Goal: Task Accomplishment & Management: Manage account settings

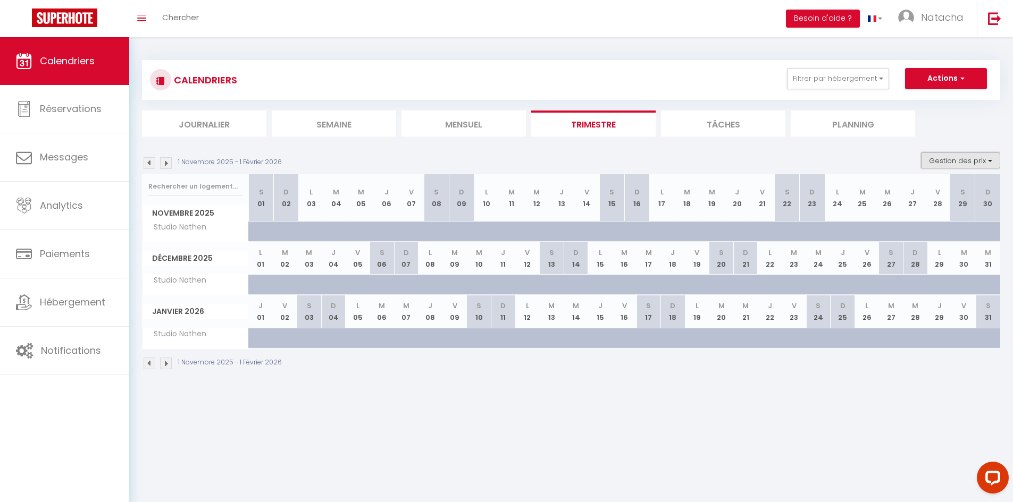
click at [960, 164] on button "Gestion des prix" at bounding box center [960, 161] width 79 height 16
click at [944, 192] on input "Nb Nuits minimum" at bounding box center [952, 193] width 96 height 11
checkbox input "true"
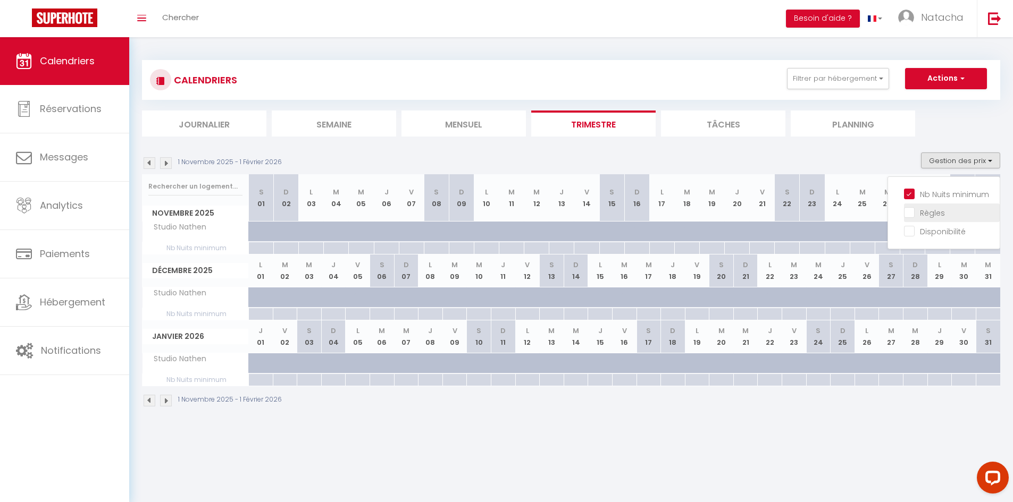
click at [935, 215] on input "Règles" at bounding box center [952, 212] width 96 height 11
checkbox input "true"
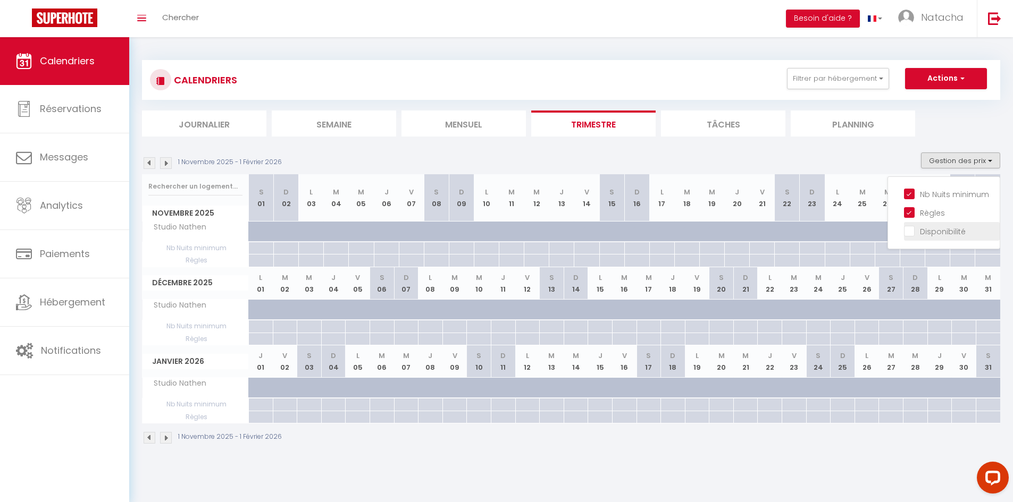
click at [938, 239] on li "Disponibilité" at bounding box center [952, 231] width 96 height 19
click at [987, 164] on button "Gestion des prix" at bounding box center [960, 161] width 79 height 16
click at [912, 232] on input "Disponibilité" at bounding box center [952, 230] width 96 height 11
checkbox input "true"
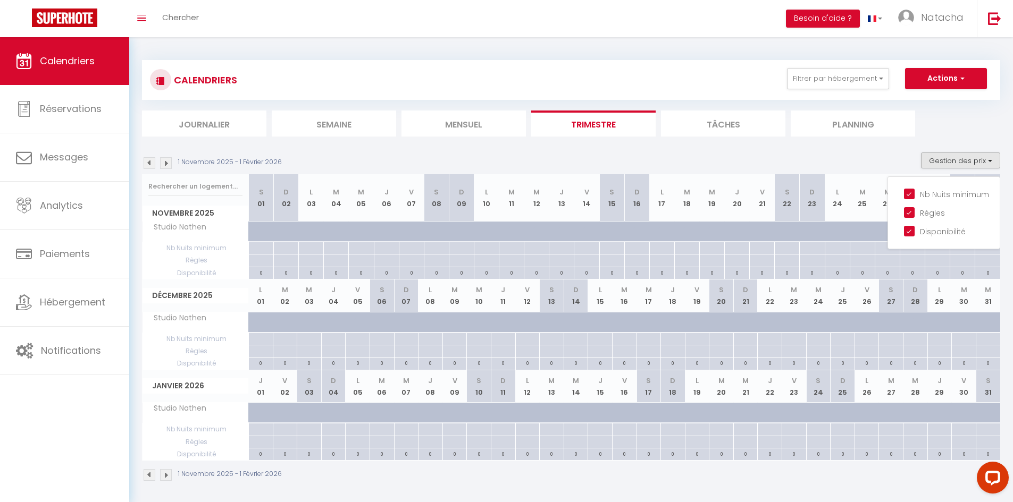
click at [559, 485] on div "1 Novembre 2025 - 1 Février 2026" at bounding box center [571, 476] width 858 height 31
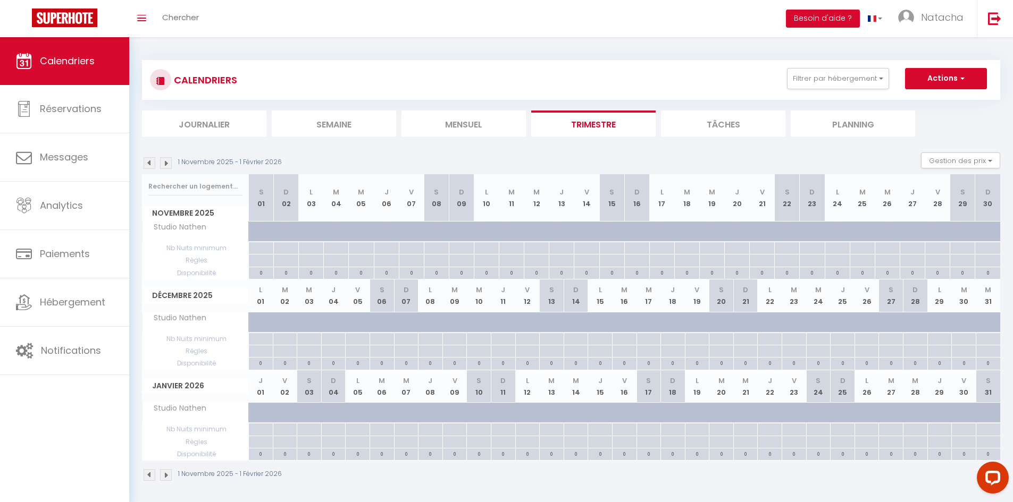
click at [378, 339] on div at bounding box center [382, 339] width 24 height 12
type input "[DATE]"
type input "Dim 07 Décembre 2025"
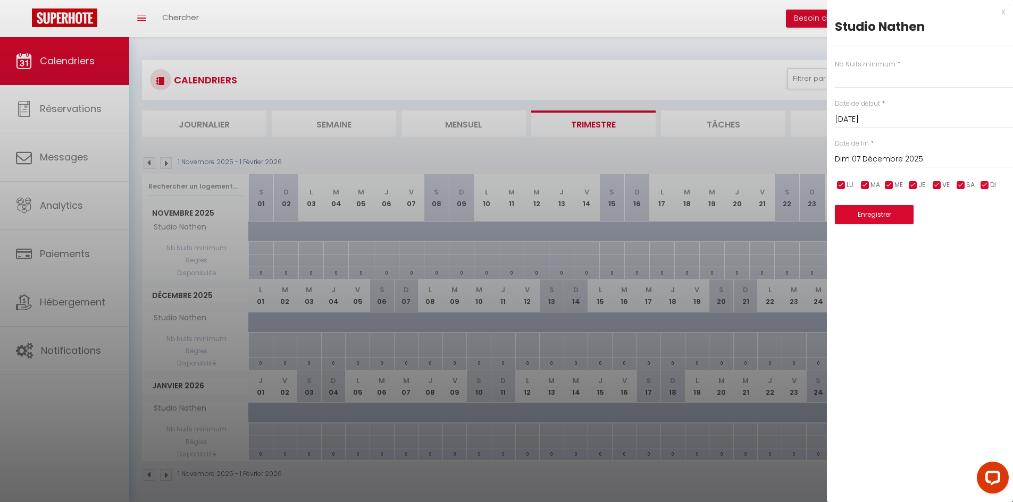
click at [412, 146] on div at bounding box center [506, 251] width 1013 height 502
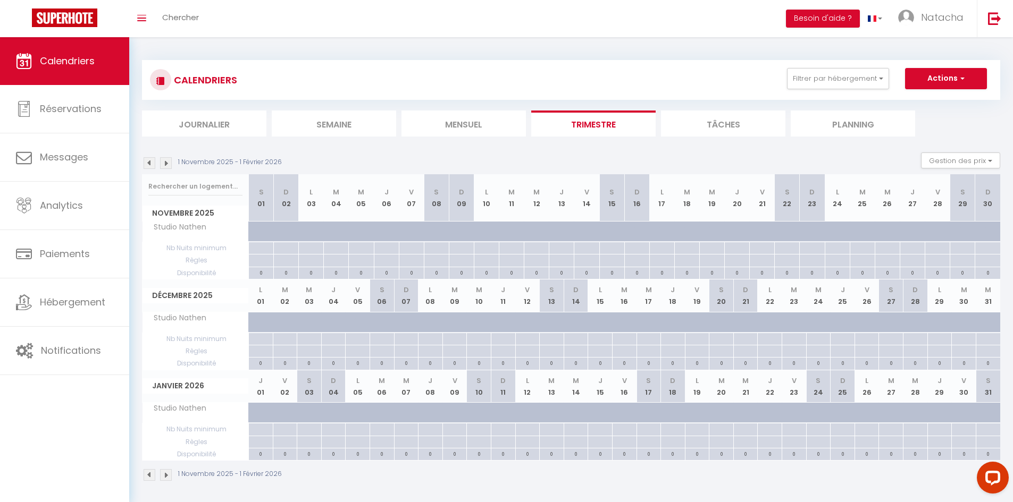
click at [328, 331] on div at bounding box center [333, 323] width 24 height 20
type input "[DATE]"
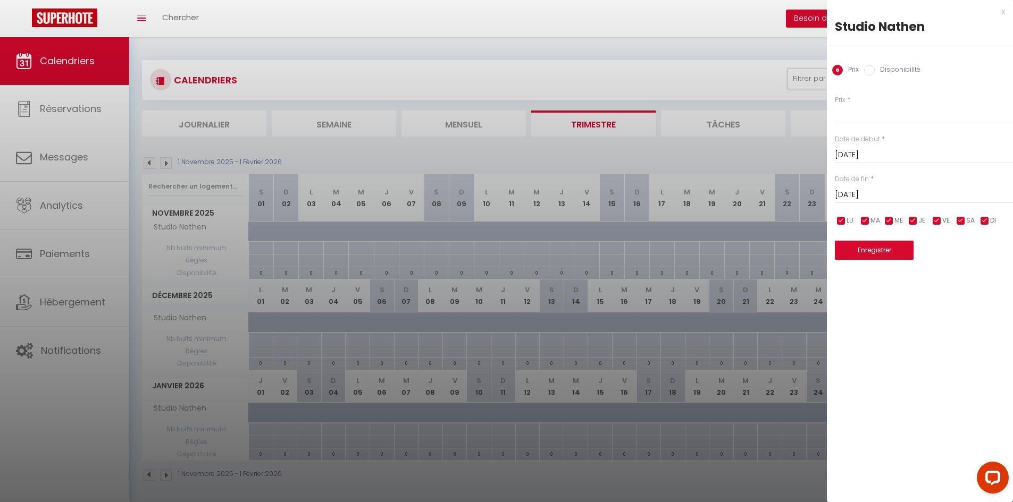
click at [868, 156] on input "[DATE]" at bounding box center [924, 155] width 178 height 14
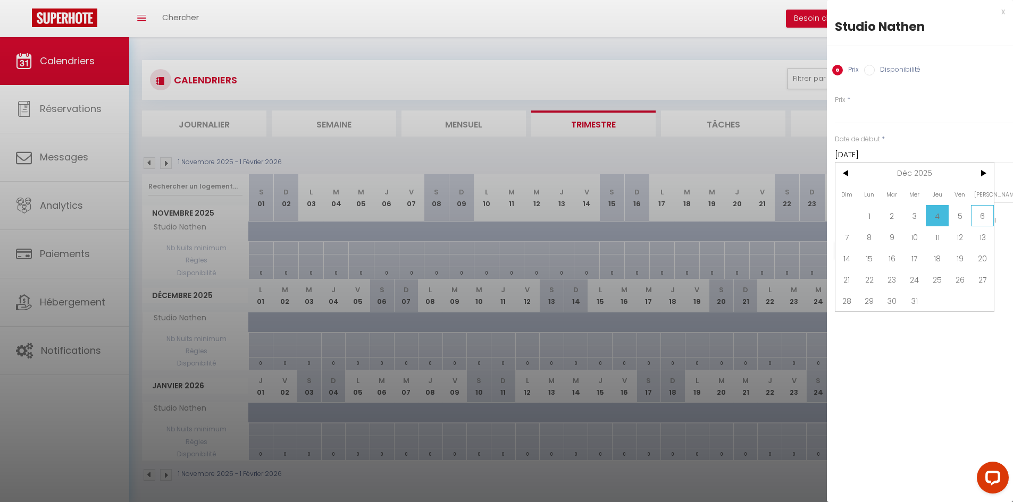
click at [978, 216] on span "6" at bounding box center [982, 215] width 23 height 21
type input "[DATE]"
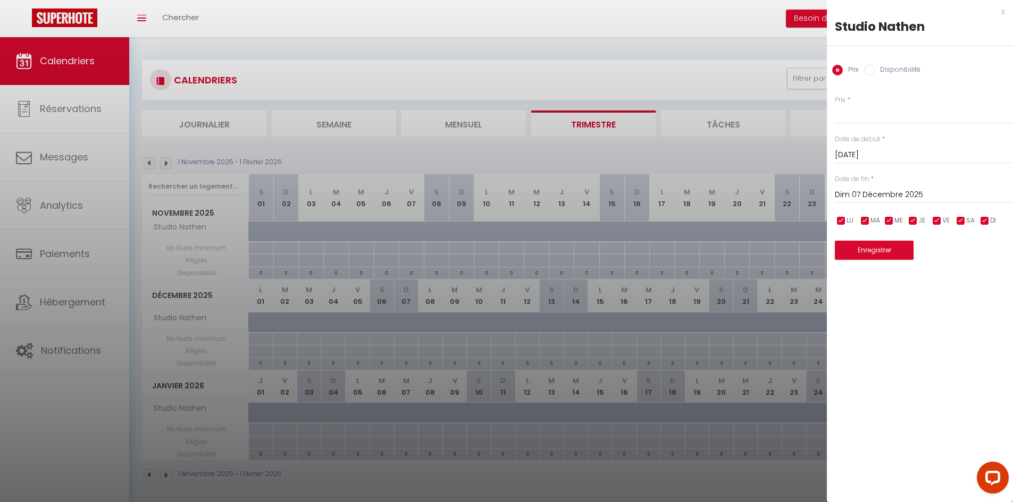
click at [900, 196] on input "Dim 07 Décembre 2025" at bounding box center [924, 195] width 178 height 14
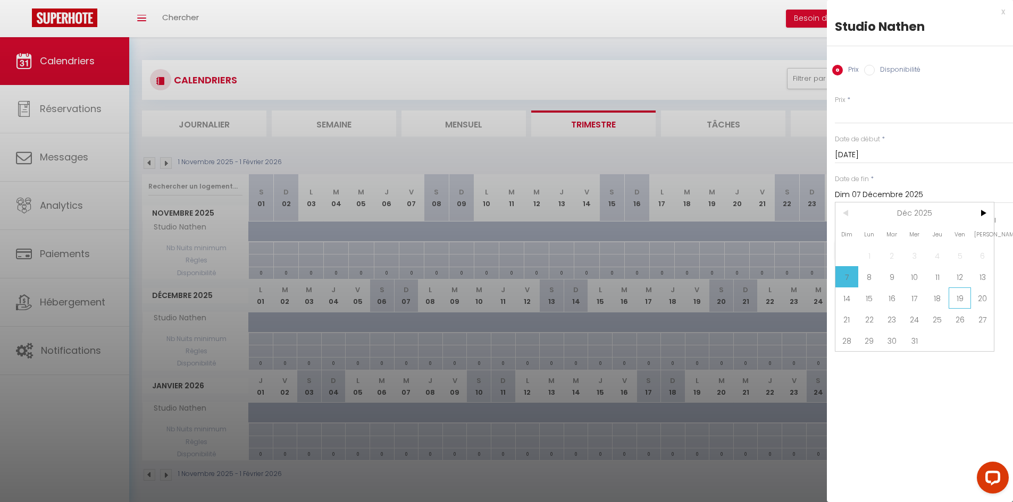
click at [961, 303] on span "19" at bounding box center [960, 298] width 23 height 21
type input "Ven 19 Décembre 2025"
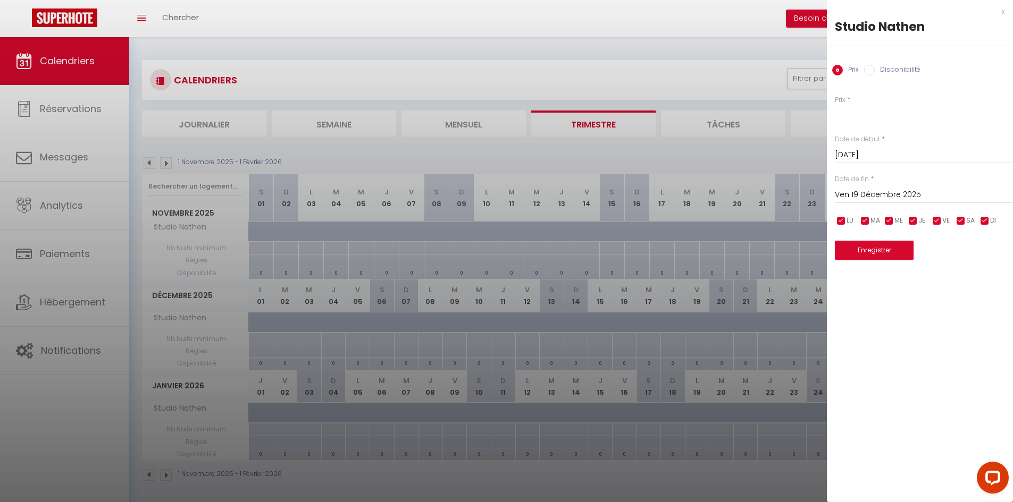
click at [886, 189] on input "Ven 19 Décembre 2025" at bounding box center [924, 195] width 178 height 14
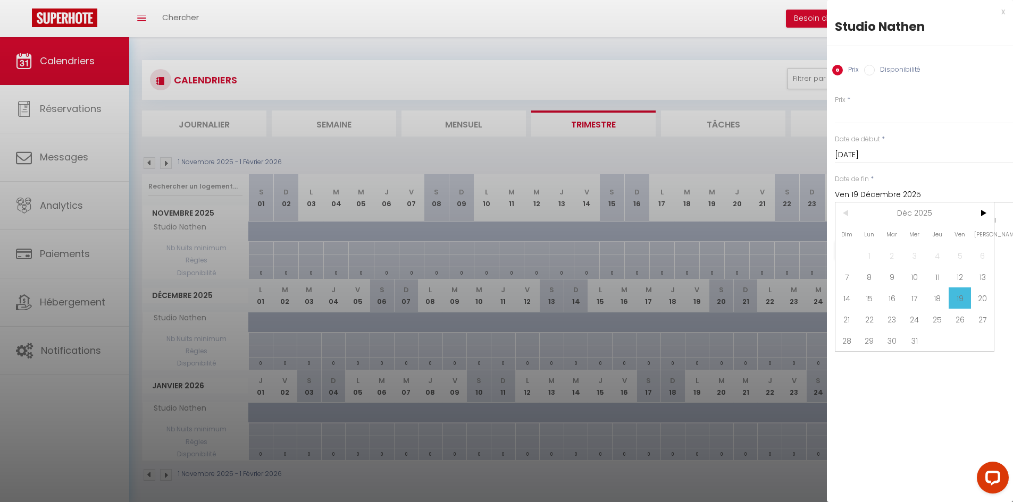
click at [963, 300] on span "19" at bounding box center [960, 298] width 23 height 21
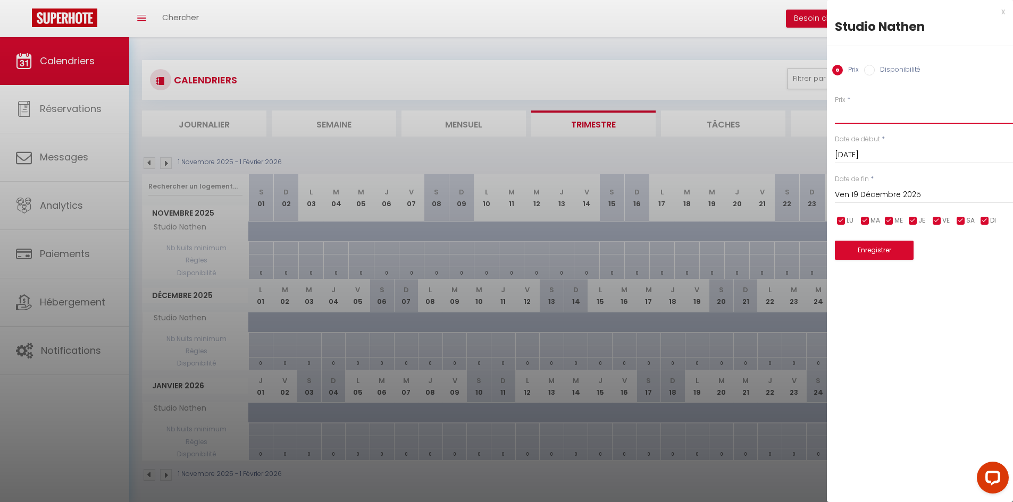
click at [866, 109] on input "Prix" at bounding box center [924, 114] width 178 height 19
type input "45"
click at [876, 247] on button "Enregistrer" at bounding box center [874, 250] width 79 height 19
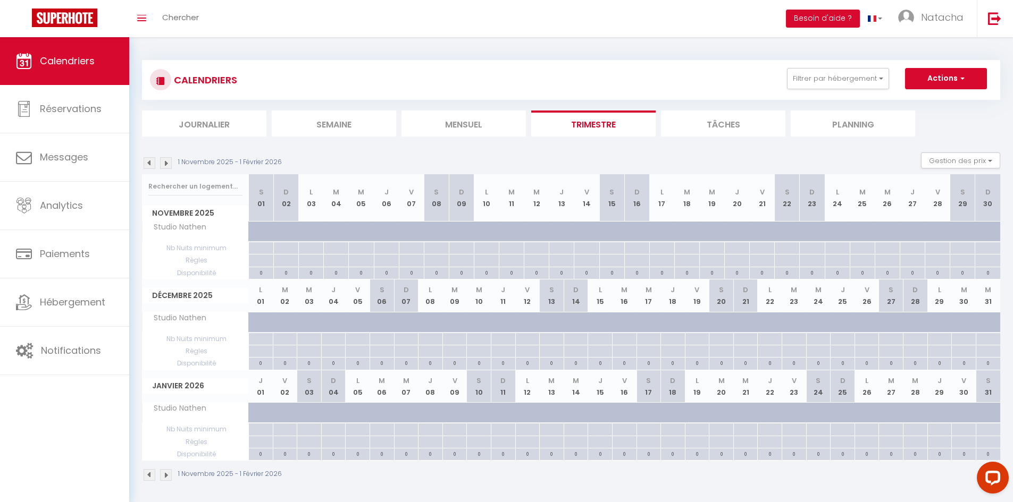
click at [393, 337] on div at bounding box center [382, 339] width 24 height 12
type input "[DATE]"
type input "Dim 07 Décembre 2025"
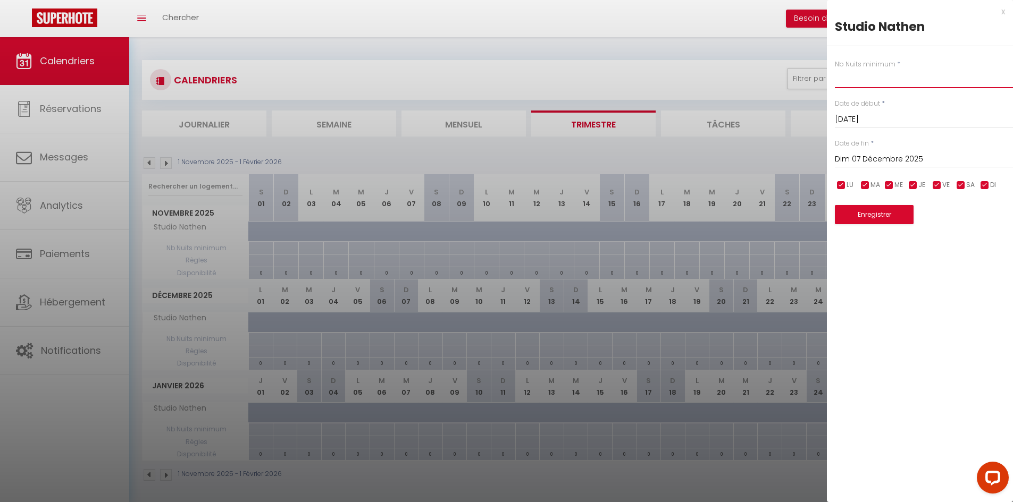
click at [858, 83] on input "text" at bounding box center [924, 78] width 178 height 19
type input "1"
click at [871, 160] on input "Dim 07 Décembre 2025" at bounding box center [924, 160] width 178 height 14
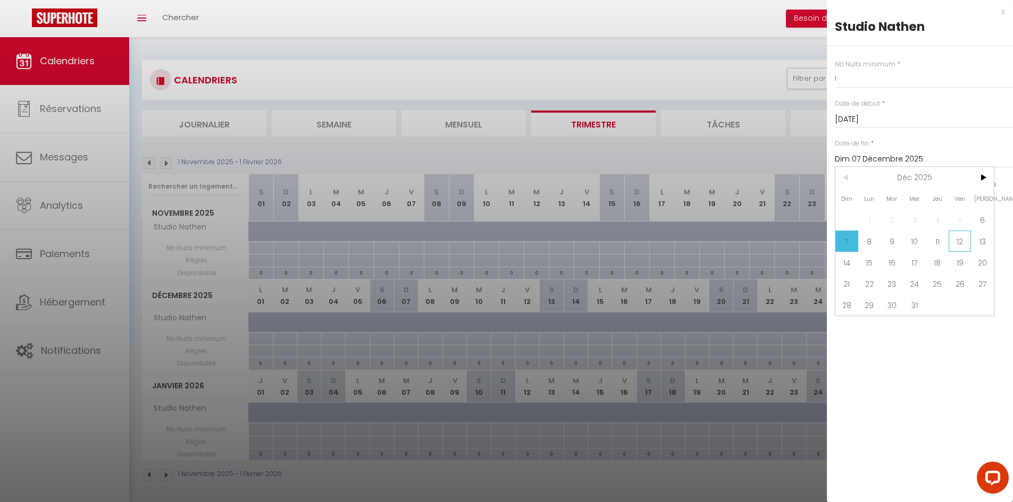
click at [962, 241] on span "12" at bounding box center [960, 241] width 23 height 21
type input "[DATE]"
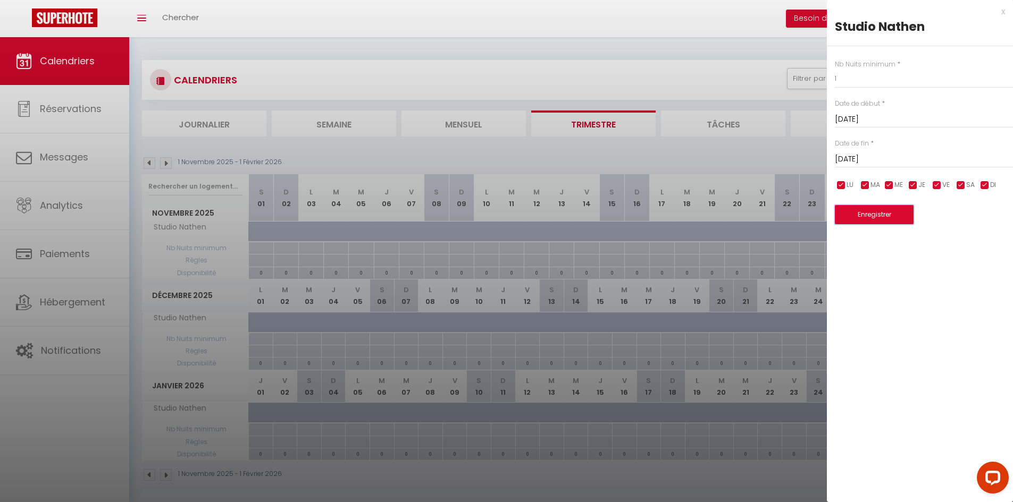
click at [891, 210] on button "Enregistrer" at bounding box center [874, 214] width 79 height 19
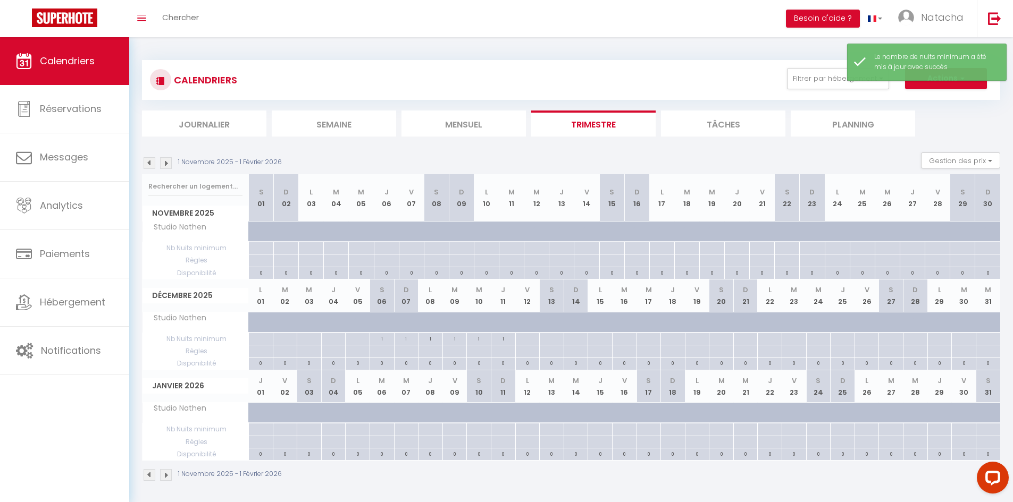
click at [523, 338] on div at bounding box center [527, 339] width 24 height 12
type input "[DATE]"
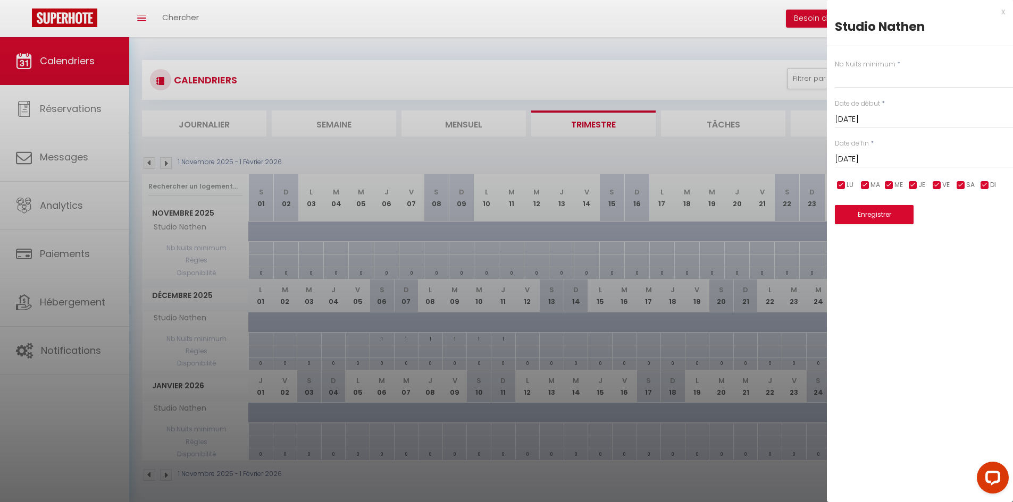
click at [878, 157] on input "[DATE]" at bounding box center [924, 160] width 178 height 14
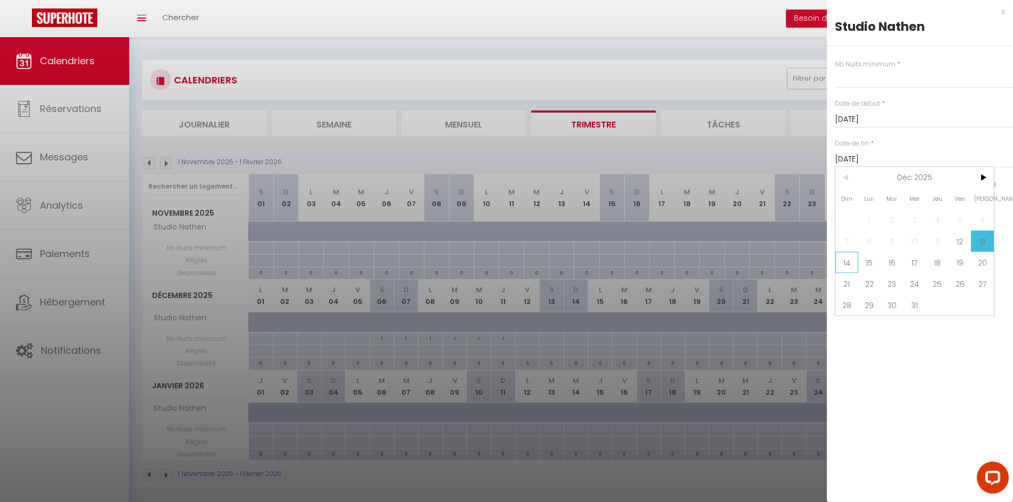
click at [849, 270] on span "14" at bounding box center [846, 262] width 23 height 21
type input "Dim 14 Décembre 2025"
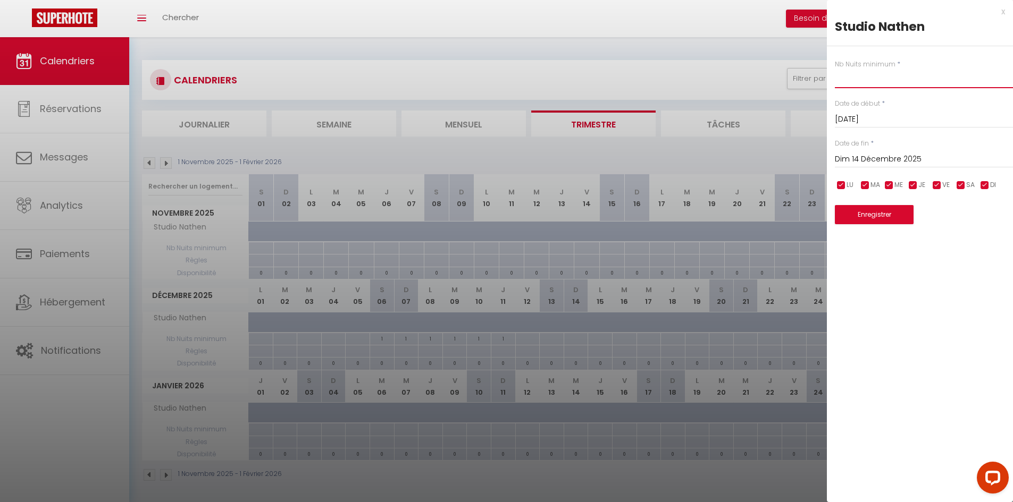
click at [876, 81] on input "text" at bounding box center [924, 78] width 178 height 19
type input "2"
click at [881, 210] on button "Enregistrer" at bounding box center [874, 214] width 79 height 19
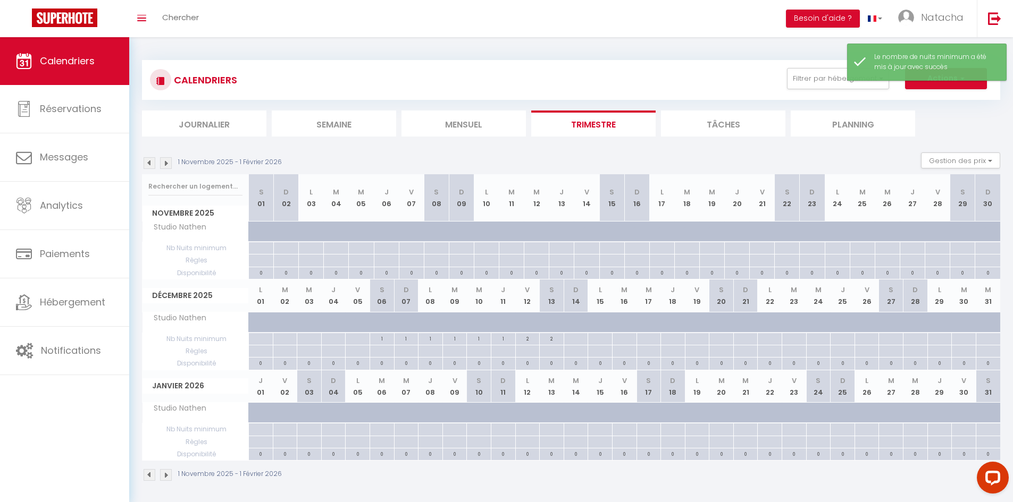
click at [579, 338] on div at bounding box center [576, 339] width 24 height 12
type input "Dim 14 Décembre 2025"
type input "Lun 15 Décembre 2025"
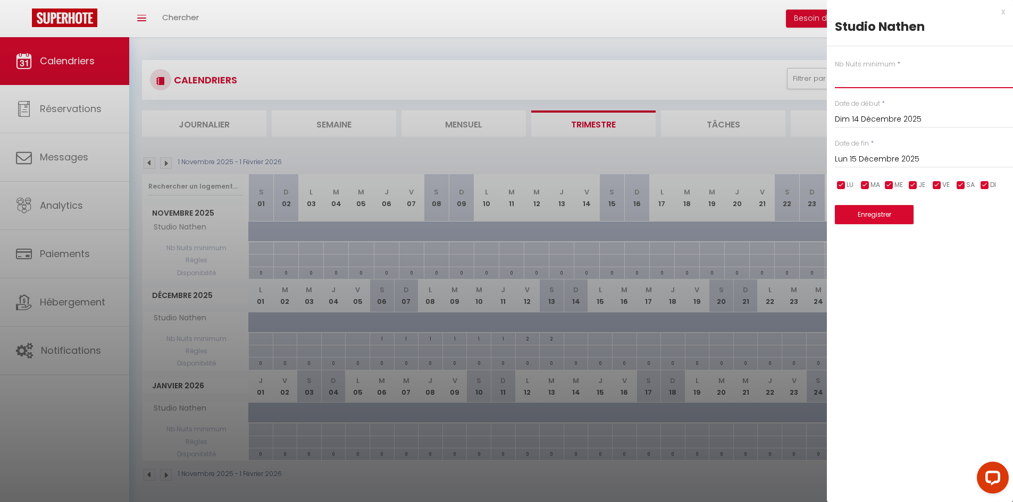
click at [879, 78] on input "text" at bounding box center [924, 78] width 178 height 19
type input "2"
type input "1"
click at [851, 160] on input "Lun 15 Décembre 2025" at bounding box center [924, 160] width 178 height 14
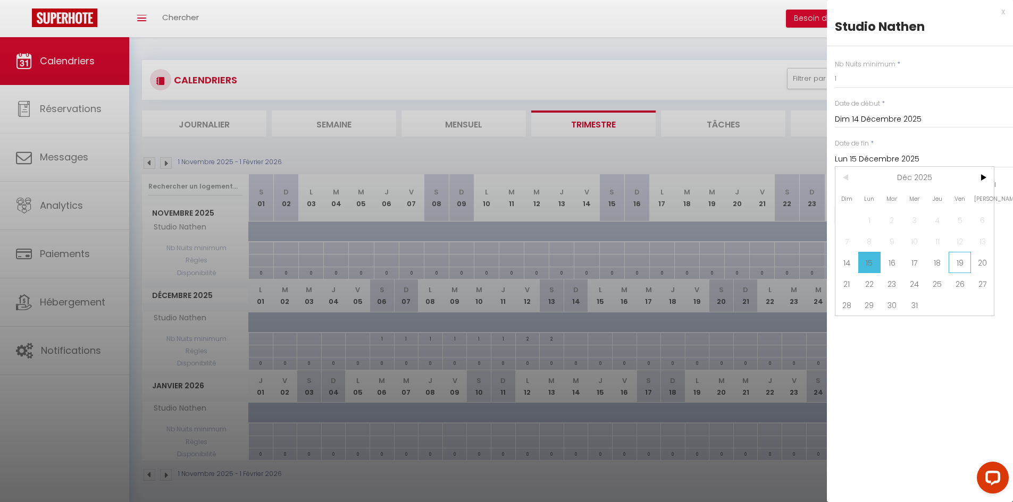
click at [955, 268] on span "19" at bounding box center [960, 262] width 23 height 21
type input "Ven 19 Décembre 2025"
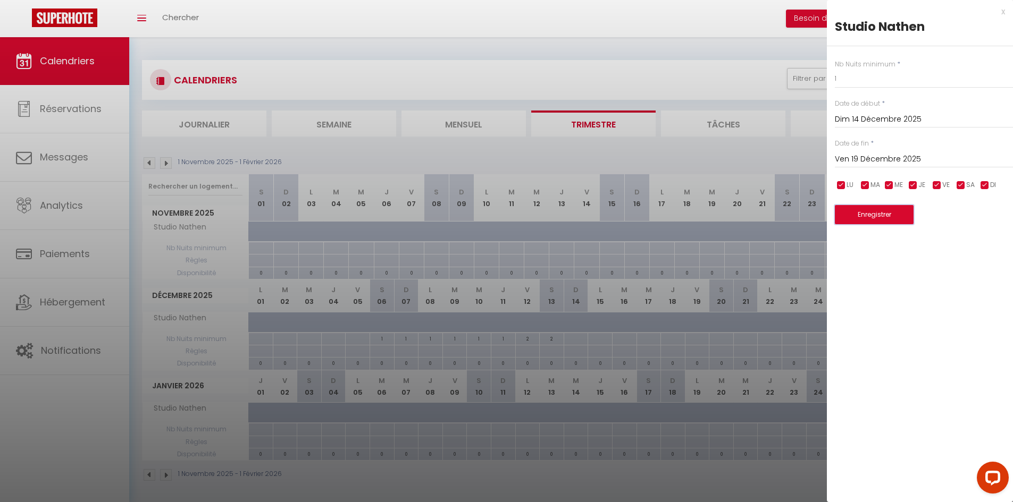
click at [890, 215] on button "Enregistrer" at bounding box center [874, 214] width 79 height 19
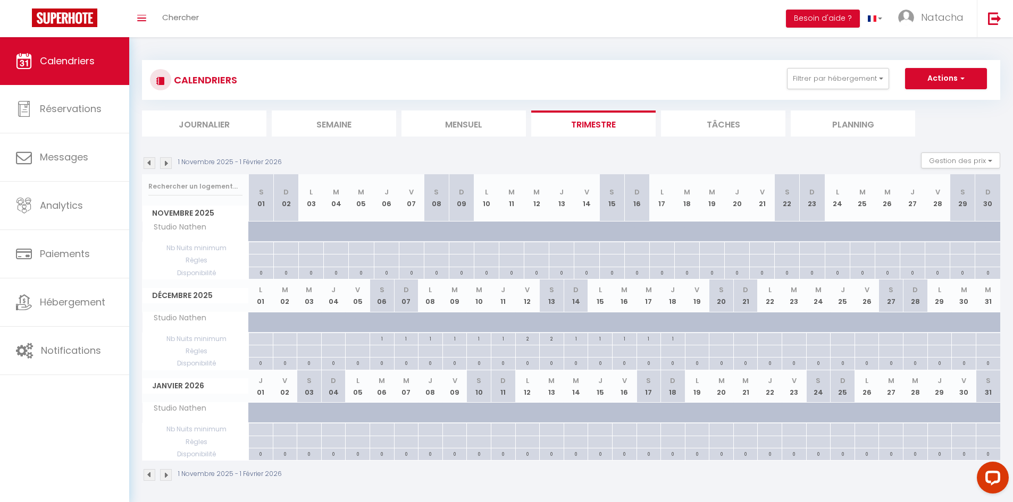
click at [700, 338] on div at bounding box center [697, 339] width 24 height 12
type input "Ven 19 Décembre 2025"
type input "[DATE]"
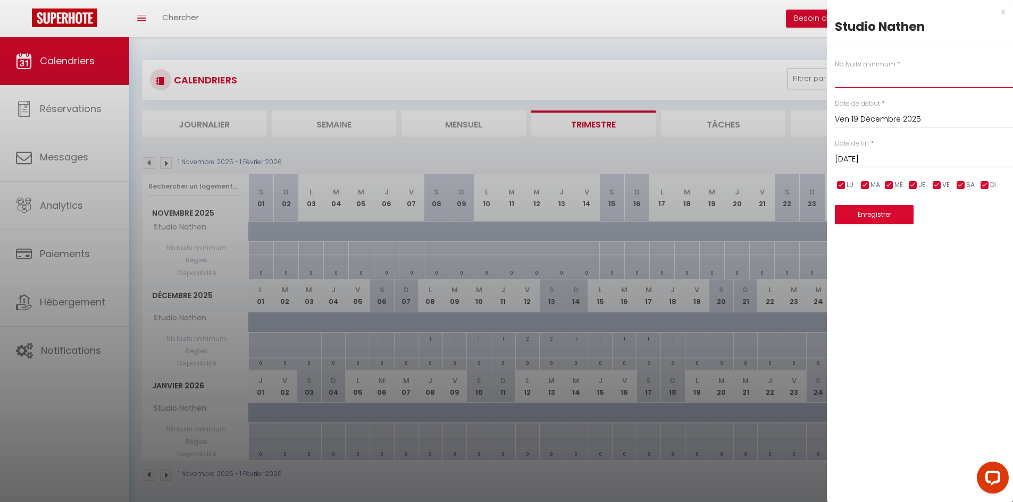
click at [859, 76] on input "text" at bounding box center [924, 78] width 178 height 19
type input "2"
click at [887, 214] on button "Enregistrer" at bounding box center [874, 214] width 79 height 19
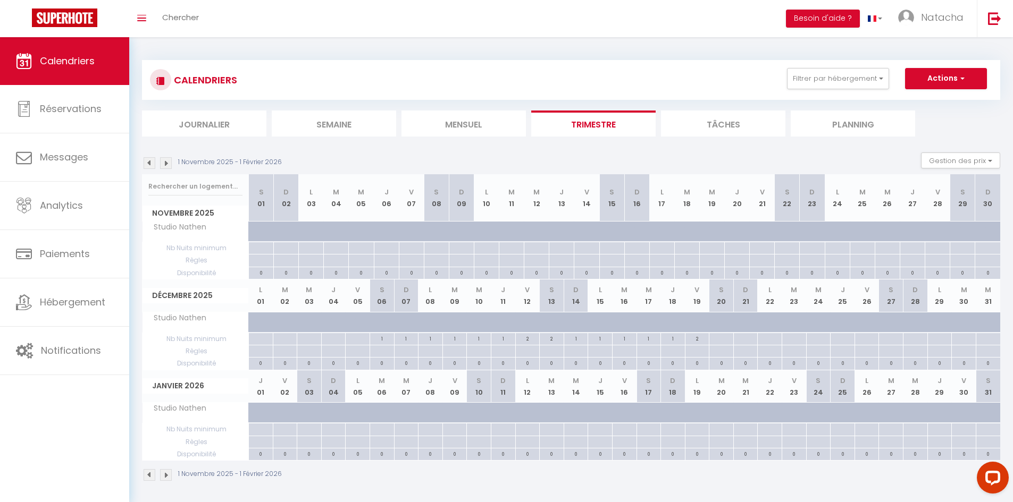
click at [887, 337] on div at bounding box center [890, 339] width 24 height 12
type input "[DATE]"
type input "Dim 28 Décembre 2025"
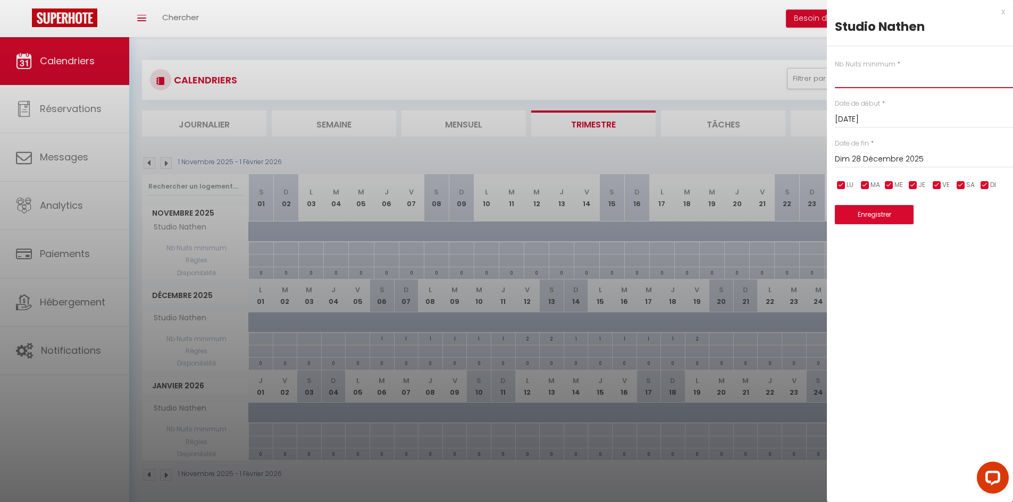
click at [851, 76] on input "text" at bounding box center [924, 78] width 178 height 19
type input "7"
click at [867, 165] on input "Dim 28 Décembre 2025" at bounding box center [924, 160] width 178 height 14
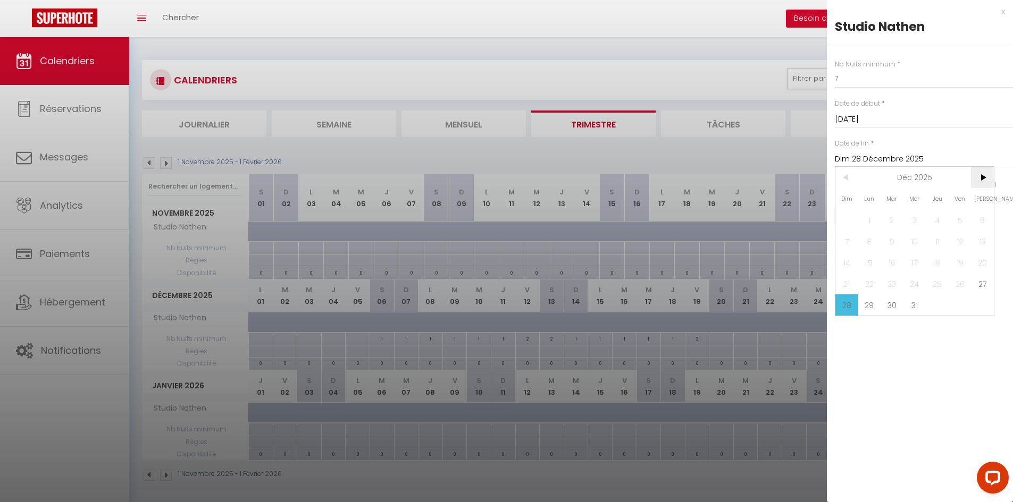
click at [980, 180] on span ">" at bounding box center [982, 177] width 23 height 21
click at [844, 241] on span "4" at bounding box center [846, 241] width 23 height 21
type input "Dim 04 Janvier 2026"
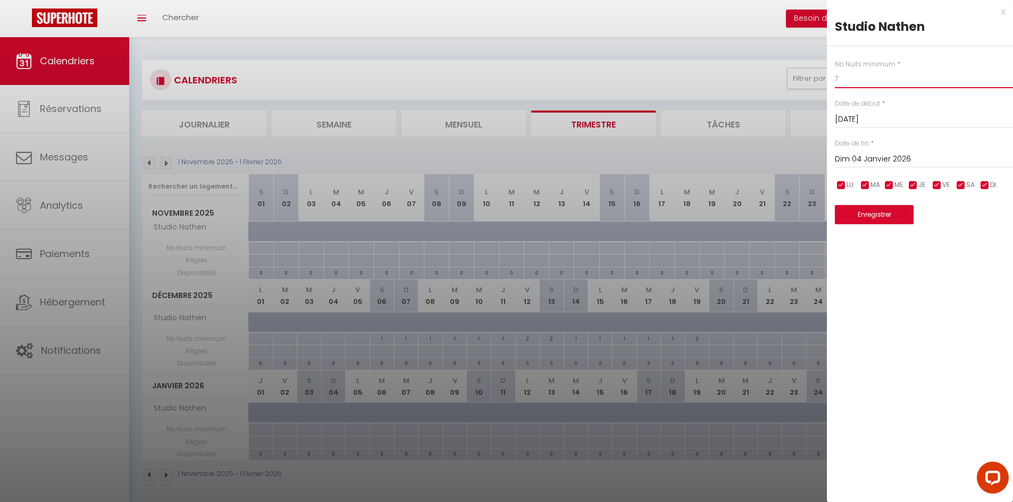
click at [856, 80] on input "7" at bounding box center [924, 78] width 178 height 19
type input "7"
click at [852, 169] on div "Nb Nuits minimum * 7 Date de début * [DATE] < [DATE] > Dim Lun Mar Mer Jeu Ven …" at bounding box center [920, 135] width 186 height 179
click at [852, 161] on input "Dim 04 Janvier 2026" at bounding box center [924, 160] width 178 height 14
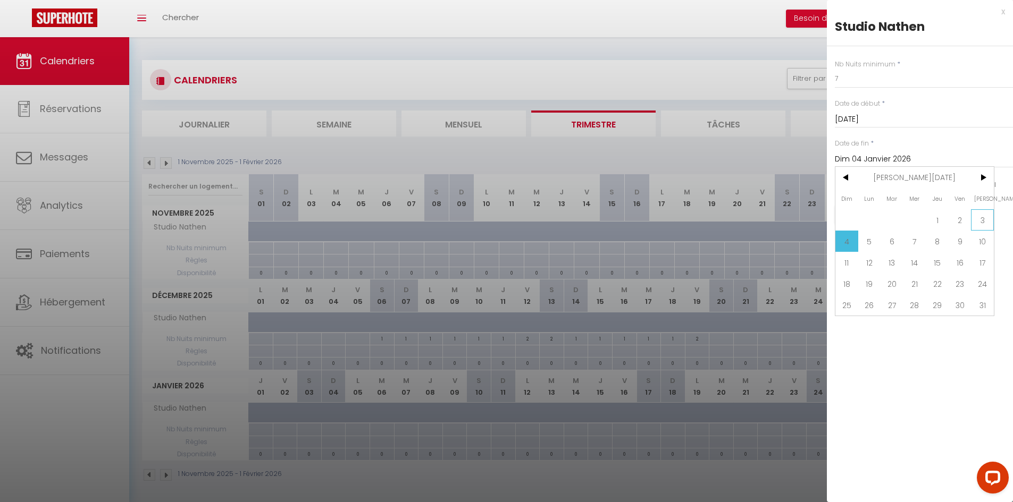
click at [979, 217] on span "3" at bounding box center [982, 220] width 23 height 21
type input "[DATE]"
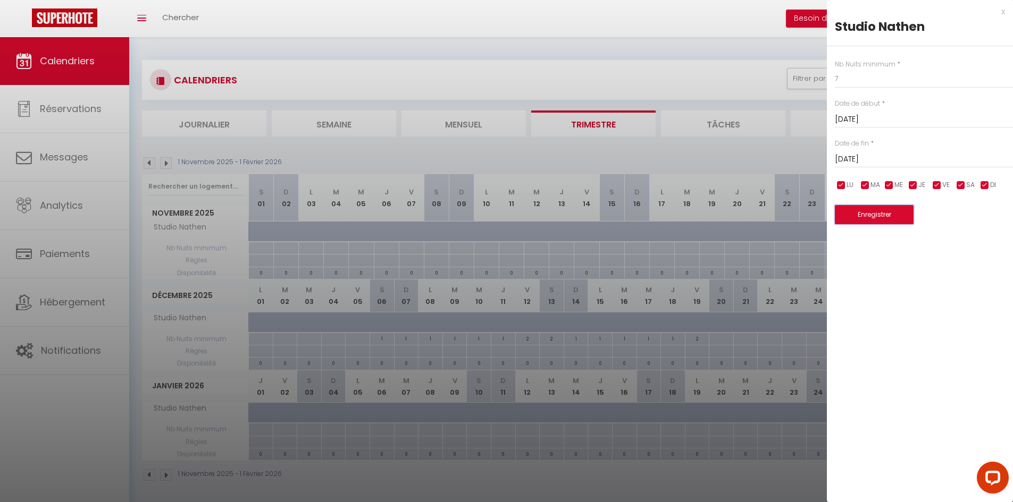
click at [898, 215] on button "Enregistrer" at bounding box center [874, 214] width 79 height 19
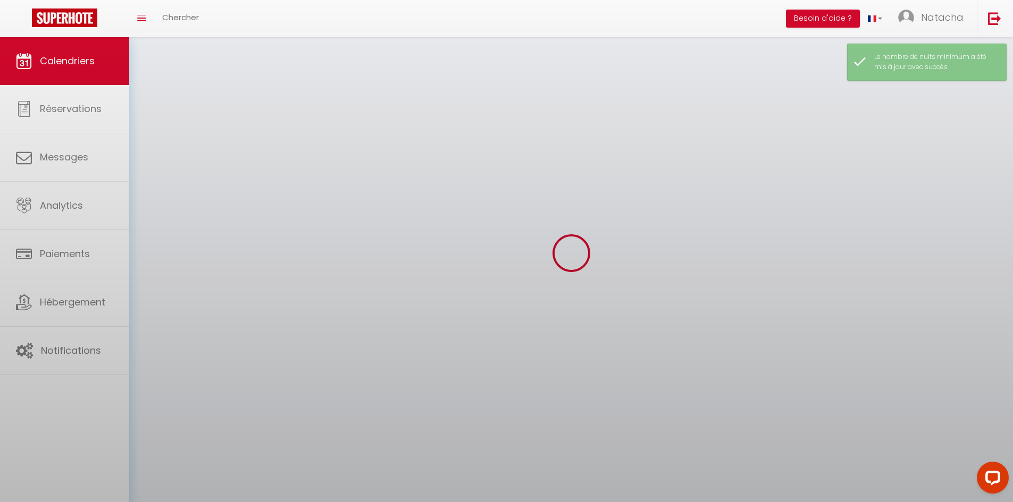
select select
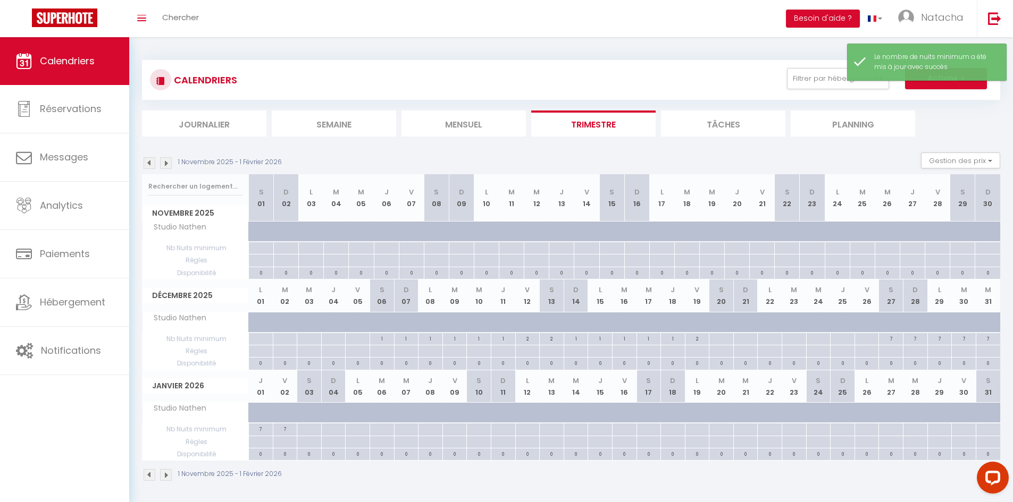
click at [889, 346] on div at bounding box center [890, 339] width 24 height 12
type input "[DATE]"
type input "Dim 28 Décembre 2025"
select select
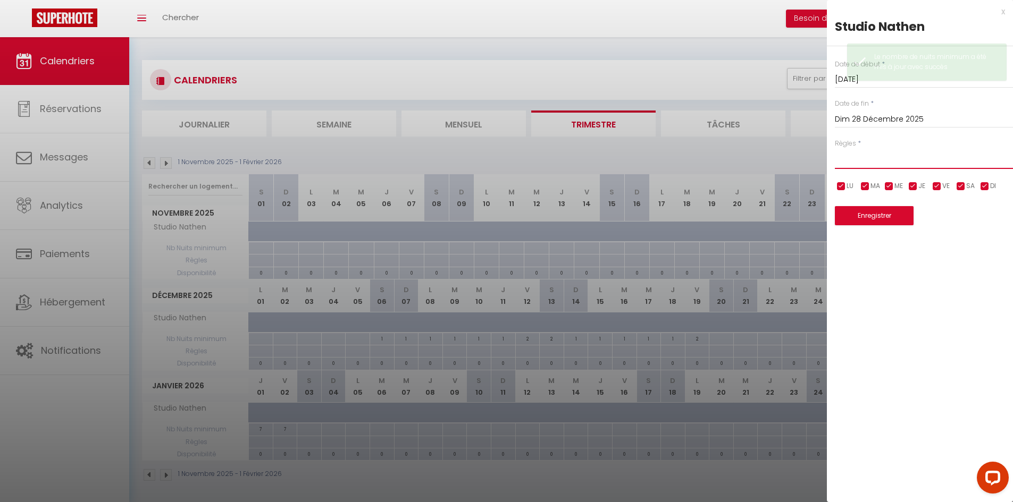
click at [882, 161] on select "Aucun No Checkin No Checkout Pas d'arrivée / Pas de départ" at bounding box center [924, 159] width 178 height 20
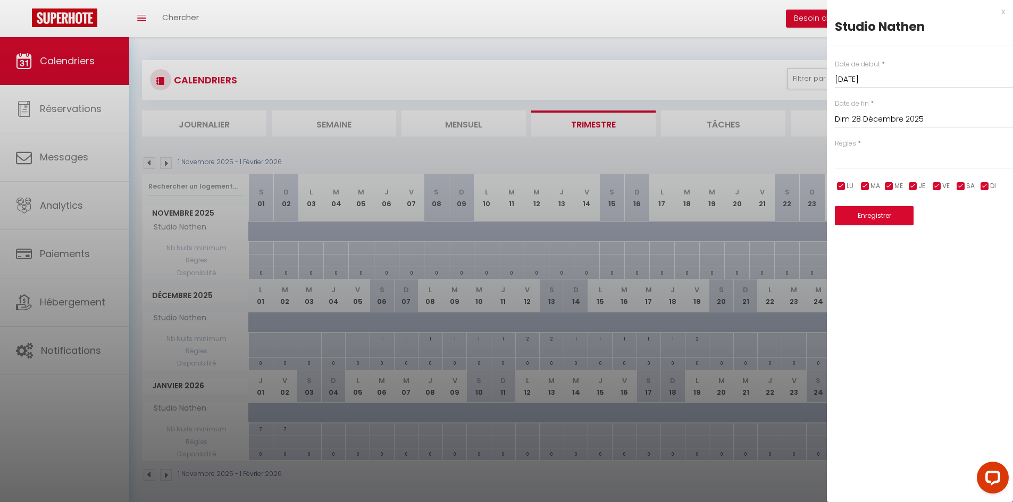
click at [804, 151] on div at bounding box center [506, 251] width 1013 height 502
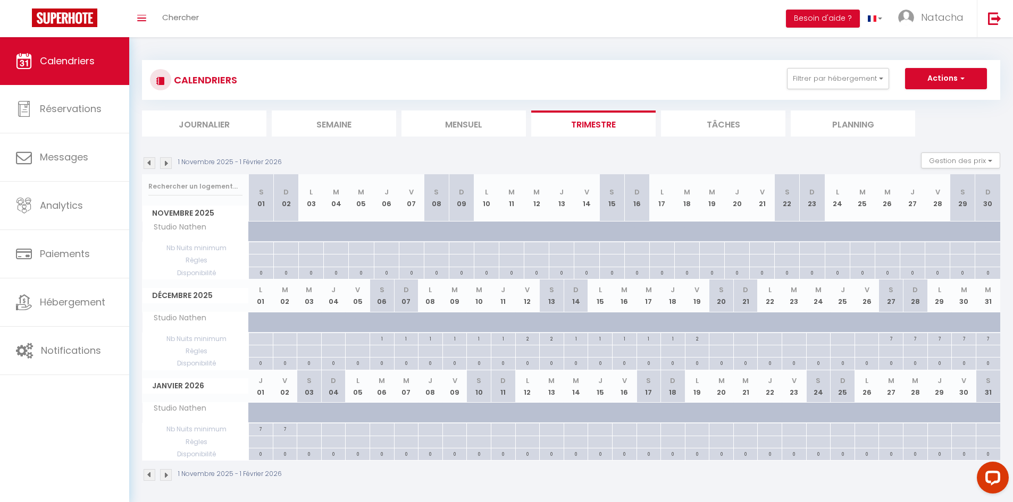
click at [941, 346] on div at bounding box center [939, 339] width 24 height 12
type input "Lun 29 Décembre 2025"
type input "[DATE]"
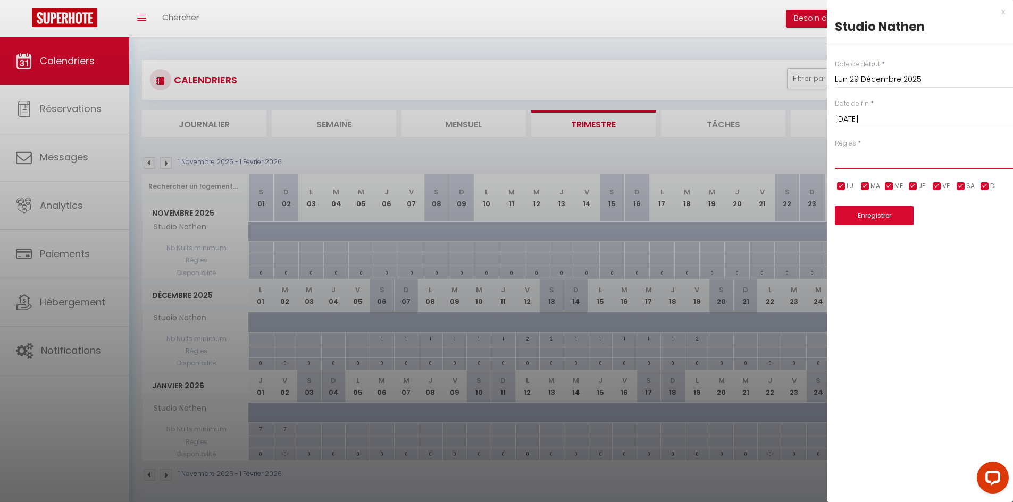
click at [886, 158] on select "Aucun No Checkin No Checkout Pas d'arrivée / Pas de départ" at bounding box center [924, 159] width 178 height 20
select select "3"
click at [835, 149] on select "Aucun No Checkin No Checkout Pas d'arrivée / Pas de départ" at bounding box center [924, 159] width 178 height 20
click at [899, 115] on input "[DATE]" at bounding box center [924, 120] width 178 height 14
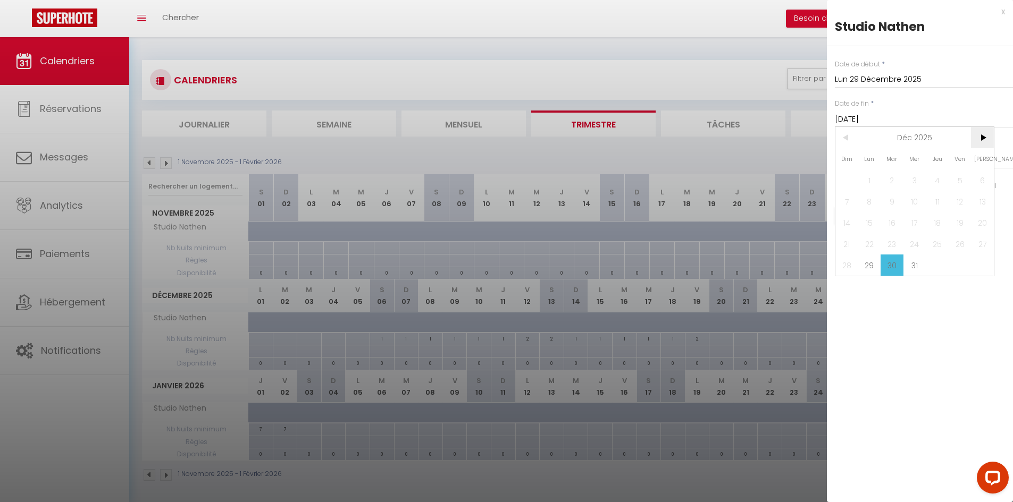
click at [985, 133] on span ">" at bounding box center [982, 137] width 23 height 21
click at [980, 182] on span "3" at bounding box center [982, 180] width 23 height 21
type input "[DATE]"
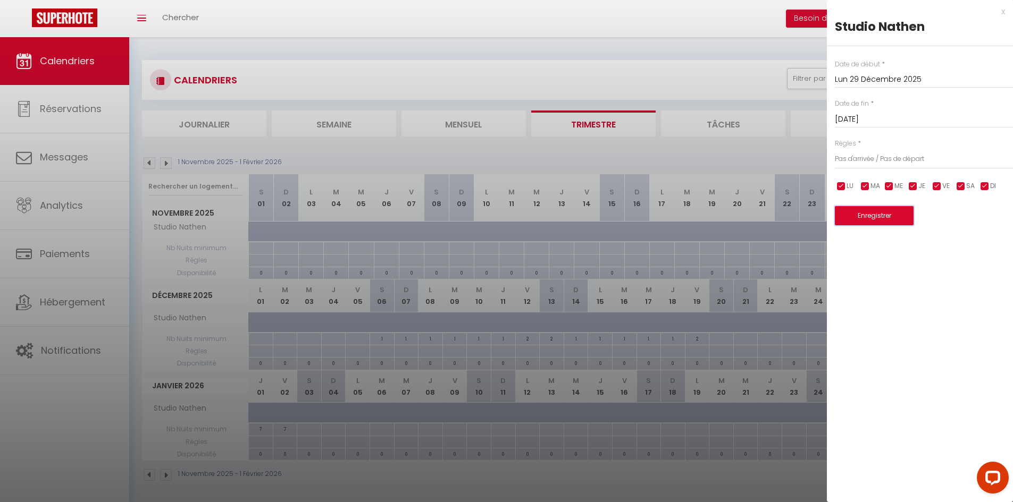
click at [895, 222] on button "Enregistrer" at bounding box center [874, 215] width 79 height 19
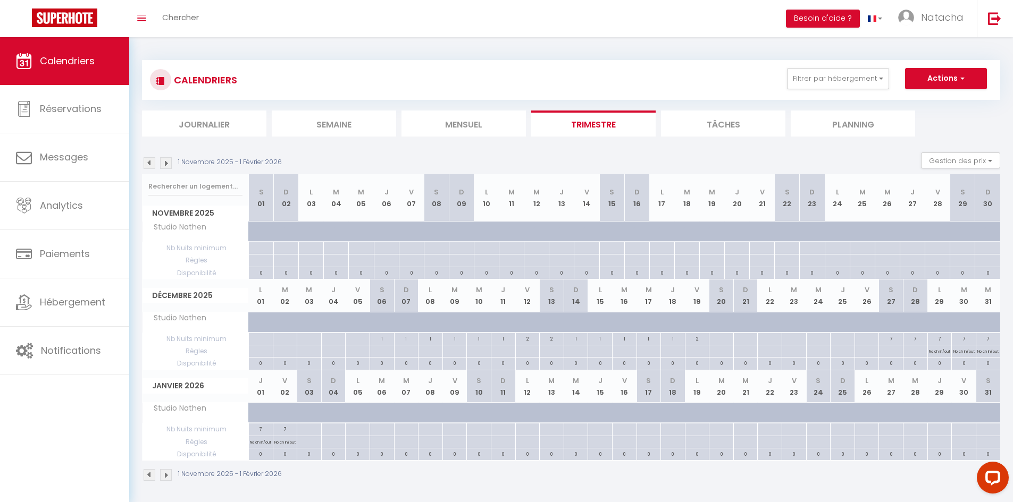
click at [312, 431] on div at bounding box center [309, 430] width 24 height 12
type input "[DATE]"
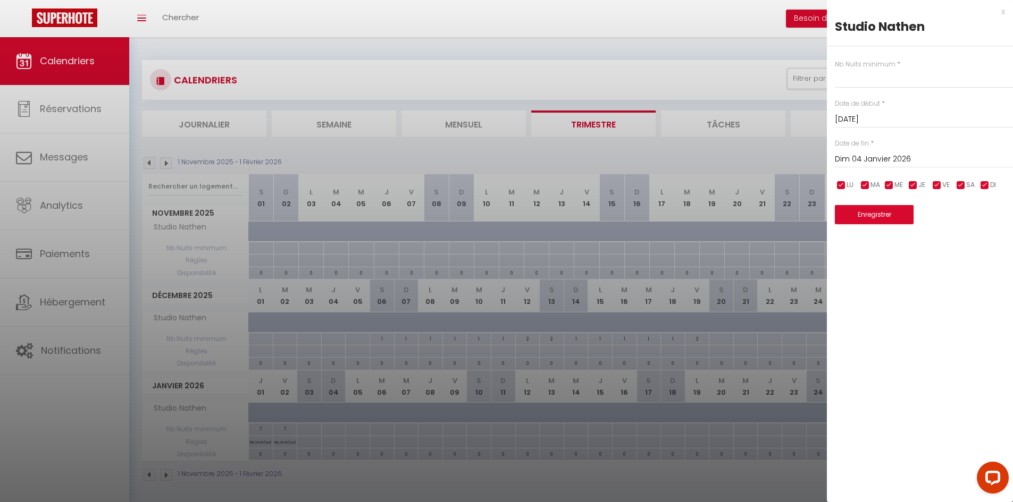
click at [910, 150] on div "[DATE] < [PERSON_NAME][DATE] > Dim Lun Mar Mer Jeu Ven Sam 1 2 3 4 5 6 7 8 9 10…" at bounding box center [924, 158] width 178 height 19
click at [892, 160] on input "Dim 04 Janvier 2026" at bounding box center [924, 160] width 178 height 14
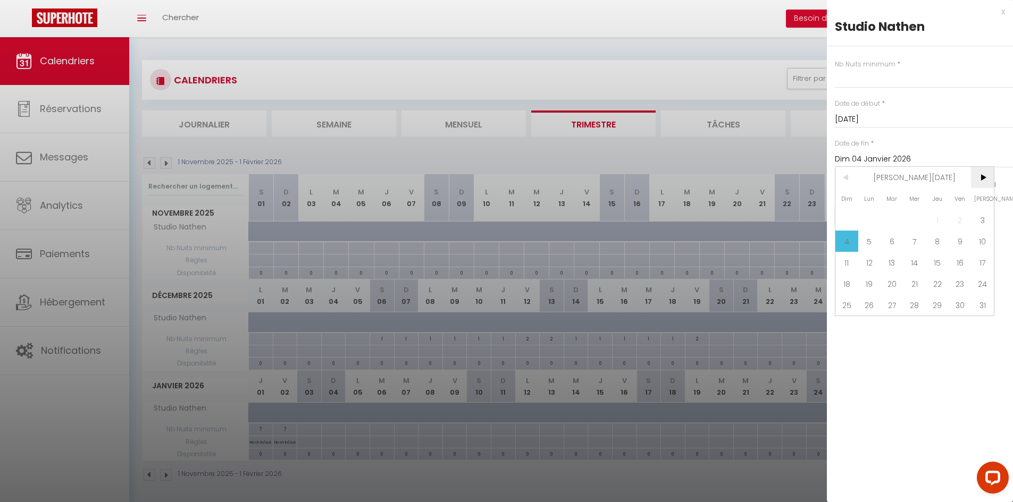
click at [981, 181] on span ">" at bounding box center [982, 177] width 23 height 21
click at [850, 245] on span "8" at bounding box center [846, 241] width 23 height 21
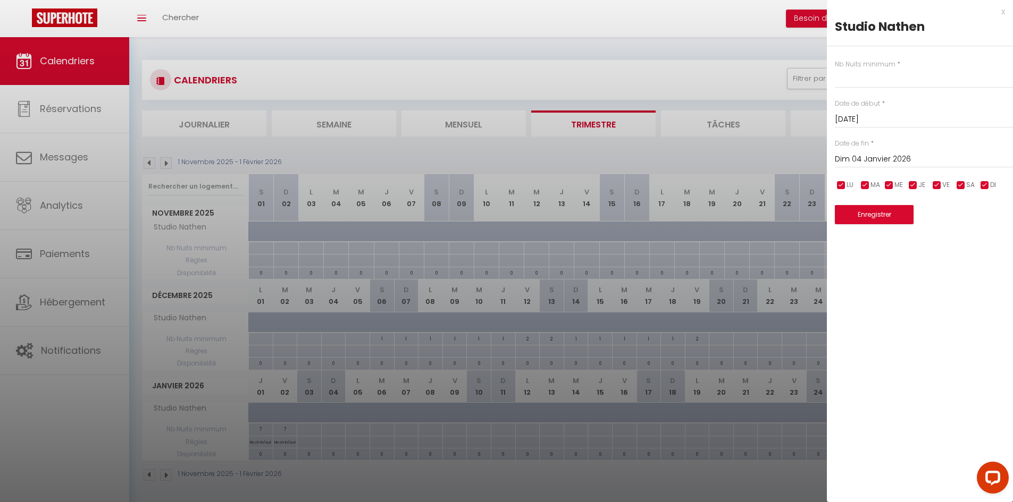
type input "[DATE]"
click at [881, 84] on input "text" at bounding box center [924, 78] width 178 height 19
type input "2"
click at [862, 216] on button "Enregistrer" at bounding box center [874, 214] width 79 height 19
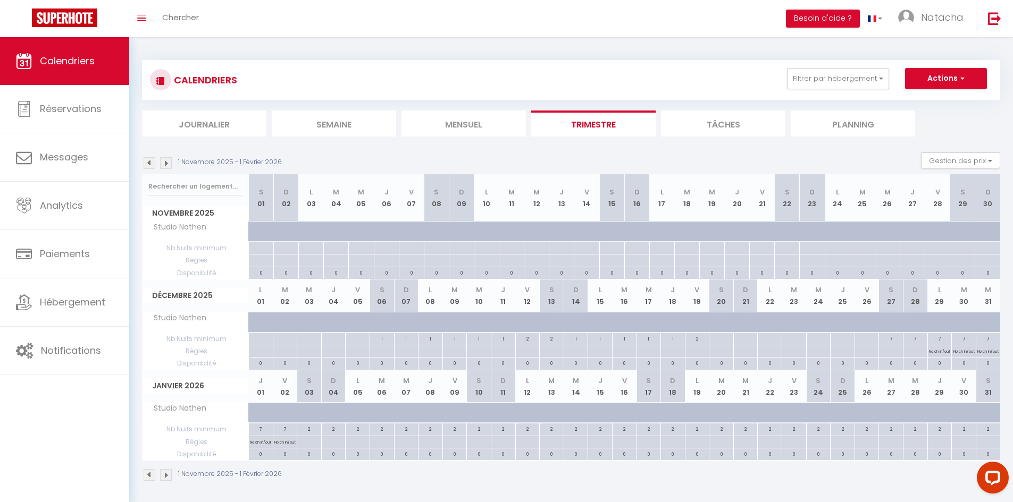
click at [166, 476] on img at bounding box center [166, 476] width 12 height 12
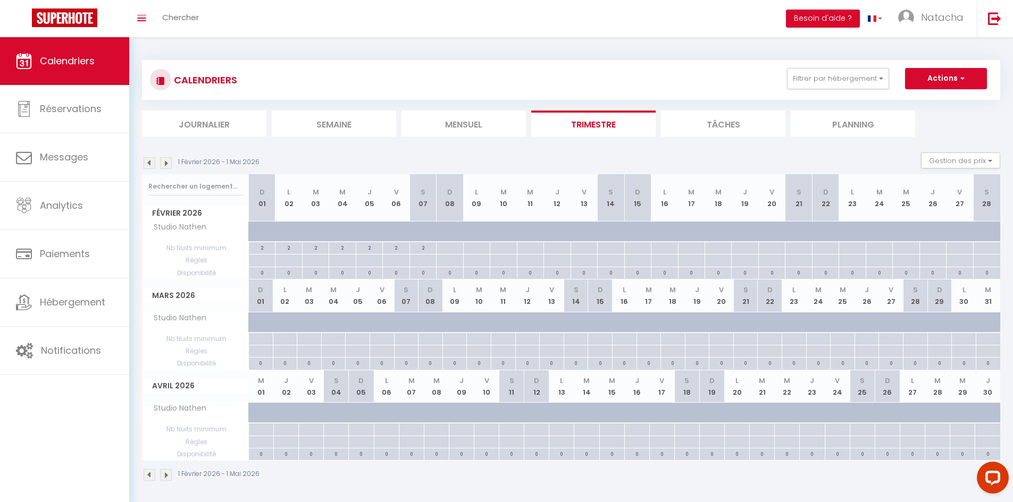
click at [449, 250] on div at bounding box center [449, 248] width 27 height 12
type input "[DATE]"
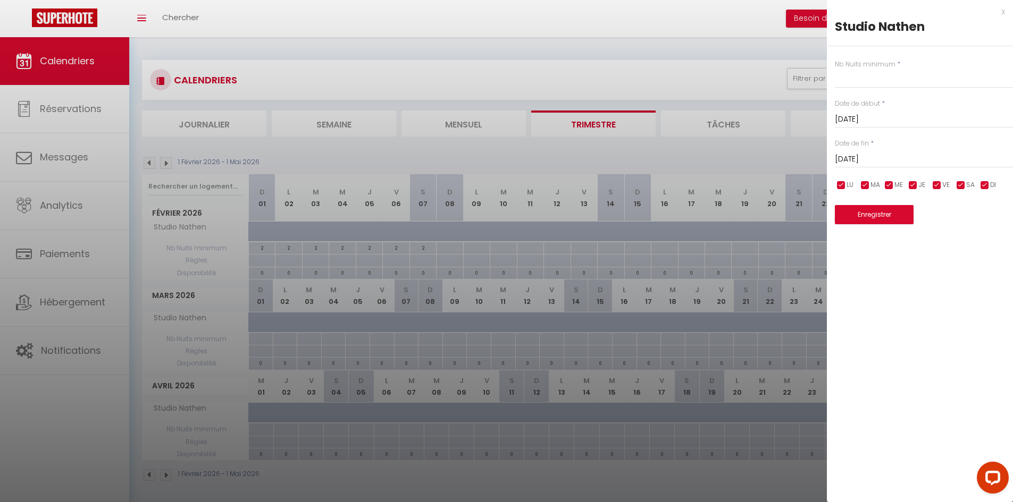
click at [881, 157] on input "[DATE]" at bounding box center [924, 160] width 178 height 14
click at [986, 179] on span ">" at bounding box center [982, 177] width 23 height 21
click at [848, 239] on span "8" at bounding box center [846, 241] width 23 height 21
type input "Dim 08 Mars 2026"
click at [893, 78] on input "text" at bounding box center [924, 78] width 178 height 19
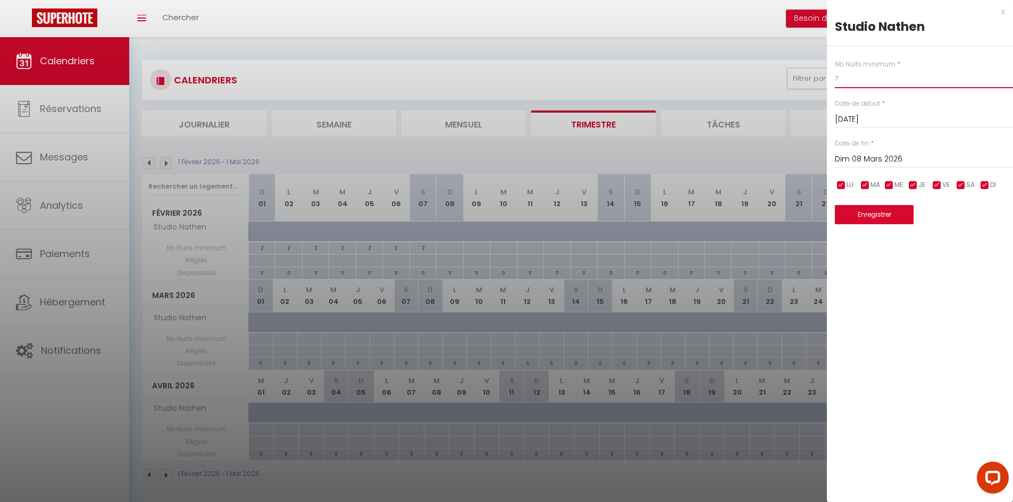
type input "7"
click at [867, 211] on button "Enregistrer" at bounding box center [874, 214] width 79 height 19
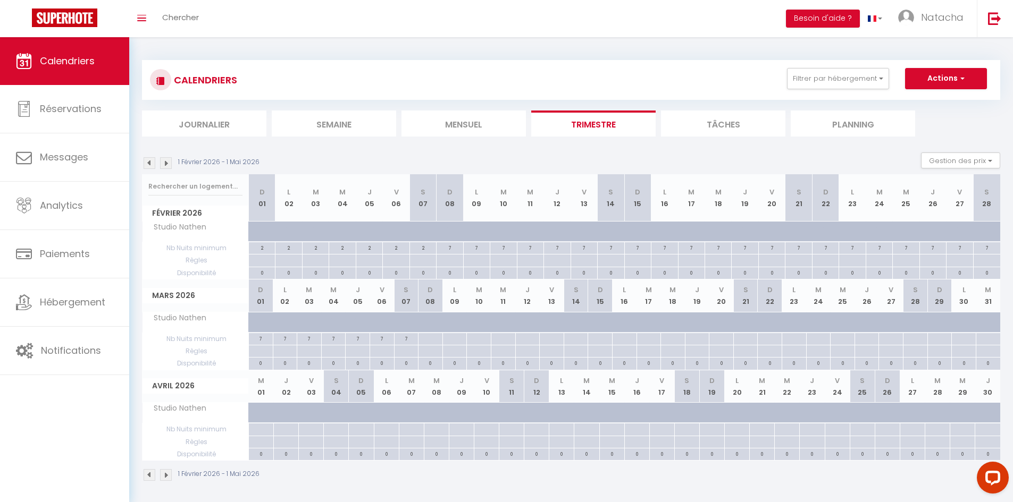
click at [451, 255] on div at bounding box center [449, 248] width 27 height 12
type input "[DATE]"
select select
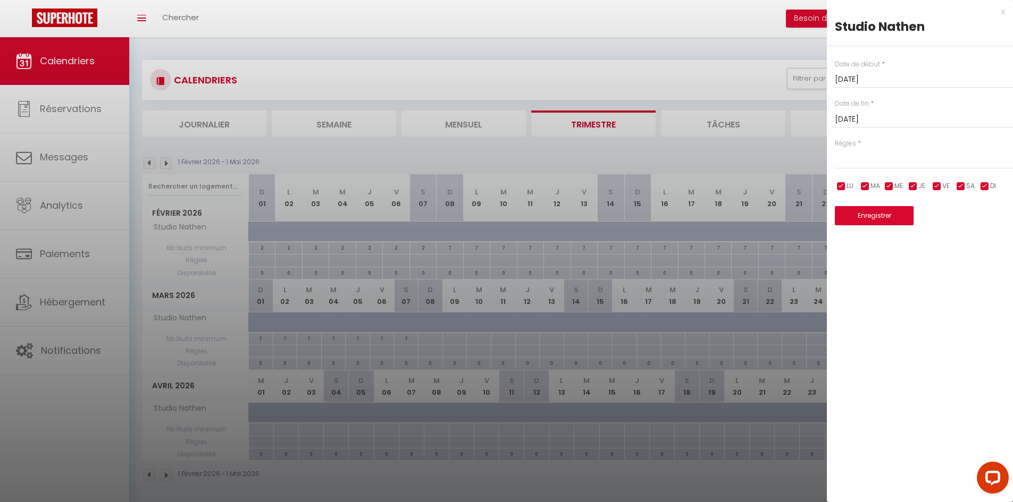
click at [862, 127] on div "[DATE] < [DATE] > Dim Lun Mar Mer Jeu Ven Sam 1 2 3 4 5 6 7 8 9 10 11 12 13 14 …" at bounding box center [924, 118] width 178 height 19
click at [865, 119] on input "[DATE]" at bounding box center [924, 120] width 178 height 14
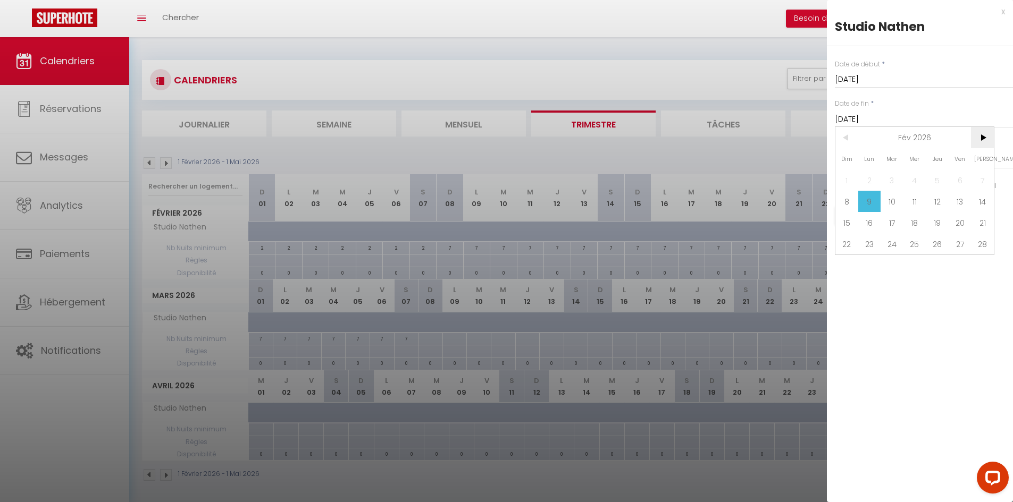
click at [983, 141] on span ">" at bounding box center [982, 137] width 23 height 21
click at [847, 202] on span "8" at bounding box center [846, 201] width 23 height 21
type input "Dim 08 Mars 2026"
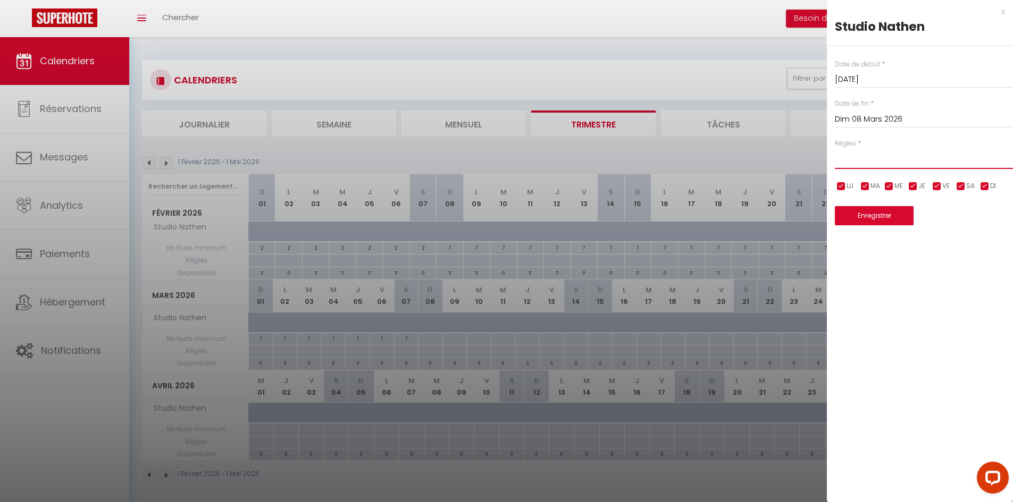
click at [868, 151] on select "Aucun No Checkin No Checkout Pas d'arrivée / Pas de départ" at bounding box center [924, 159] width 178 height 20
select select "3"
click at [835, 149] on select "Aucun No Checkin No Checkout Pas d'arrivée / Pas de départ" at bounding box center [924, 159] width 178 height 20
click at [985, 188] on input "checkbox" at bounding box center [984, 186] width 11 height 11
checkbox input "false"
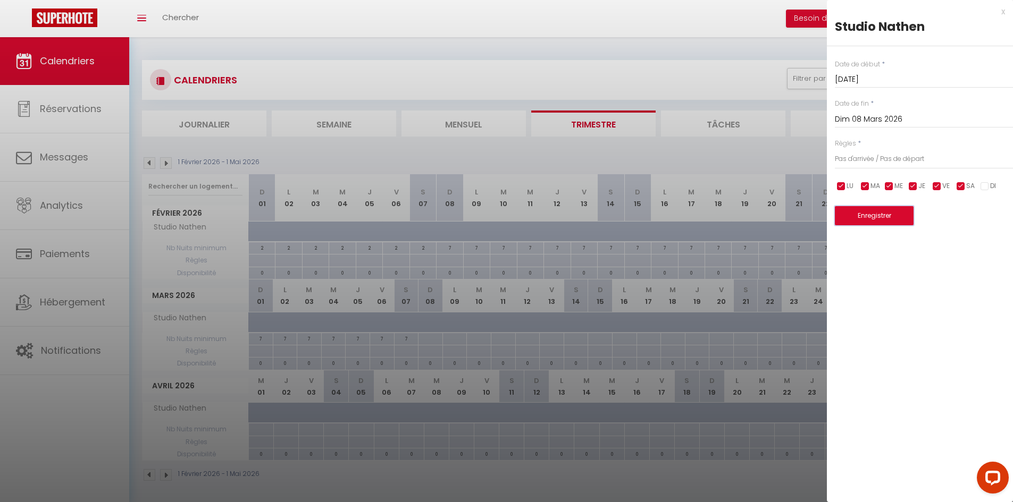
click at [874, 218] on button "Enregistrer" at bounding box center [874, 215] width 79 height 19
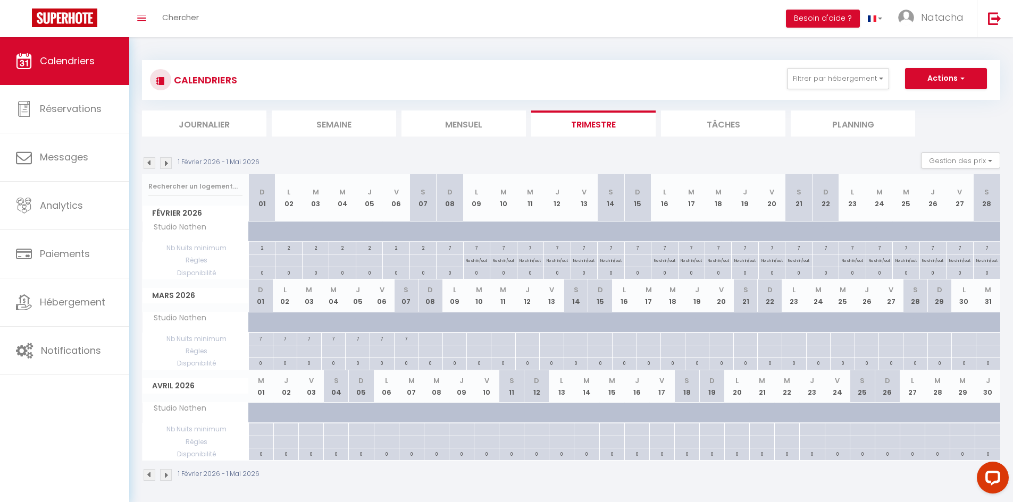
click at [421, 248] on div "2" at bounding box center [423, 247] width 26 height 10
type input "2"
type input "[DATE]"
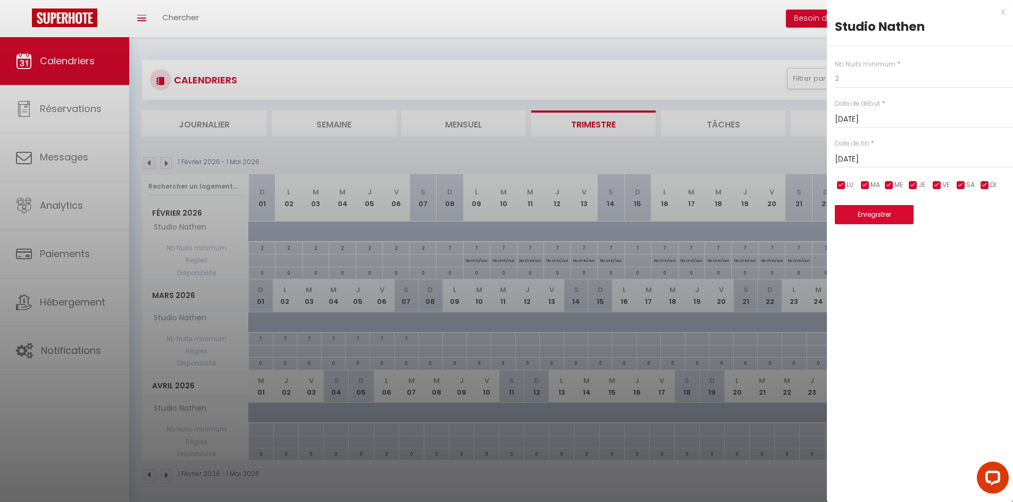
click at [524, 148] on div at bounding box center [506, 251] width 1013 height 502
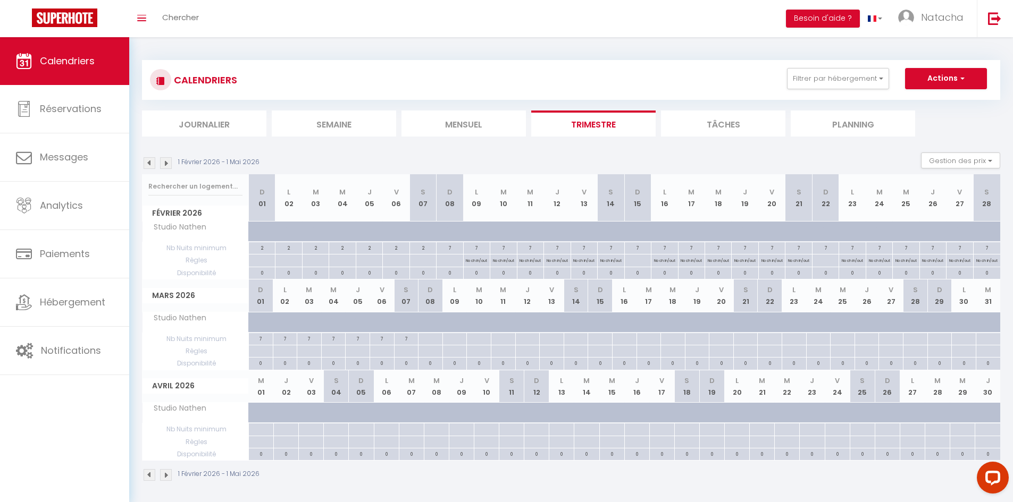
click at [286, 346] on div at bounding box center [285, 339] width 24 height 12
type input "Lun 02 Mars 2026"
type input "[DATE]"
select select
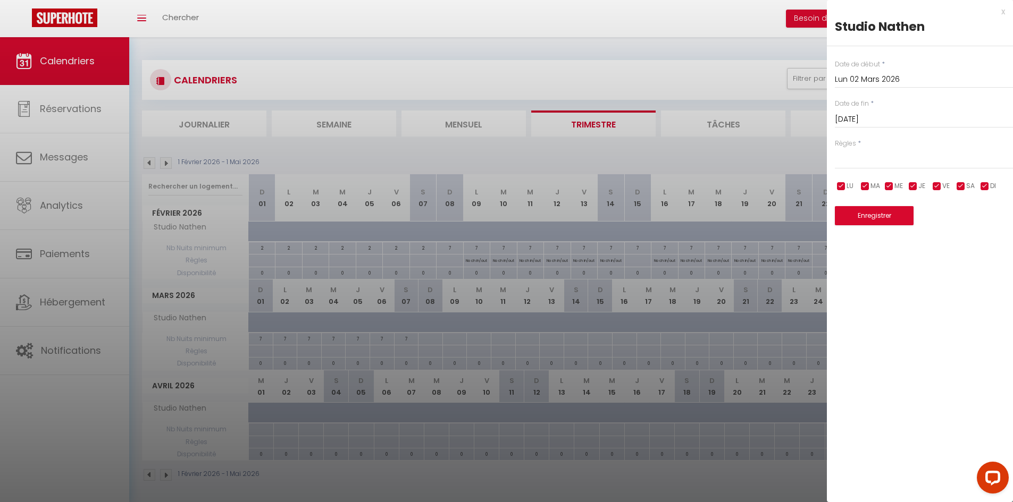
click at [873, 118] on input "[DATE]" at bounding box center [924, 120] width 178 height 14
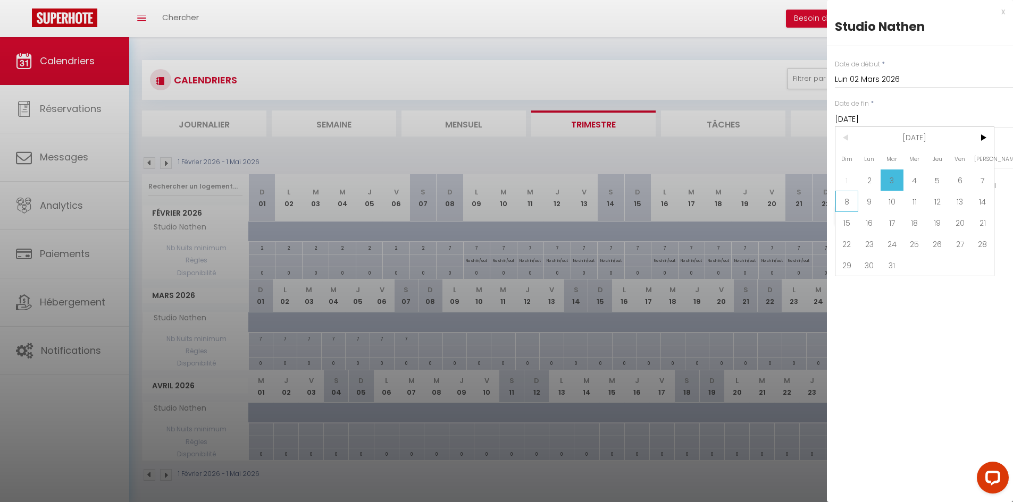
click at [852, 206] on span "8" at bounding box center [846, 201] width 23 height 21
type input "Dim 08 Mars 2026"
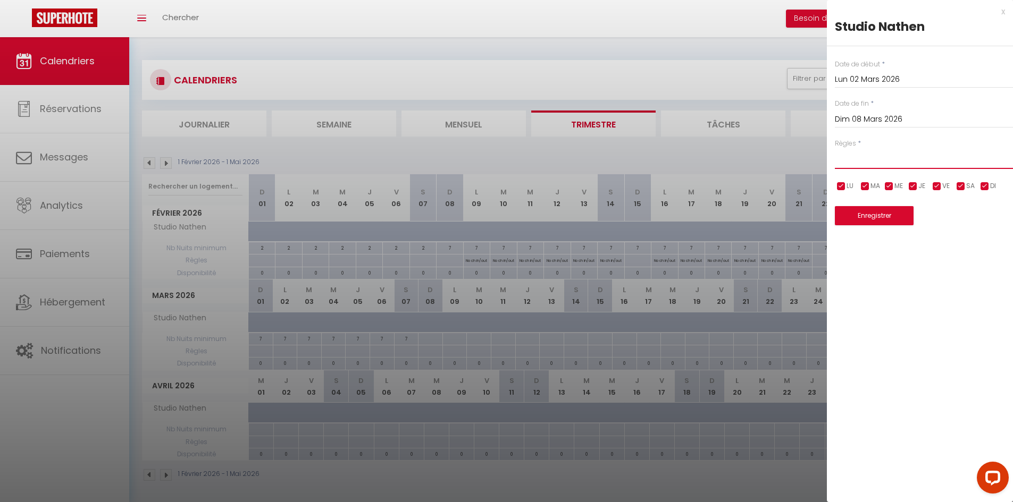
click at [924, 167] on select "Aucun No Checkin No Checkout Pas d'arrivée / Pas de départ" at bounding box center [924, 159] width 178 height 20
select select "3"
click at [835, 149] on select "Aucun No Checkin No Checkout Pas d'arrivée / Pas de départ" at bounding box center [924, 159] width 178 height 20
click at [886, 215] on button "Enregistrer" at bounding box center [874, 215] width 79 height 19
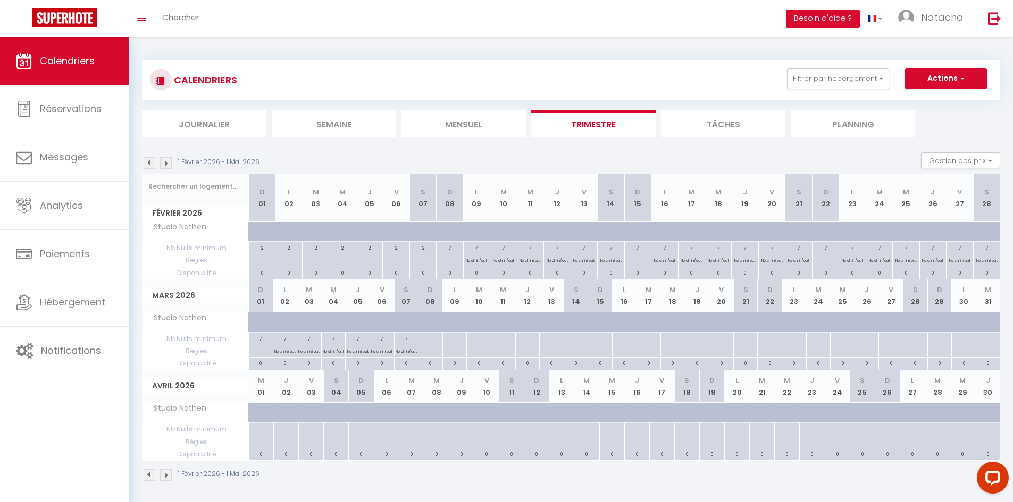
click at [430, 340] on div at bounding box center [430, 339] width 24 height 12
type input "Dim 08 Mars 2026"
type input "Lun 09 Mars 2026"
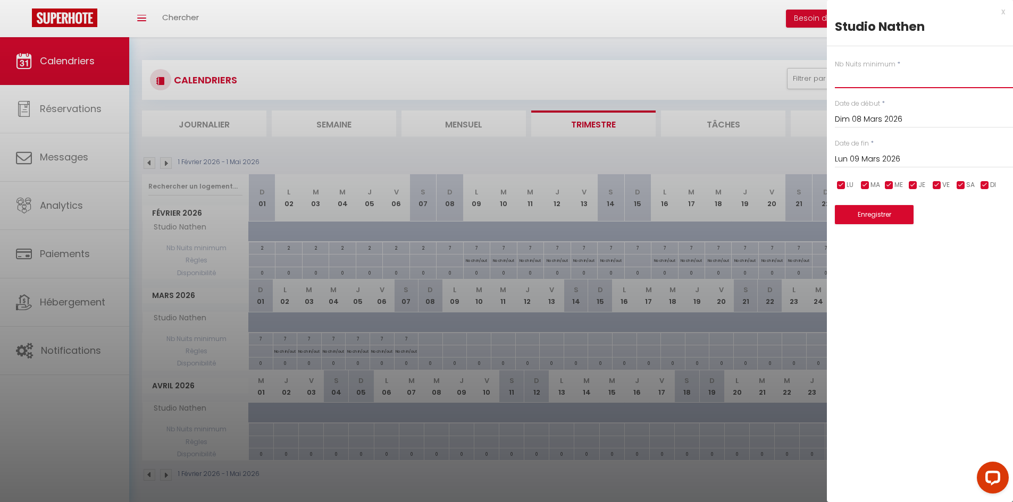
click at [864, 74] on input "text" at bounding box center [924, 78] width 178 height 19
type input "2"
click at [875, 160] on input "Lun 09 Mars 2026" at bounding box center [924, 160] width 178 height 14
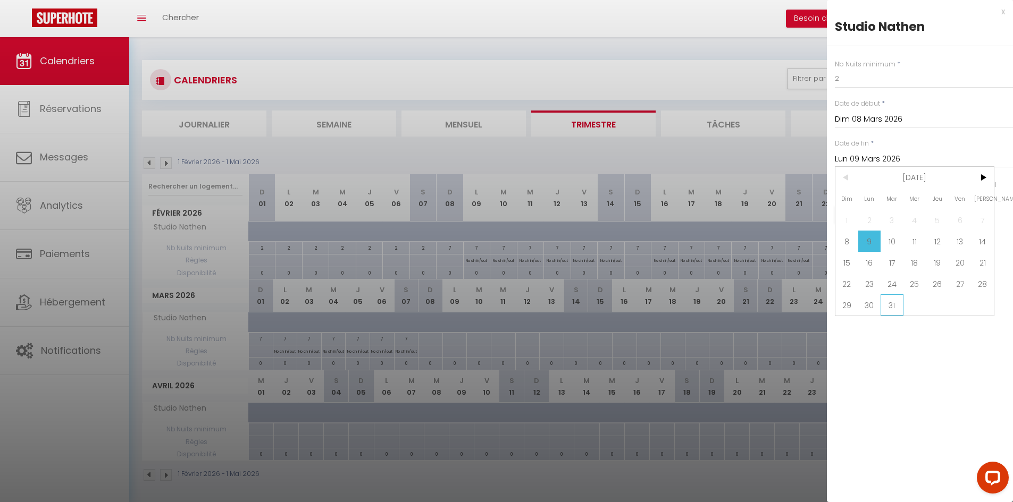
click at [896, 304] on span "31" at bounding box center [892, 305] width 23 height 21
type input "[DATE]"
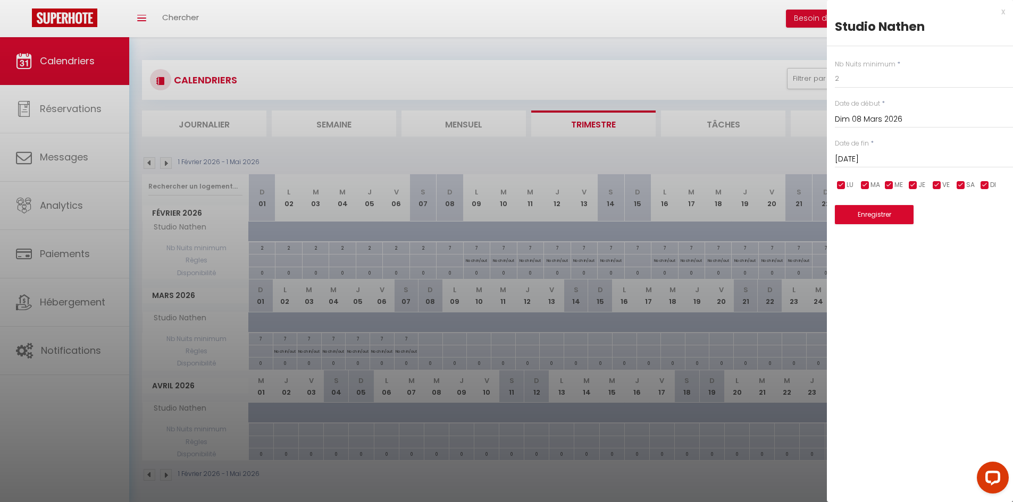
click at [958, 185] on input "checkbox" at bounding box center [961, 185] width 11 height 11
checkbox input "false"
click at [985, 184] on input "checkbox" at bounding box center [984, 185] width 11 height 11
checkbox input "false"
click at [870, 216] on button "Enregistrer" at bounding box center [874, 214] width 79 height 19
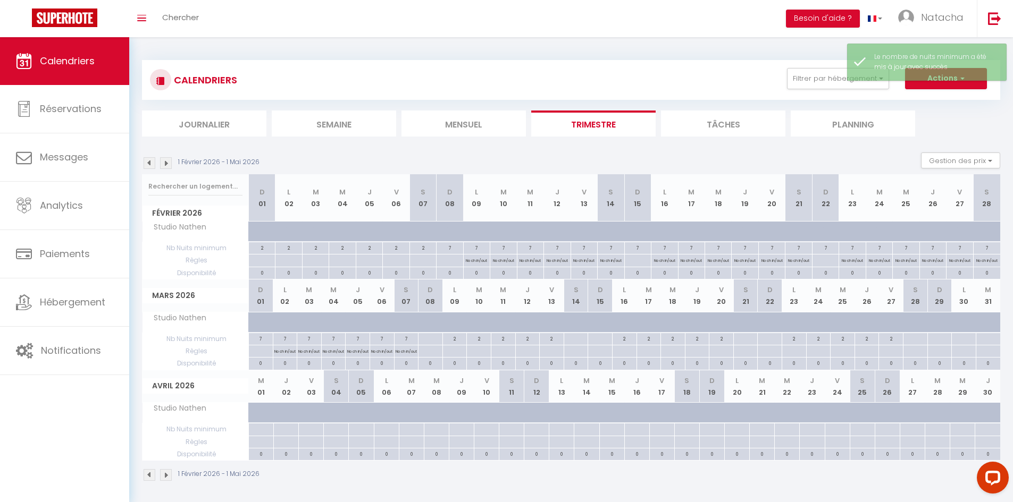
click at [430, 341] on div at bounding box center [430, 339] width 24 height 12
type input "Dim 08 Mars 2026"
type input "Lun 09 Mars 2026"
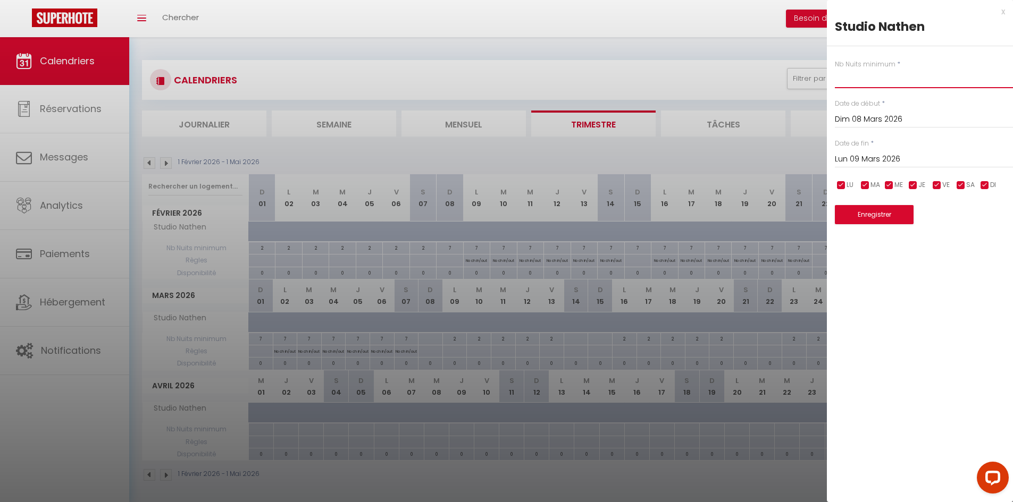
click at [859, 79] on input "text" at bounding box center [924, 78] width 178 height 19
type input "2"
click at [881, 220] on button "Enregistrer" at bounding box center [874, 214] width 79 height 19
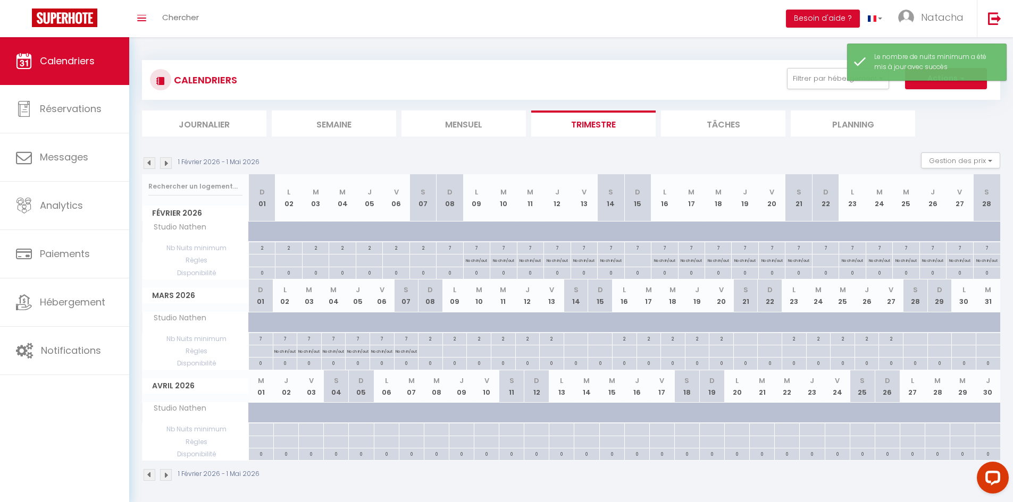
click at [573, 343] on div at bounding box center [576, 339] width 24 height 12
type input "[DATE]"
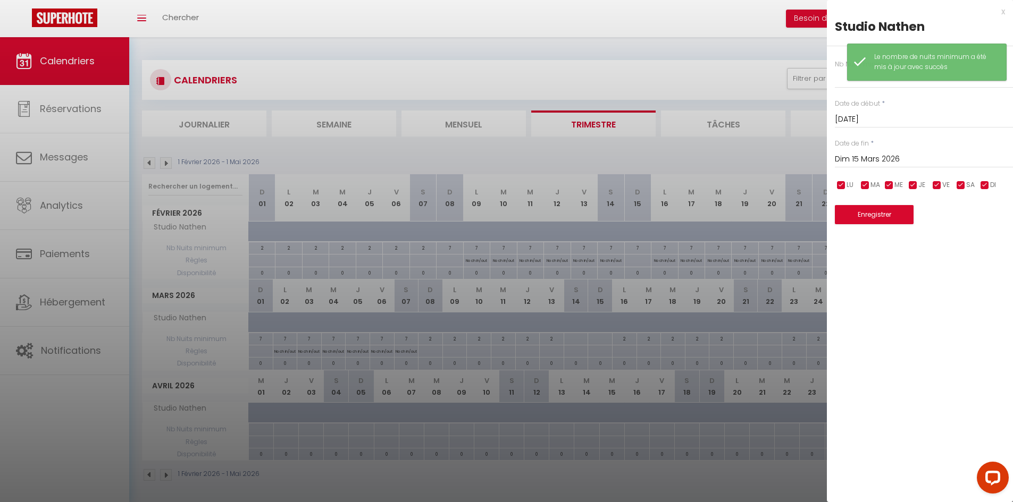
click at [866, 157] on input "Dim 15 Mars 2026" at bounding box center [924, 160] width 178 height 14
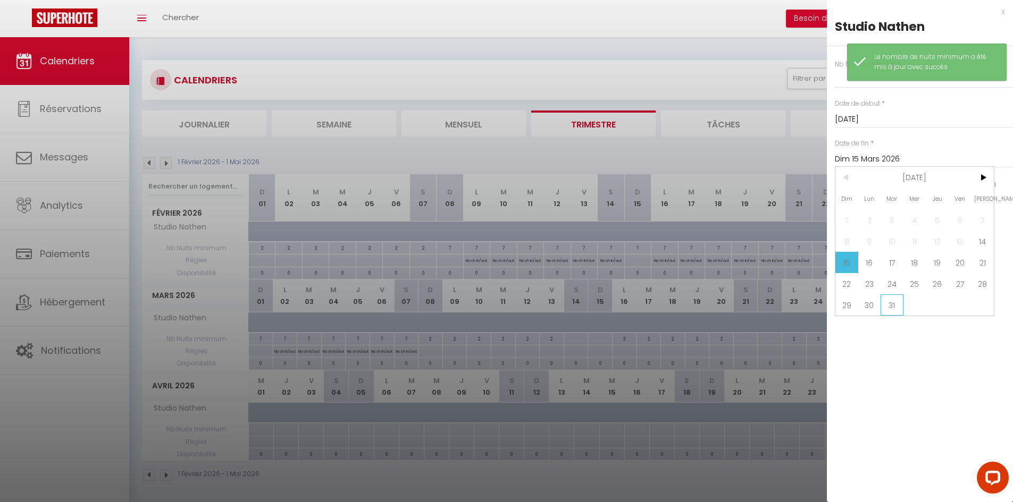
click at [896, 309] on span "31" at bounding box center [892, 305] width 23 height 21
type input "[DATE]"
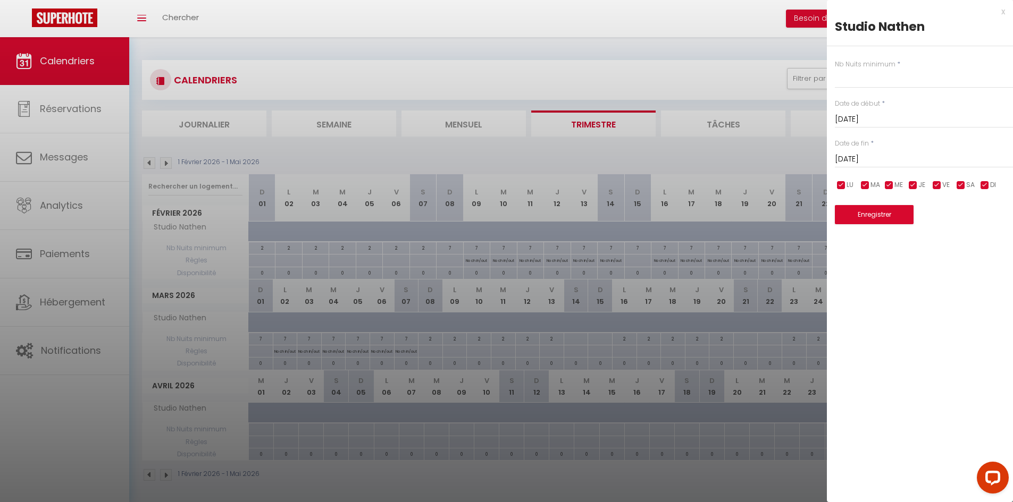
click at [985, 183] on input "checkbox" at bounding box center [984, 185] width 11 height 11
checkbox input "false"
click at [913, 185] on input "checkbox" at bounding box center [913, 185] width 11 height 11
checkbox input "false"
click at [886, 185] on input "checkbox" at bounding box center [889, 185] width 11 height 11
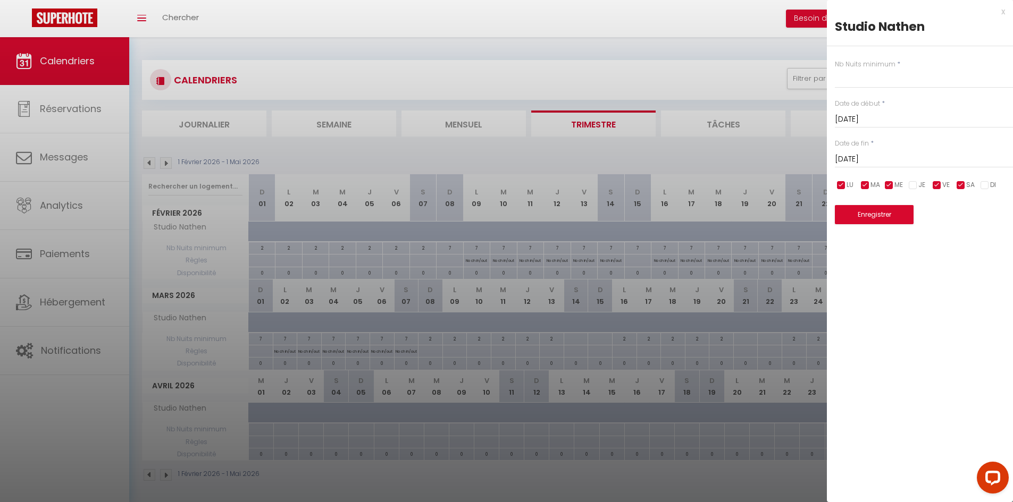
checkbox input "false"
click at [866, 188] on input "checkbox" at bounding box center [865, 185] width 11 height 11
checkbox input "false"
click at [838, 183] on input "checkbox" at bounding box center [841, 185] width 11 height 11
checkbox input "false"
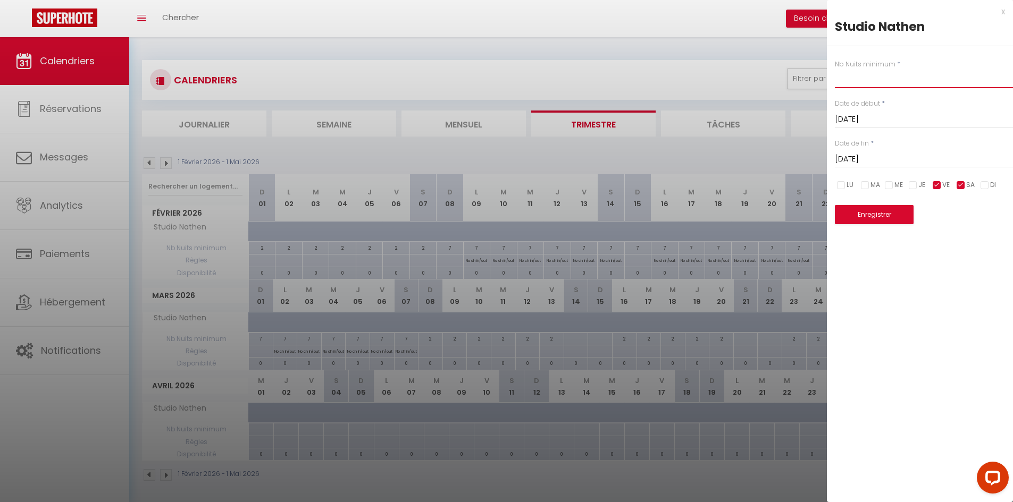
click at [886, 72] on input "text" at bounding box center [924, 78] width 178 height 19
type input "3"
click at [870, 219] on button "Enregistrer" at bounding box center [874, 214] width 79 height 19
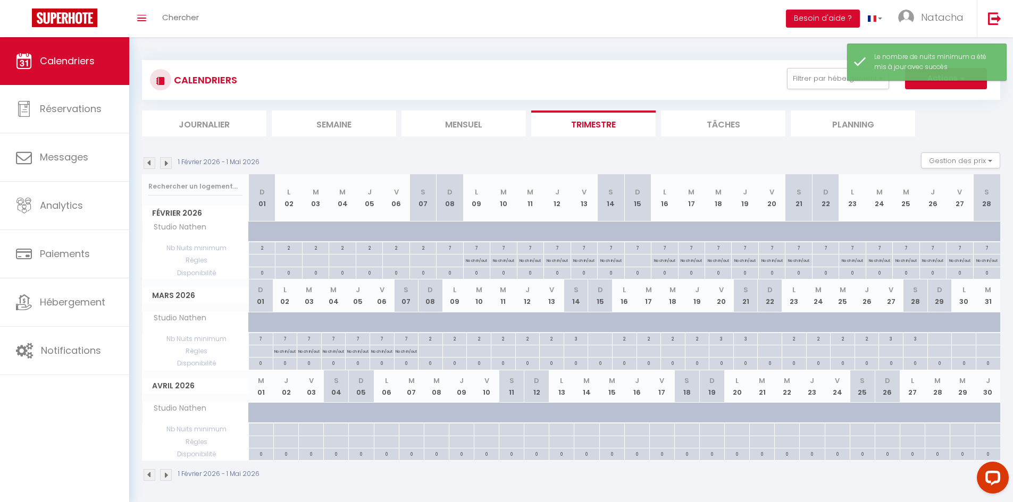
click at [592, 336] on div at bounding box center [600, 339] width 24 height 12
type input "Dim 15 Mars 2026"
type input "Lun 16 Mars 2026"
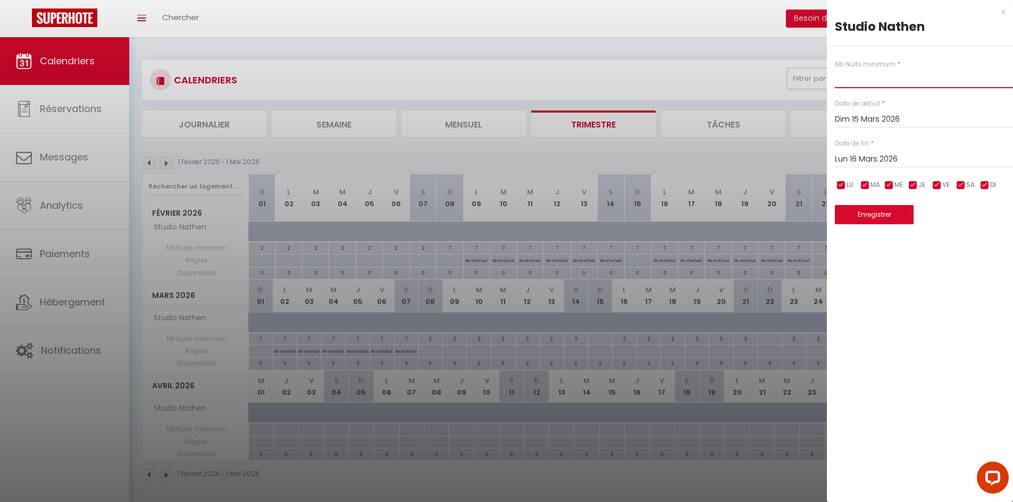
click at [868, 74] on input "text" at bounding box center [924, 78] width 178 height 19
type input "2"
click at [854, 215] on button "Enregistrer" at bounding box center [874, 214] width 79 height 19
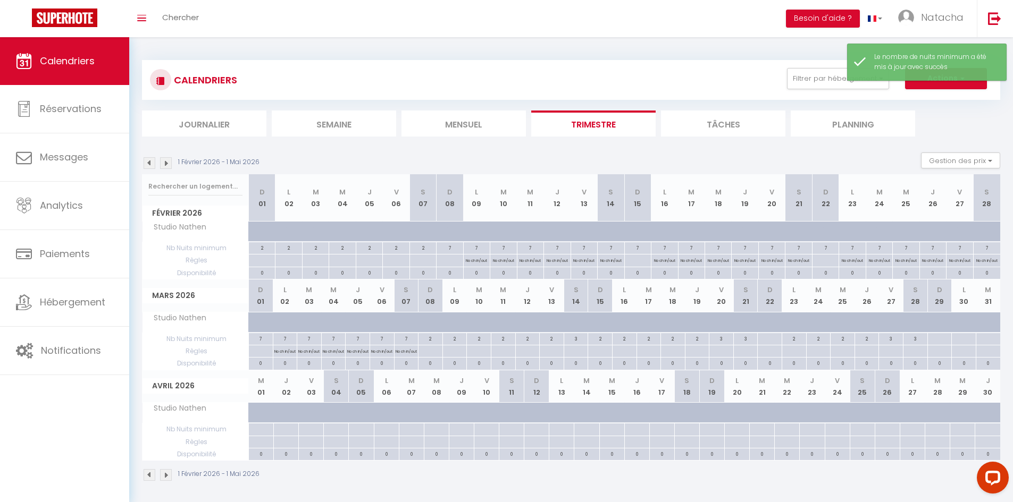
click at [771, 338] on div at bounding box center [769, 339] width 24 height 12
type input "Dim 22 Mars 2026"
type input "Lun 23 Mars 2026"
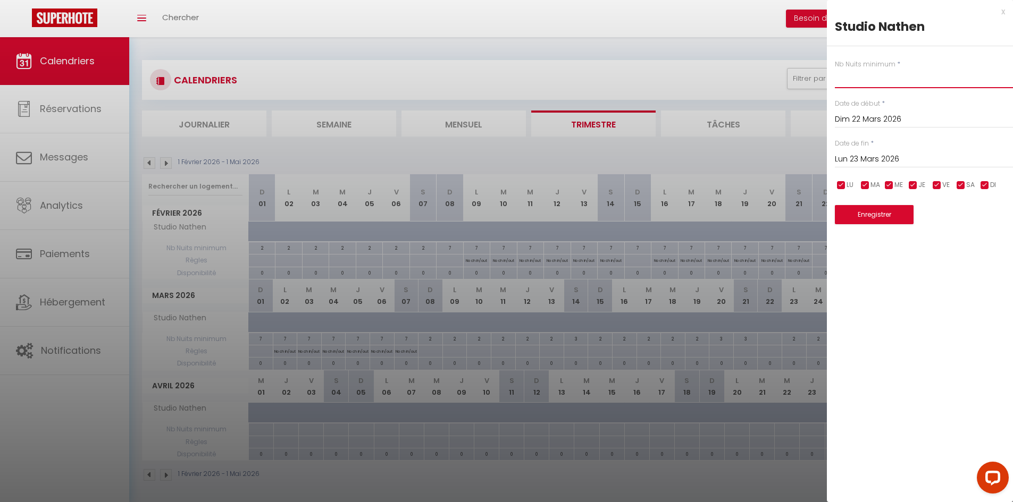
click at [882, 80] on input "text" at bounding box center [924, 78] width 178 height 19
type input "2"
click at [879, 215] on button "Enregistrer" at bounding box center [874, 214] width 79 height 19
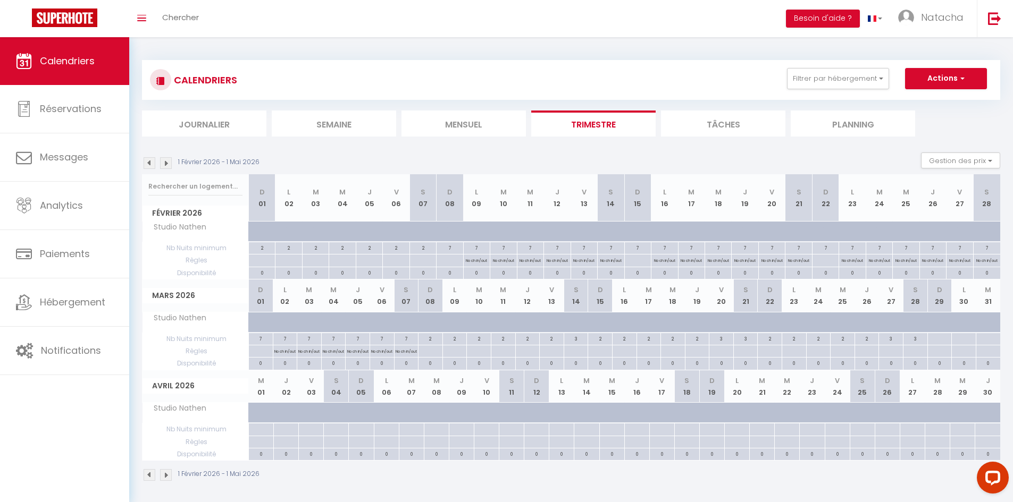
click at [937, 339] on div at bounding box center [939, 339] width 24 height 12
type input "Dim 29 Mars 2026"
type input "Lun 30 Mars 2026"
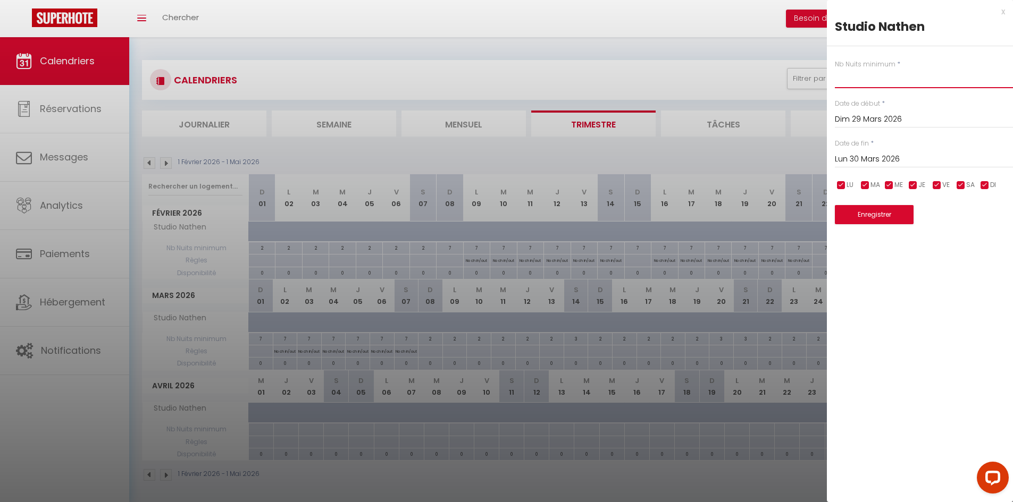
click at [904, 76] on input "text" at bounding box center [924, 78] width 178 height 19
type input "1"
click at [891, 155] on input "Lun 30 Mars 2026" at bounding box center [924, 160] width 178 height 14
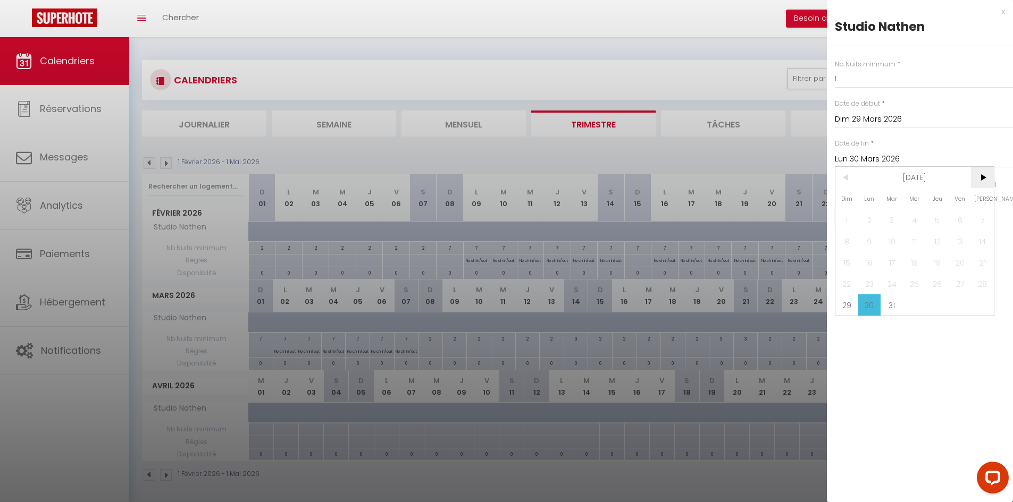
click at [978, 174] on span ">" at bounding box center [982, 177] width 23 height 21
click at [848, 180] on span "<" at bounding box center [846, 177] width 23 height 21
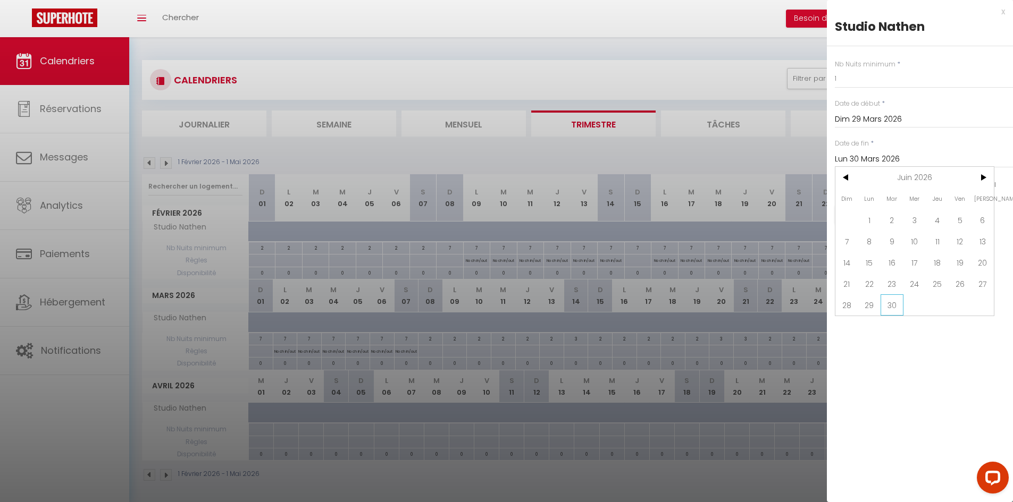
click at [888, 301] on span "30" at bounding box center [892, 305] width 23 height 21
type input "[DATE]"
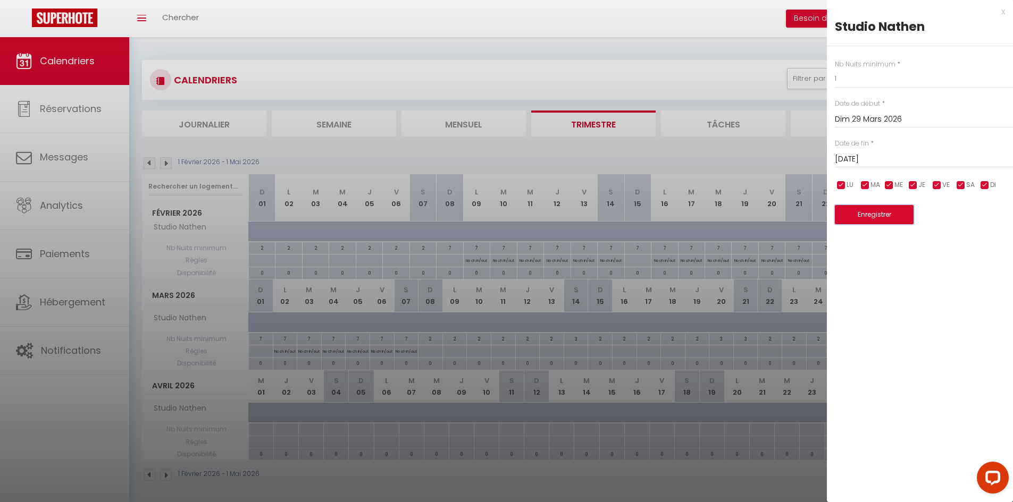
click at [878, 222] on button "Enregistrer" at bounding box center [874, 214] width 79 height 19
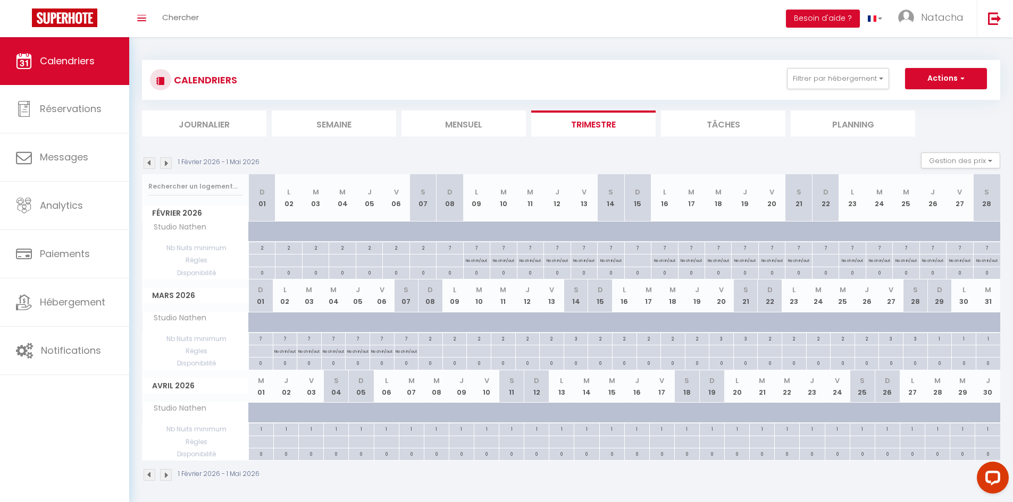
click at [147, 169] on img at bounding box center [150, 163] width 12 height 12
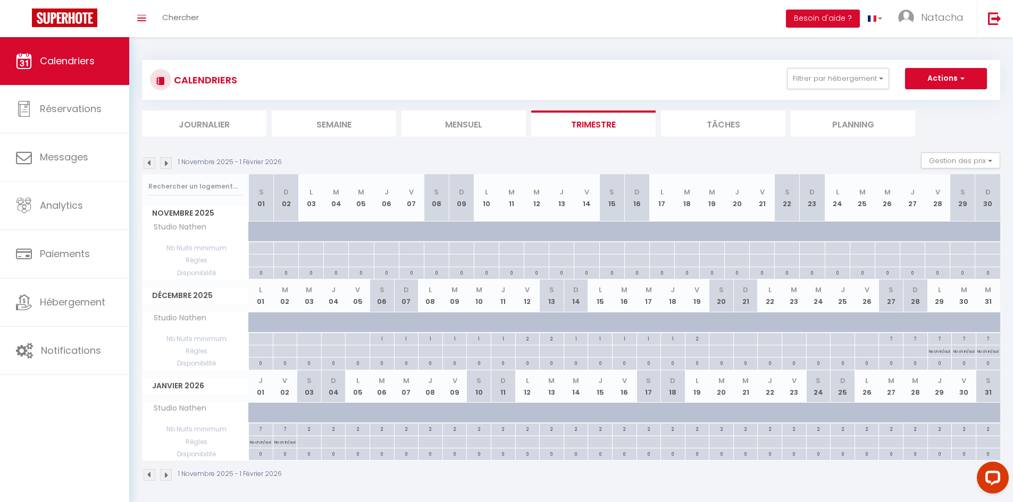
click at [312, 430] on div "2" at bounding box center [309, 429] width 24 height 10
type input "2"
type input "[DATE]"
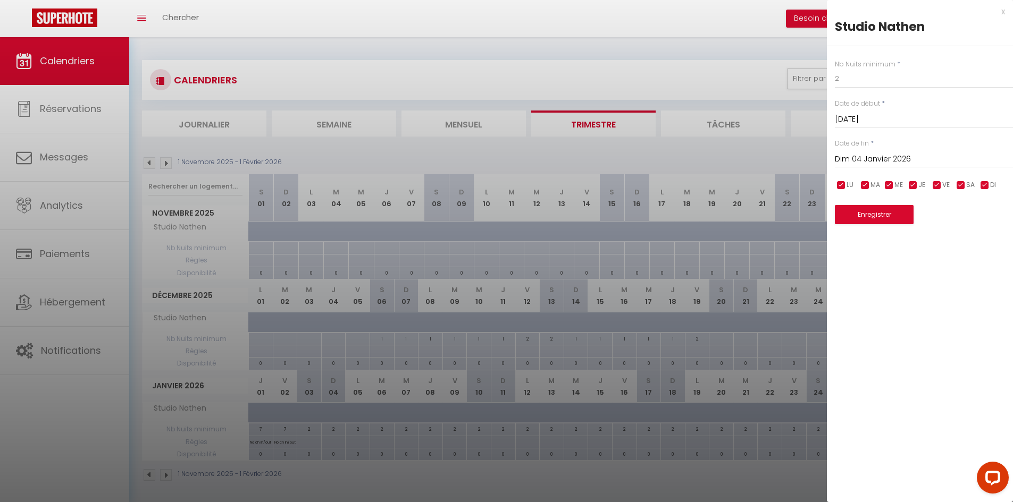
click at [882, 163] on input "Dim 04 Janvier 2026" at bounding box center [924, 160] width 178 height 14
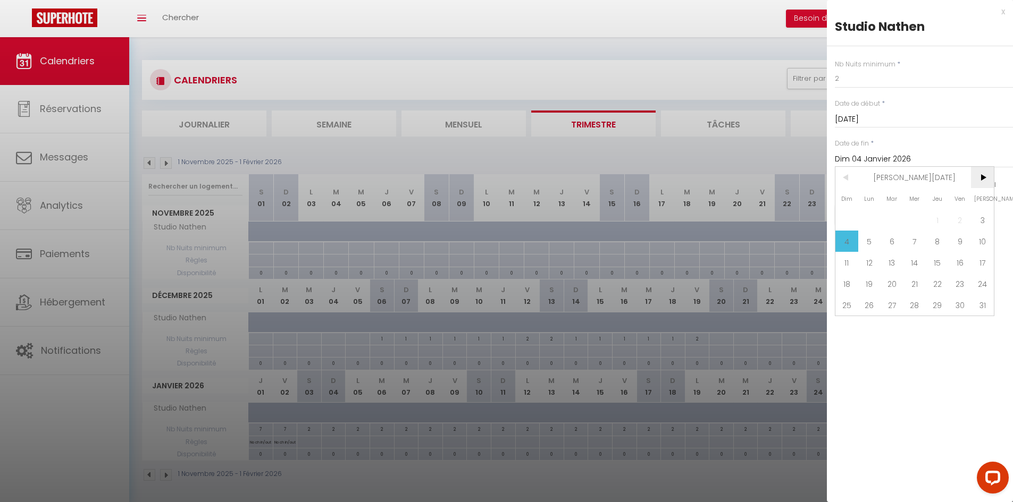
click at [988, 178] on span ">" at bounding box center [982, 177] width 23 height 21
click at [848, 239] on span "8" at bounding box center [846, 241] width 23 height 21
type input "[DATE]"
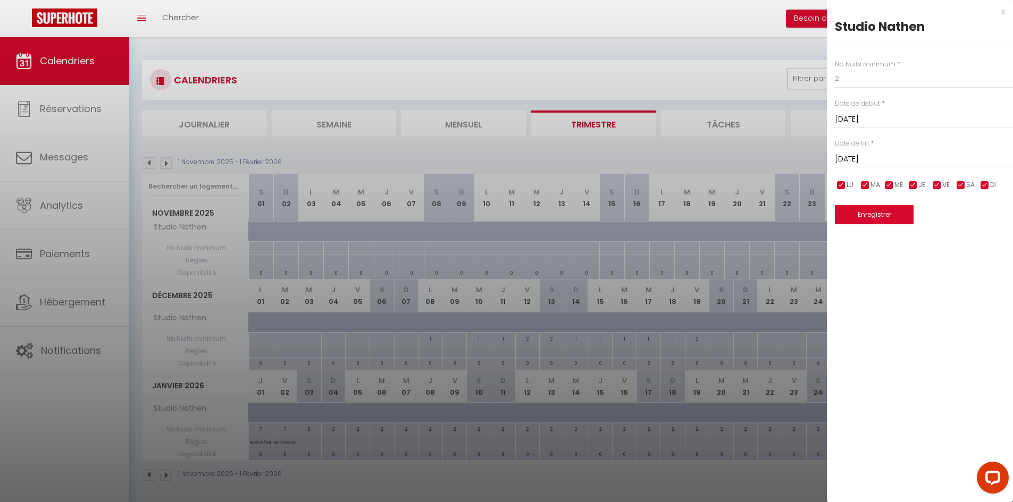
click at [988, 182] on input "checkbox" at bounding box center [984, 185] width 11 height 11
checkbox input "false"
click at [913, 185] on input "checkbox" at bounding box center [913, 185] width 11 height 11
checkbox input "false"
click at [889, 186] on input "checkbox" at bounding box center [889, 185] width 11 height 11
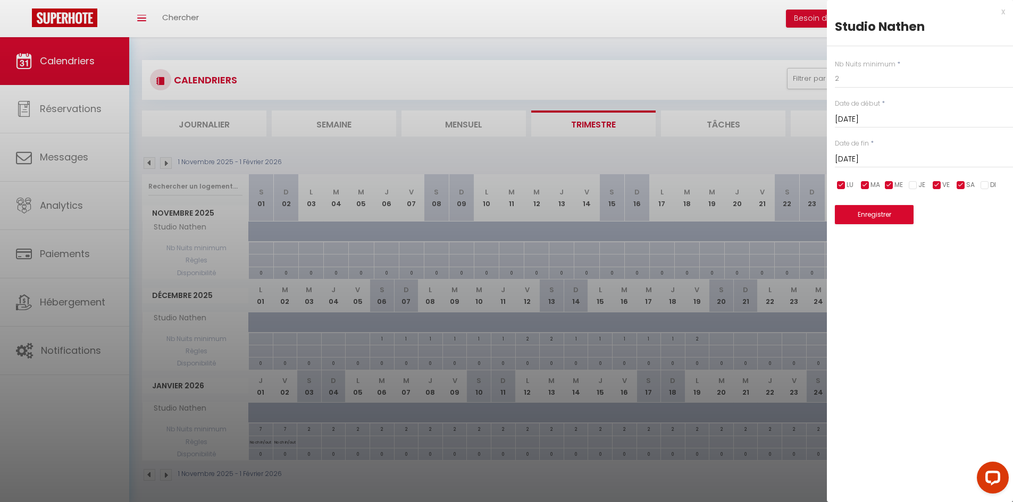
checkbox input "false"
click at [862, 186] on input "checkbox" at bounding box center [865, 185] width 11 height 11
checkbox input "false"
click at [839, 188] on input "checkbox" at bounding box center [841, 185] width 11 height 11
checkbox input "false"
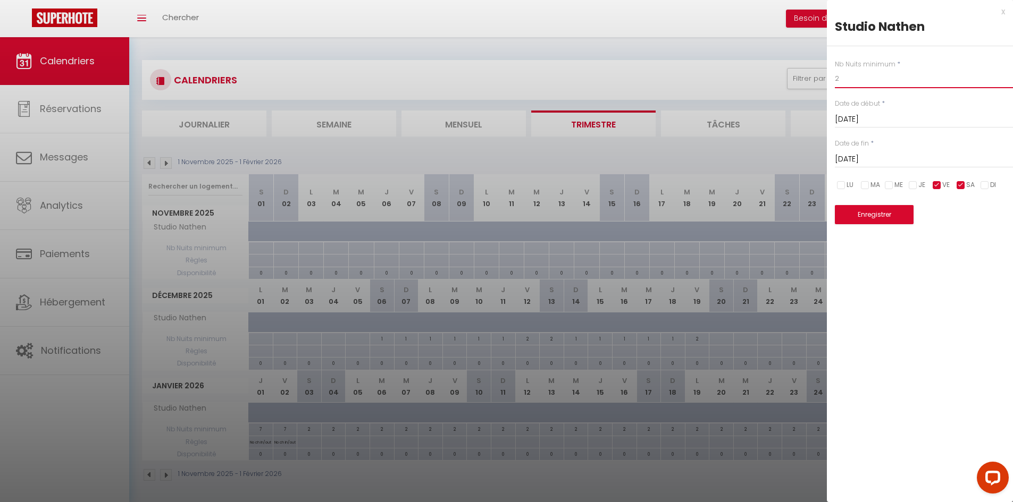
click at [851, 83] on input "2" at bounding box center [924, 78] width 178 height 19
type input "3"
click at [890, 202] on div "Enregistrer" at bounding box center [924, 208] width 178 height 32
click at [893, 211] on button "Enregistrer" at bounding box center [874, 214] width 79 height 19
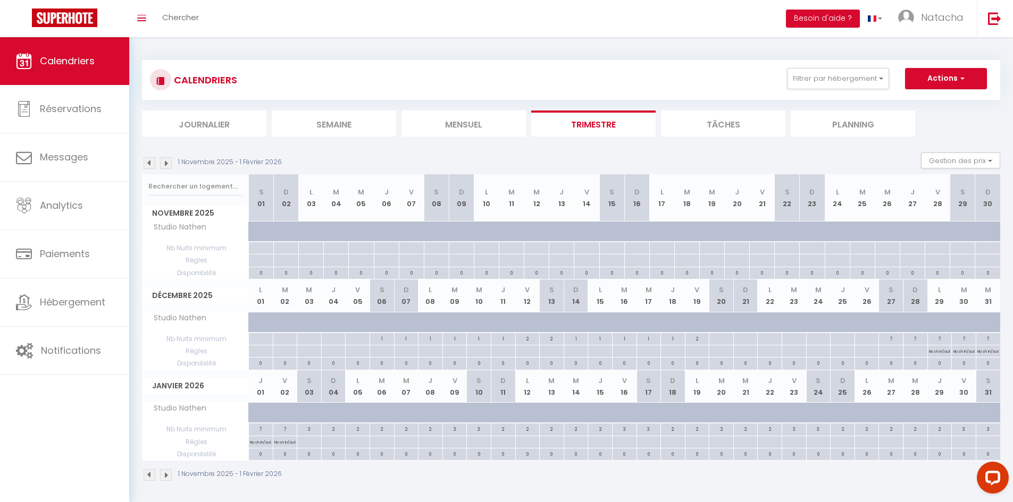
click at [308, 431] on div "3" at bounding box center [309, 429] width 24 height 10
type input "3"
type input "[DATE]"
type input "Dim 04 Janvier 2026"
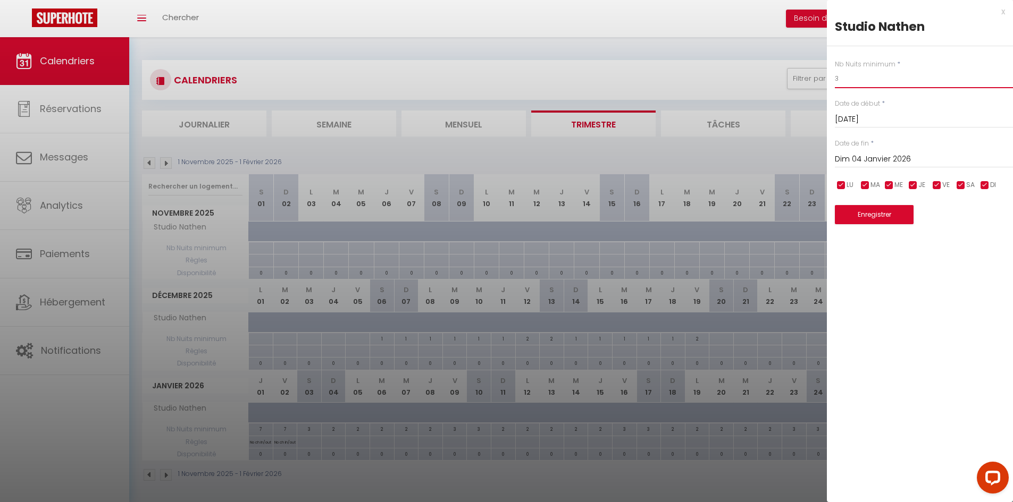
click at [848, 79] on input "3" at bounding box center [924, 78] width 178 height 19
type input "2"
click at [871, 214] on button "Enregistrer" at bounding box center [874, 214] width 79 height 19
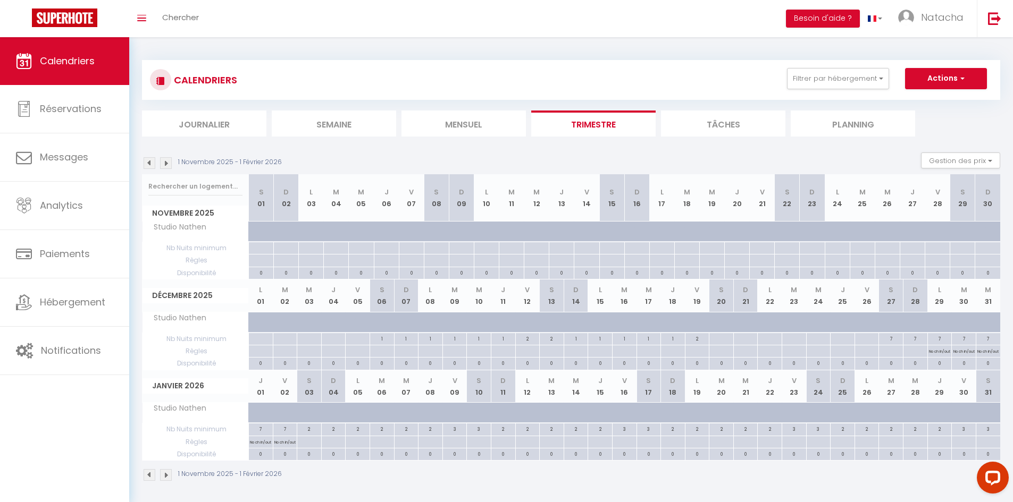
scroll to position [37, 0]
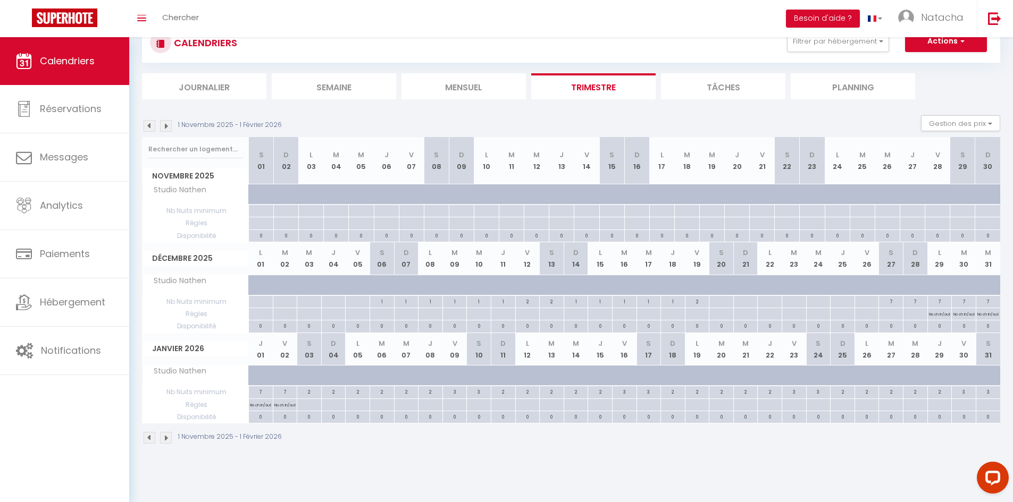
click at [166, 440] on img at bounding box center [166, 438] width 12 height 12
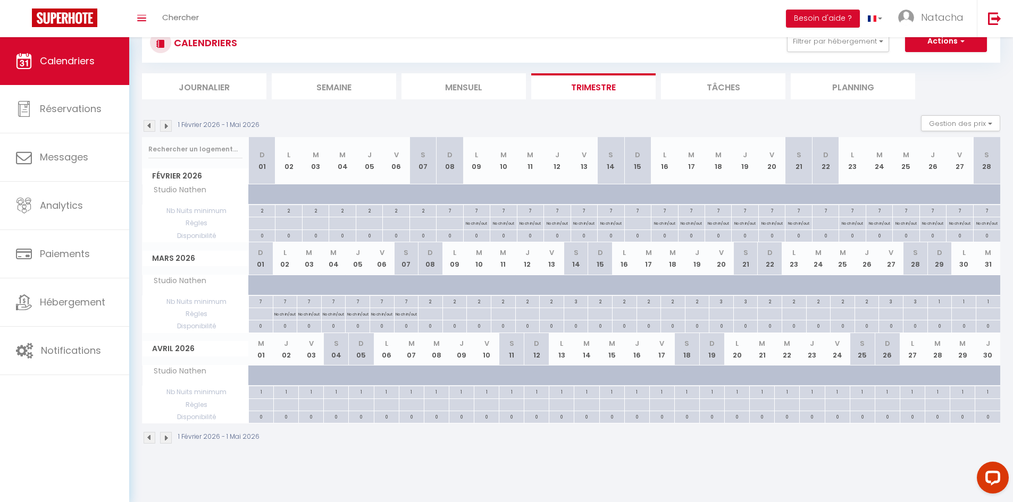
click at [166, 440] on img at bounding box center [166, 438] width 12 height 12
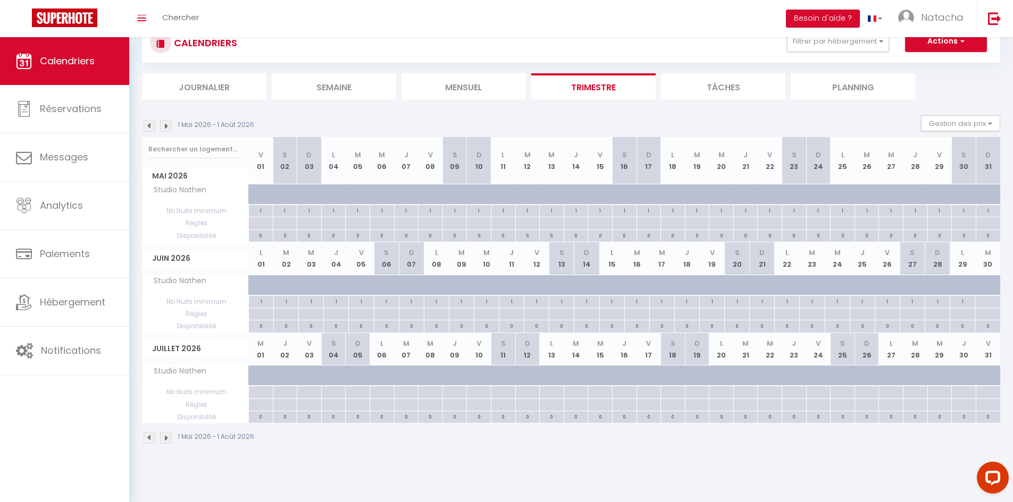
click at [987, 300] on div at bounding box center [988, 302] width 26 height 12
type input "[DATE]"
type input "Mer 01 Juillet 2026"
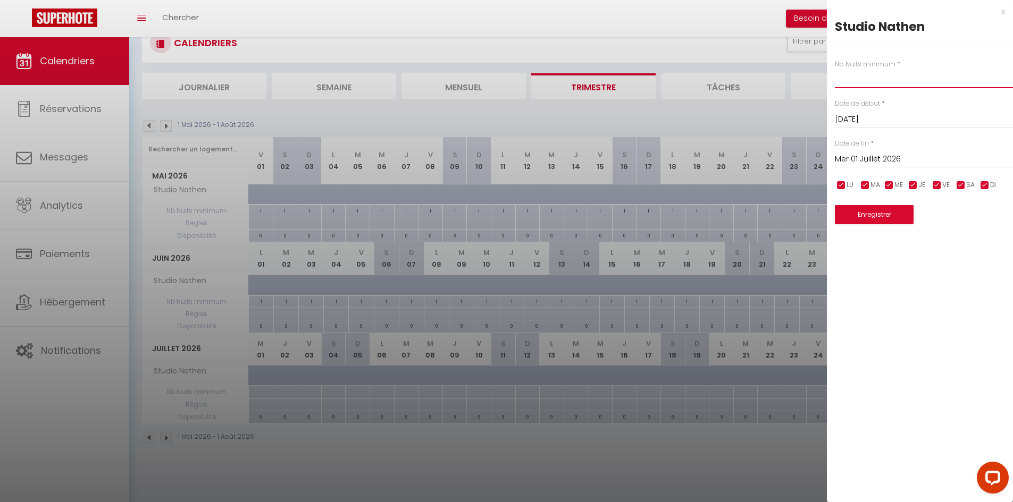
click at [887, 84] on input "text" at bounding box center [924, 78] width 178 height 19
type input "1"
click at [870, 155] on input "Mer 01 Juillet 2026" at bounding box center [924, 160] width 178 height 14
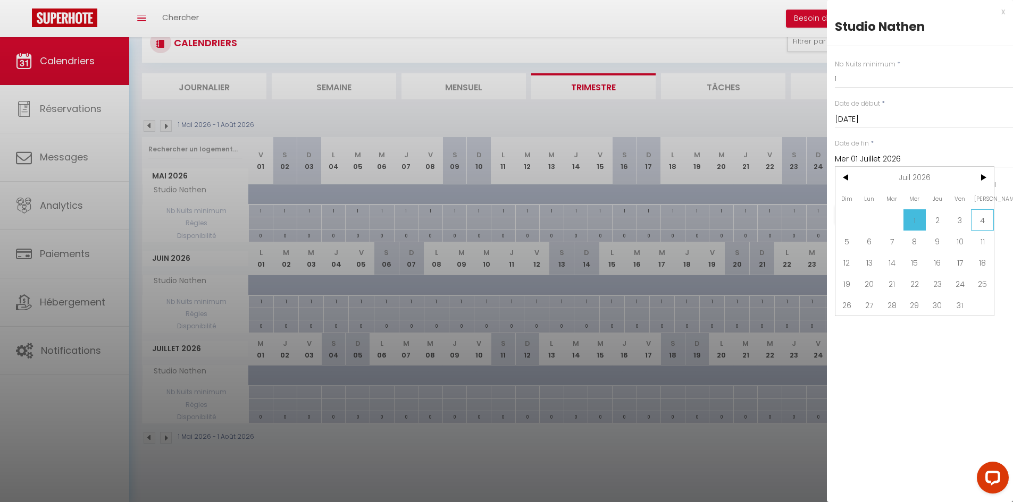
click at [984, 222] on span "4" at bounding box center [982, 220] width 23 height 21
type input "[DATE]"
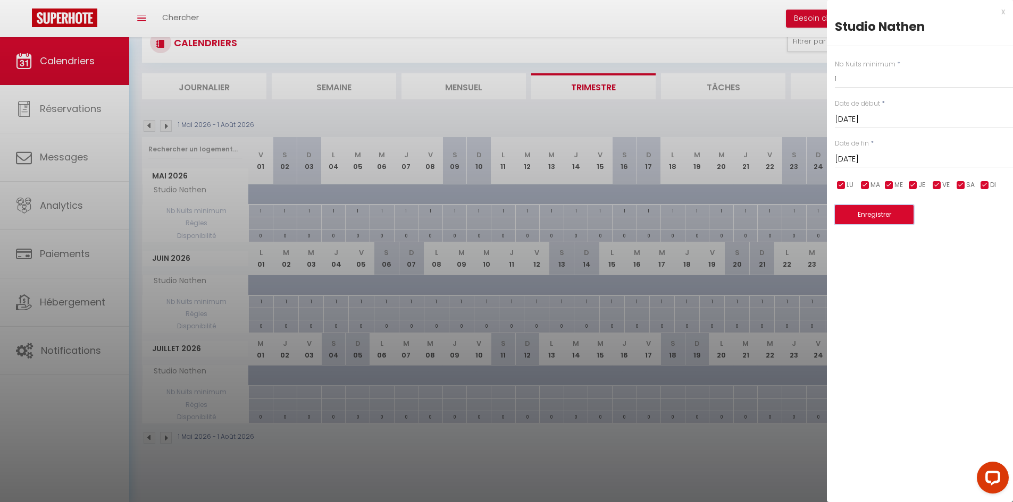
click at [899, 216] on button "Enregistrer" at bounding box center [874, 214] width 79 height 19
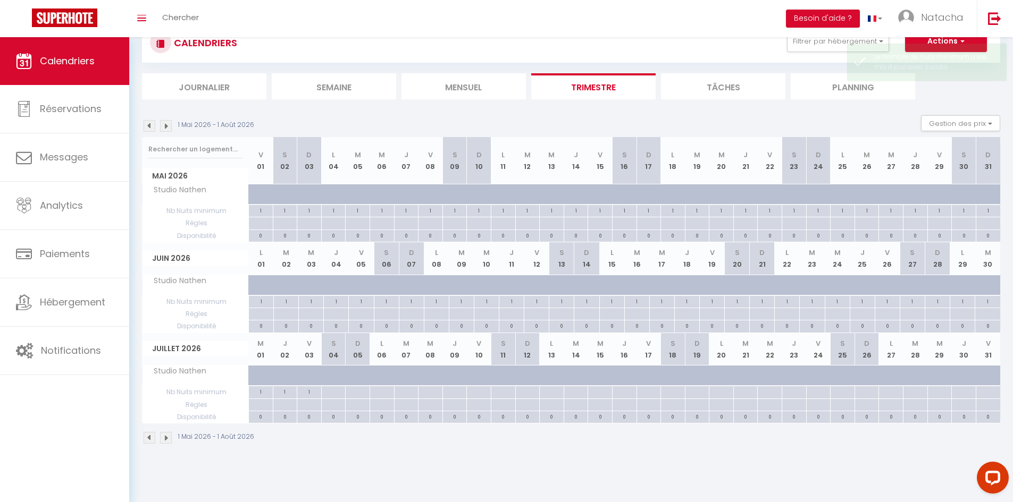
click at [338, 393] on div at bounding box center [333, 393] width 24 height 12
type input "[DATE]"
type input "Dim 05 Juillet 2026"
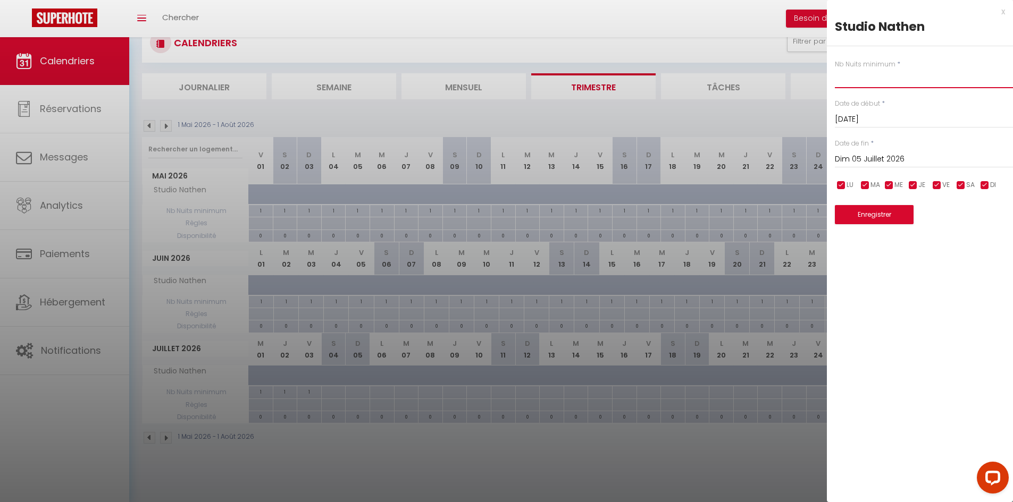
click at [924, 75] on input "text" at bounding box center [924, 78] width 178 height 19
type input "2"
click at [919, 158] on input "Dim 05 Juillet 2026" at bounding box center [924, 160] width 178 height 14
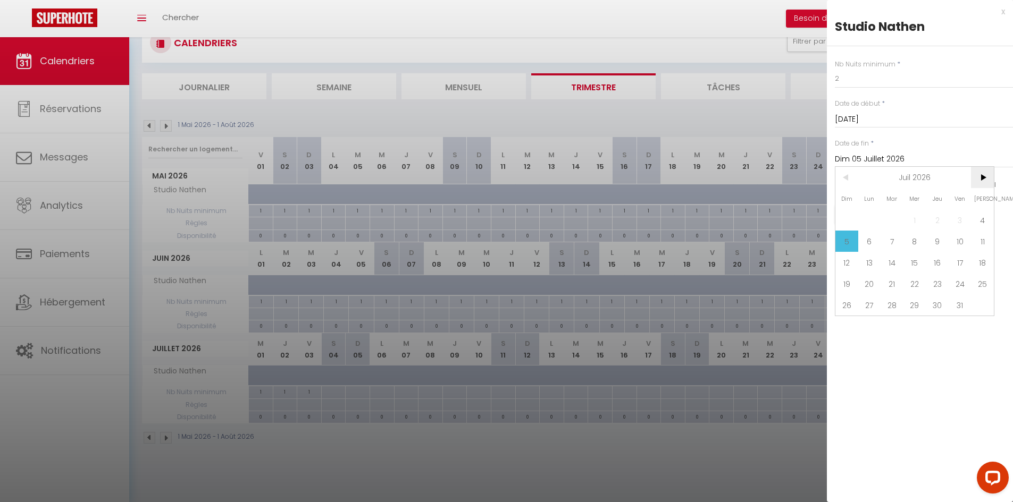
click at [979, 184] on span ">" at bounding box center [982, 177] width 23 height 21
click at [877, 326] on span "31" at bounding box center [869, 326] width 23 height 21
type input "Lun 31 Août 2026"
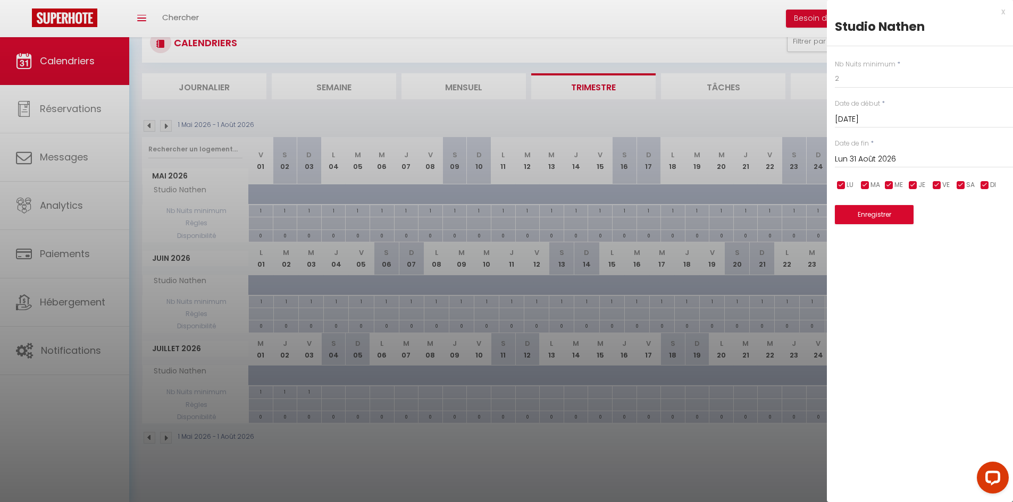
click at [935, 187] on input "checkbox" at bounding box center [937, 185] width 11 height 11
checkbox input "false"
click at [958, 186] on input "checkbox" at bounding box center [961, 185] width 11 height 11
checkbox input "false"
click at [897, 215] on button "Enregistrer" at bounding box center [874, 214] width 79 height 19
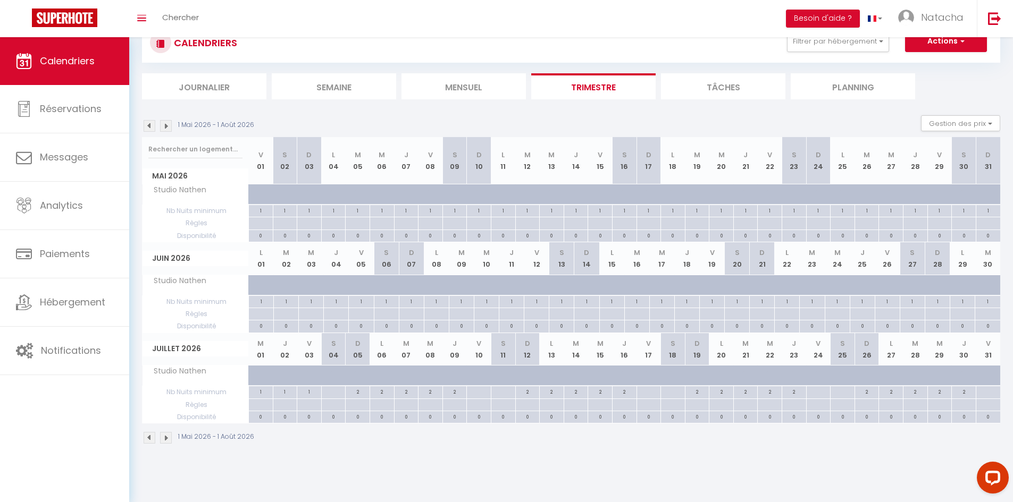
click at [337, 392] on div at bounding box center [333, 393] width 24 height 12
type input "[DATE]"
type input "Dim 05 Juillet 2026"
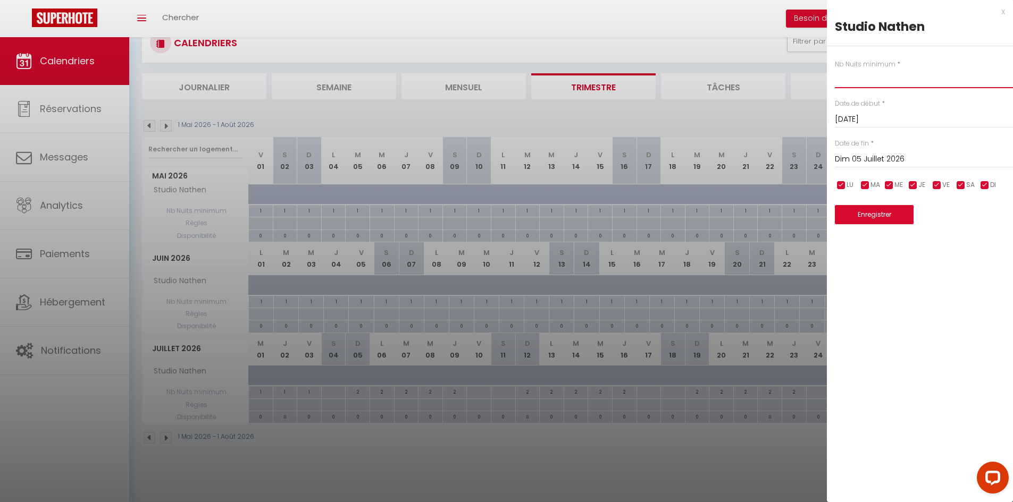
click at [870, 81] on input "text" at bounding box center [924, 78] width 178 height 19
type input "3"
click at [880, 160] on input "Dim 05 Juillet 2026" at bounding box center [924, 160] width 178 height 14
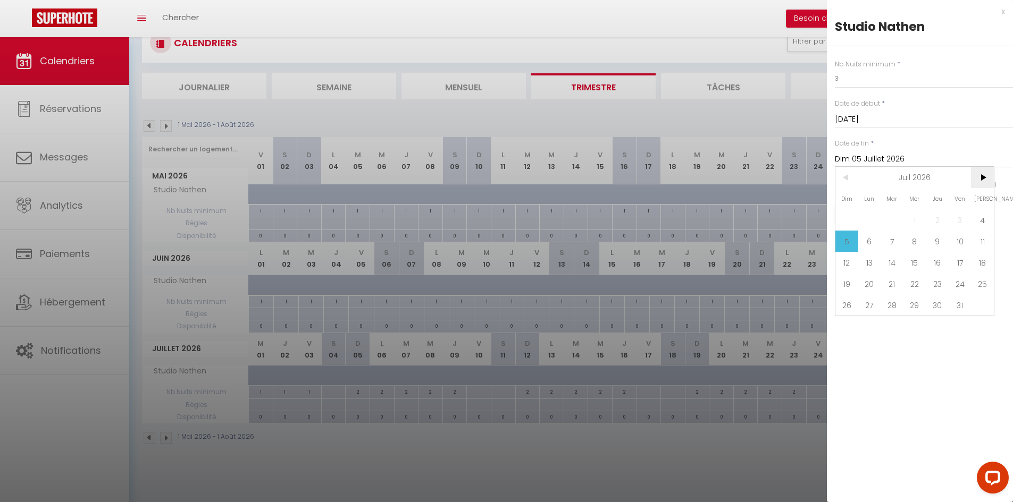
click at [984, 180] on span ">" at bounding box center [982, 177] width 23 height 21
click at [871, 325] on span "31" at bounding box center [869, 326] width 23 height 21
type input "Lun 31 Août 2026"
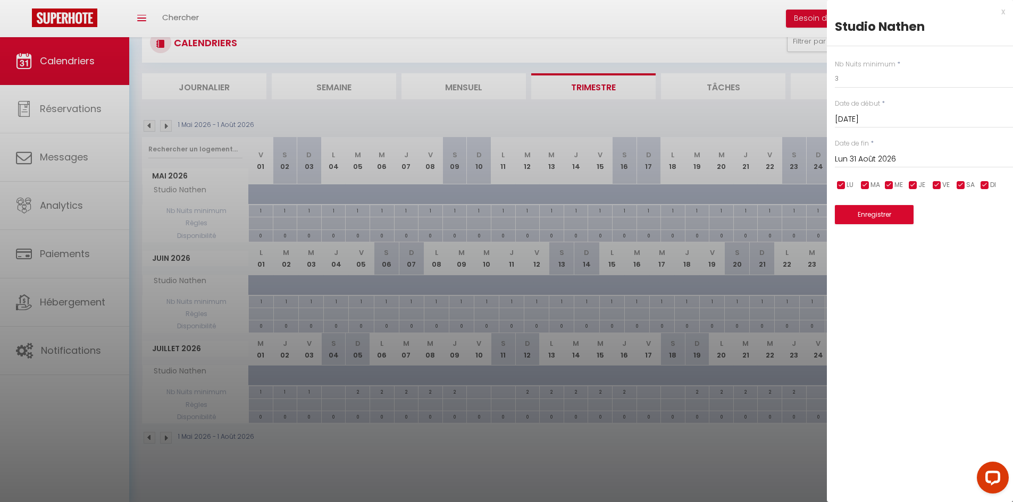
click at [983, 185] on input "checkbox" at bounding box center [984, 185] width 11 height 11
checkbox input "false"
click at [917, 180] on input "checkbox" at bounding box center [913, 185] width 11 height 11
checkbox input "false"
click at [892, 182] on input "checkbox" at bounding box center [889, 185] width 11 height 11
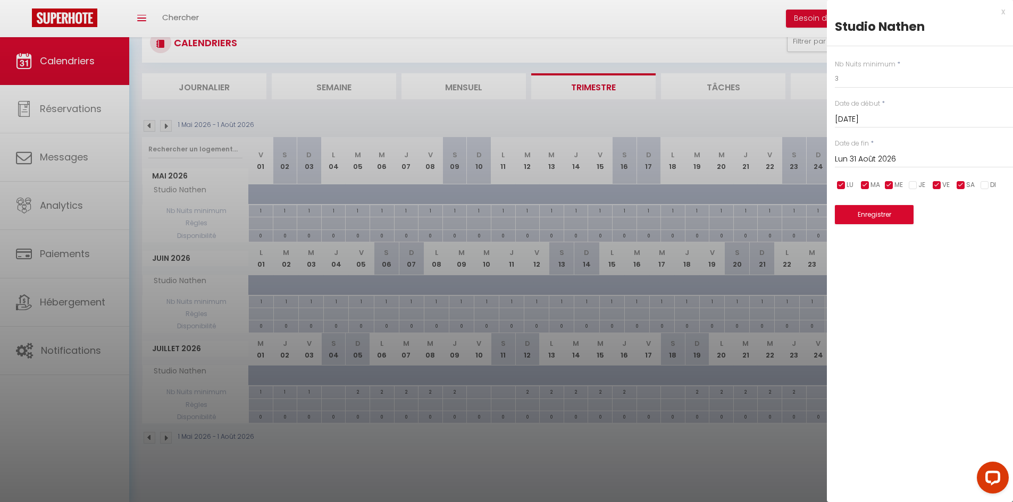
checkbox input "false"
click at [866, 183] on input "checkbox" at bounding box center [865, 185] width 11 height 11
checkbox input "false"
click at [842, 185] on input "checkbox" at bounding box center [841, 185] width 11 height 11
checkbox input "false"
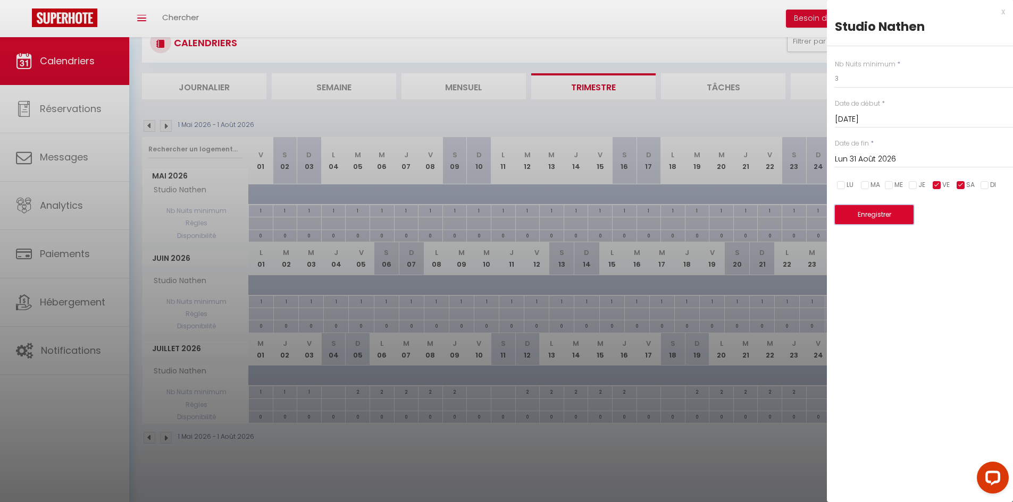
click at [866, 221] on button "Enregistrer" at bounding box center [874, 214] width 79 height 19
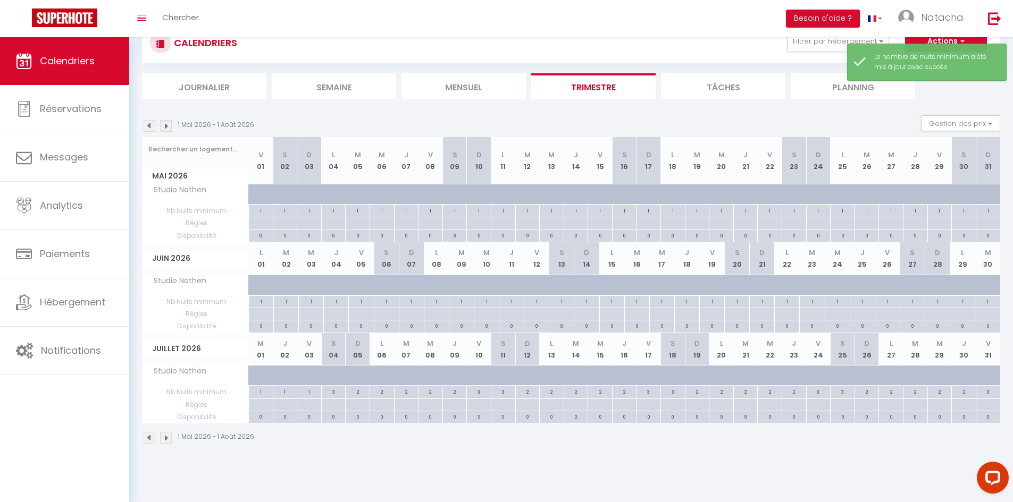
click at [334, 392] on div "3" at bounding box center [334, 392] width 24 height 10
type input "3"
type input "[DATE]"
type input "Dim 05 Juillet 2026"
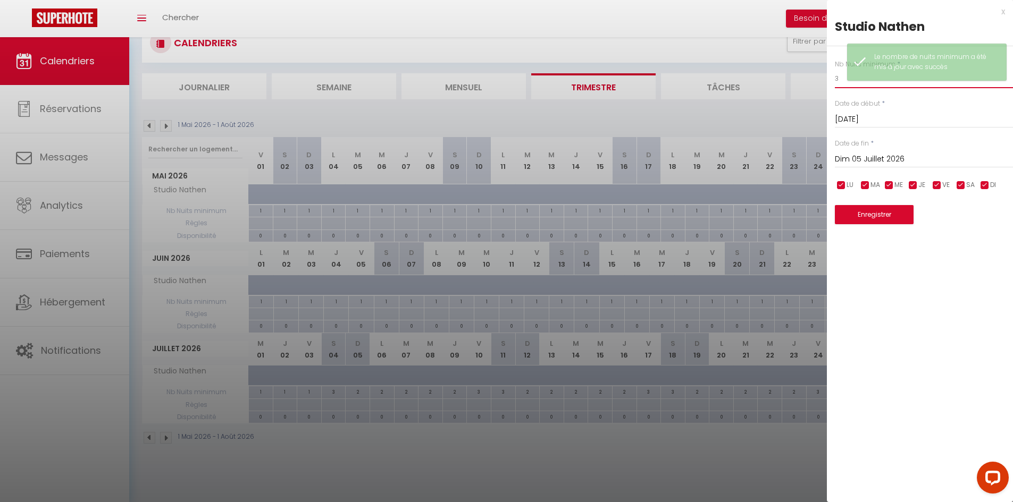
click at [838, 78] on input "3" at bounding box center [924, 78] width 178 height 19
type input "5"
type input "2"
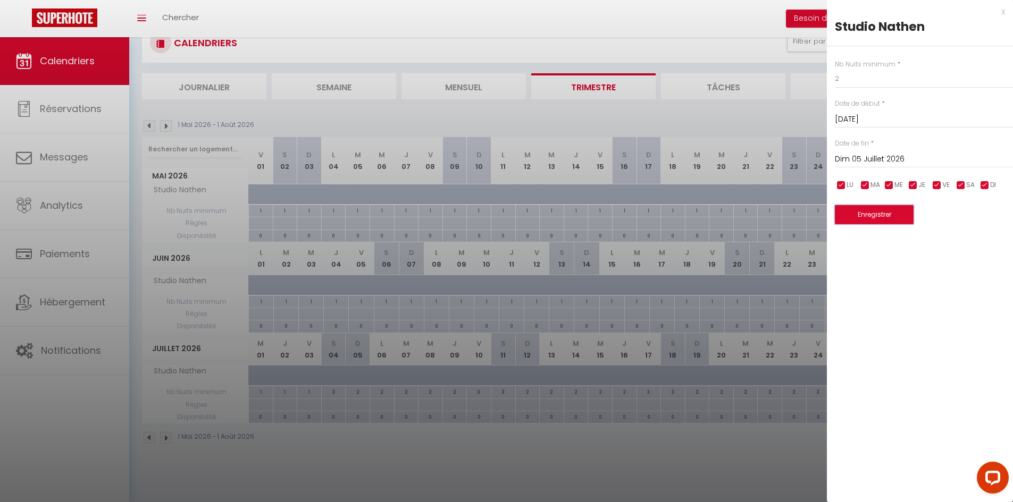
click at [897, 214] on button "Enregistrer" at bounding box center [874, 214] width 79 height 19
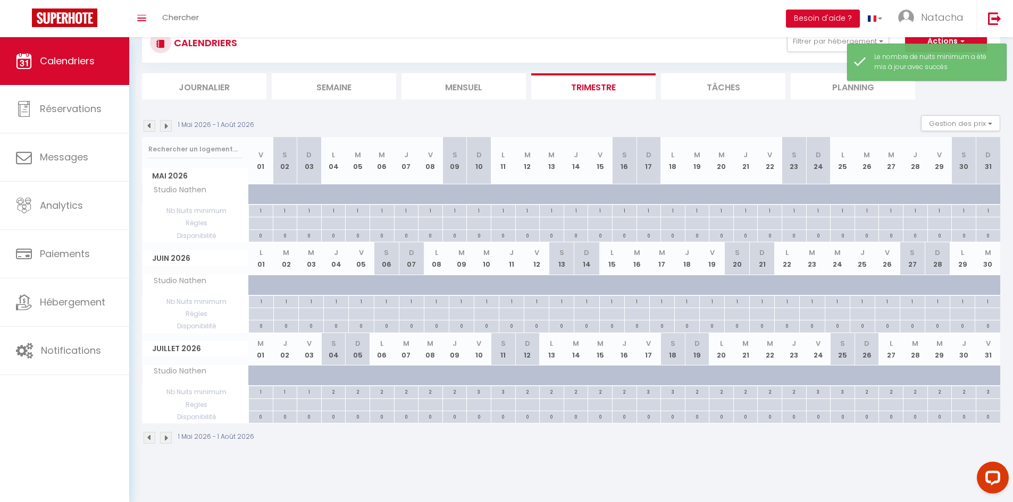
click at [166, 442] on img at bounding box center [166, 438] width 12 height 12
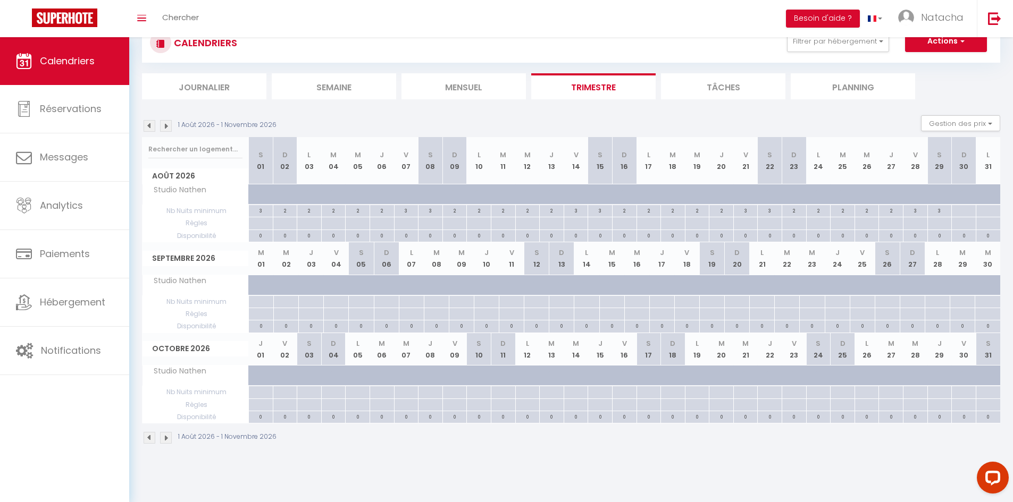
click at [921, 210] on div "3" at bounding box center [915, 210] width 24 height 10
type input "3"
type input "[DATE]"
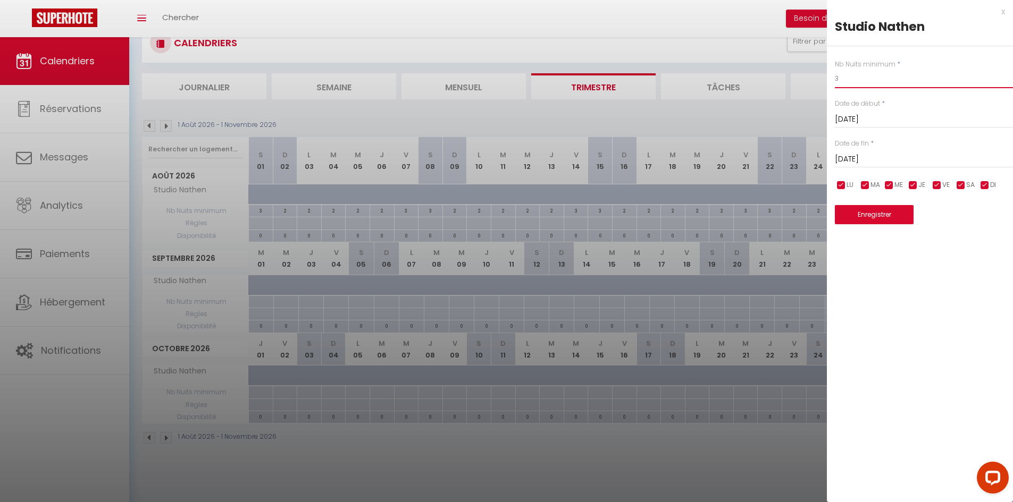
click at [848, 83] on input "3" at bounding box center [924, 78] width 178 height 19
type input "2"
click at [873, 154] on input "[DATE]" at bounding box center [924, 160] width 178 height 14
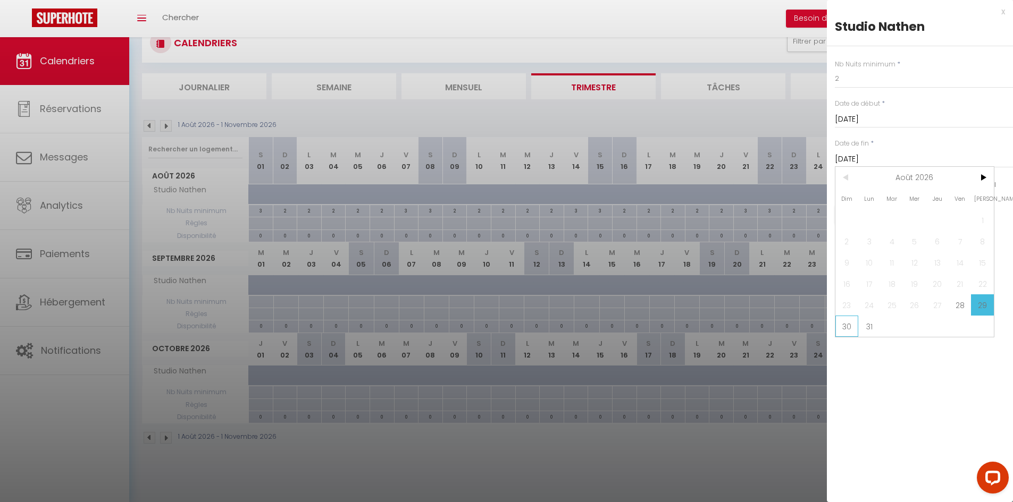
click at [848, 331] on span "30" at bounding box center [846, 326] width 23 height 21
type input "Dim 30 Août 2026"
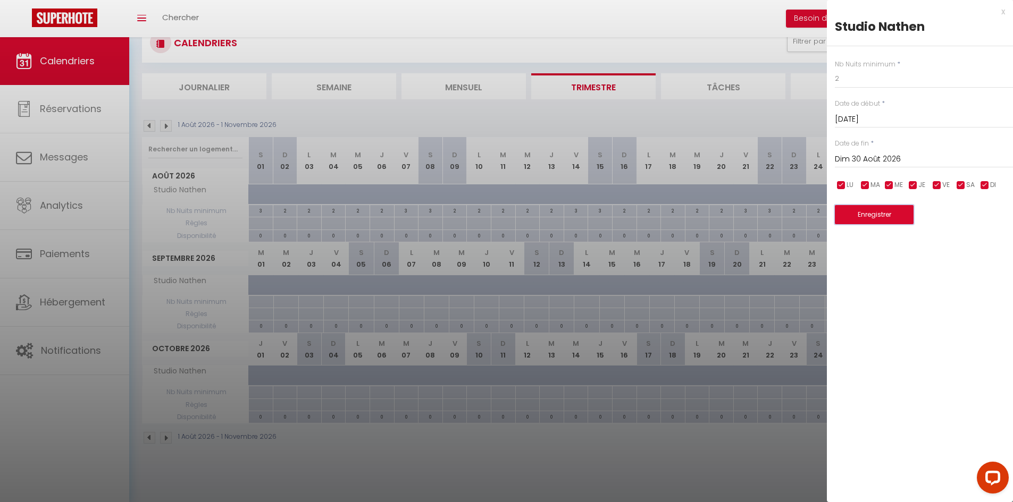
click at [875, 217] on button "Enregistrer" at bounding box center [874, 214] width 79 height 19
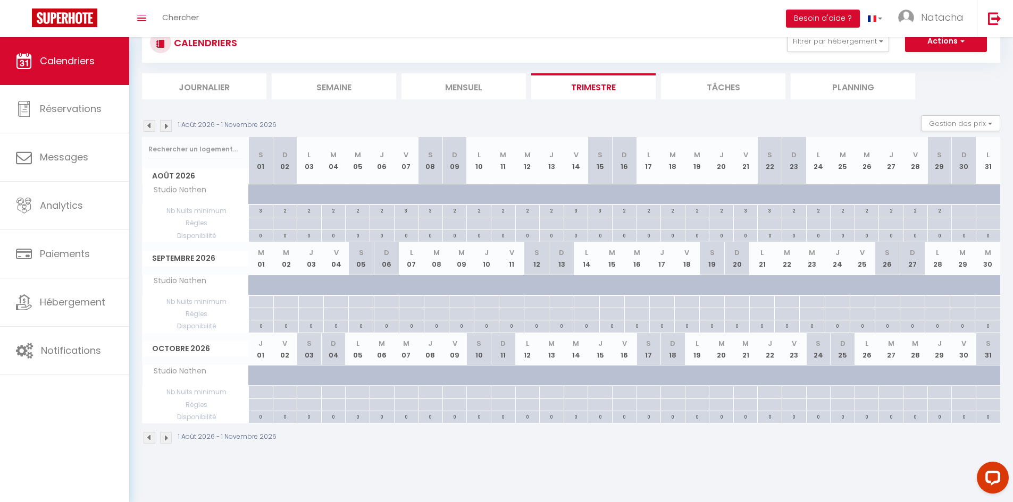
click at [960, 212] on div at bounding box center [963, 211] width 24 height 12
type input "Dim 30 Août 2026"
type input "Lun 31 Août 2026"
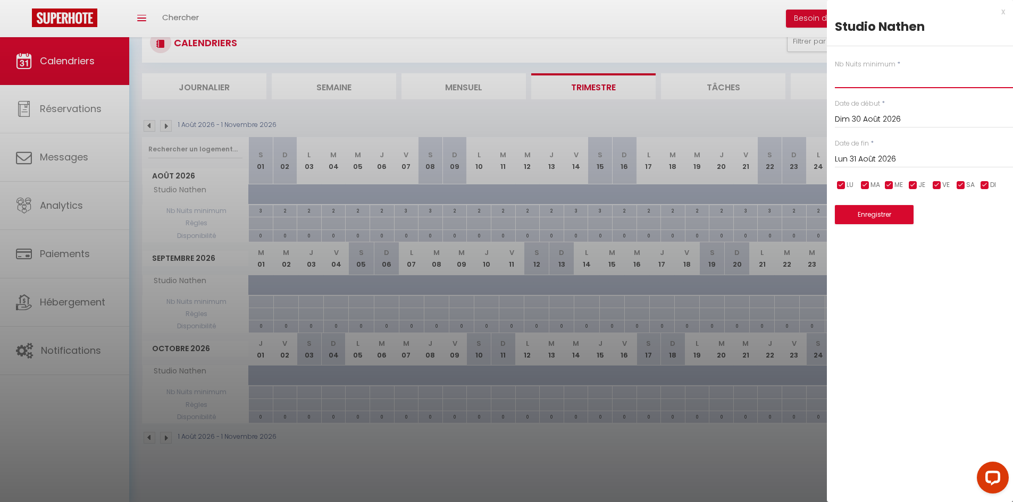
click at [884, 83] on input "text" at bounding box center [924, 78] width 178 height 19
type input "1"
click at [887, 154] on input "Lun 31 Août 2026" at bounding box center [924, 160] width 178 height 14
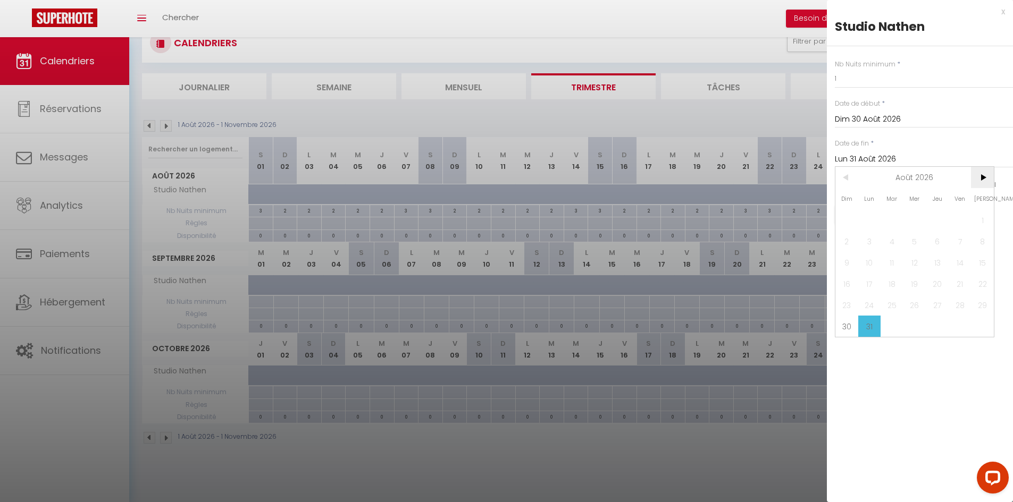
click at [980, 174] on span ">" at bounding box center [982, 177] width 23 height 21
click at [982, 306] on span "31" at bounding box center [982, 305] width 23 height 21
type input "[PERSON_NAME][DATE]"
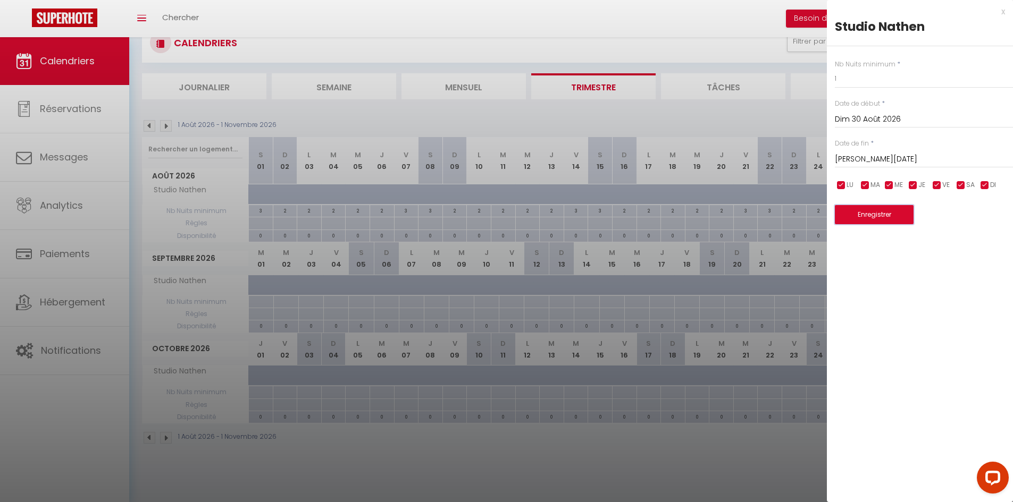
click at [885, 214] on button "Enregistrer" at bounding box center [874, 214] width 79 height 19
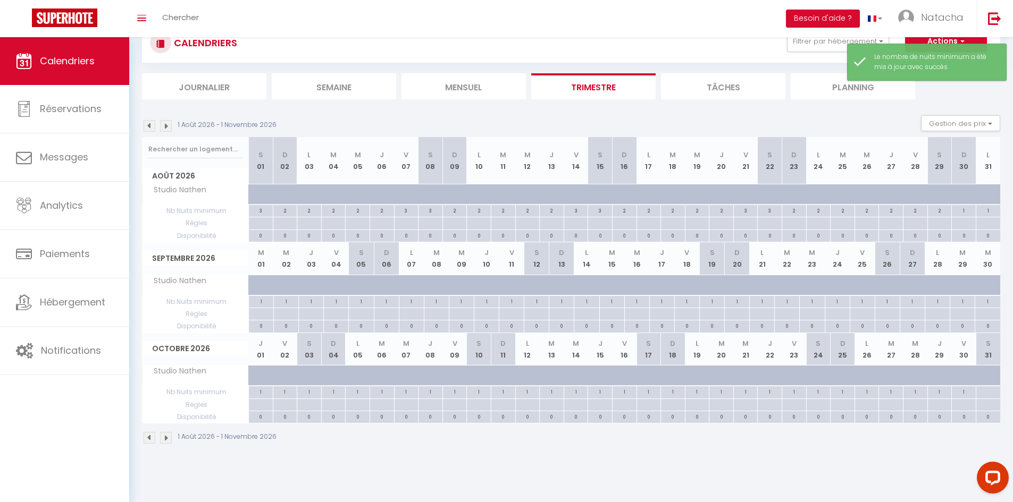
click at [161, 438] on img at bounding box center [166, 438] width 12 height 12
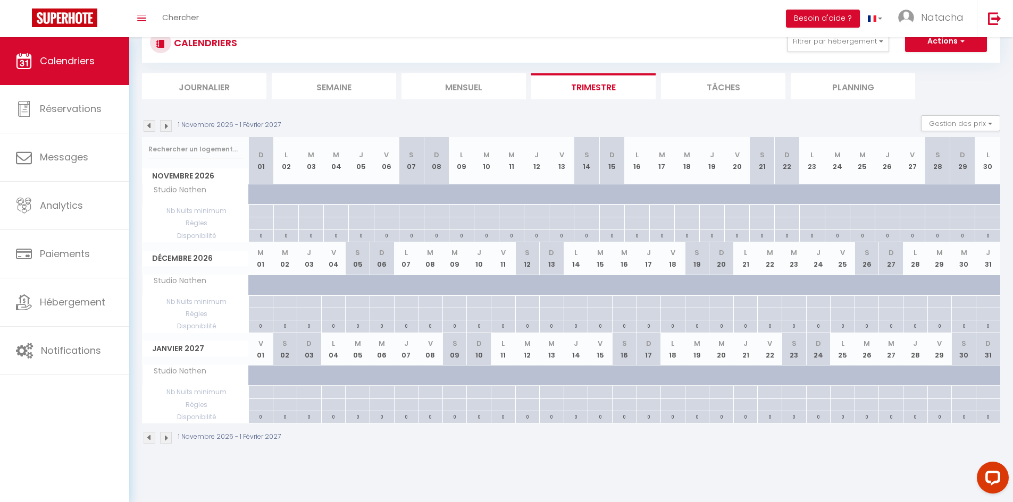
click at [264, 208] on div at bounding box center [260, 211] width 25 height 12
type input "Dim 01 Novembre 2026"
type input "[DATE]"
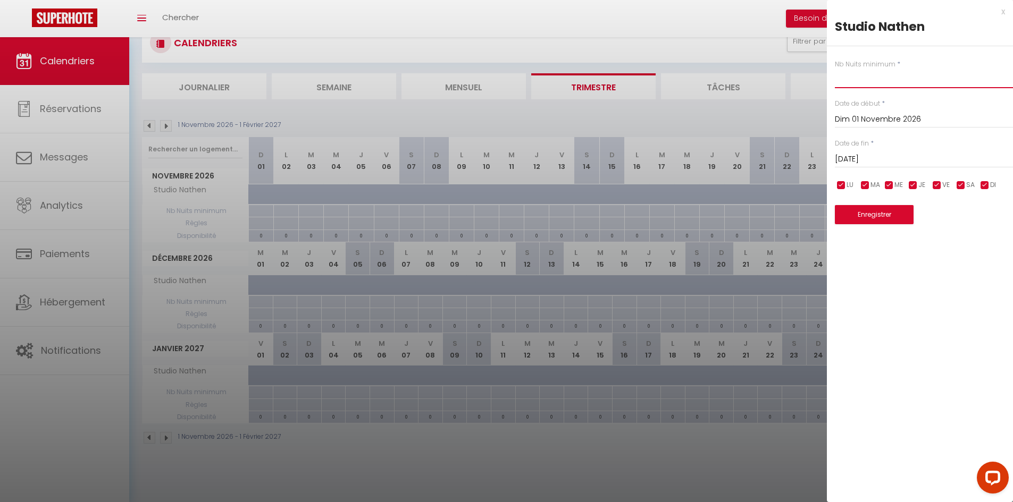
click at [870, 82] on input "text" at bounding box center [924, 78] width 178 height 19
type input "2"
click at [898, 152] on div "[DATE] < [DATE] > Dim Lun Mar Mer Jeu Ven Sam 1 2 3 4 5 6 7 8 9 10 11 12 13 14 …" at bounding box center [924, 158] width 178 height 19
click at [894, 157] on input "[DATE]" at bounding box center [924, 160] width 178 height 14
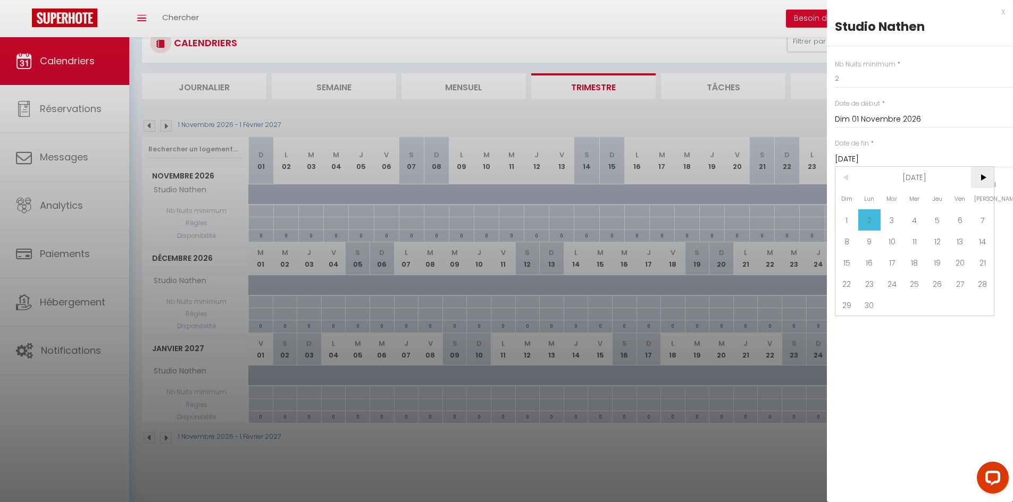
click at [982, 179] on span ">" at bounding box center [982, 177] width 23 height 21
click at [894, 218] on span "1" at bounding box center [892, 220] width 23 height 21
type input "[DATE]"
click at [869, 221] on button "Enregistrer" at bounding box center [874, 214] width 79 height 19
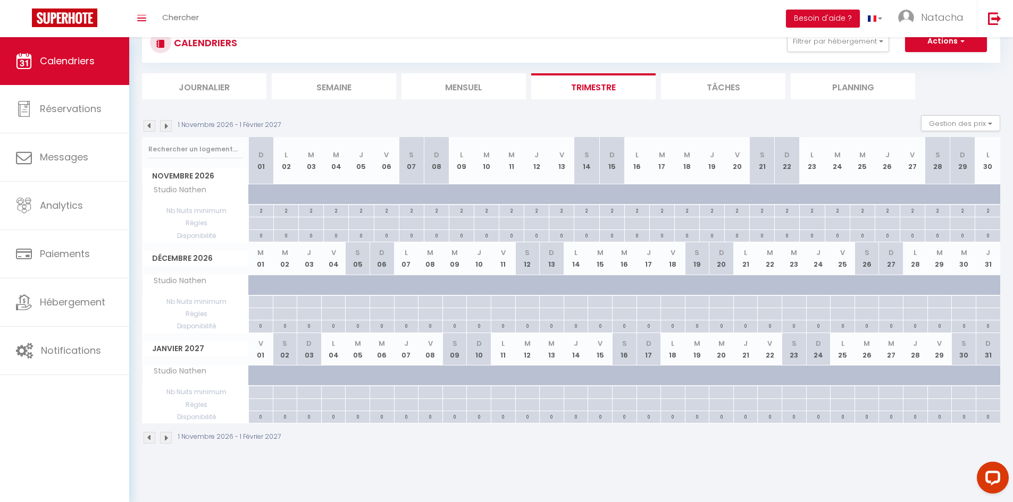
click at [148, 128] on img at bounding box center [150, 126] width 12 height 12
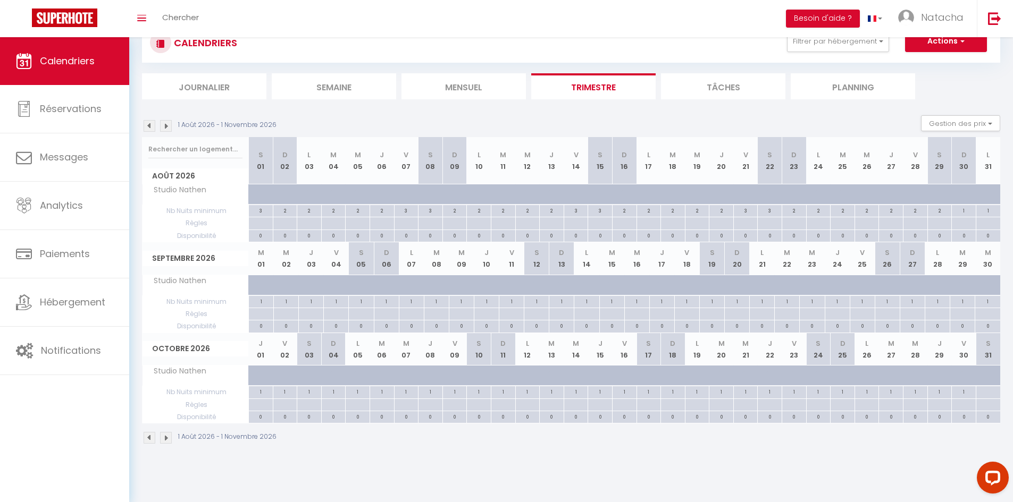
click at [148, 128] on img at bounding box center [150, 126] width 12 height 12
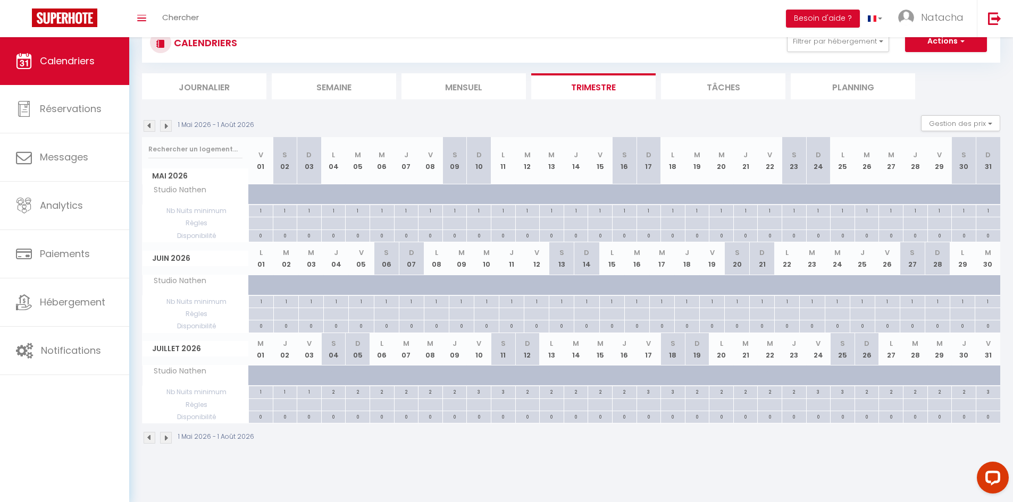
click at [148, 128] on img at bounding box center [150, 126] width 12 height 12
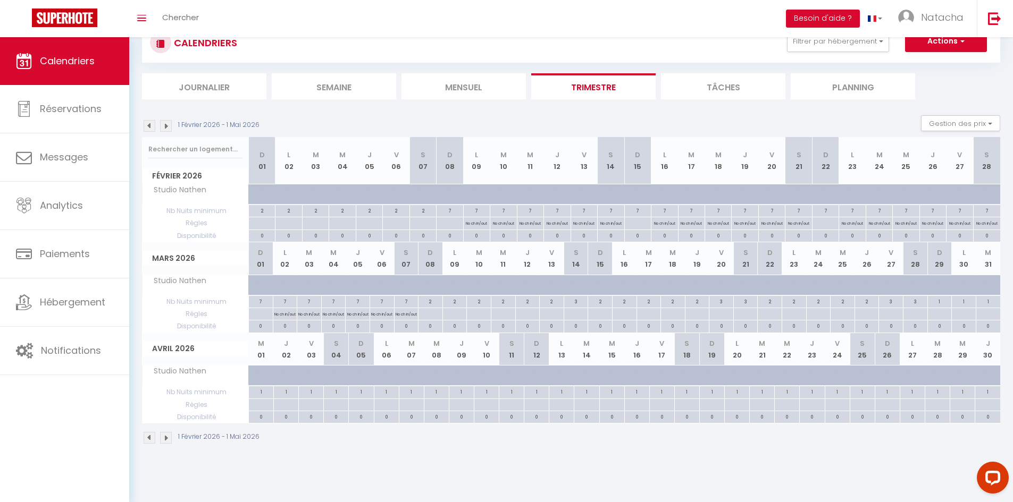
click at [148, 128] on img at bounding box center [150, 126] width 12 height 12
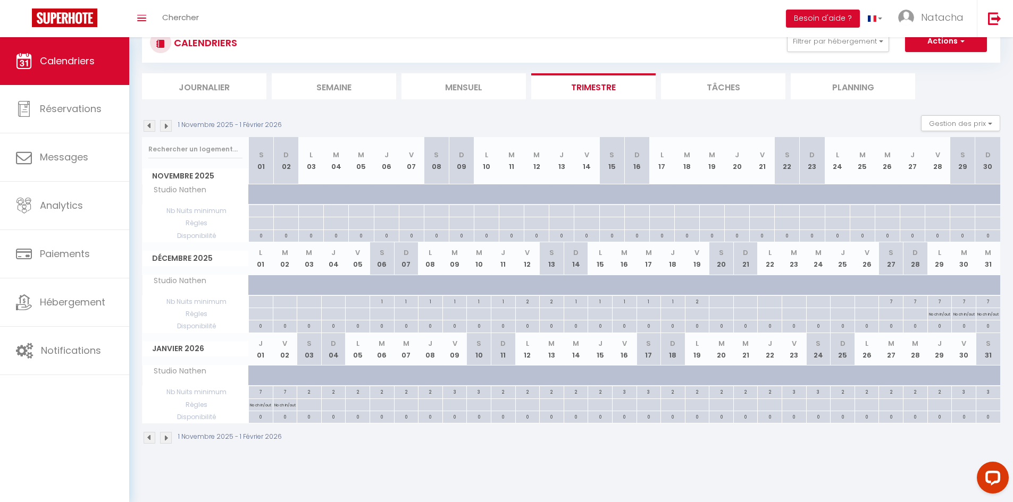
click at [377, 285] on div at bounding box center [382, 285] width 24 height 20
type input "45"
type input "[DATE]"
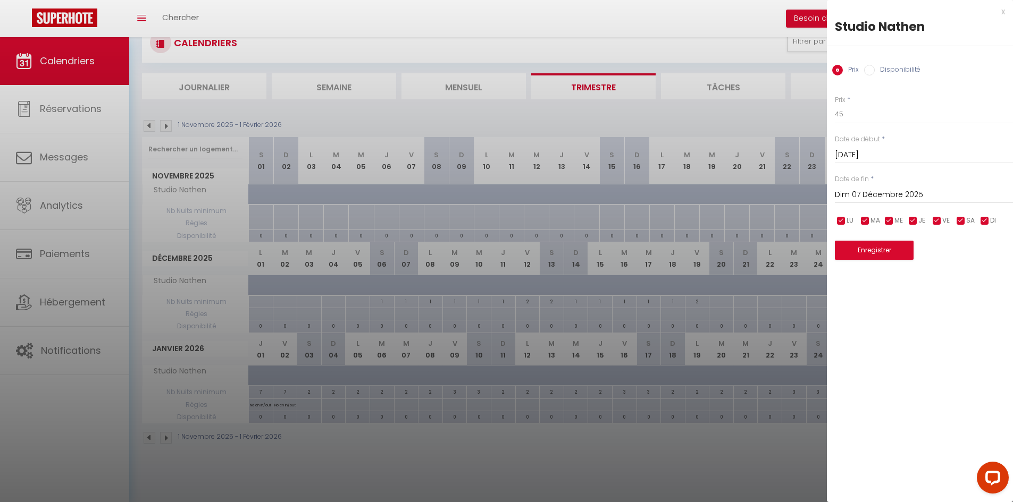
click at [884, 192] on input "Dim 07 Décembre 2025" at bounding box center [924, 195] width 178 height 14
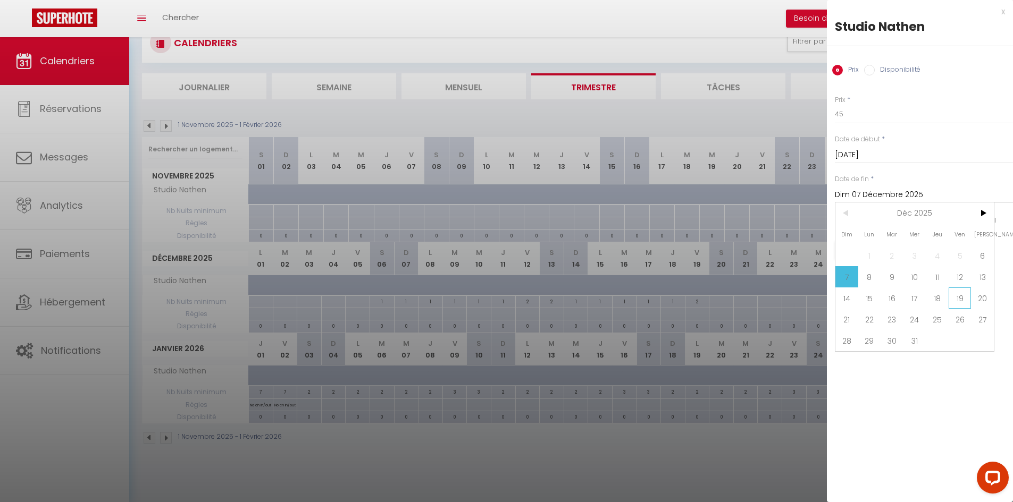
click at [961, 300] on span "19" at bounding box center [960, 298] width 23 height 21
type input "Ven 19 Décembre 2025"
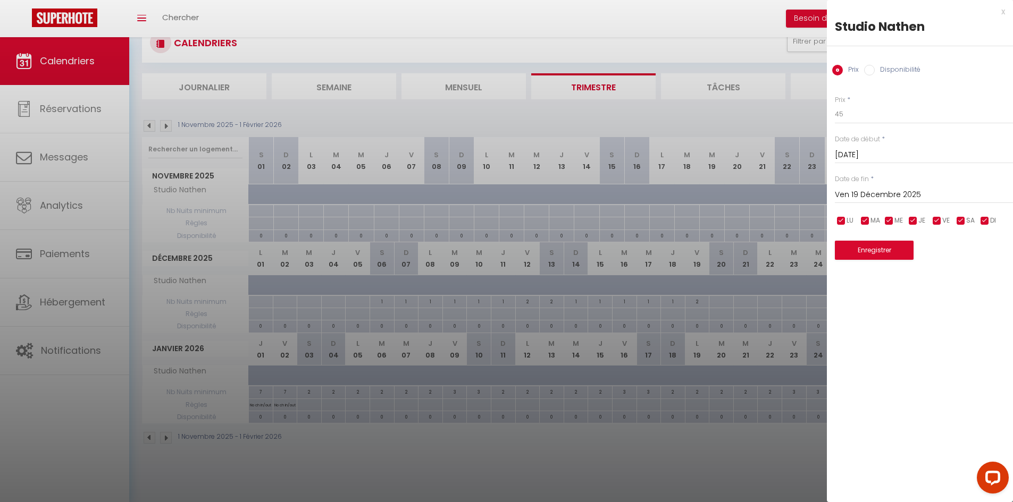
click at [898, 69] on label "Disponibilité" at bounding box center [898, 71] width 46 height 12
click at [875, 69] on input "Disponibilité" at bounding box center [869, 70] width 11 height 11
radio input "true"
radio input "false"
click at [862, 250] on button "Enregistrer" at bounding box center [874, 251] width 79 height 19
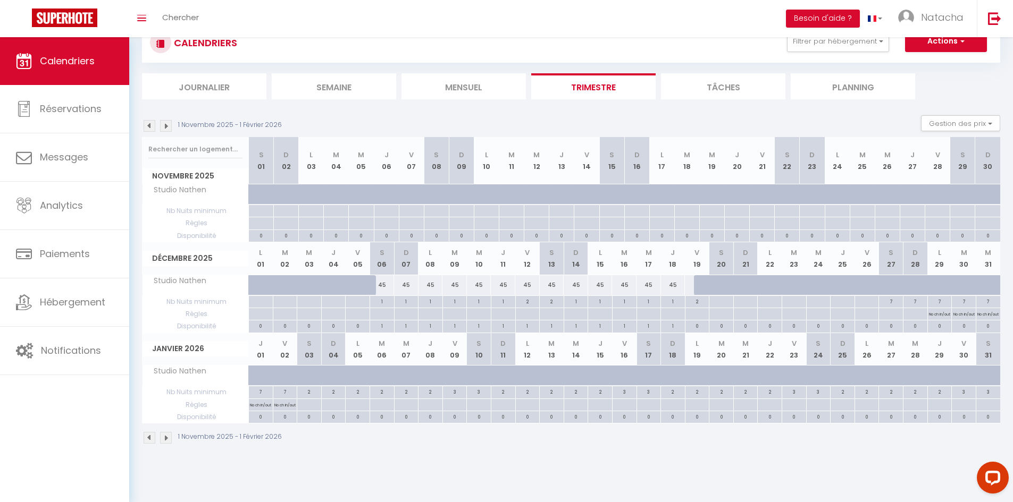
click at [895, 287] on div at bounding box center [899, 291] width 24 height 20
select select "1"
type input "[DATE]"
type input "Dim 28 Décembre 2025"
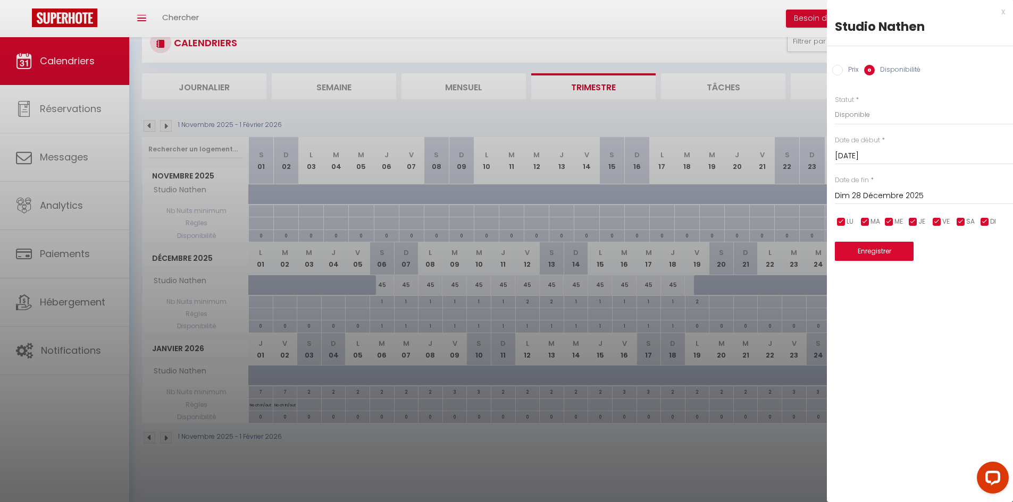
click at [839, 71] on input "Prix" at bounding box center [837, 70] width 11 height 11
radio input "true"
radio input "false"
click at [852, 111] on input "Prix" at bounding box center [924, 114] width 178 height 19
type input "135"
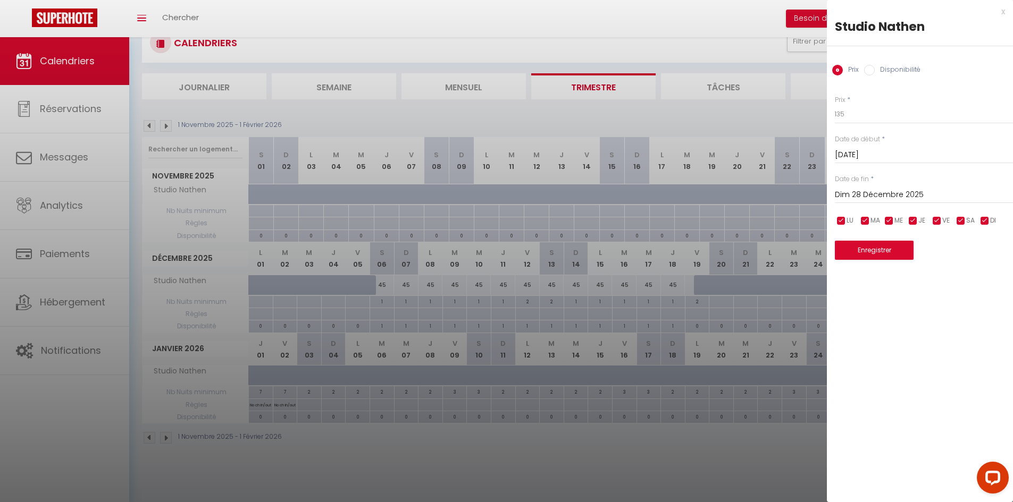
click at [889, 195] on input "Dim 28 Décembre 2025" at bounding box center [924, 195] width 178 height 14
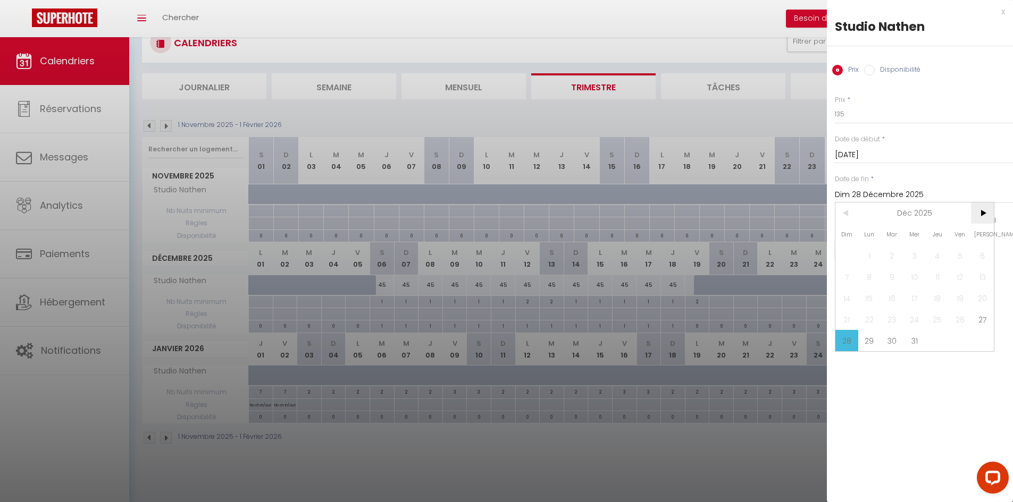
click at [981, 214] on span ">" at bounding box center [982, 213] width 23 height 21
click at [851, 273] on span "4" at bounding box center [846, 276] width 23 height 21
type input "Dim 04 Janvier 2026"
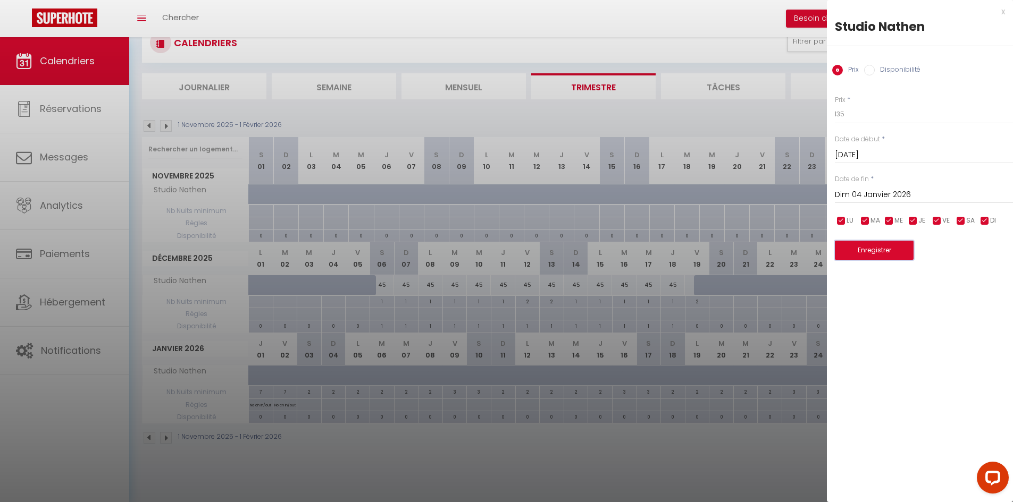
click at [887, 252] on button "Enregistrer" at bounding box center [874, 250] width 79 height 19
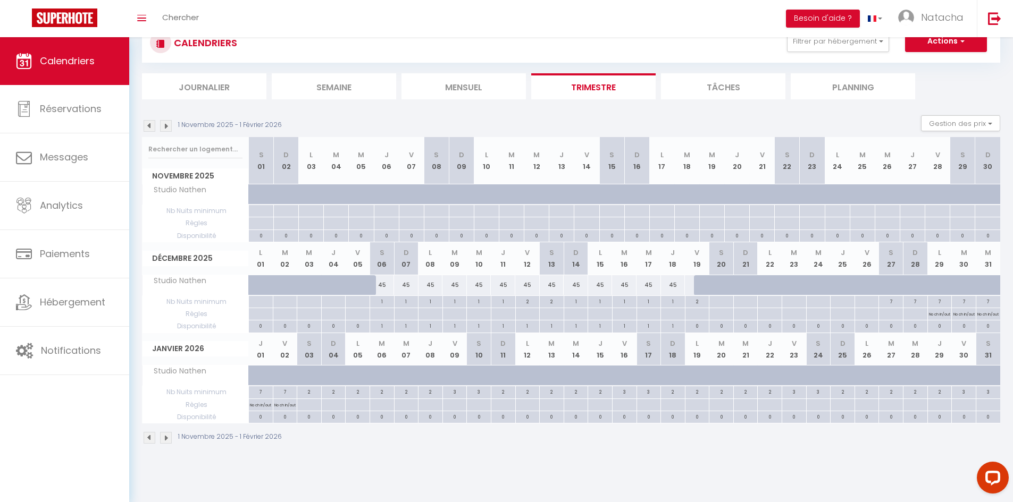
click at [335, 374] on div at bounding box center [342, 382] width 24 height 20
type input "Dim 04 Janvier 2026"
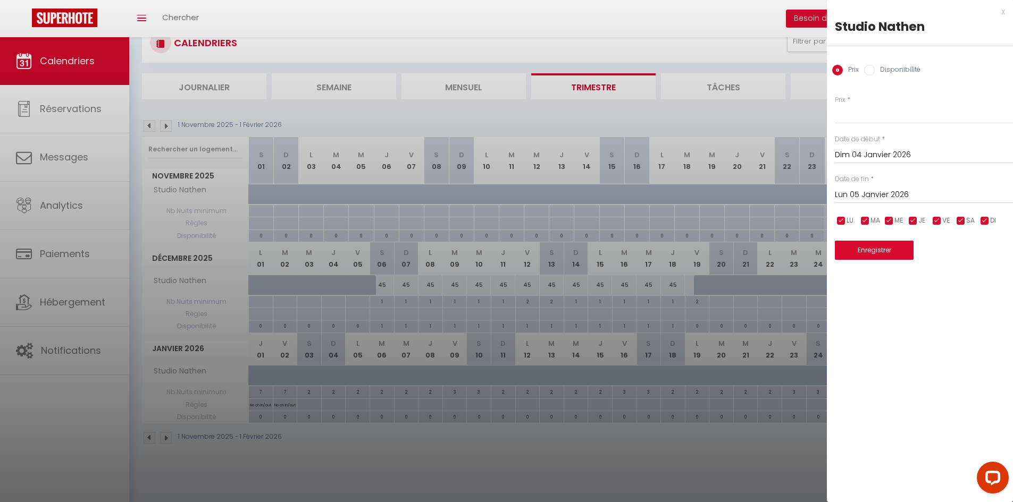
click at [899, 189] on input "Lun 05 Janvier 2026" at bounding box center [924, 195] width 178 height 14
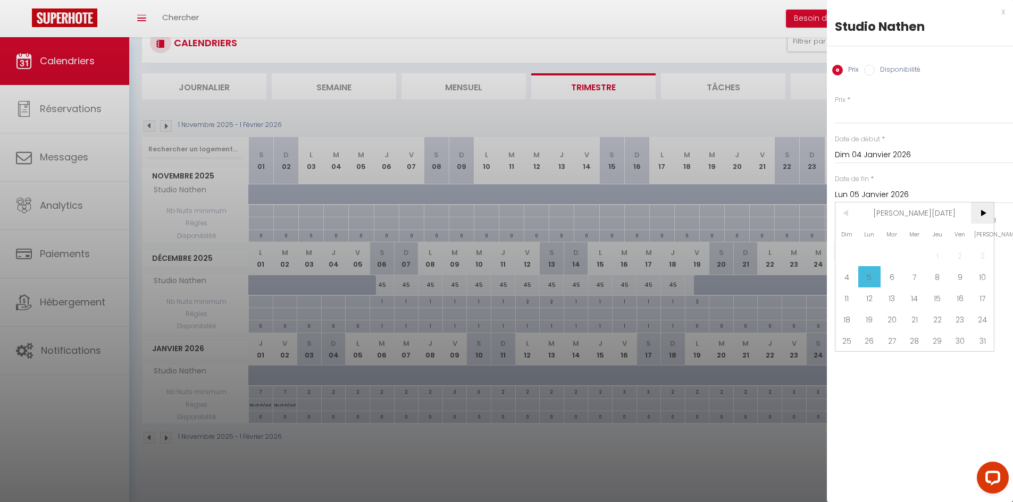
click at [985, 217] on span ">" at bounding box center [982, 213] width 23 height 21
click at [852, 281] on span "8" at bounding box center [846, 276] width 23 height 21
type input "[DATE]"
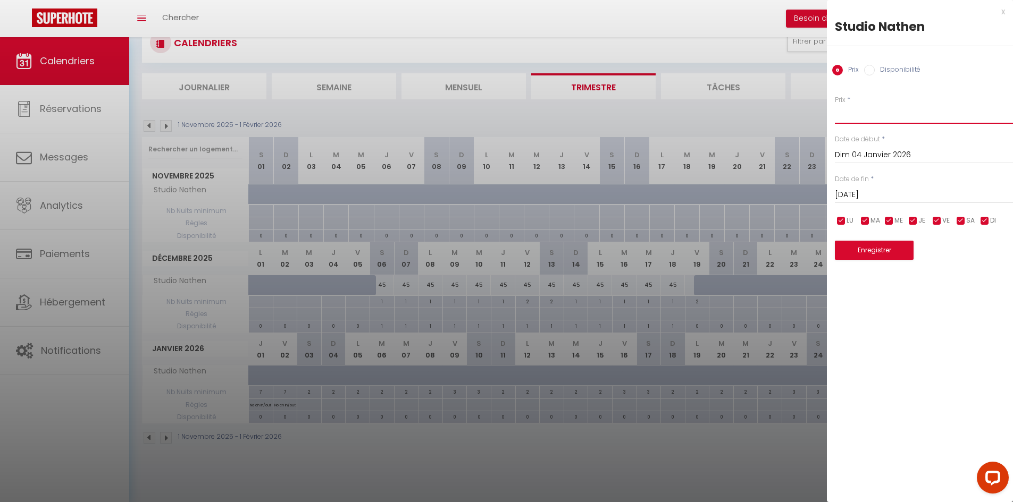
click at [858, 112] on input "Prix" at bounding box center [924, 114] width 178 height 19
type input "65"
click at [942, 83] on div "Prix * 65 Statut * Disponible Indisponible Date de début * [DATE] < [PERSON_NAM…" at bounding box center [920, 171] width 186 height 179
click at [935, 221] on input "checkbox" at bounding box center [937, 221] width 11 height 11
checkbox input "false"
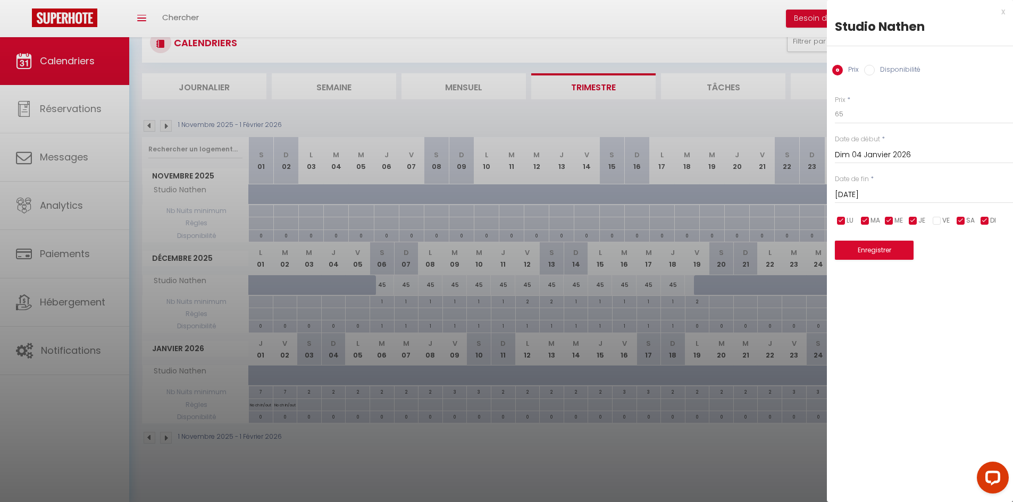
click at [959, 223] on input "checkbox" at bounding box center [961, 221] width 11 height 11
checkbox input "false"
click at [883, 252] on button "Enregistrer" at bounding box center [874, 250] width 79 height 19
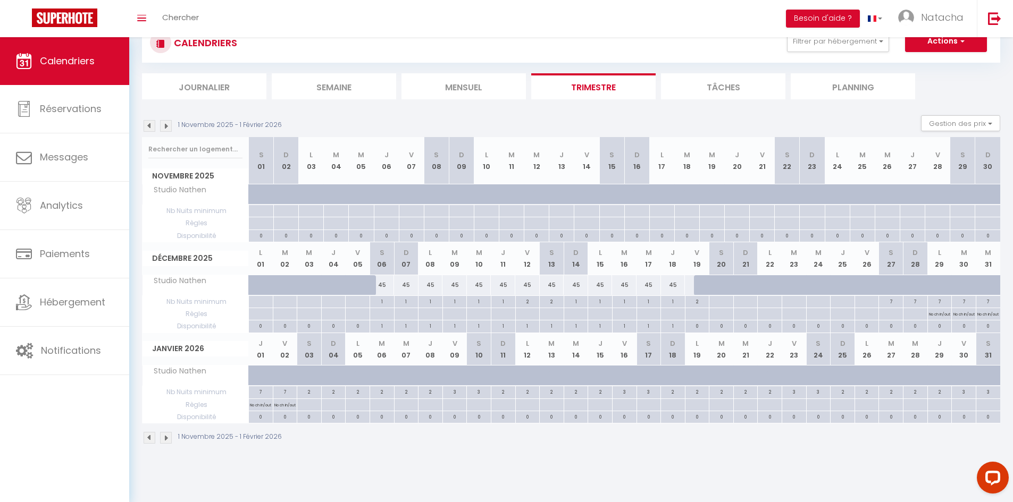
click at [332, 378] on div at bounding box center [342, 382] width 24 height 20
type input "65"
type input "Dim 04 Janvier 2026"
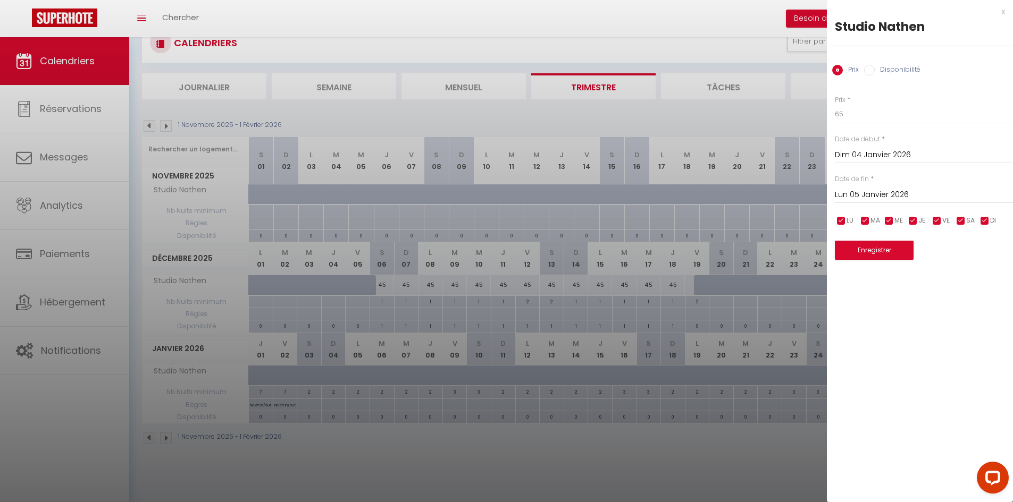
click at [873, 200] on input "Lun 05 Janvier 2026" at bounding box center [924, 195] width 178 height 14
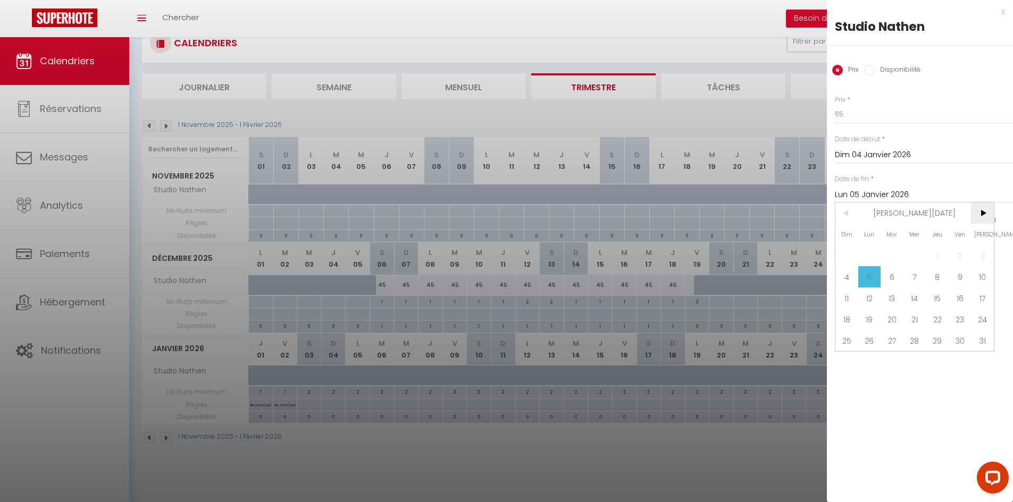
click at [990, 210] on span ">" at bounding box center [982, 213] width 23 height 21
click at [848, 280] on span "8" at bounding box center [846, 276] width 23 height 21
type input "[DATE]"
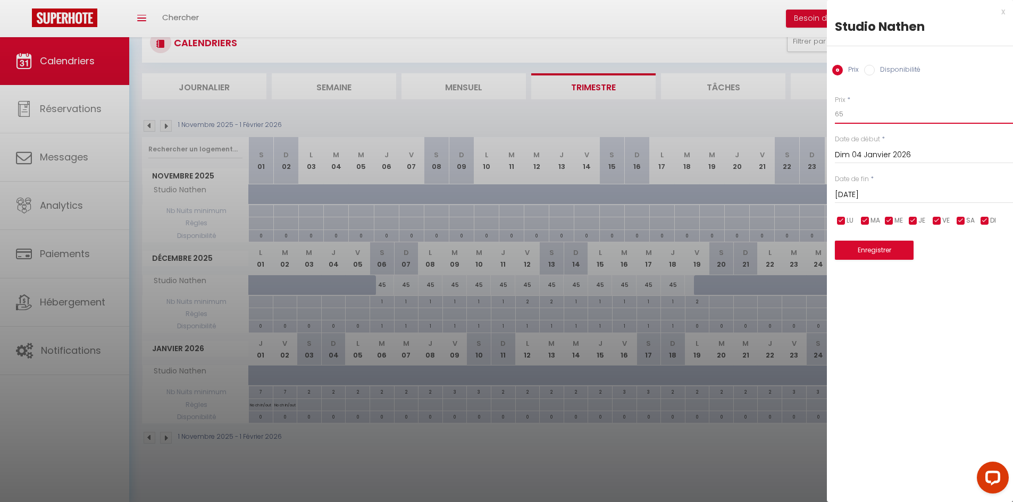
click at [847, 113] on input "65" at bounding box center [924, 114] width 178 height 19
type input "6"
type input "85"
click at [917, 221] on input "checkbox" at bounding box center [913, 221] width 11 height 11
checkbox input "false"
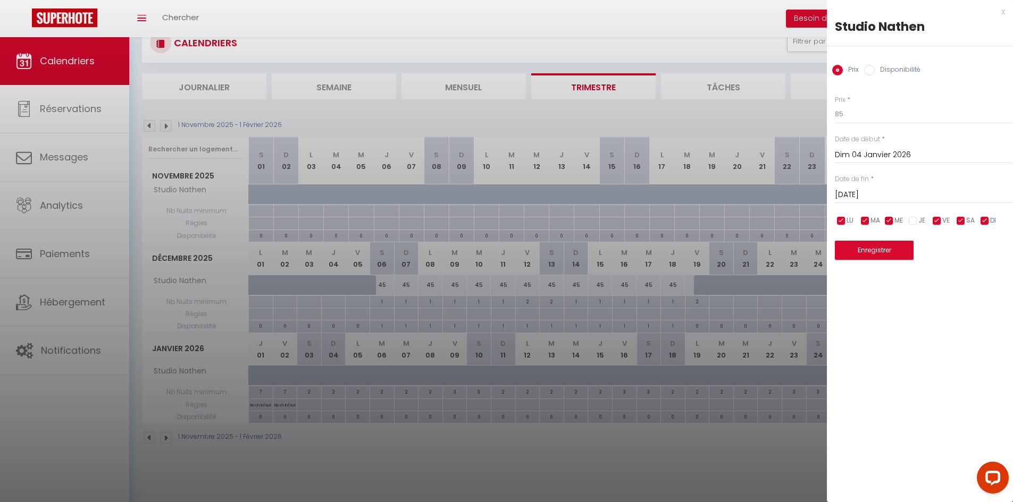
click at [890, 218] on input "checkbox" at bounding box center [889, 221] width 11 height 11
checkbox input "false"
click at [869, 221] on input "checkbox" at bounding box center [865, 221] width 11 height 11
checkbox input "false"
click at [839, 222] on input "checkbox" at bounding box center [841, 221] width 11 height 11
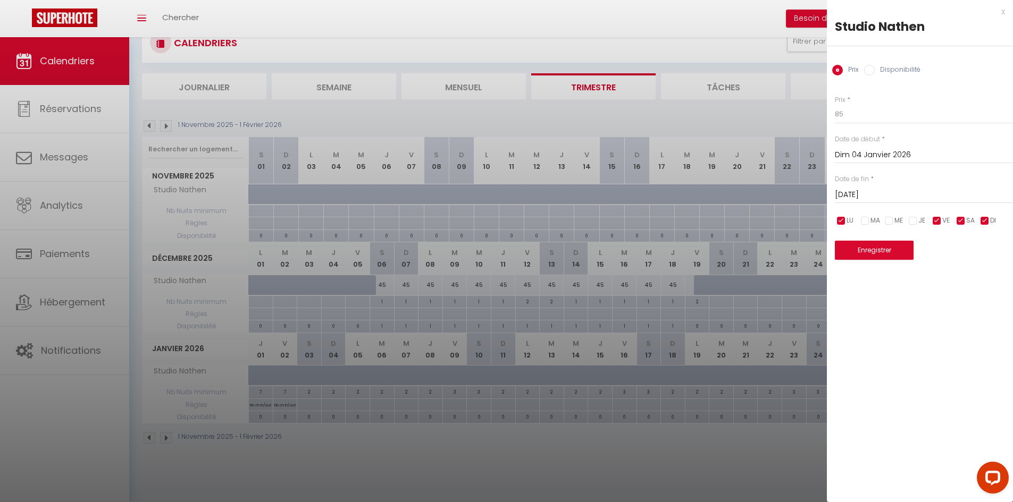
checkbox input "false"
click at [985, 220] on input "checkbox" at bounding box center [984, 221] width 11 height 11
checkbox input "false"
click at [891, 249] on button "Enregistrer" at bounding box center [874, 250] width 79 height 19
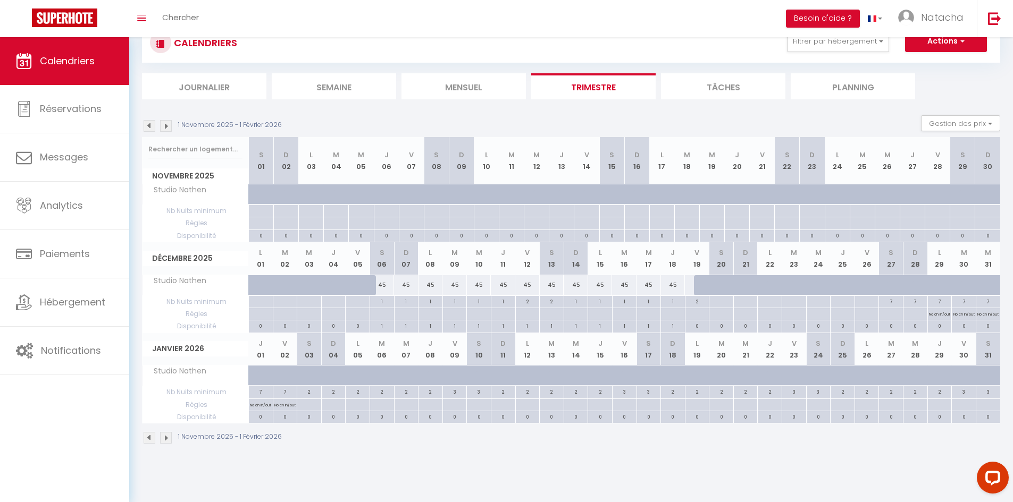
click at [893, 288] on div at bounding box center [899, 291] width 24 height 20
type input "135"
select select "1"
type input "[DATE]"
type input "Dim 28 Décembre 2025"
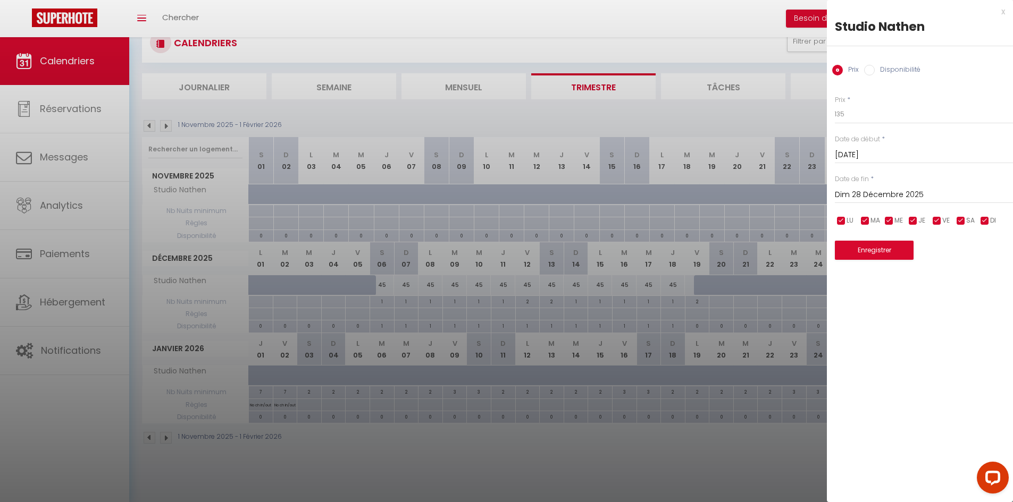
click at [874, 72] on input "Disponibilité" at bounding box center [869, 70] width 11 height 11
radio input "true"
radio input "false"
click at [884, 198] on input "Dim 28 Décembre 2025" at bounding box center [924, 196] width 178 height 14
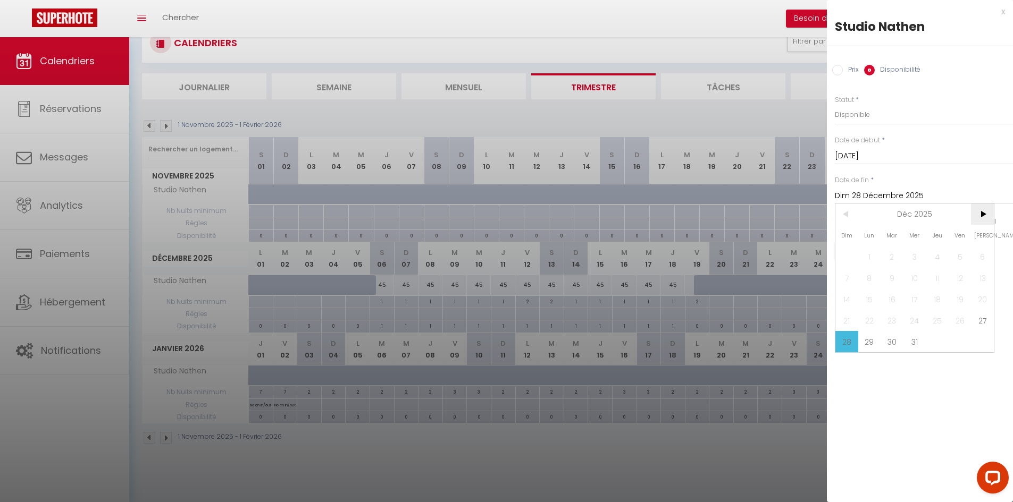
click at [979, 217] on span ">" at bounding box center [982, 214] width 23 height 21
click at [849, 275] on span "8" at bounding box center [846, 277] width 23 height 21
type input "[DATE]"
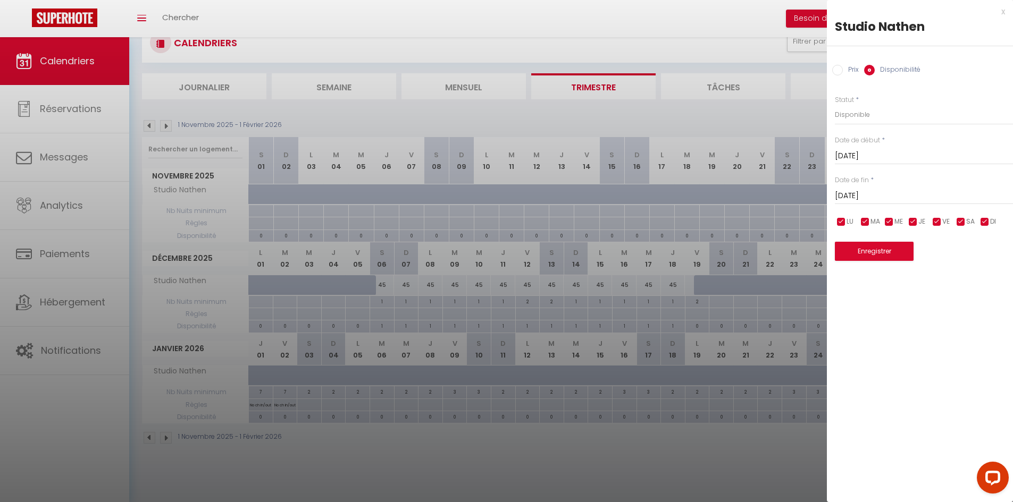
click at [879, 262] on div "x Studio Nathen Prix Disponibilité Prix * 135 Statut * Disponible Indisponible …" at bounding box center [920, 138] width 186 height 277
click at [875, 254] on button "Enregistrer" at bounding box center [874, 251] width 79 height 19
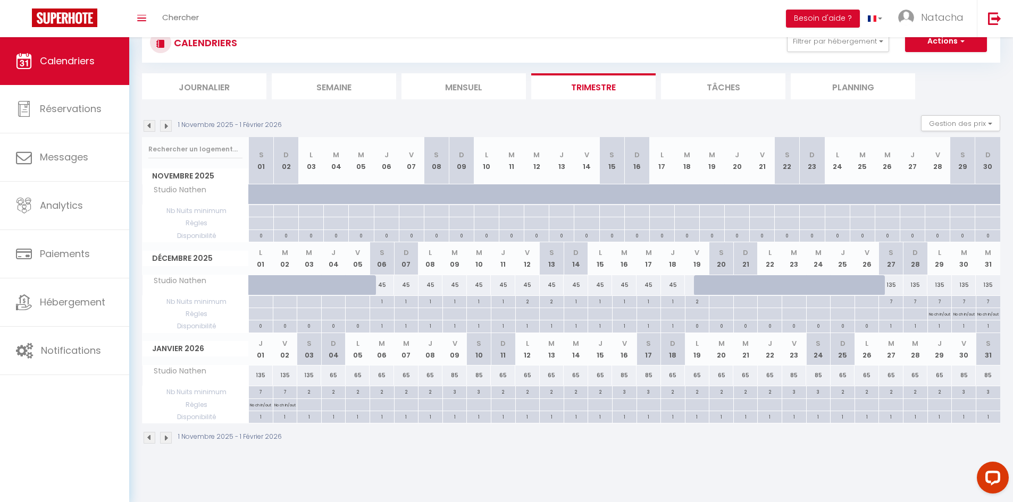
click at [167, 441] on img at bounding box center [166, 438] width 12 height 12
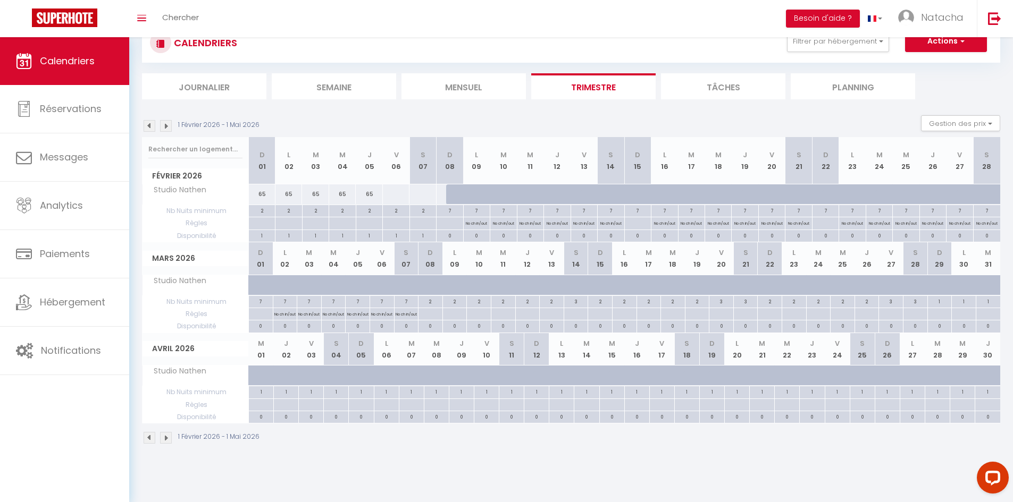
click at [396, 199] on div at bounding box center [395, 195] width 27 height 20
select select "1"
type input "[DATE]"
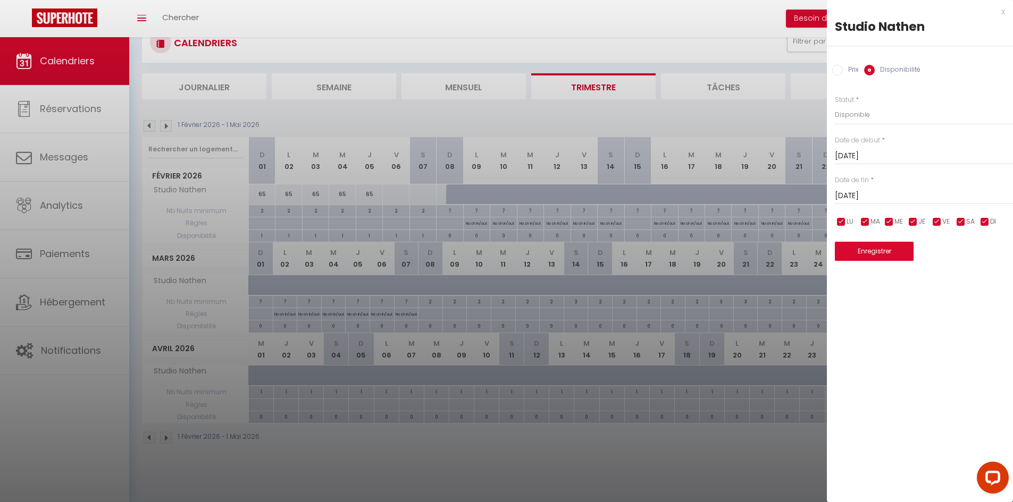
click at [833, 74] on input "Prix" at bounding box center [837, 70] width 11 height 11
radio input "true"
radio input "false"
click at [863, 110] on input "Prix" at bounding box center [924, 114] width 178 height 19
type input "85"
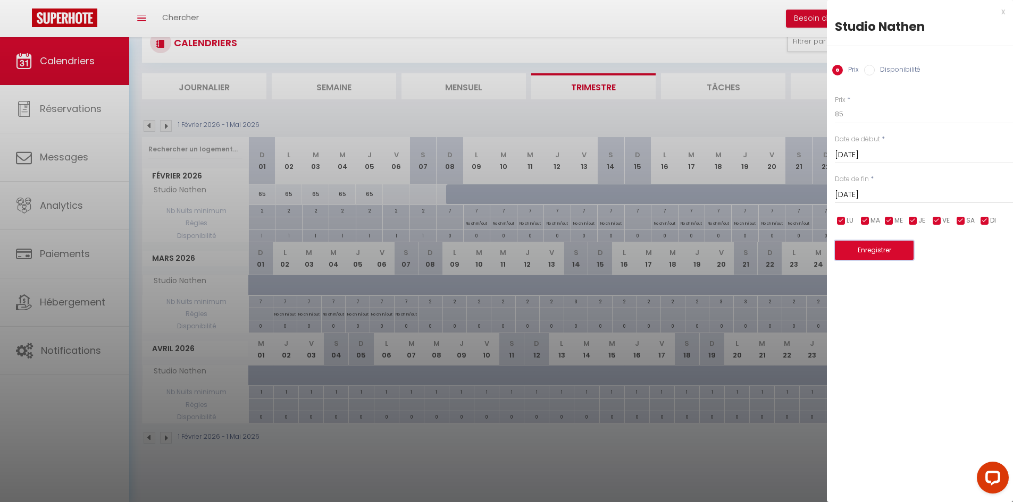
click at [863, 248] on button "Enregistrer" at bounding box center [874, 250] width 79 height 19
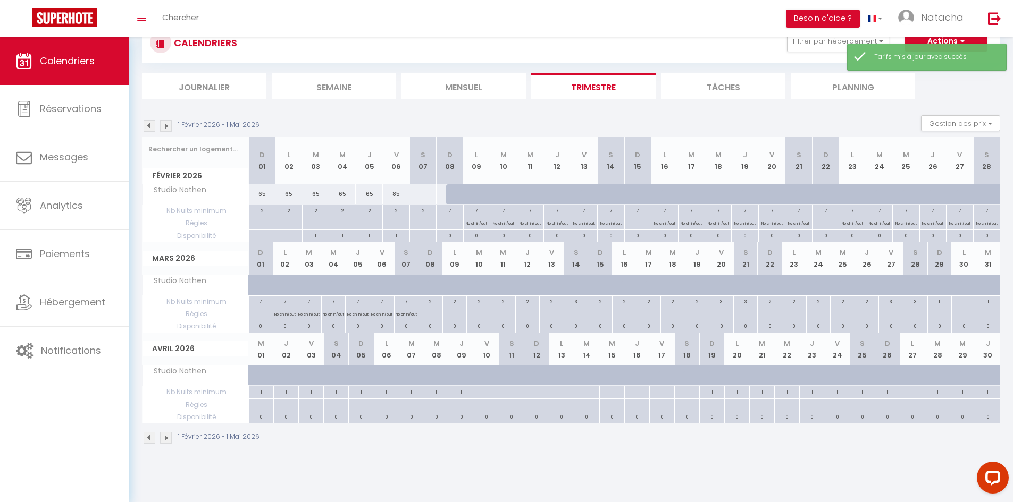
click at [426, 194] on div at bounding box center [422, 195] width 27 height 20
type input "[DATE]"
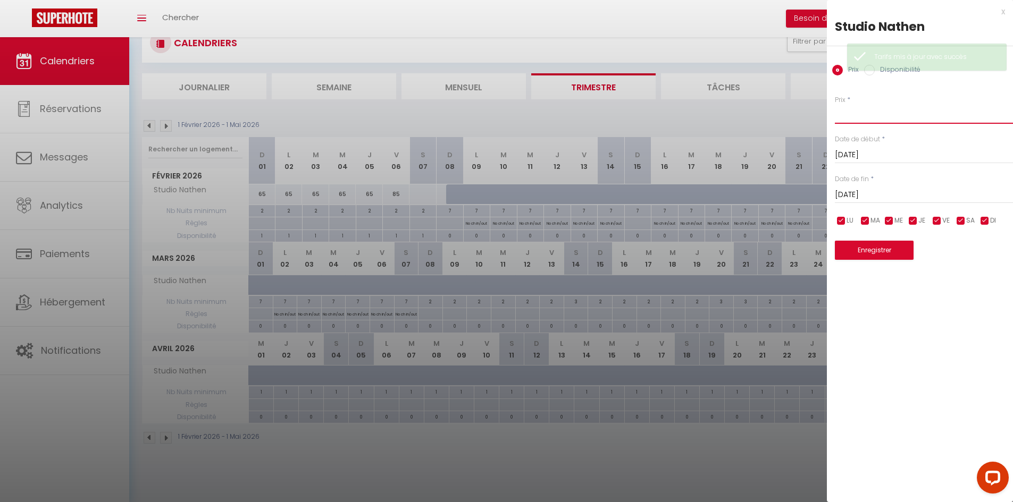
click at [863, 111] on input "Prix" at bounding box center [924, 114] width 178 height 19
type input "135"
click at [874, 256] on button "Enregistrer" at bounding box center [874, 250] width 79 height 19
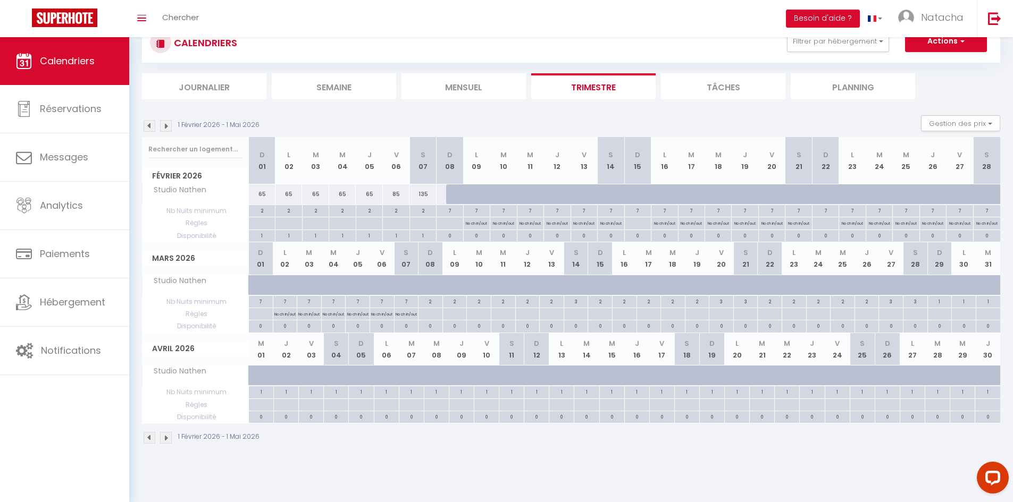
click at [396, 194] on div "85" at bounding box center [396, 195] width 27 height 20
type input "85"
type input "[DATE]"
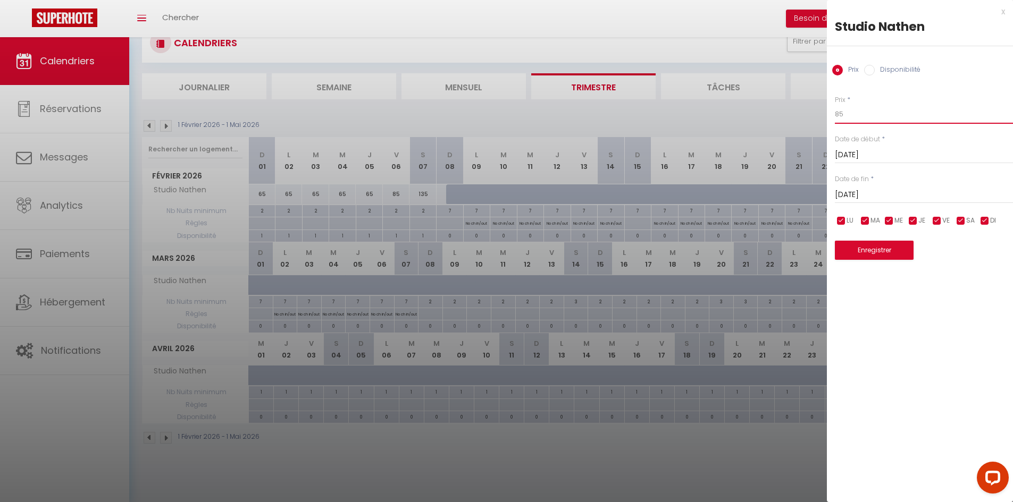
click at [854, 111] on input "85" at bounding box center [924, 114] width 178 height 19
type input "8"
type input "135"
click at [897, 247] on button "Enregistrer" at bounding box center [874, 250] width 79 height 19
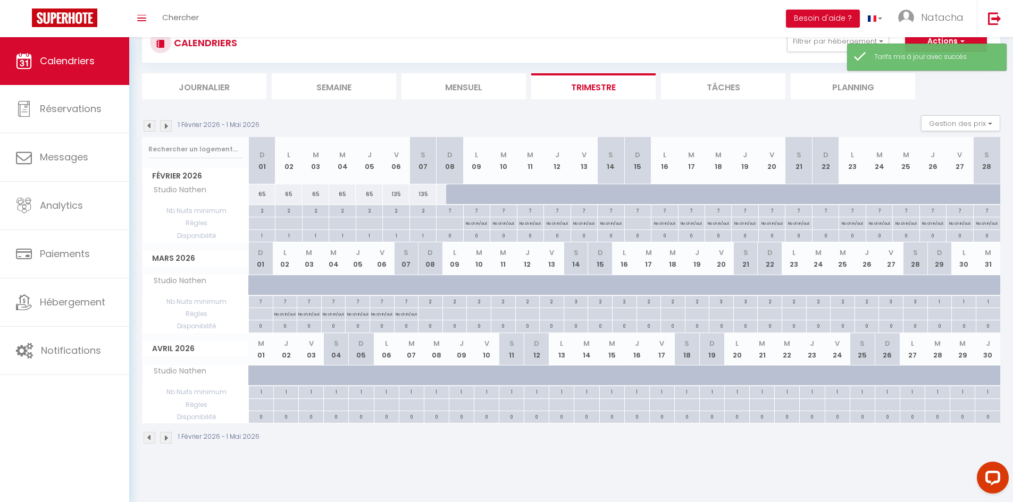
click at [458, 196] on div at bounding box center [459, 195] width 27 height 20
type input "[DATE]"
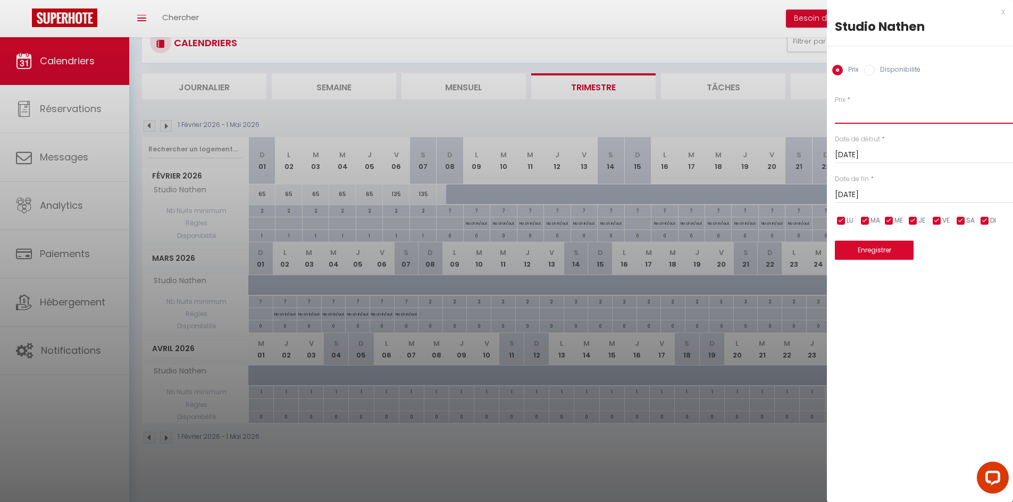
click at [877, 107] on input "Prix" at bounding box center [924, 114] width 178 height 19
type input "135"
click at [879, 195] on input "[DATE]" at bounding box center [924, 195] width 178 height 14
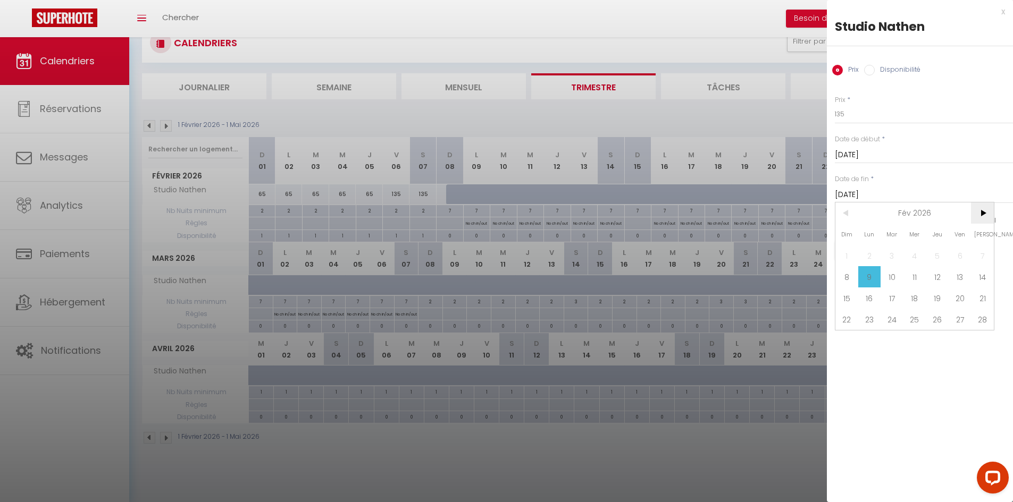
click at [986, 215] on span ">" at bounding box center [982, 213] width 23 height 21
click at [842, 279] on span "8" at bounding box center [846, 276] width 23 height 21
type input "Dim 08 Mars 2026"
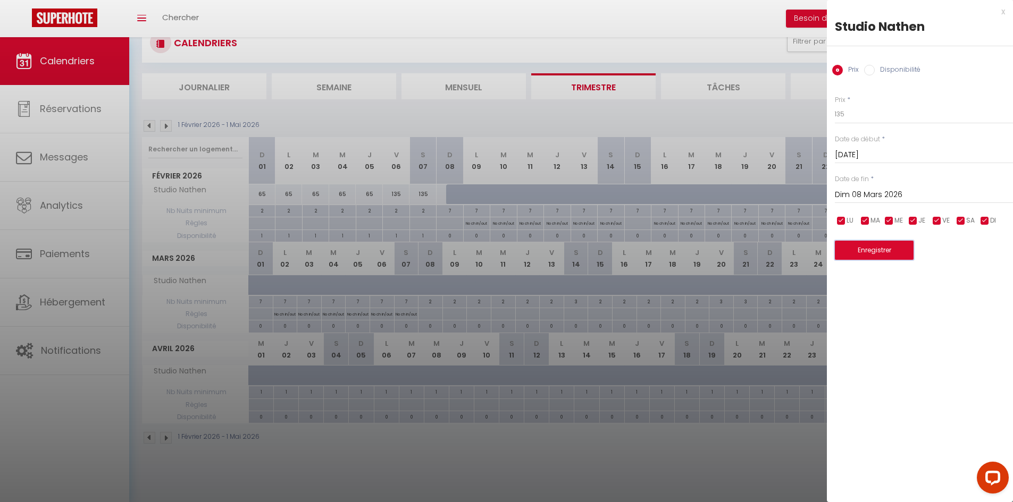
click at [871, 250] on button "Enregistrer" at bounding box center [874, 250] width 79 height 19
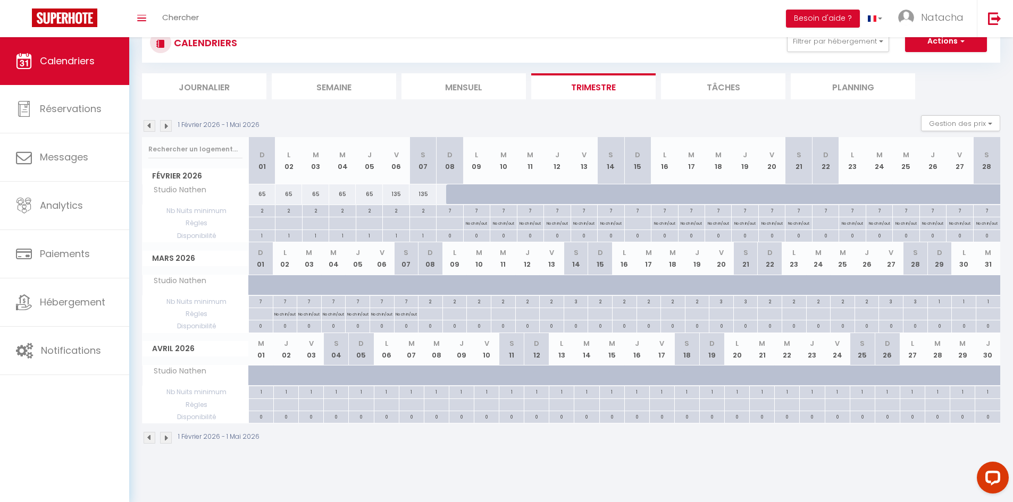
click at [431, 284] on div at bounding box center [439, 291] width 24 height 20
type input "Dim 08 Mars 2026"
type input "Lun 09 Mars 2026"
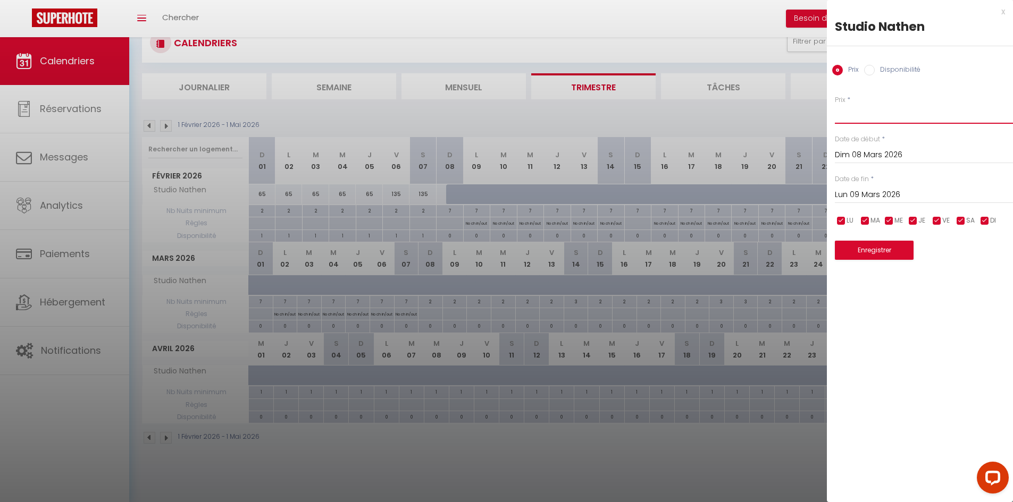
click at [862, 112] on input "Prix" at bounding box center [924, 114] width 178 height 19
type input "45"
click at [870, 155] on input "Dim 08 Mars 2026" at bounding box center [924, 155] width 178 height 14
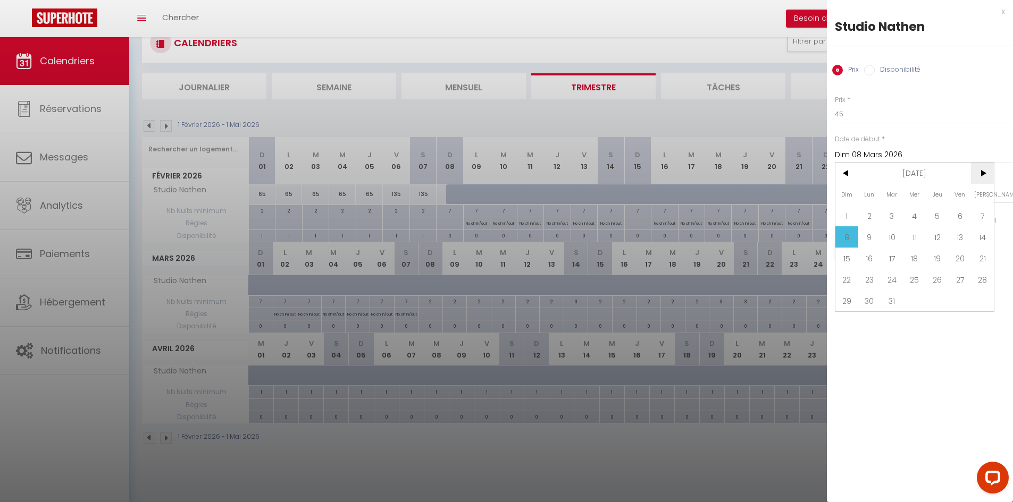
click at [986, 175] on span ">" at bounding box center [982, 173] width 23 height 21
click at [850, 236] on span "5" at bounding box center [846, 237] width 23 height 21
type input "[DATE]"
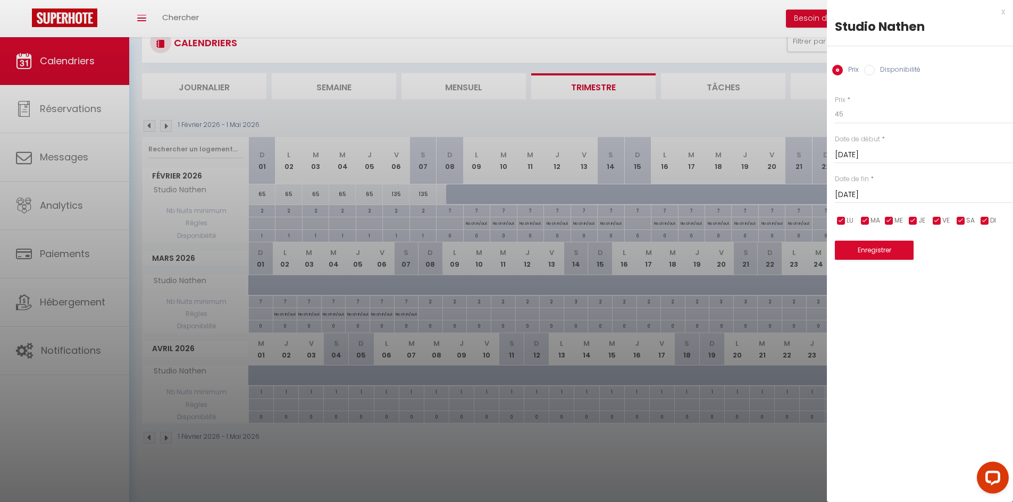
click at [841, 222] on input "checkbox" at bounding box center [841, 221] width 11 height 11
checkbox input "true"
click at [938, 220] on input "checkbox" at bounding box center [937, 221] width 11 height 11
checkbox input "false"
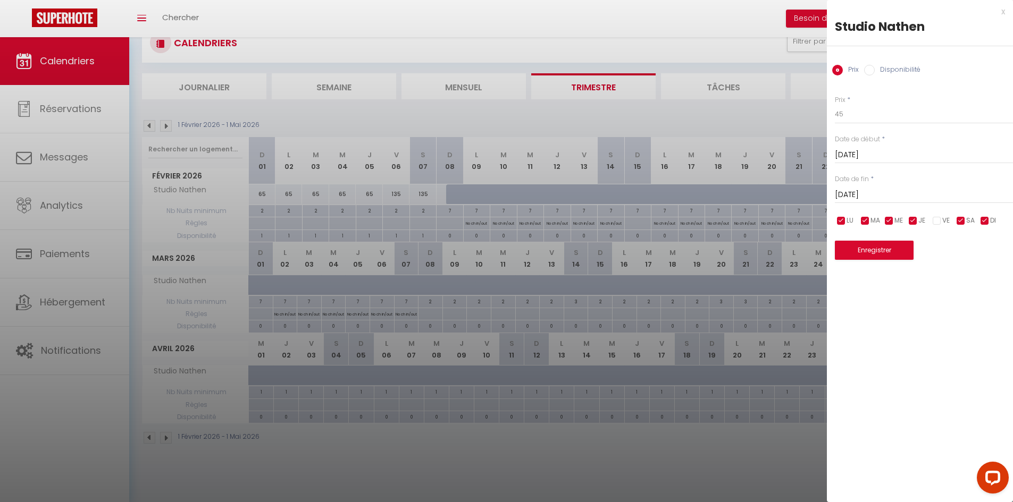
click at [959, 221] on input "checkbox" at bounding box center [961, 221] width 11 height 11
checkbox input "false"
click at [866, 152] on input "[DATE]" at bounding box center [924, 155] width 178 height 14
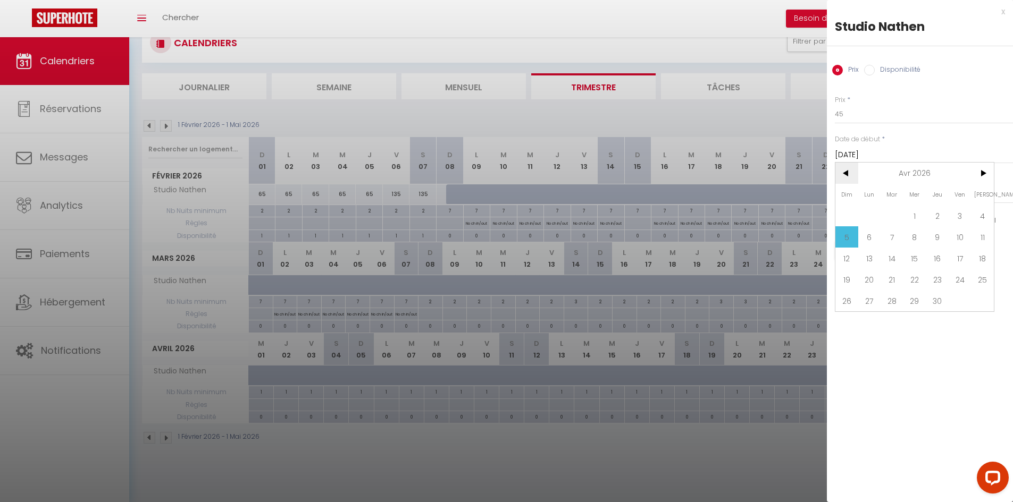
click at [846, 173] on span "<" at bounding box center [846, 173] width 23 height 21
click at [851, 237] on span "8" at bounding box center [846, 237] width 23 height 21
type input "Dim 08 Mars 2026"
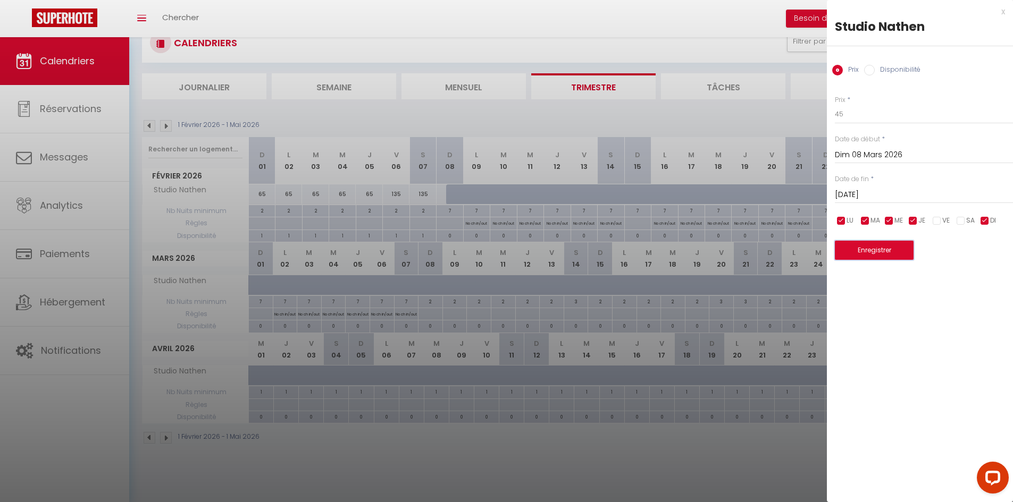
click at [858, 249] on button "Enregistrer" at bounding box center [874, 250] width 79 height 19
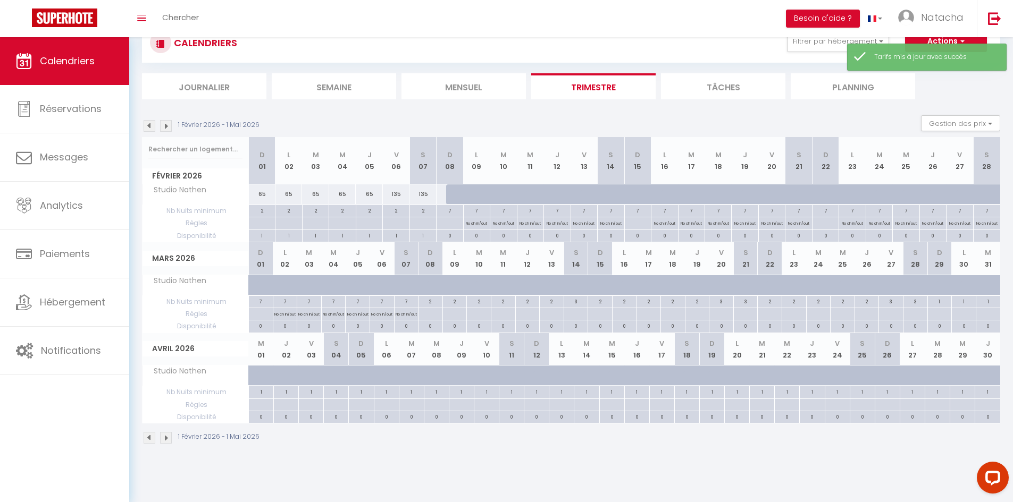
click at [431, 289] on div at bounding box center [439, 291] width 24 height 20
type input "45"
type input "Dim 08 Mars 2026"
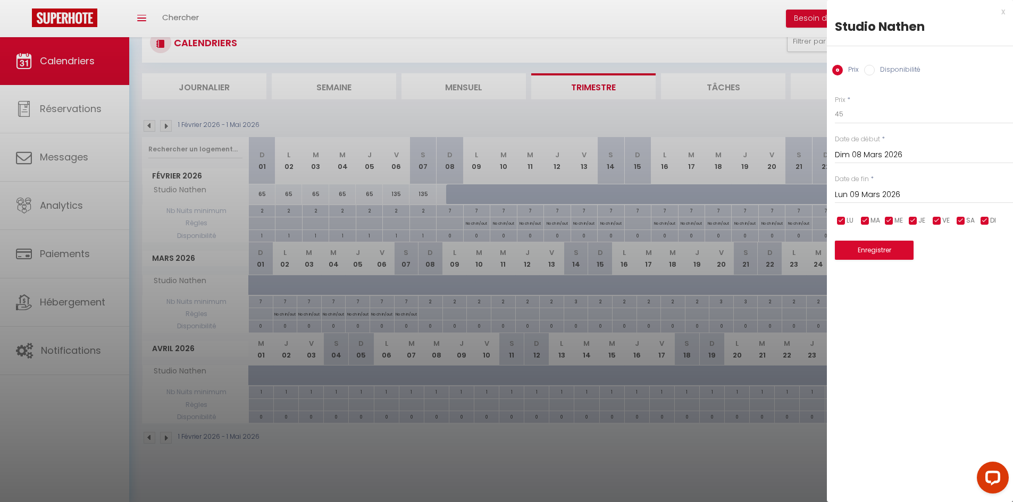
click at [883, 153] on input "Dim 08 Mars 2026" at bounding box center [924, 155] width 178 height 14
click at [896, 132] on div "Prix * 45 Statut * Disponible Indisponible Date de début * [DATE] < [DATE] > Di…" at bounding box center [920, 171] width 186 height 179
click at [888, 199] on input "Lun 09 Mars 2026" at bounding box center [924, 195] width 178 height 14
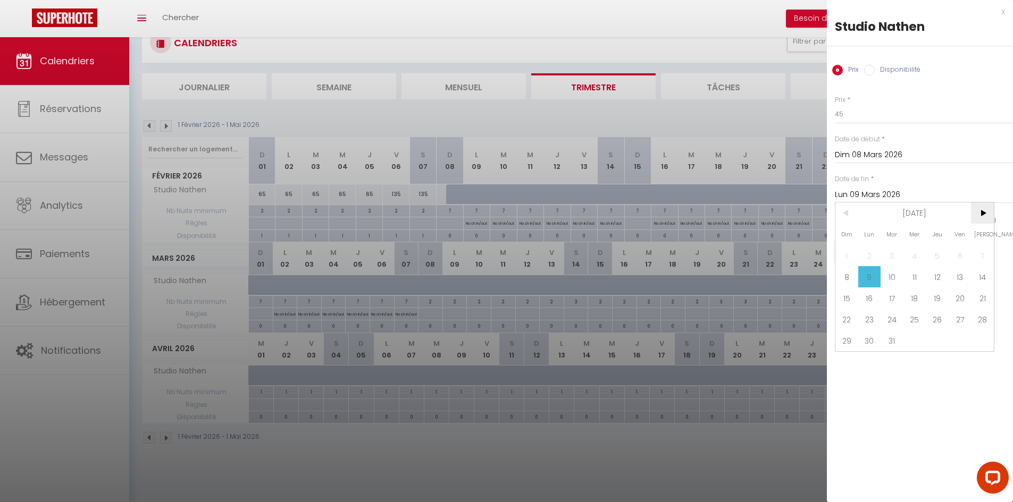
click at [983, 214] on span ">" at bounding box center [982, 213] width 23 height 21
click at [849, 278] on span "5" at bounding box center [846, 276] width 23 height 21
type input "[DATE]"
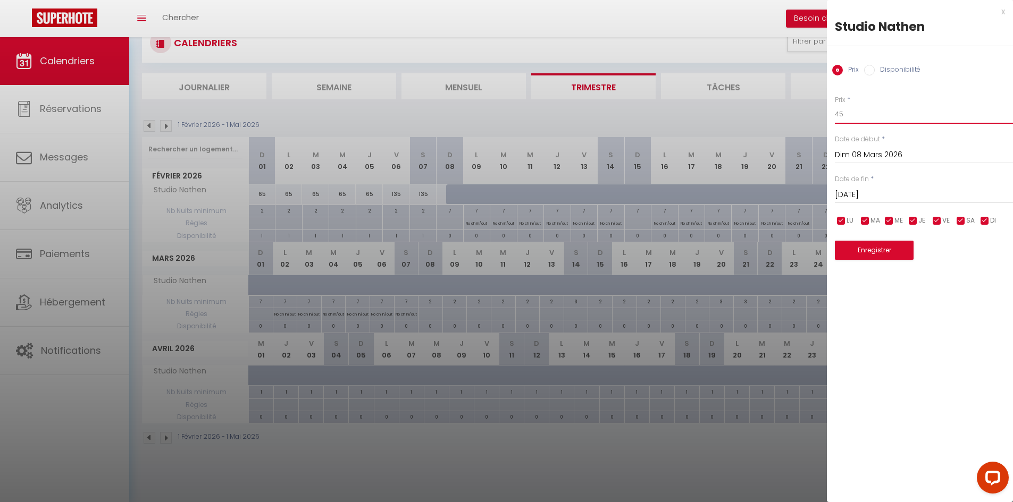
click at [851, 121] on input "45" at bounding box center [924, 114] width 178 height 19
click at [842, 221] on input "checkbox" at bounding box center [841, 221] width 11 height 11
click at [863, 221] on input "checkbox" at bounding box center [865, 221] width 11 height 11
click at [889, 221] on input "checkbox" at bounding box center [889, 221] width 11 height 11
click at [912, 220] on input "checkbox" at bounding box center [913, 221] width 11 height 11
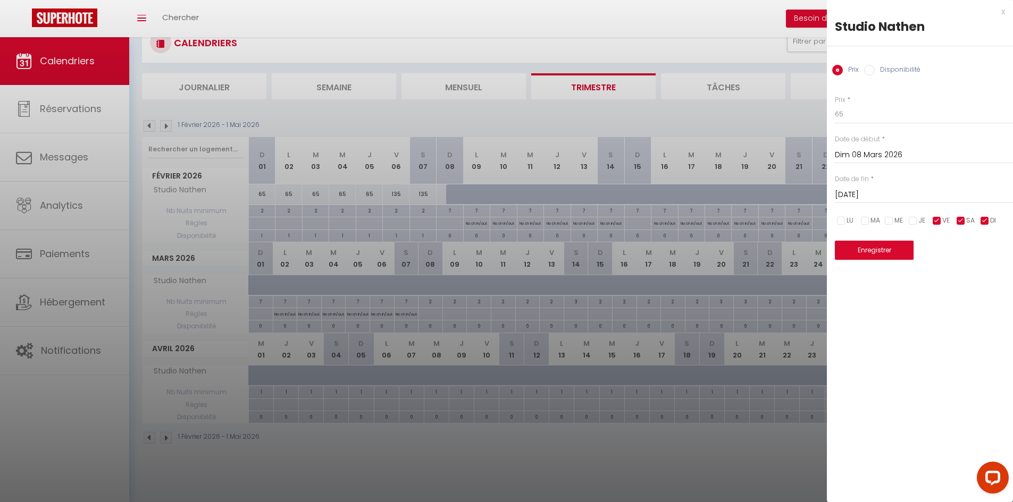
click at [982, 218] on input "checkbox" at bounding box center [984, 221] width 11 height 11
click at [872, 257] on button "Enregistrer" at bounding box center [874, 250] width 79 height 19
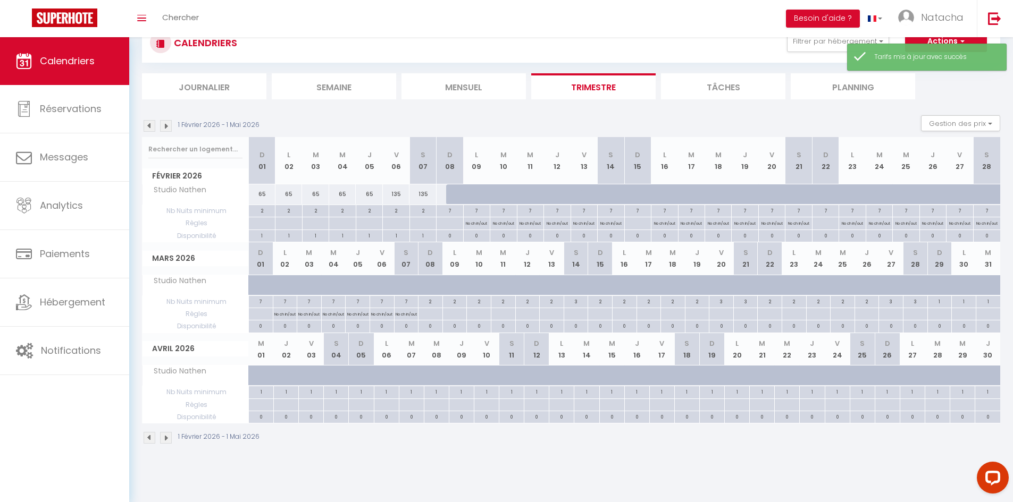
click at [433, 284] on div at bounding box center [439, 291] width 24 height 20
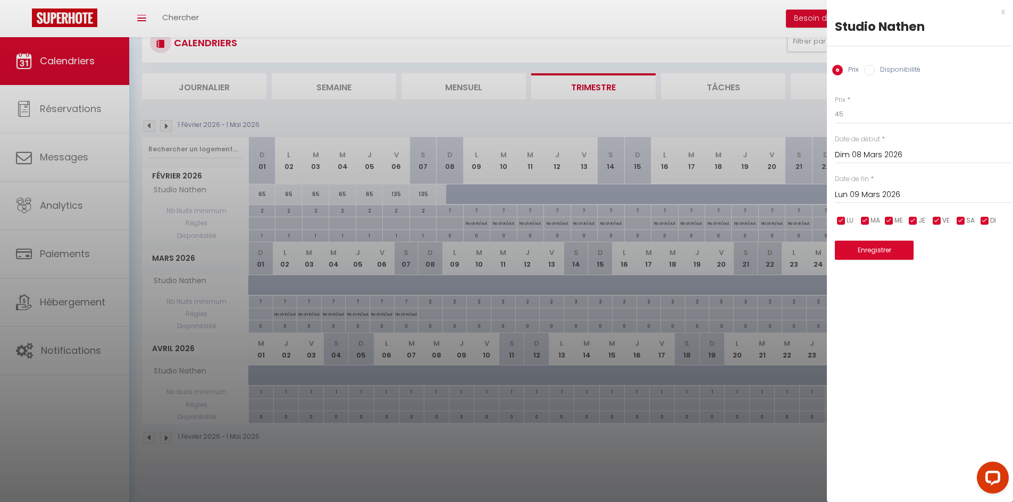
click at [861, 195] on input "Lun 09 Mars 2026" at bounding box center [924, 195] width 178 height 14
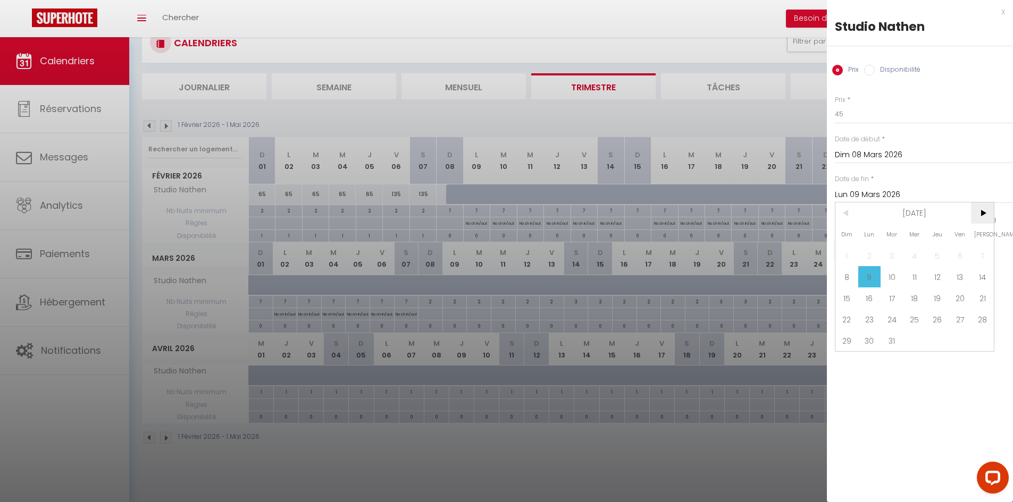
click at [986, 213] on span ">" at bounding box center [982, 213] width 23 height 21
click at [870, 276] on span "6" at bounding box center [869, 276] width 23 height 21
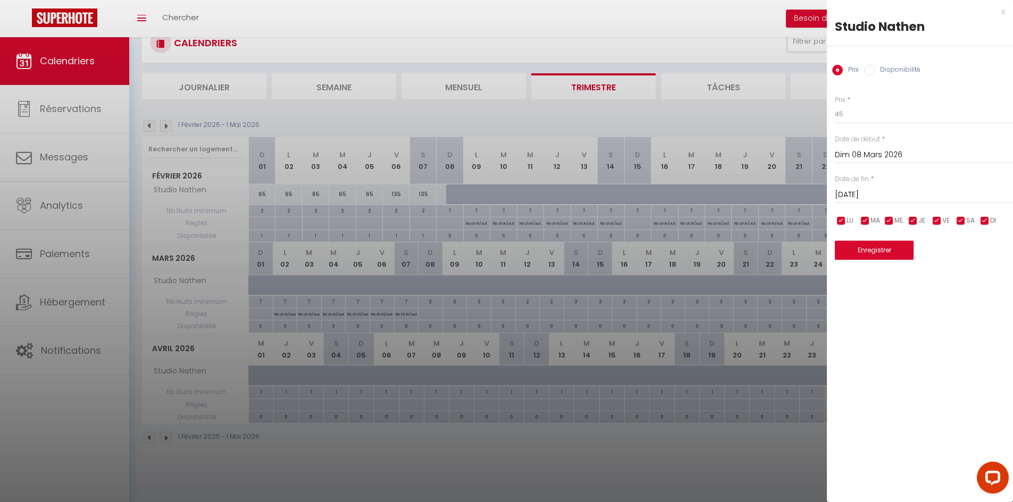
click at [898, 69] on label "Disponibilité" at bounding box center [898, 71] width 46 height 12
click at [875, 69] on input "Disponibilité" at bounding box center [869, 70] width 11 height 11
click at [887, 250] on button "Enregistrer" at bounding box center [874, 251] width 79 height 19
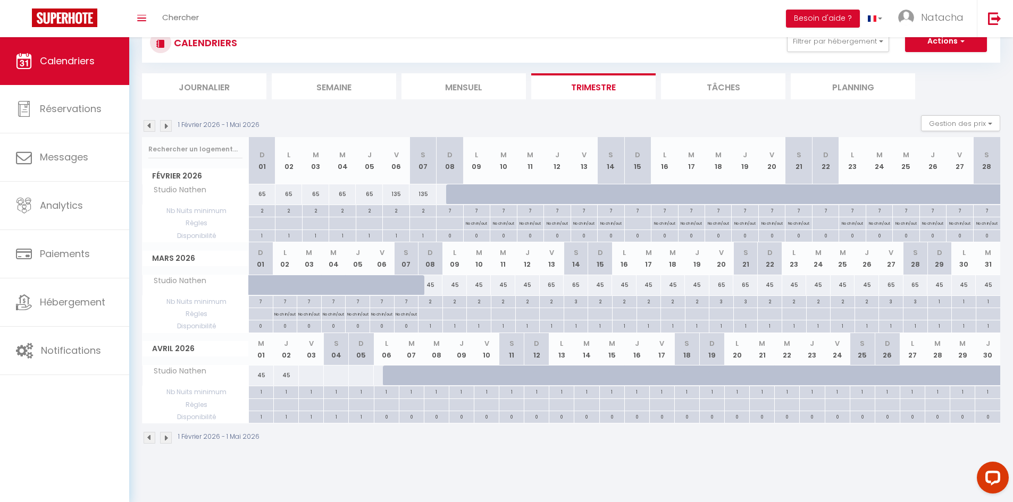
click at [553, 302] on div "2" at bounding box center [552, 301] width 24 height 10
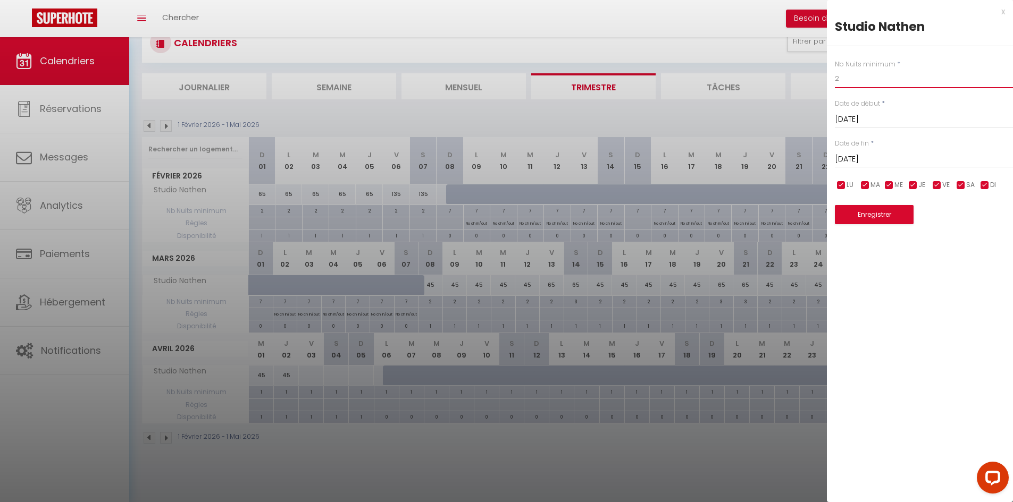
click at [843, 81] on input "2" at bounding box center [924, 78] width 178 height 19
click at [876, 217] on button "Enregistrer" at bounding box center [874, 214] width 79 height 19
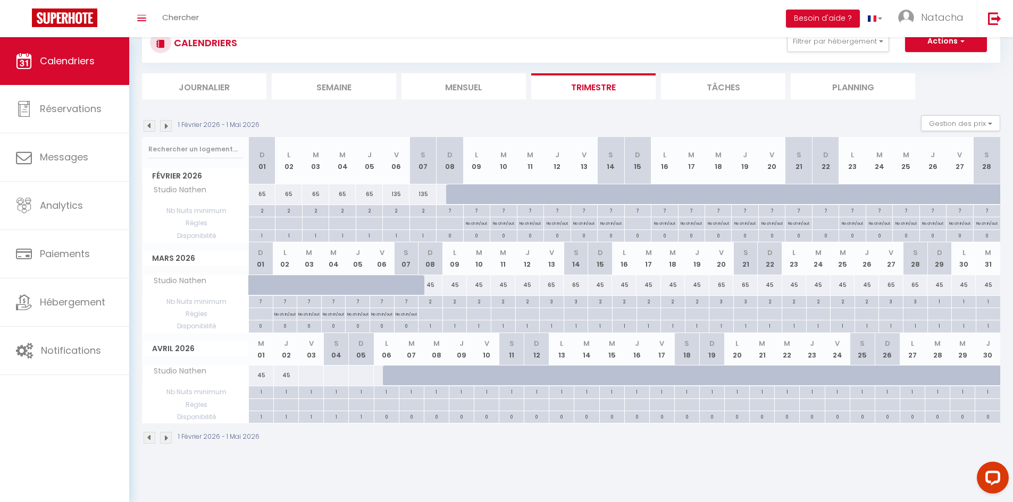
click at [309, 376] on div at bounding box center [311, 376] width 26 height 20
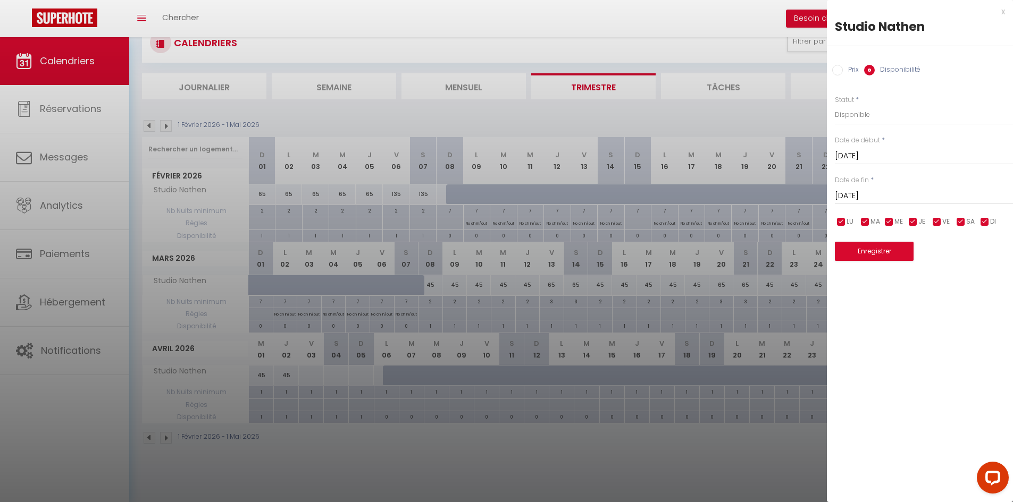
click at [840, 71] on input "Prix" at bounding box center [837, 70] width 11 height 11
click at [878, 191] on input "[DATE]" at bounding box center [924, 195] width 178 height 14
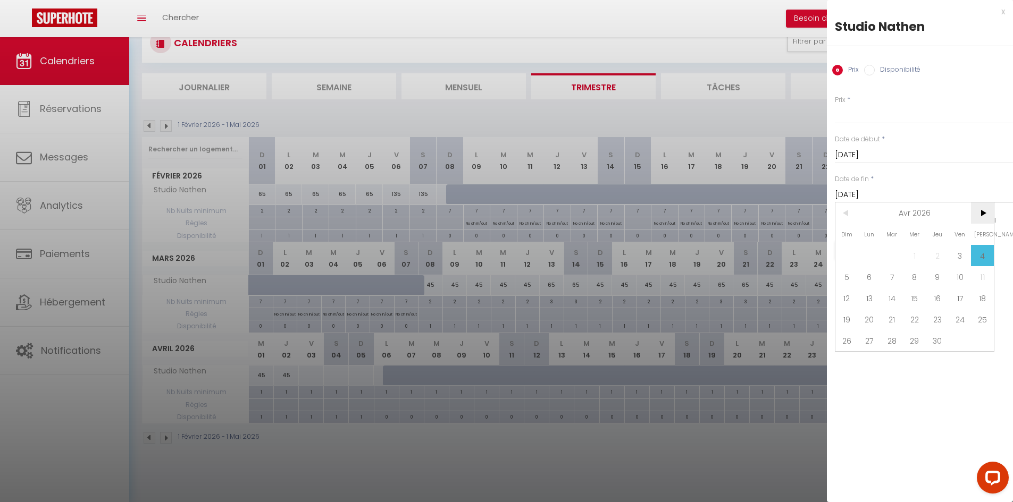
click at [985, 215] on span ">" at bounding box center [982, 213] width 23 height 21
click at [848, 278] on span "5" at bounding box center [846, 276] width 23 height 21
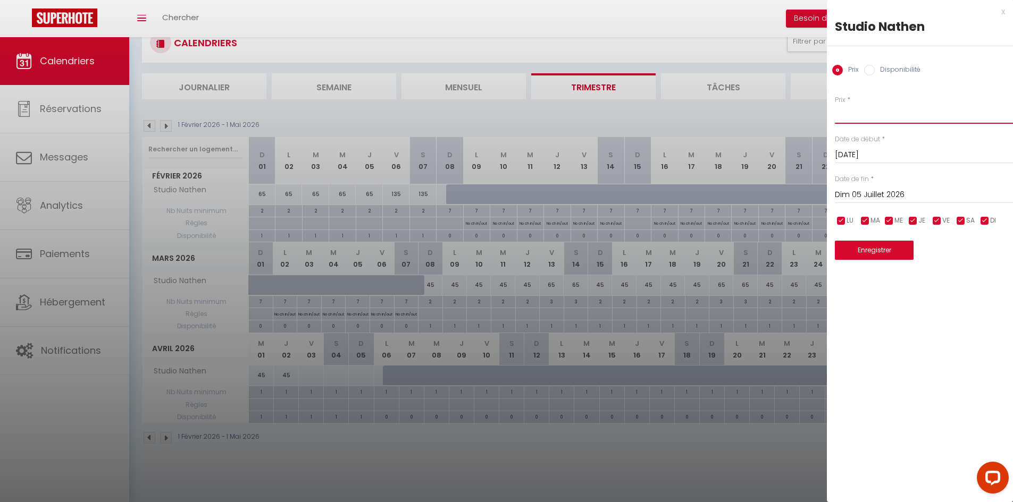
click at [850, 111] on input "Prix" at bounding box center [924, 114] width 178 height 19
click at [876, 254] on button "Enregistrer" at bounding box center [874, 250] width 79 height 19
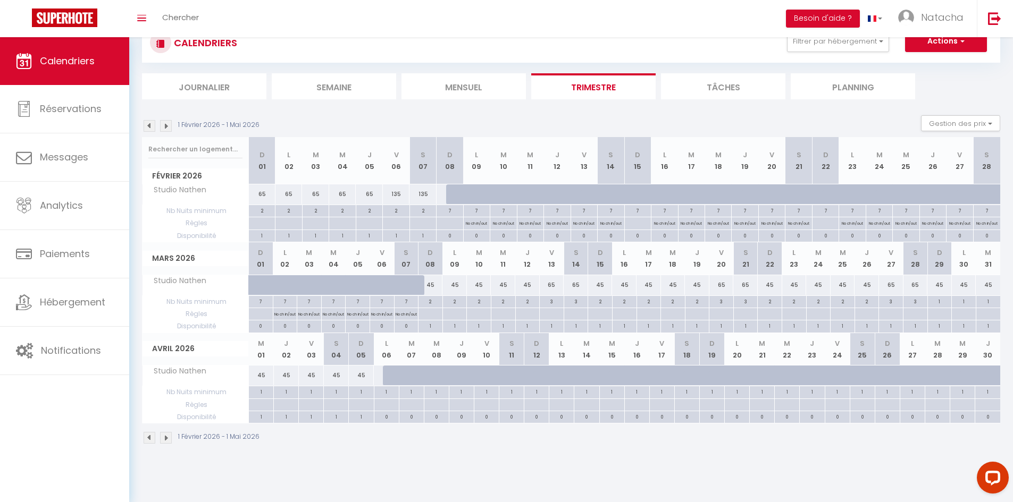
click at [366, 374] on div "45" at bounding box center [361, 376] width 25 height 20
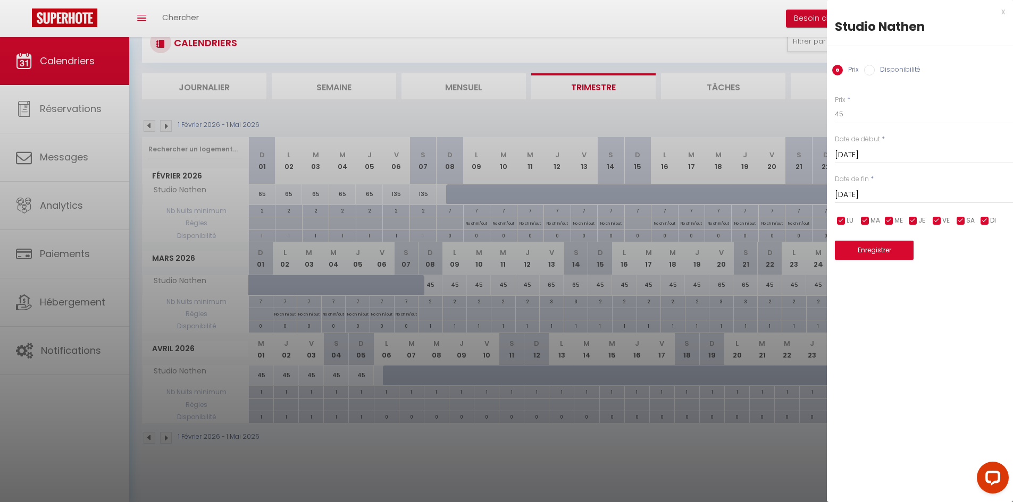
click at [901, 192] on input "[DATE]" at bounding box center [924, 195] width 178 height 14
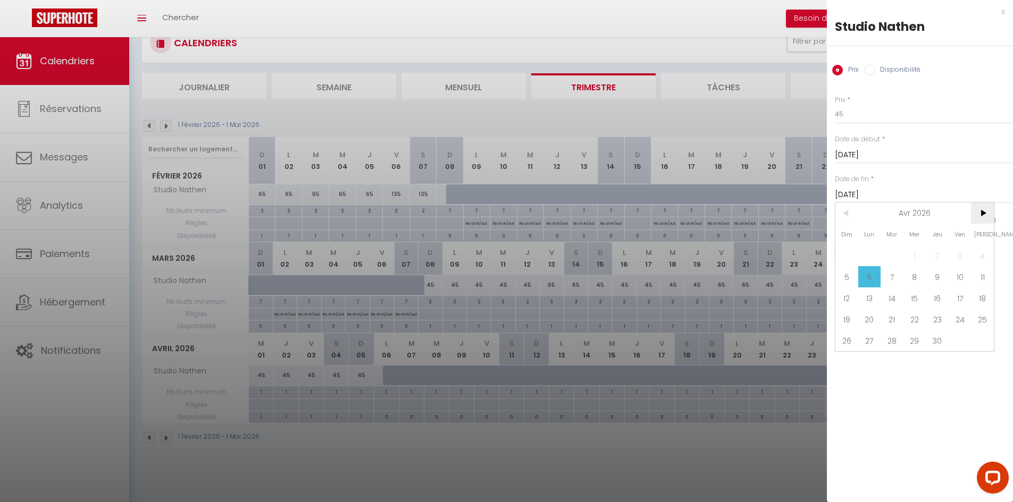
click at [982, 211] on span ">" at bounding box center [982, 213] width 23 height 21
click at [985, 216] on span ">" at bounding box center [982, 213] width 23 height 21
click at [869, 275] on span "6" at bounding box center [869, 276] width 23 height 21
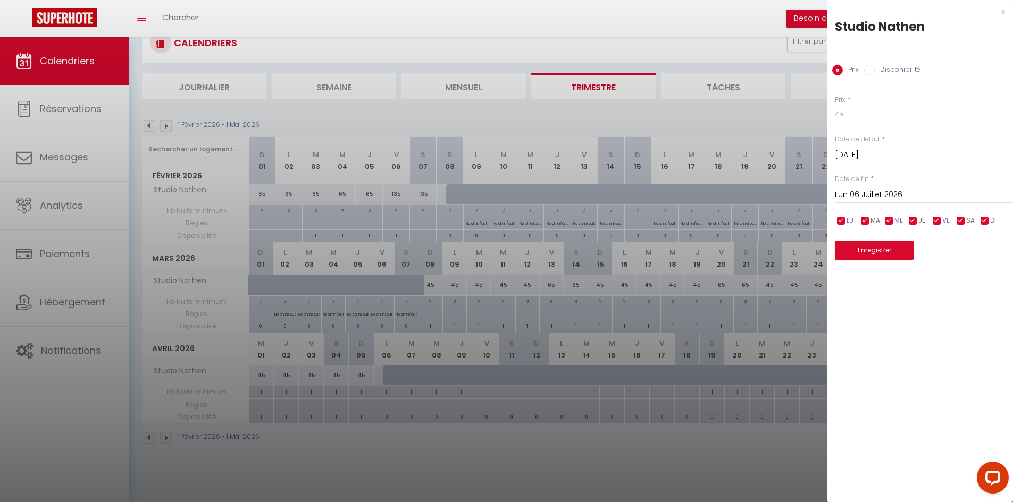
click at [896, 66] on label "Disponibilité" at bounding box center [898, 71] width 46 height 12
click at [875, 66] on input "Disponibilité" at bounding box center [869, 70] width 11 height 11
click at [857, 254] on button "Enregistrer" at bounding box center [874, 251] width 79 height 19
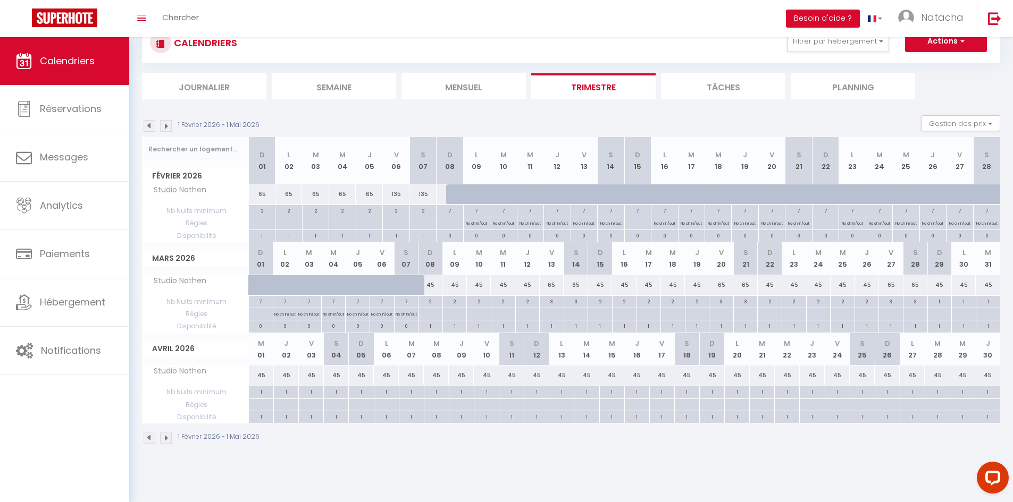
click at [168, 439] on img at bounding box center [166, 438] width 12 height 12
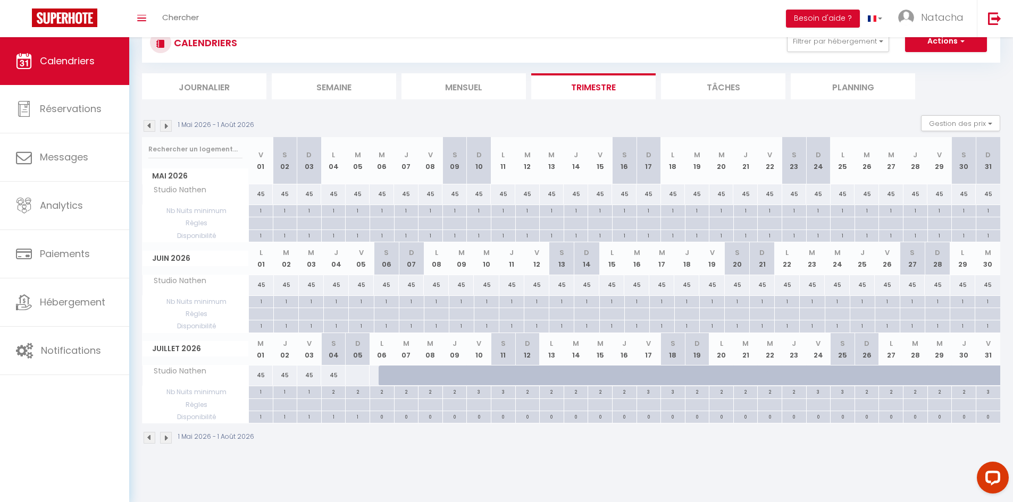
click at [359, 378] on div at bounding box center [357, 376] width 25 height 20
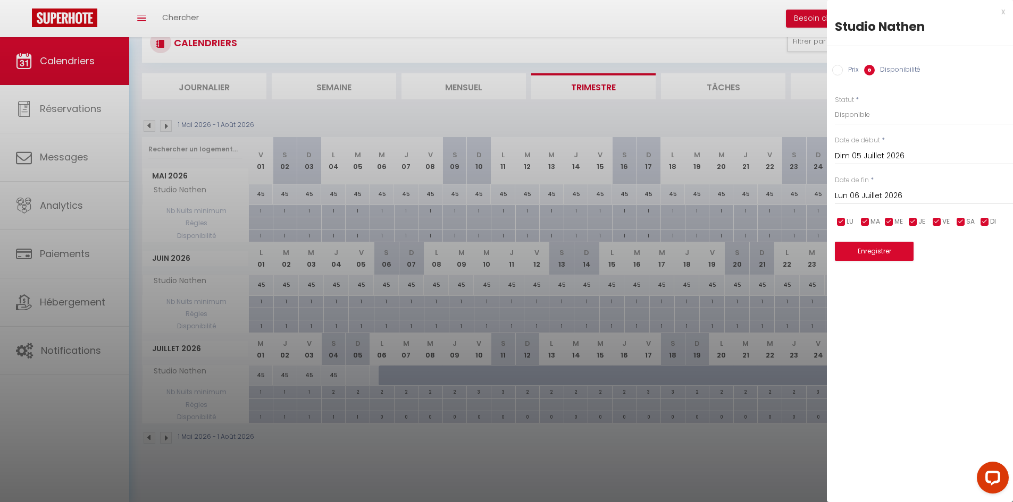
click at [837, 73] on input "Prix" at bounding box center [837, 70] width 11 height 11
click at [848, 113] on input "Prix" at bounding box center [924, 114] width 178 height 19
click at [869, 157] on input "Dim 05 Juillet 2026" at bounding box center [924, 155] width 178 height 14
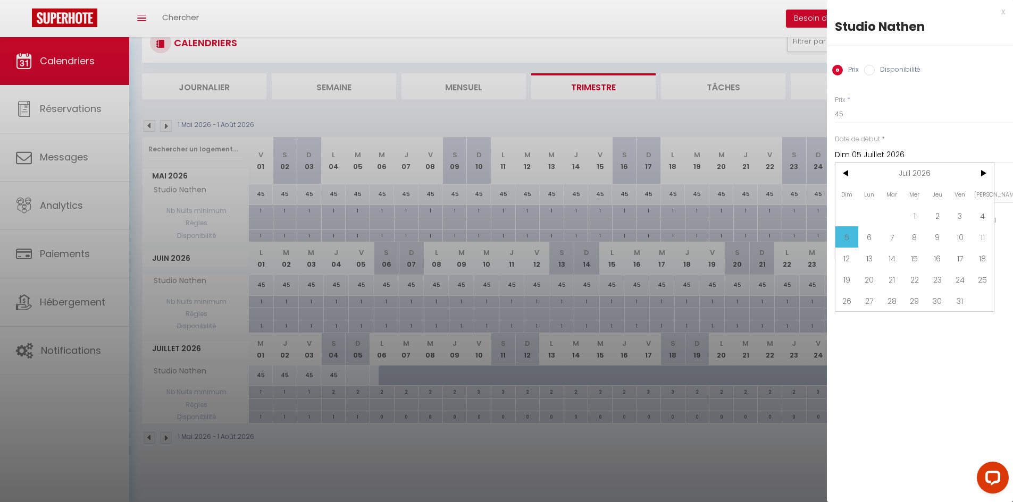
click at [850, 234] on span "5" at bounding box center [846, 237] width 23 height 21
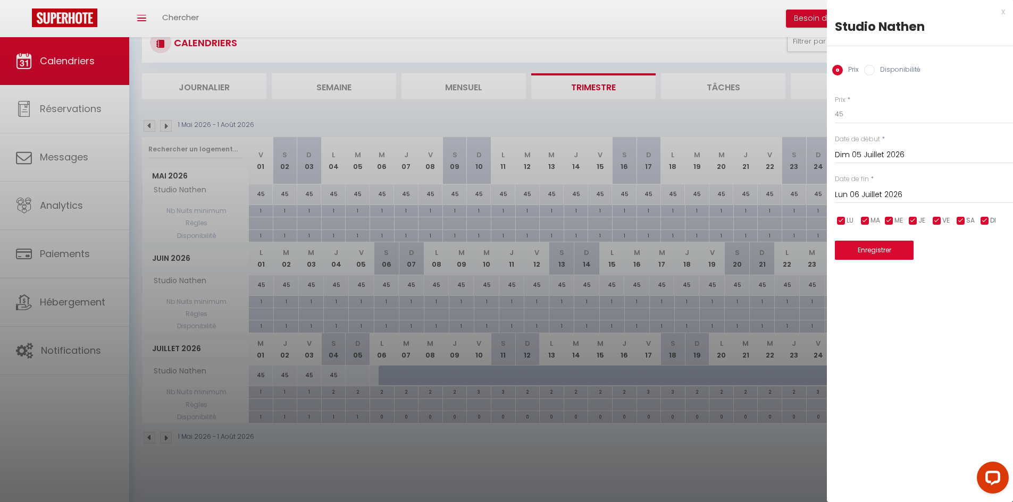
click at [922, 162] on div "[DATE] < [DATE] > Dim Lun Mar Mer Jeu Ven Sam 1 2 3 4 5 6 7 8 9 10 11 12 13 14 …" at bounding box center [924, 154] width 178 height 19
click at [920, 158] on input "Dim 05 Juillet 2026" at bounding box center [924, 155] width 178 height 14
click at [952, 115] on input "45" at bounding box center [924, 114] width 178 height 19
click at [938, 190] on input "Lun 06 Juillet 2026" at bounding box center [924, 195] width 178 height 14
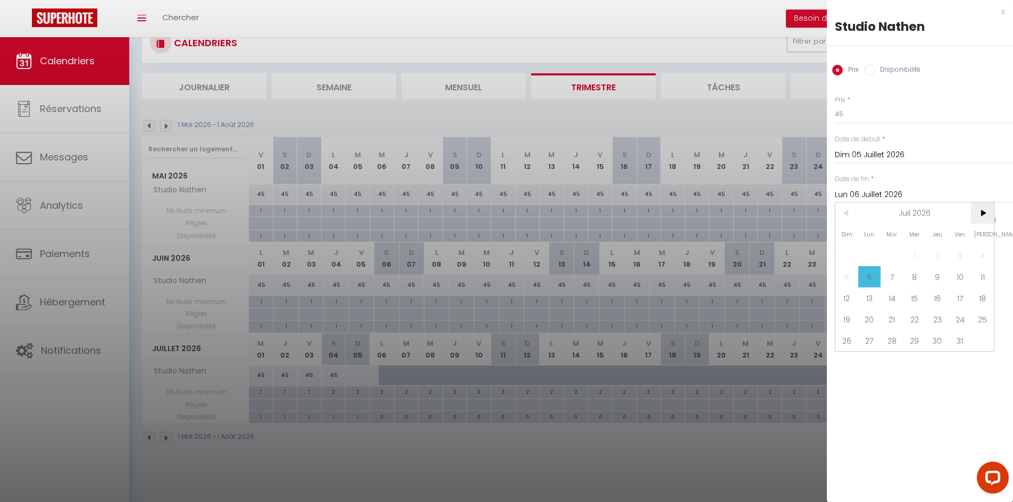
click at [977, 218] on span ">" at bounding box center [982, 213] width 23 height 21
click at [877, 363] on span "31" at bounding box center [869, 361] width 23 height 21
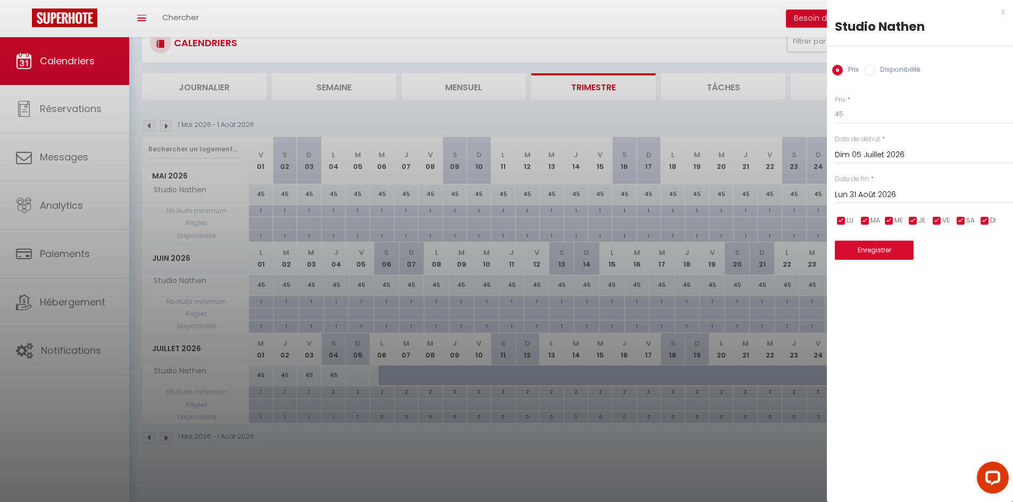
click at [983, 219] on input "checkbox" at bounding box center [984, 221] width 11 height 11
click at [917, 219] on input "checkbox" at bounding box center [913, 221] width 11 height 11
click at [893, 223] on input "checkbox" at bounding box center [889, 221] width 11 height 11
click at [865, 224] on input "checkbox" at bounding box center [865, 221] width 11 height 11
click at [844, 222] on input "checkbox" at bounding box center [841, 221] width 11 height 11
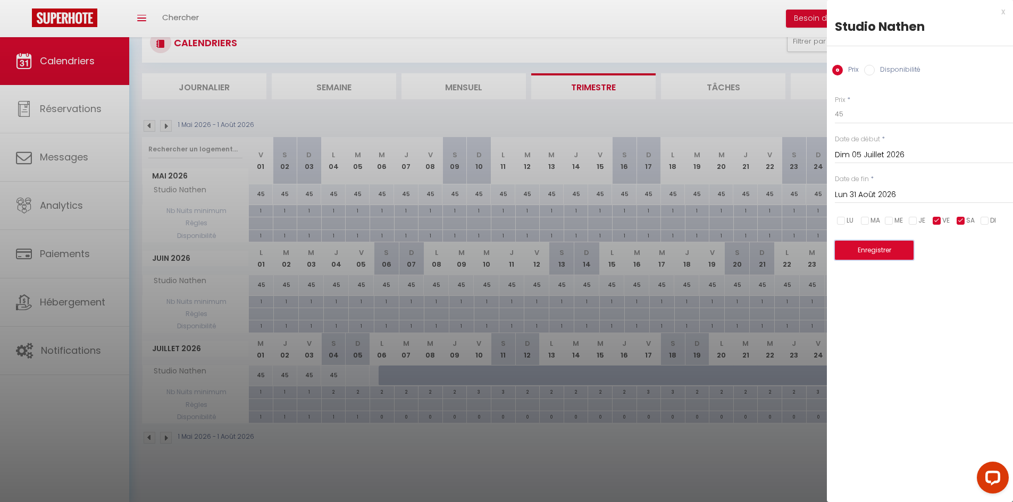
click at [908, 253] on button "Enregistrer" at bounding box center [874, 250] width 79 height 19
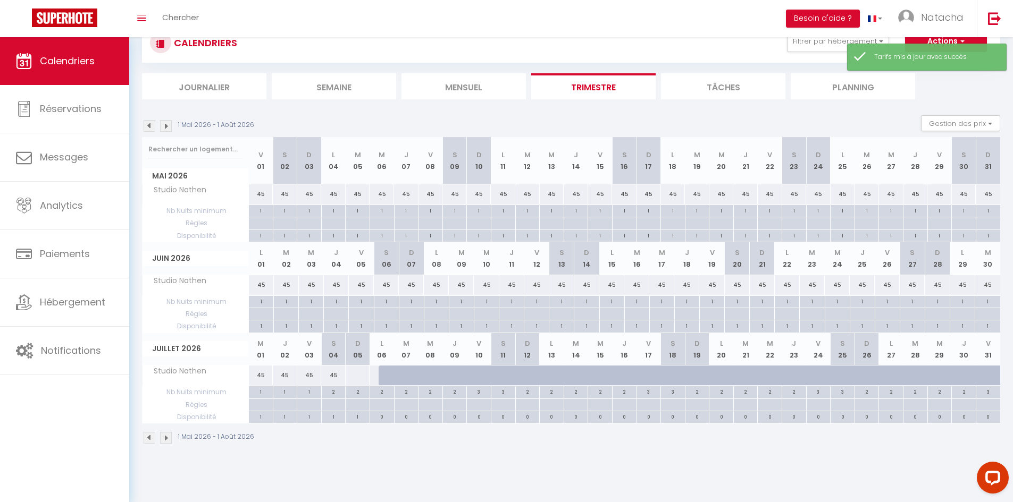
click at [361, 373] on div at bounding box center [357, 376] width 25 height 20
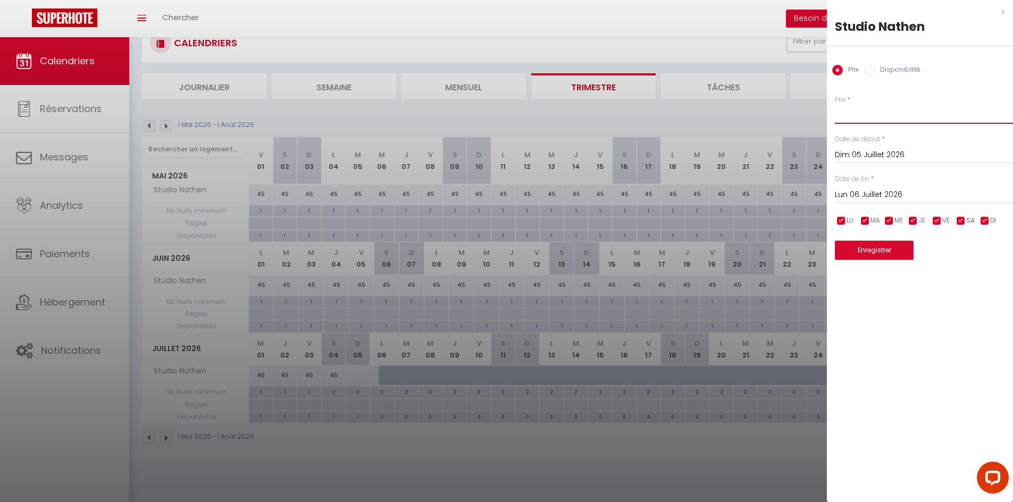
click at [867, 113] on input "Prix" at bounding box center [924, 114] width 178 height 19
click at [890, 189] on input "Lun 06 Juillet 2026" at bounding box center [924, 195] width 178 height 14
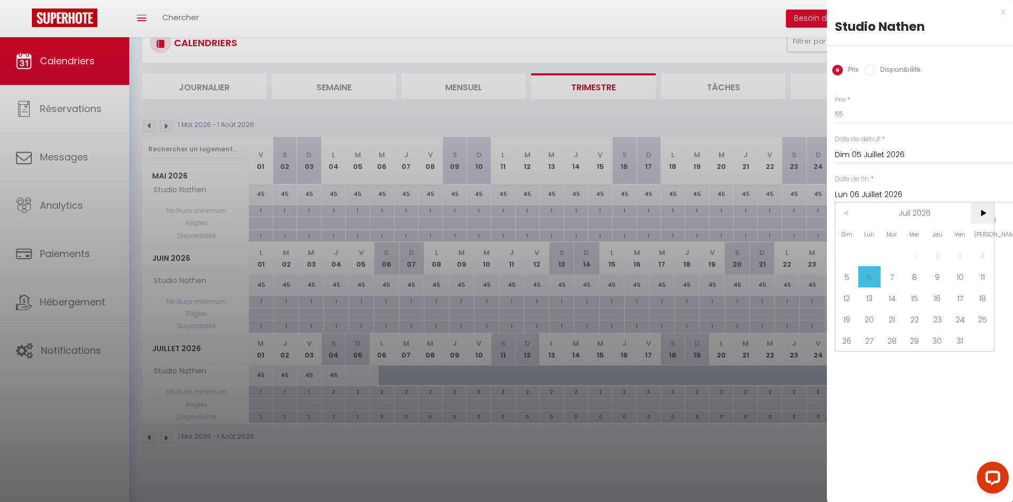
click at [975, 216] on span ">" at bounding box center [982, 213] width 23 height 21
click at [866, 353] on span "31" at bounding box center [869, 361] width 23 height 21
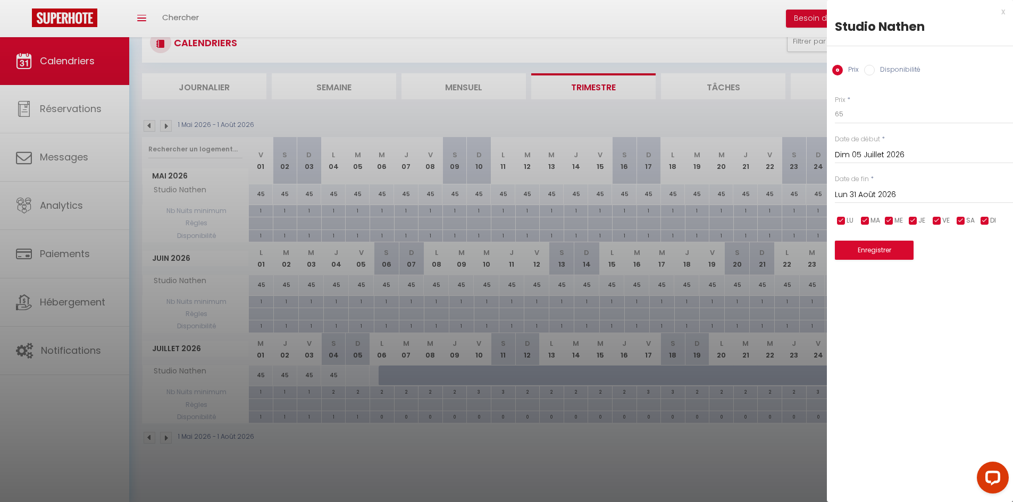
click at [983, 219] on input "checkbox" at bounding box center [984, 221] width 11 height 11
click at [915, 221] on input "checkbox" at bounding box center [913, 221] width 11 height 11
click at [892, 218] on input "checkbox" at bounding box center [889, 221] width 11 height 11
click at [864, 221] on input "checkbox" at bounding box center [865, 221] width 11 height 11
drag, startPoint x: 835, startPoint y: 223, endPoint x: 840, endPoint y: 221, distance: 5.7
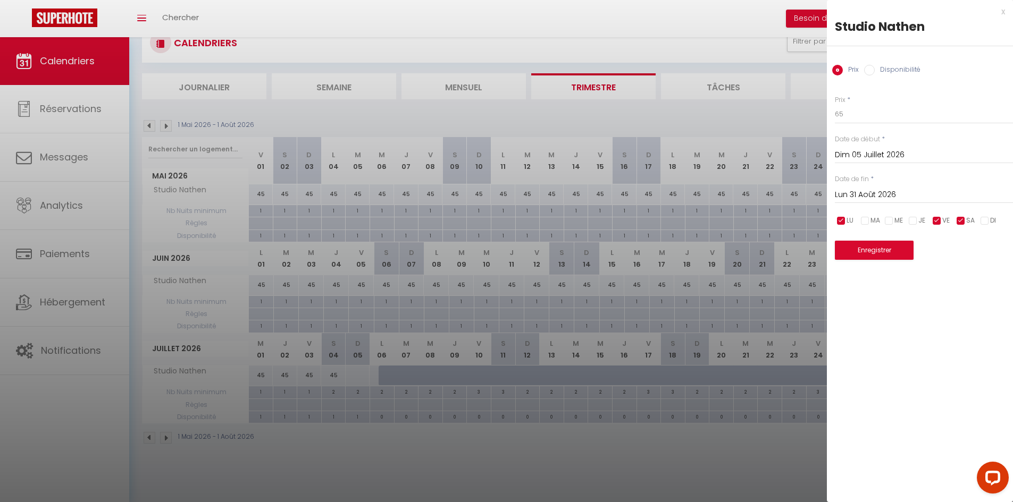
click at [839, 221] on ul "LU MA ME JE VE SA DI" at bounding box center [833, 220] width 11 height 13
click at [840, 221] on input "checkbox" at bounding box center [841, 221] width 11 height 11
click at [864, 256] on button "Enregistrer" at bounding box center [874, 250] width 79 height 19
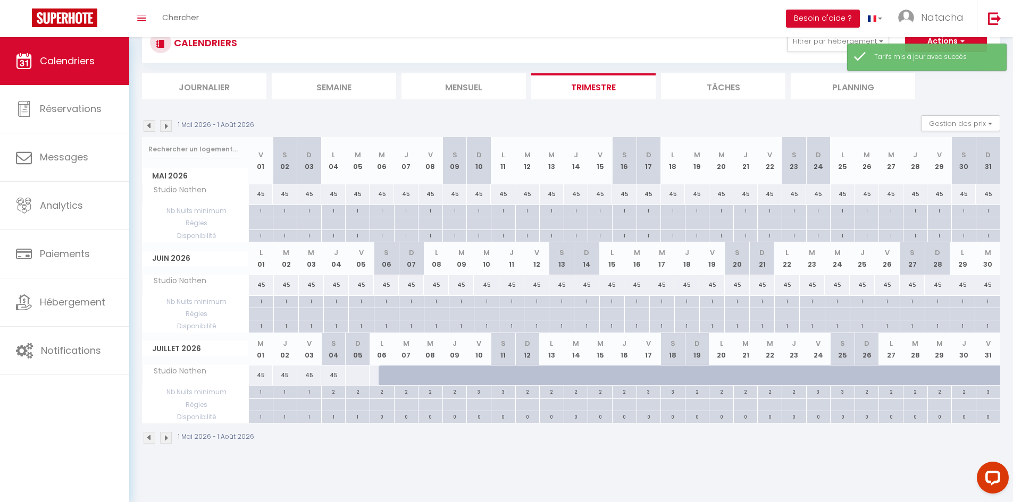
click at [361, 372] on div at bounding box center [357, 376] width 25 height 20
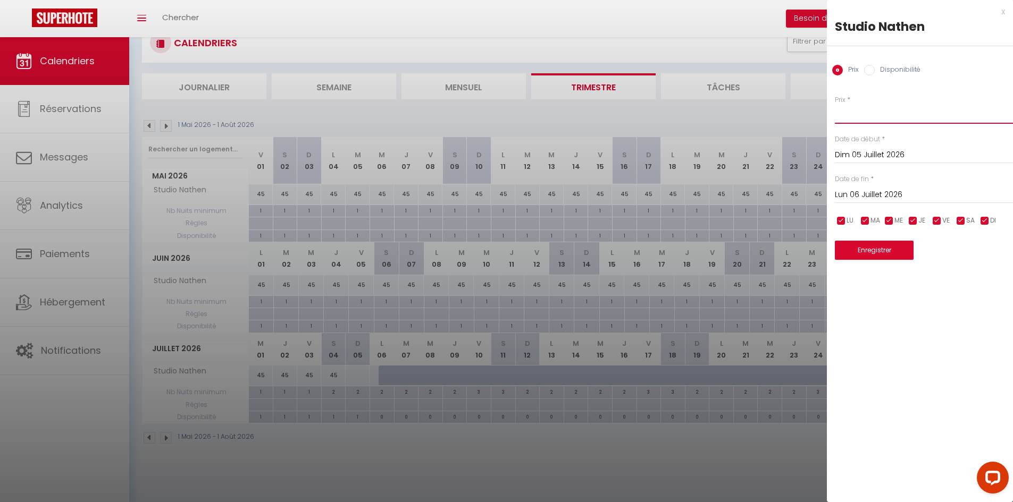
click at [866, 118] on input "Prix" at bounding box center [924, 114] width 178 height 19
click at [898, 250] on button "Enregistrer" at bounding box center [874, 250] width 79 height 19
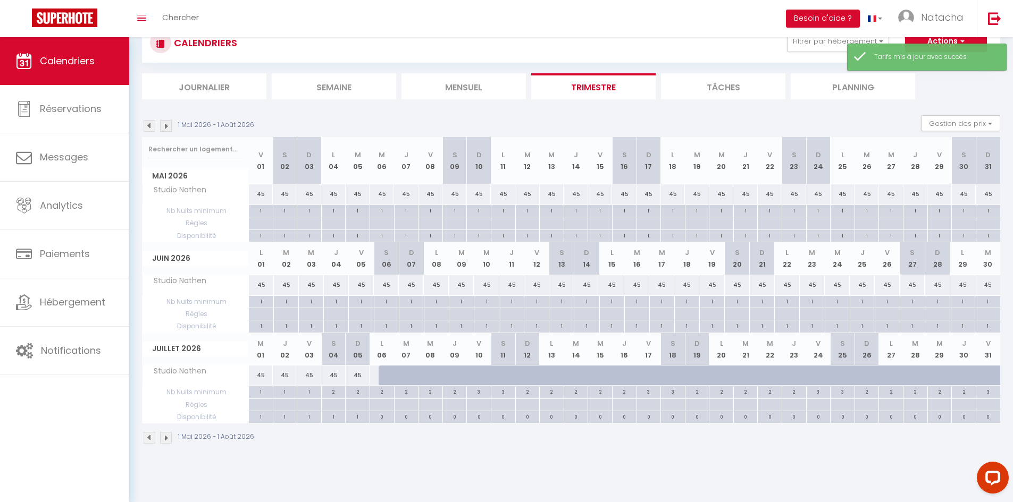
click at [379, 376] on div at bounding box center [391, 376] width 24 height 20
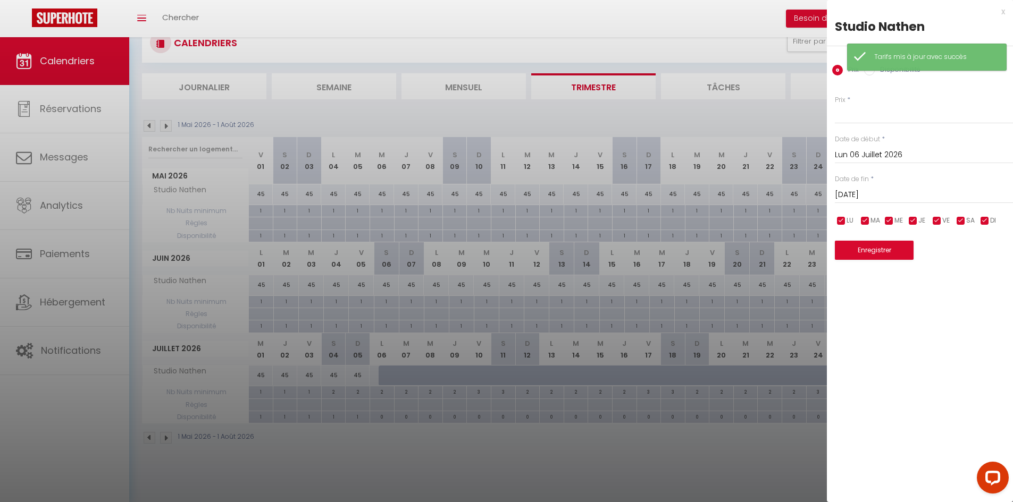
click at [902, 72] on label "Disponibilité" at bounding box center [898, 71] width 46 height 12
click at [875, 72] on input "Disponibilité" at bounding box center [869, 70] width 11 height 11
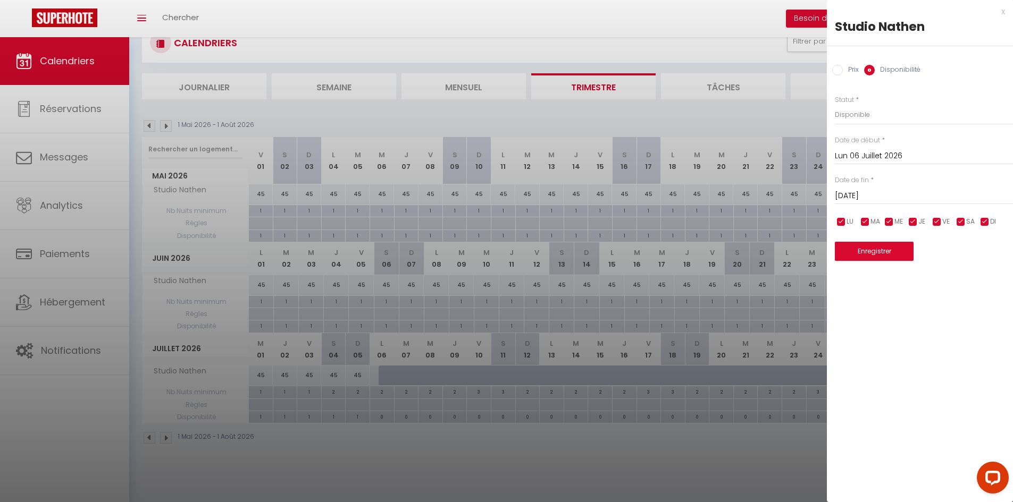
click at [860, 152] on input "Lun 06 Juillet 2026" at bounding box center [924, 156] width 178 height 14
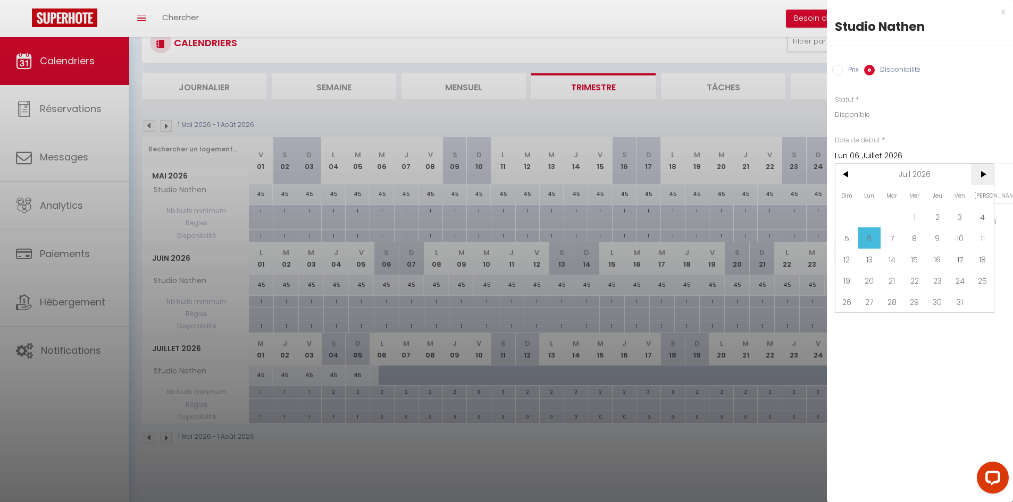
click at [984, 175] on span ">" at bounding box center [982, 174] width 23 height 21
click at [874, 322] on span "31" at bounding box center [869, 323] width 23 height 21
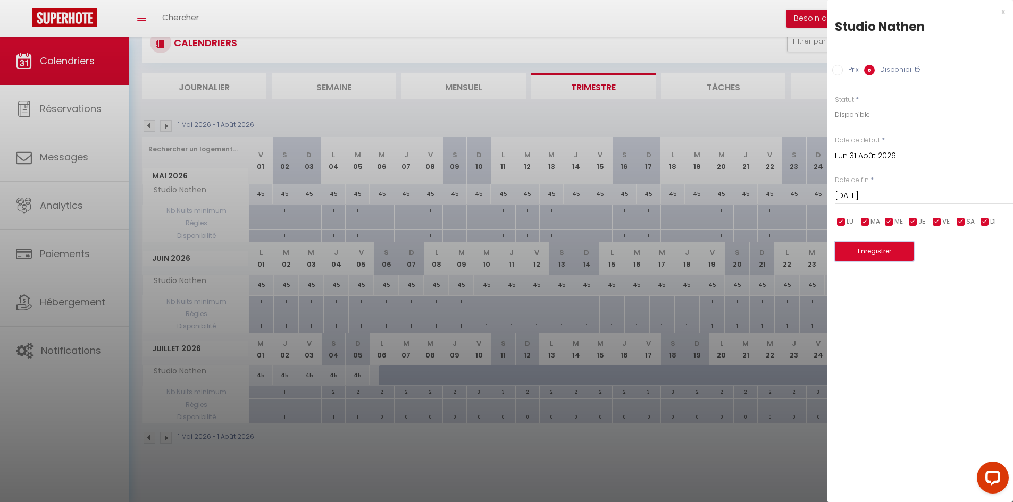
click at [902, 254] on button "Enregistrer" at bounding box center [874, 251] width 79 height 19
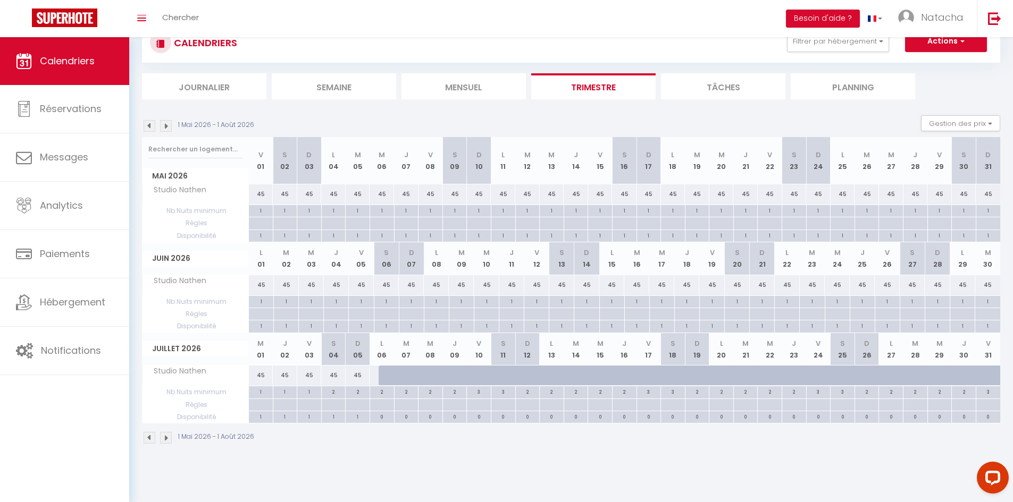
click at [171, 438] on img at bounding box center [166, 438] width 12 height 12
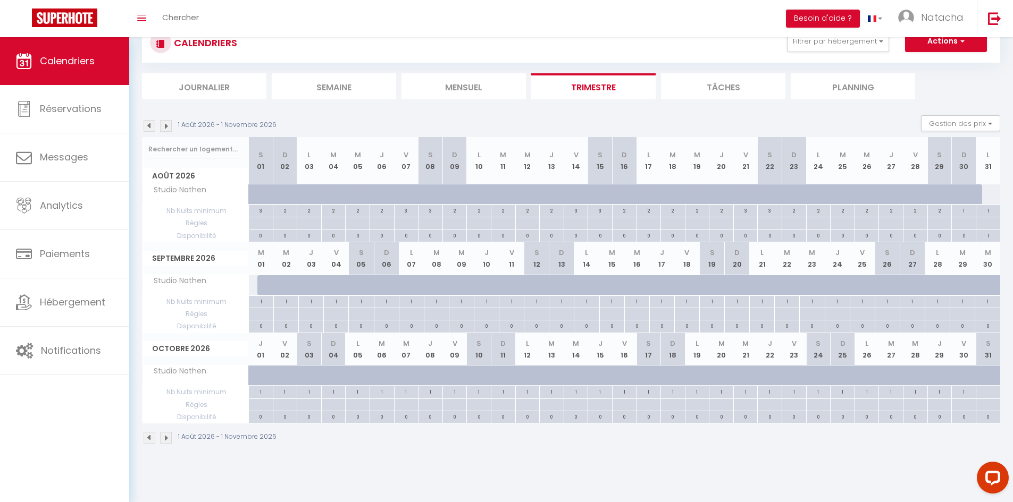
click at [148, 437] on img at bounding box center [150, 438] width 12 height 12
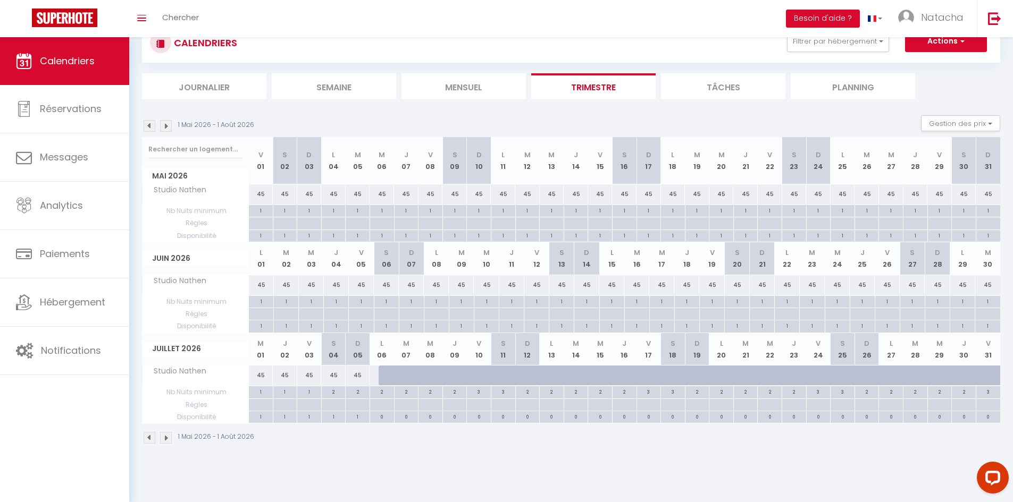
click at [383, 379] on div at bounding box center [391, 376] width 24 height 20
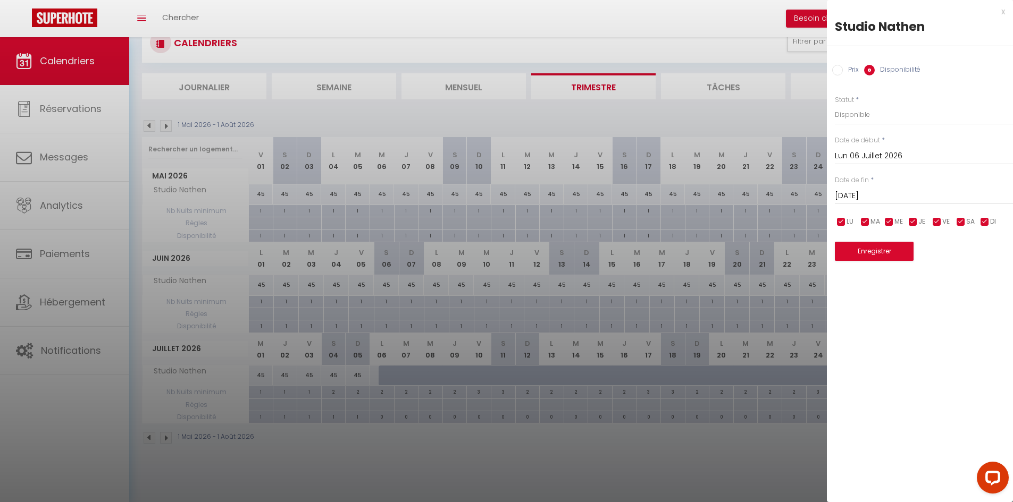
click at [896, 191] on input "[DATE]" at bounding box center [924, 196] width 178 height 14
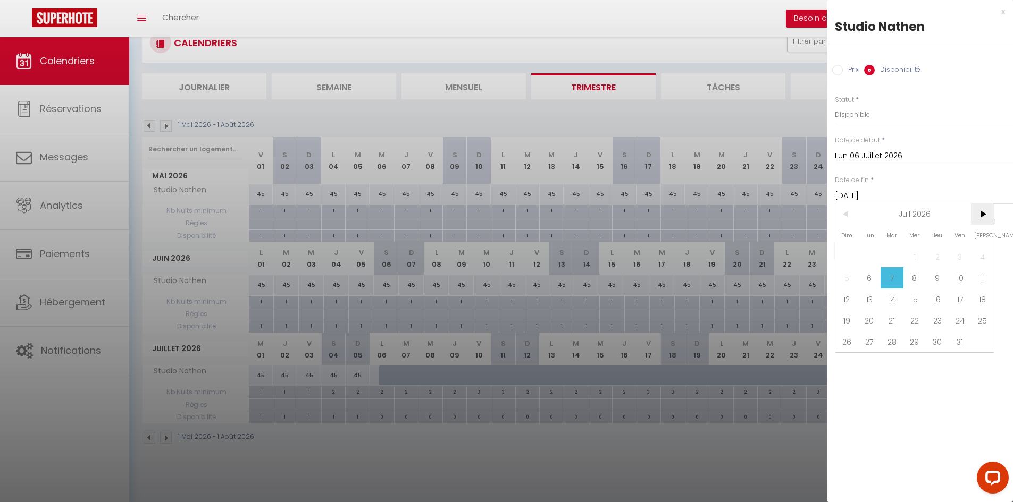
click at [981, 214] on span ">" at bounding box center [982, 214] width 23 height 21
click at [869, 367] on span "31" at bounding box center [869, 363] width 23 height 21
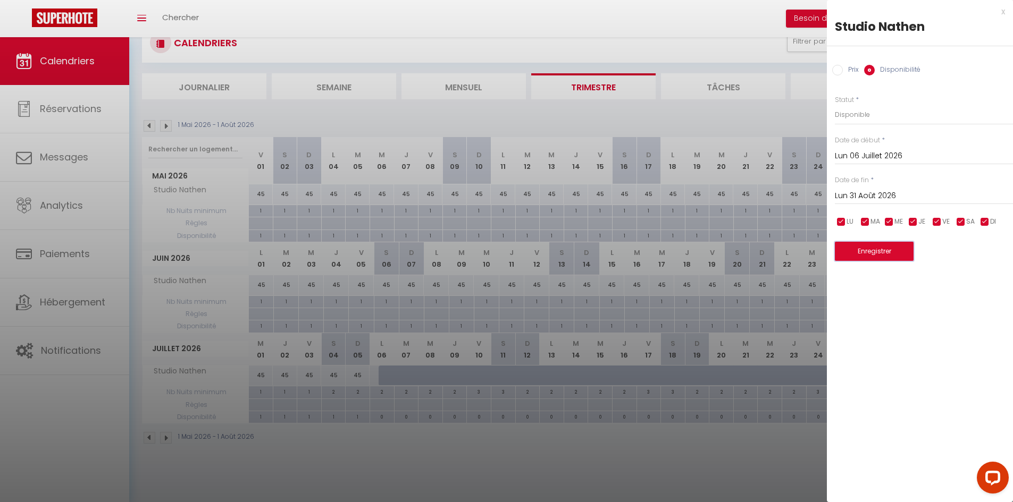
click at [883, 250] on button "Enregistrer" at bounding box center [874, 251] width 79 height 19
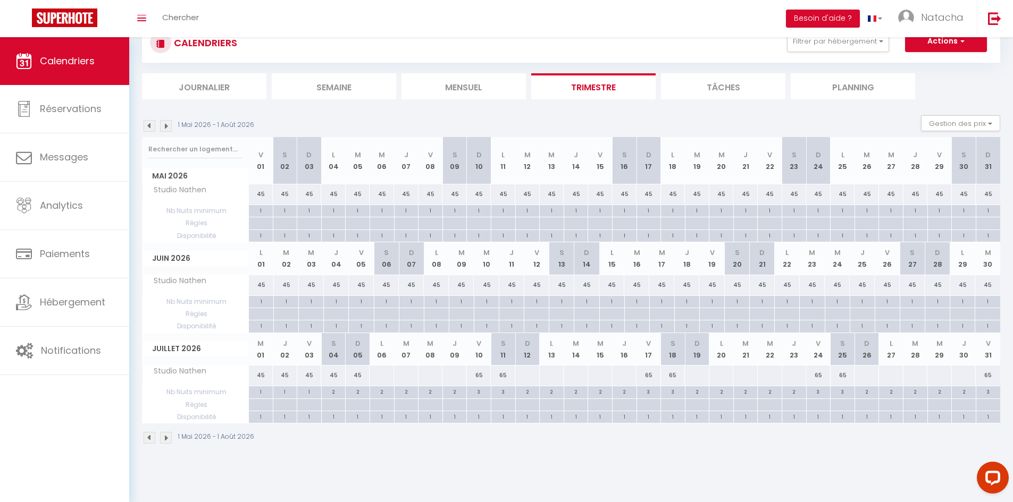
click at [166, 441] on img at bounding box center [166, 438] width 12 height 12
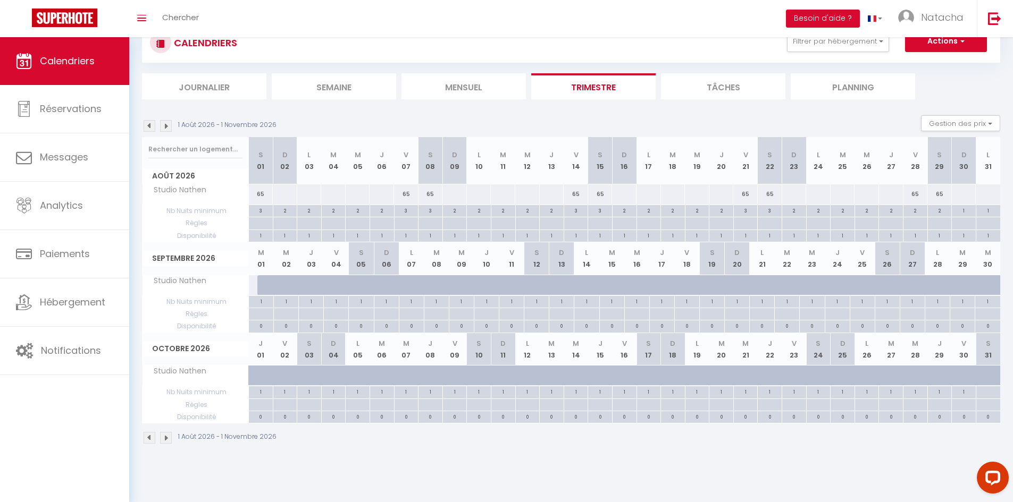
click at [166, 441] on img at bounding box center [166, 438] width 12 height 12
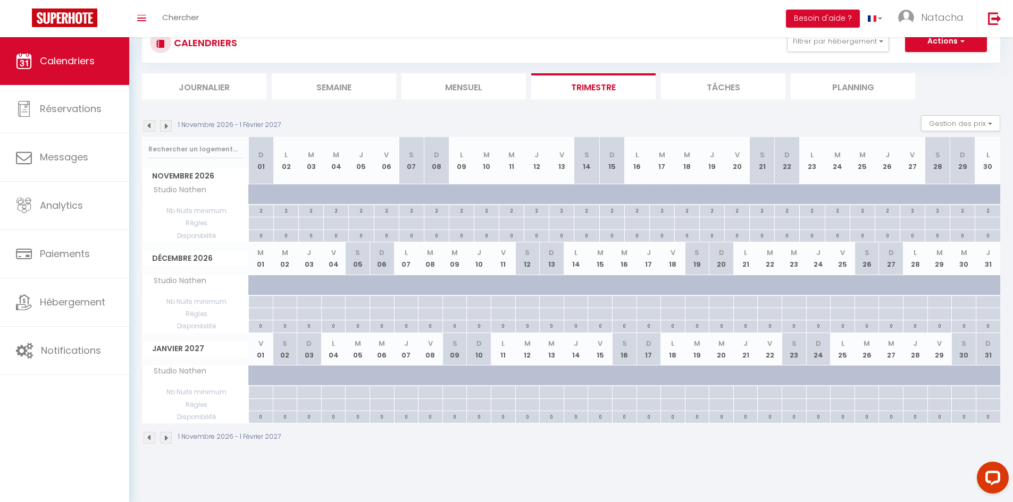
click at [148, 439] on img at bounding box center [150, 438] width 12 height 12
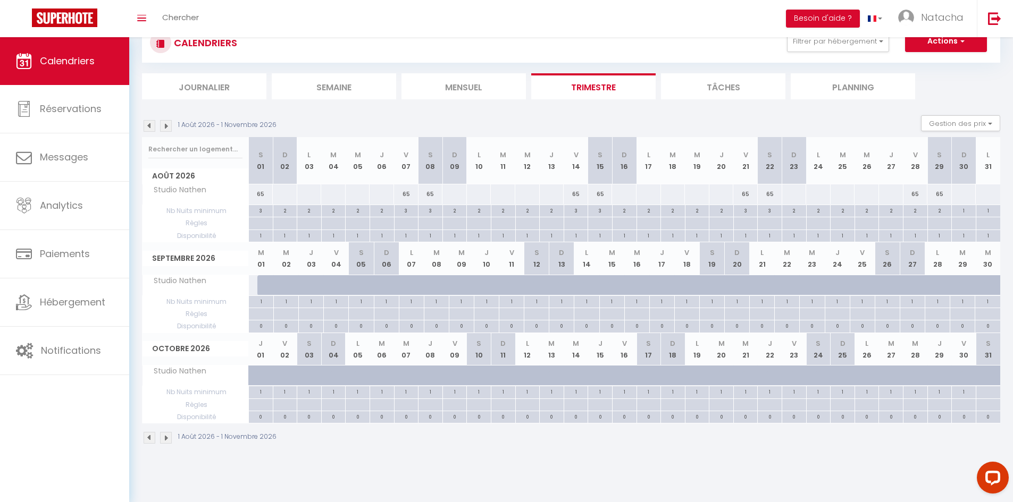
click at [170, 439] on img at bounding box center [166, 438] width 12 height 12
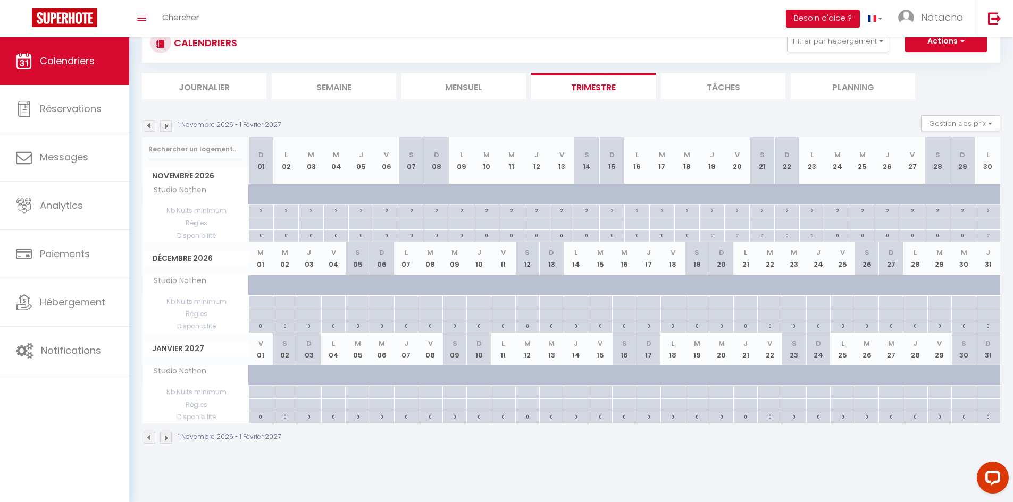
click at [170, 439] on img at bounding box center [166, 438] width 12 height 12
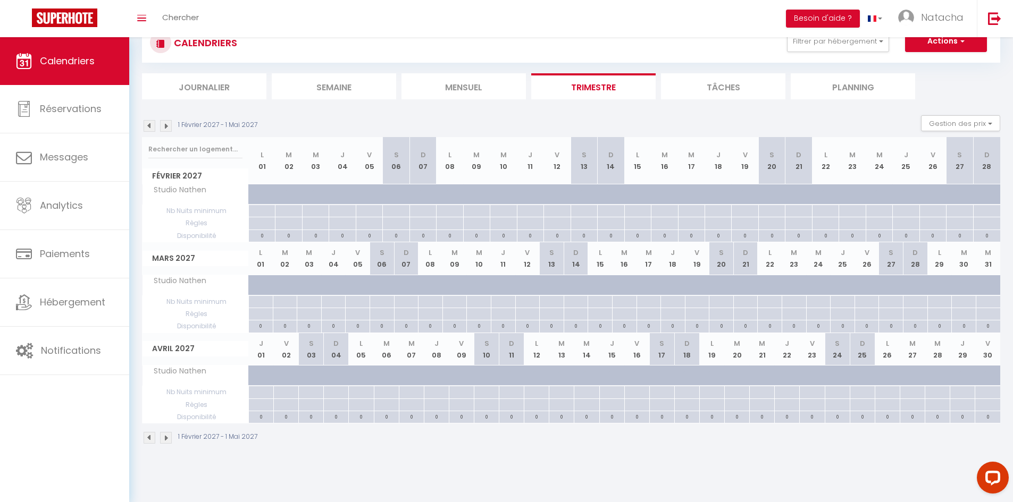
click at [170, 439] on img at bounding box center [166, 438] width 12 height 12
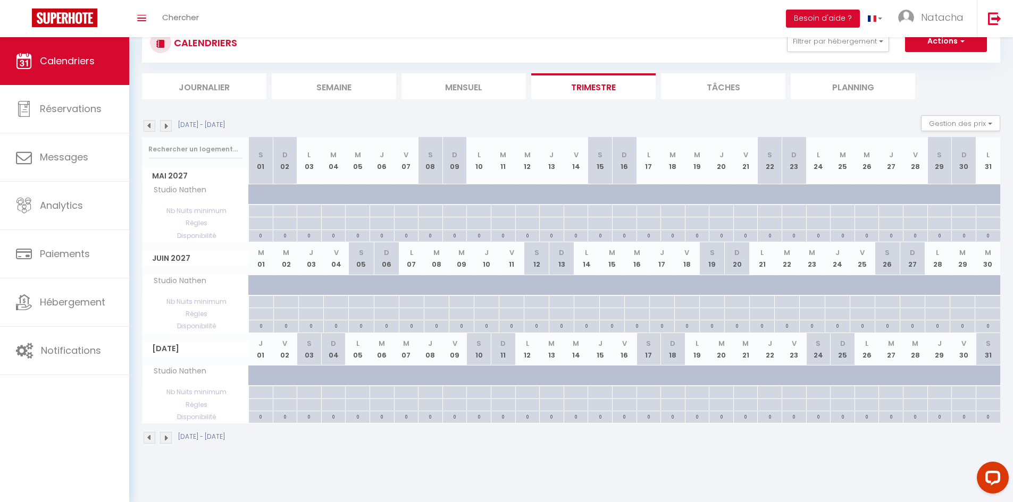
click at [170, 439] on img at bounding box center [166, 438] width 12 height 12
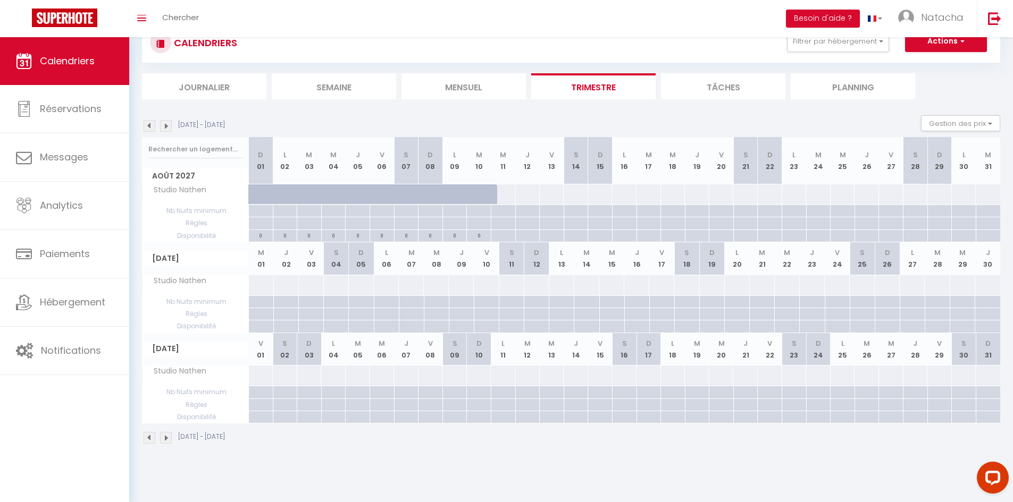
click at [170, 439] on img at bounding box center [166, 438] width 12 height 12
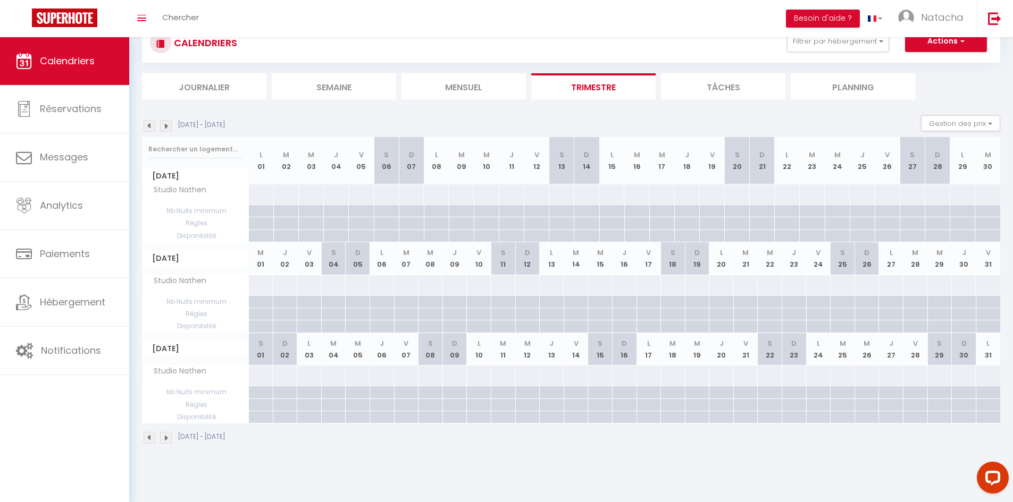
click at [147, 438] on img at bounding box center [150, 438] width 12 height 12
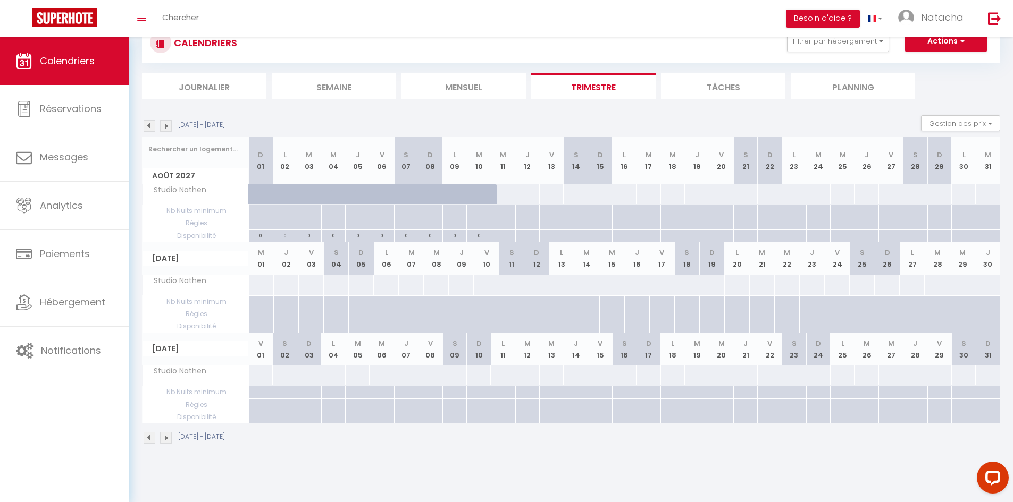
click at [147, 438] on img at bounding box center [150, 438] width 12 height 12
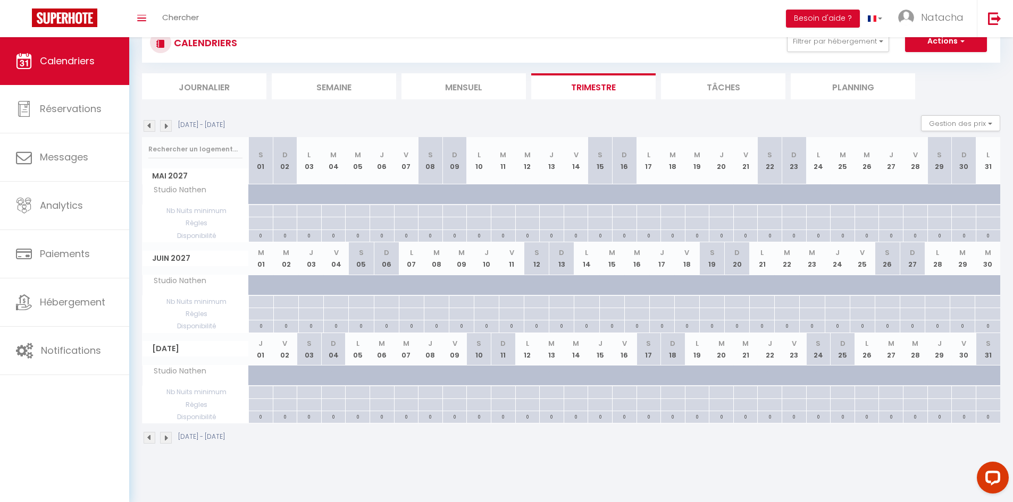
click at [147, 438] on img at bounding box center [150, 438] width 12 height 12
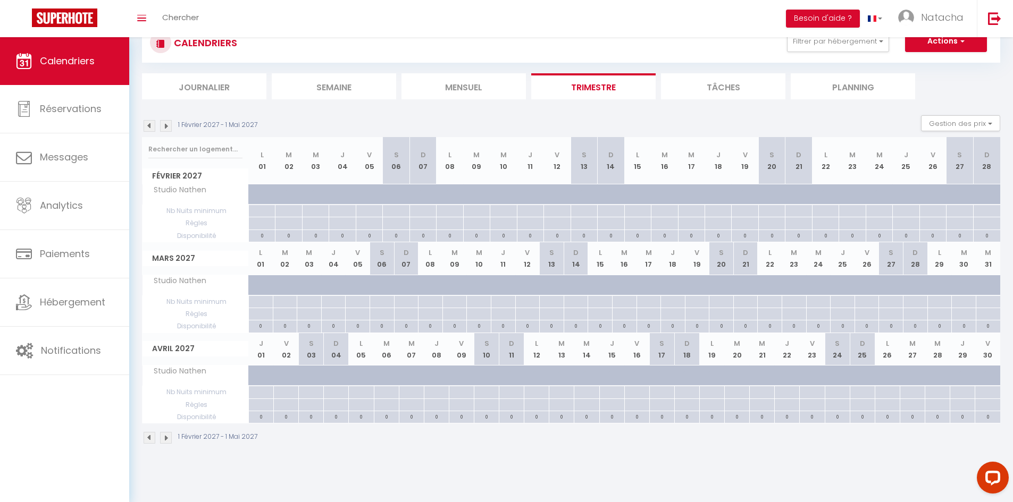
click at [147, 438] on img at bounding box center [150, 438] width 12 height 12
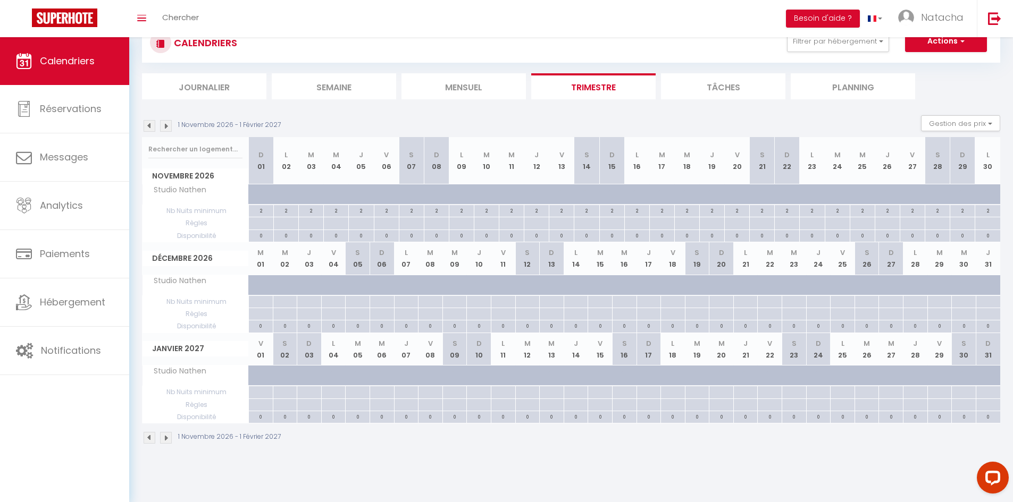
click at [147, 438] on img at bounding box center [150, 438] width 12 height 12
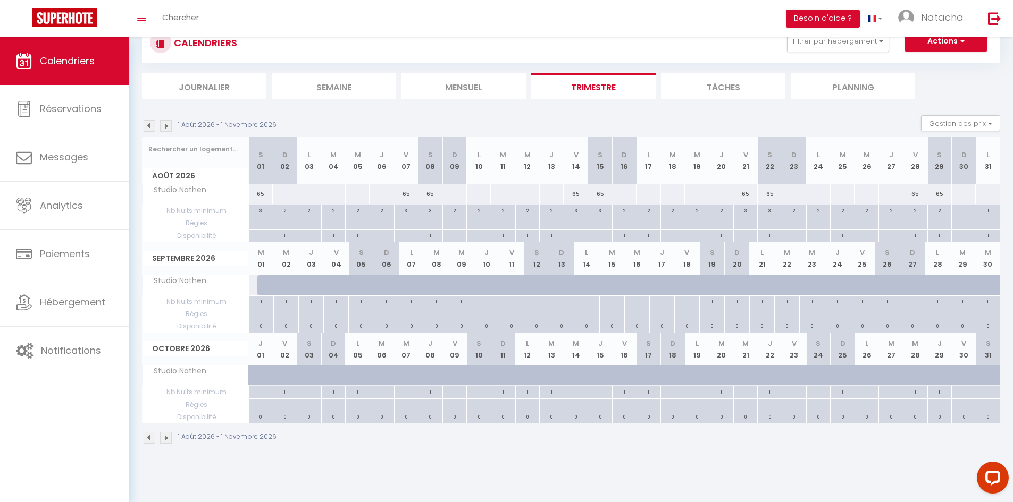
click at [147, 438] on img at bounding box center [150, 438] width 12 height 12
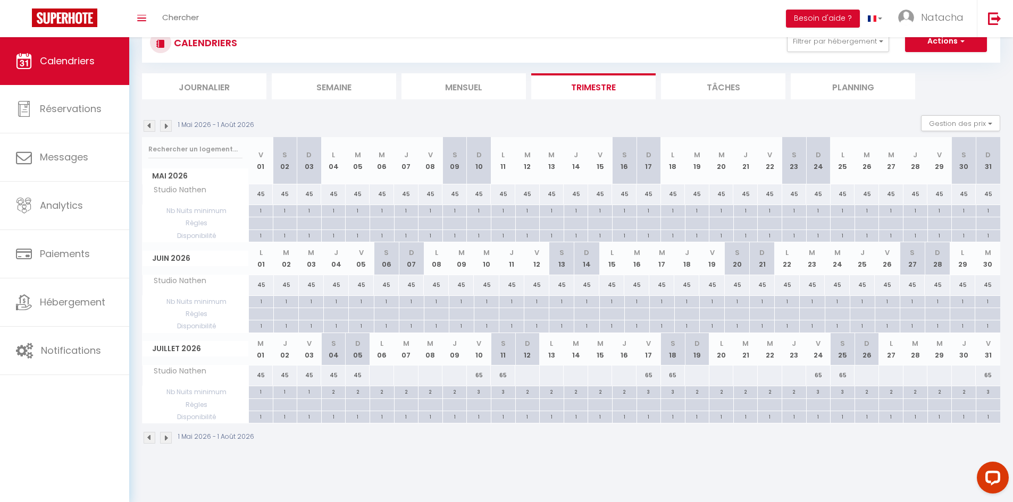
click at [147, 438] on img at bounding box center [150, 438] width 12 height 12
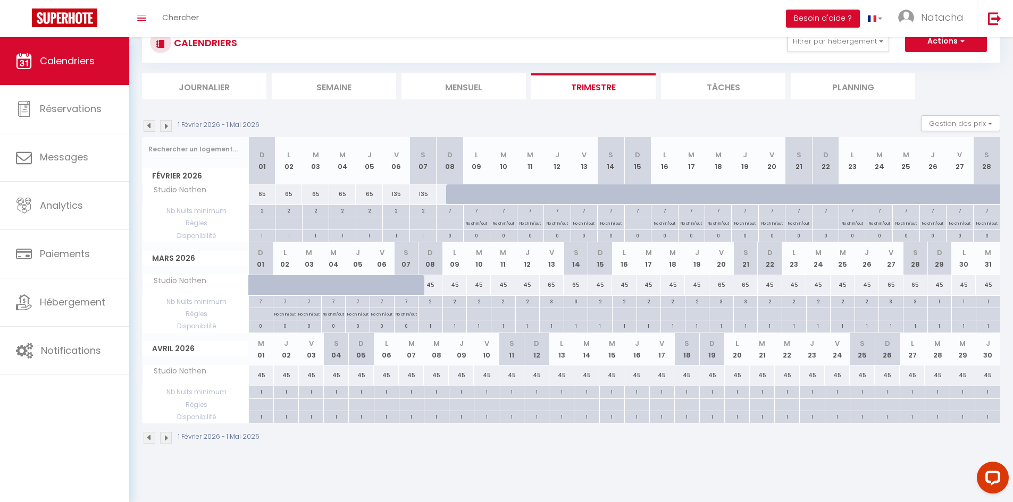
click at [147, 438] on img at bounding box center [150, 438] width 12 height 12
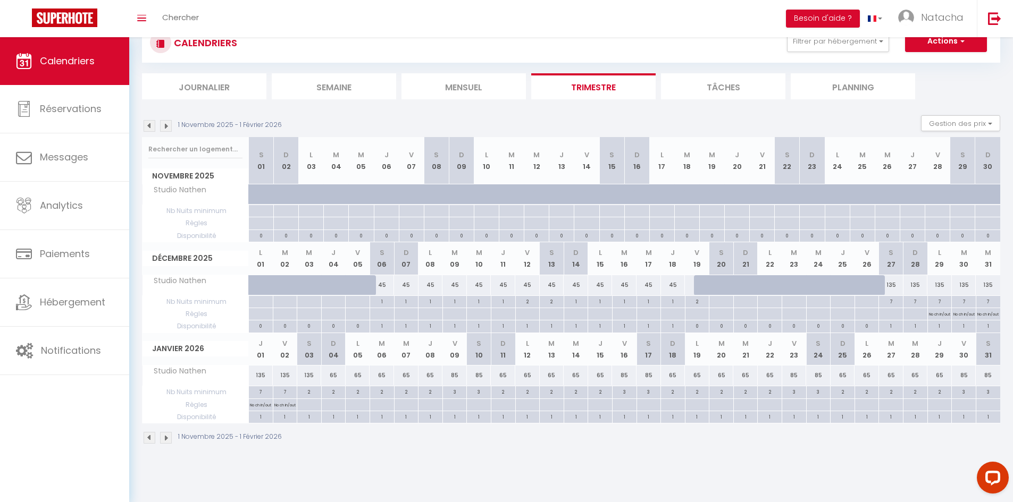
click at [167, 441] on img at bounding box center [166, 438] width 12 height 12
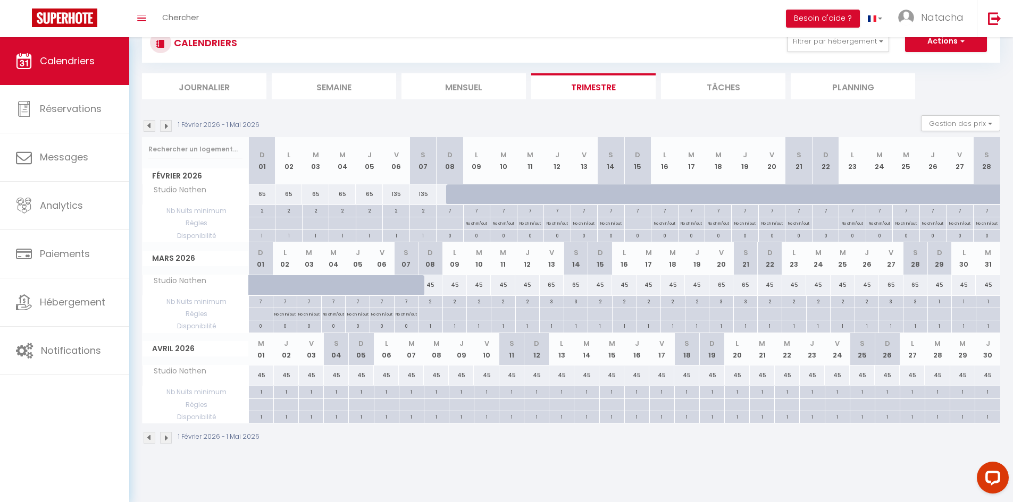
click at [165, 440] on img at bounding box center [166, 438] width 12 height 12
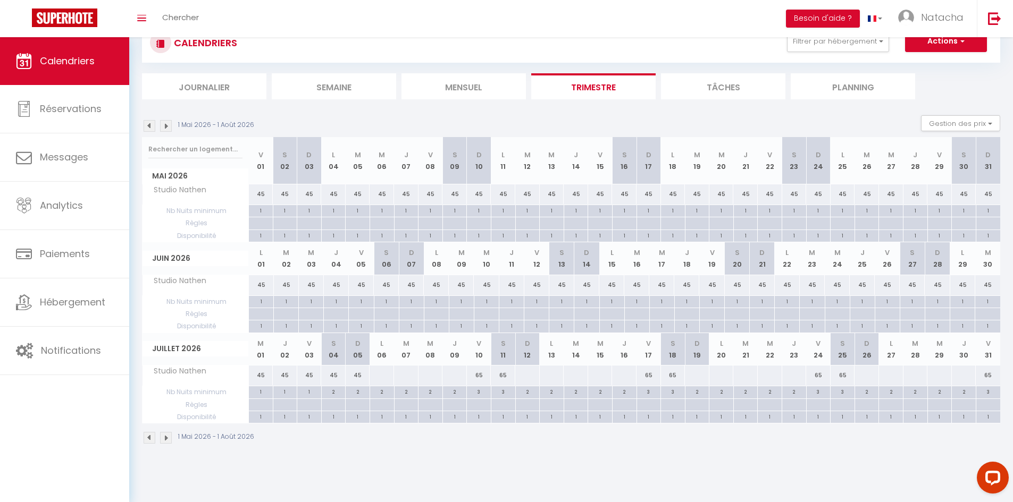
click at [383, 374] on div at bounding box center [381, 376] width 25 height 20
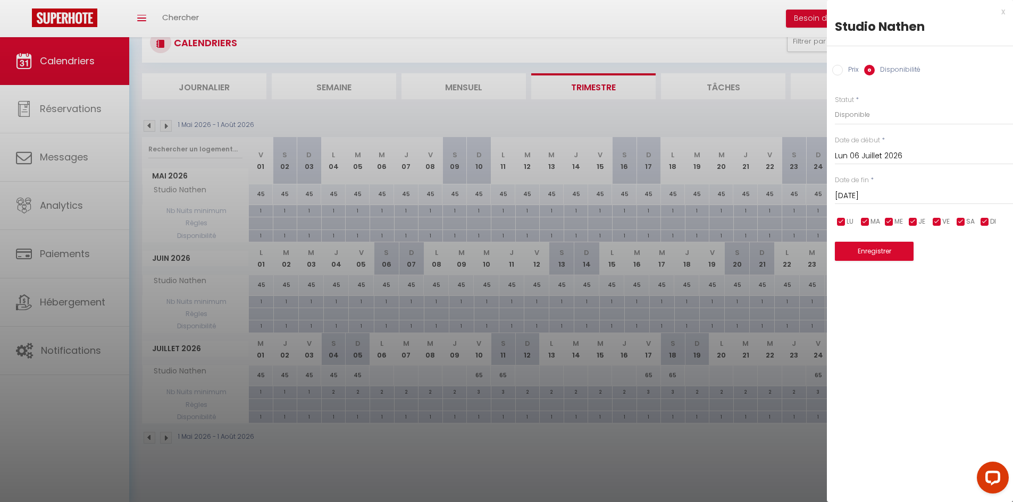
click at [881, 196] on input "[DATE]" at bounding box center [924, 196] width 178 height 14
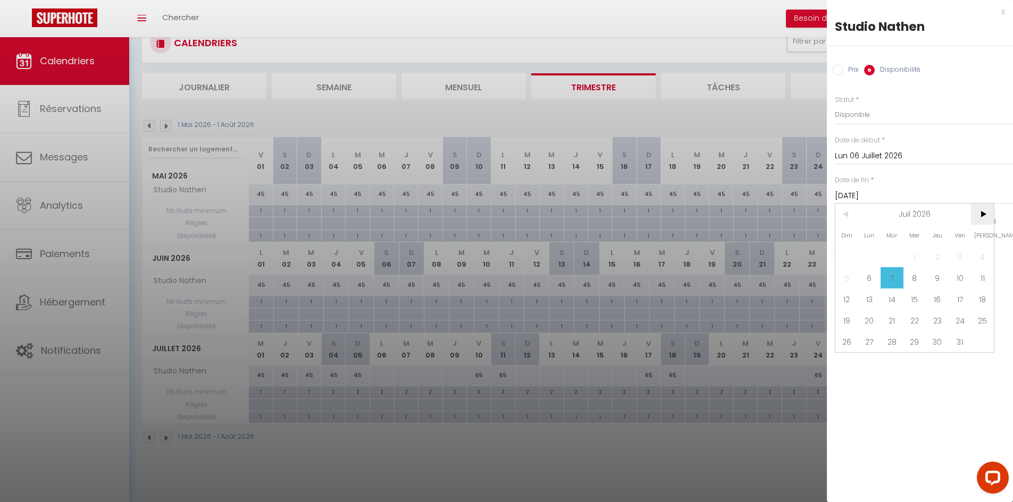
click at [993, 213] on span ">" at bounding box center [982, 214] width 23 height 21
click at [867, 364] on span "31" at bounding box center [869, 363] width 23 height 21
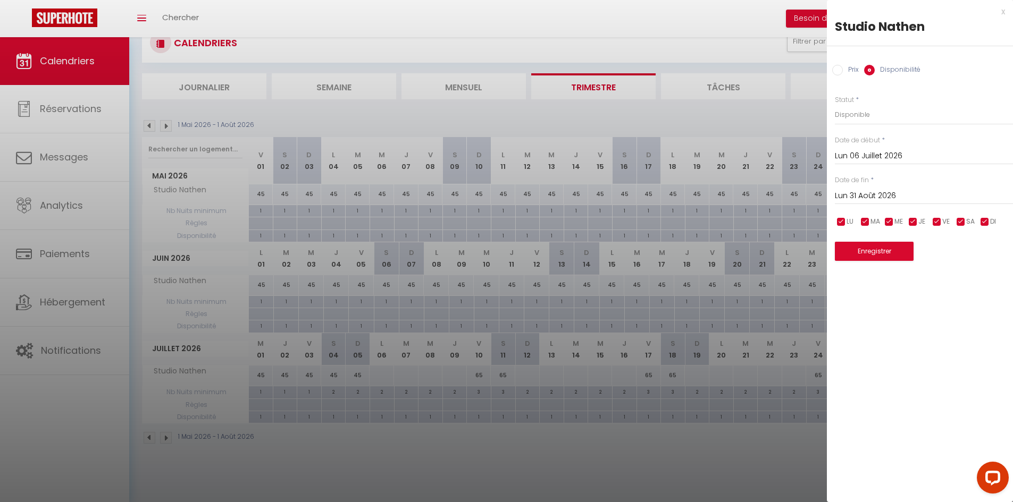
click at [843, 67] on label "Prix" at bounding box center [851, 71] width 16 height 12
click at [843, 67] on input "Prix" at bounding box center [837, 70] width 11 height 11
click at [849, 115] on input "Prix" at bounding box center [924, 114] width 178 height 19
click at [934, 224] on input "checkbox" at bounding box center [937, 221] width 11 height 11
click at [961, 223] on input "checkbox" at bounding box center [961, 221] width 11 height 11
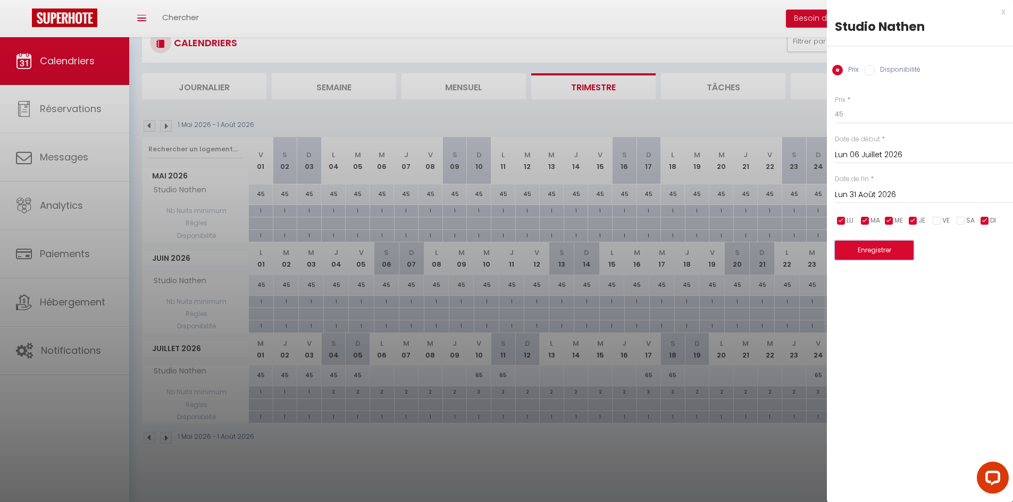
click at [895, 245] on button "Enregistrer" at bounding box center [874, 250] width 79 height 19
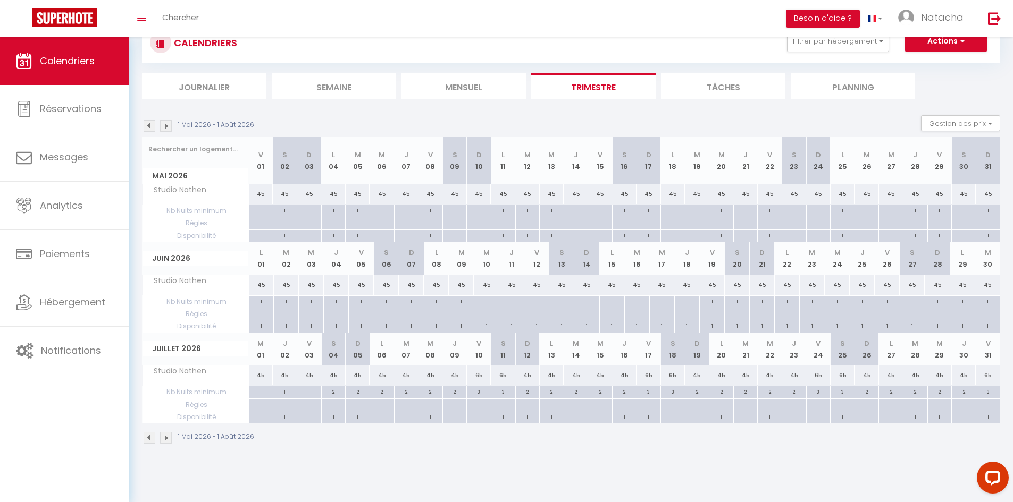
click at [164, 437] on img at bounding box center [166, 438] width 12 height 12
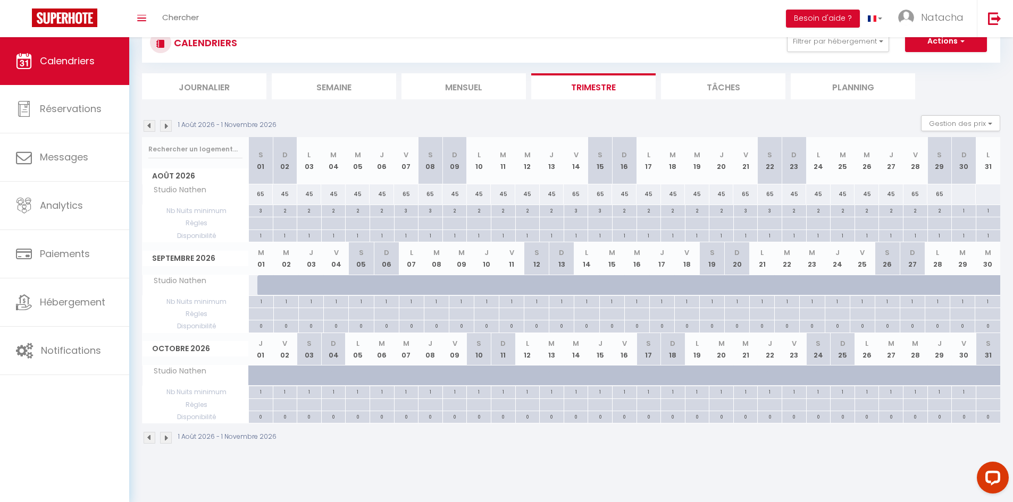
click at [912, 195] on div "65" at bounding box center [915, 195] width 24 height 20
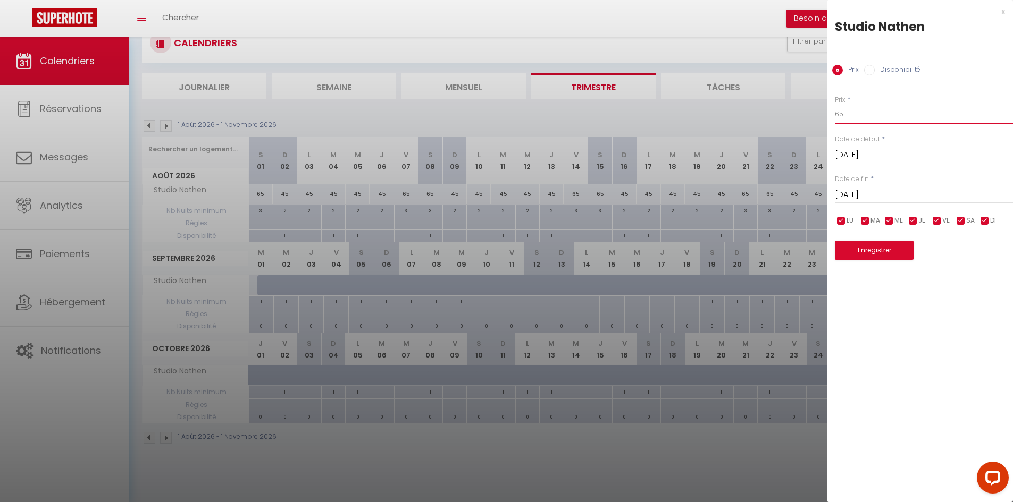
click at [869, 114] on input "65" at bounding box center [924, 114] width 178 height 19
click at [879, 192] on input "[DATE]" at bounding box center [924, 195] width 178 height 14
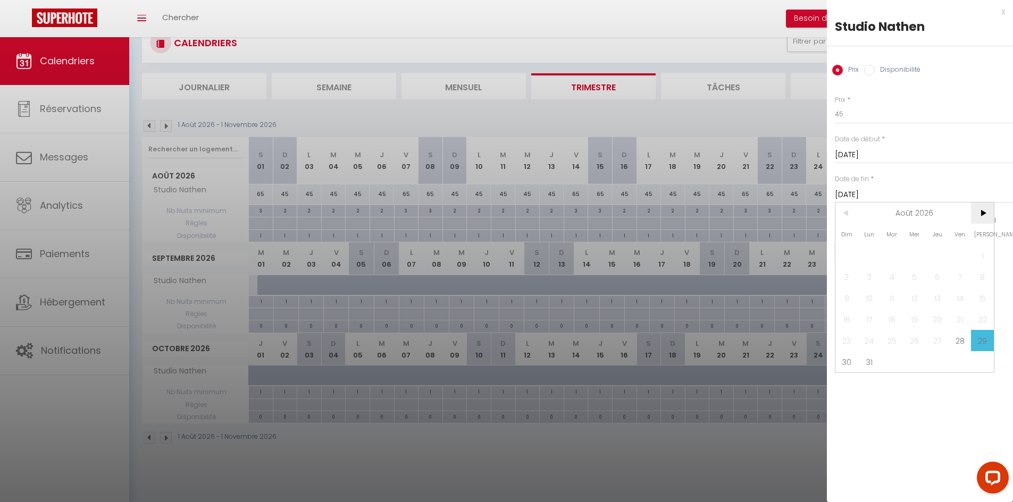
click at [981, 212] on span ">" at bounding box center [982, 213] width 23 height 21
click at [890, 258] on span "1" at bounding box center [892, 255] width 23 height 21
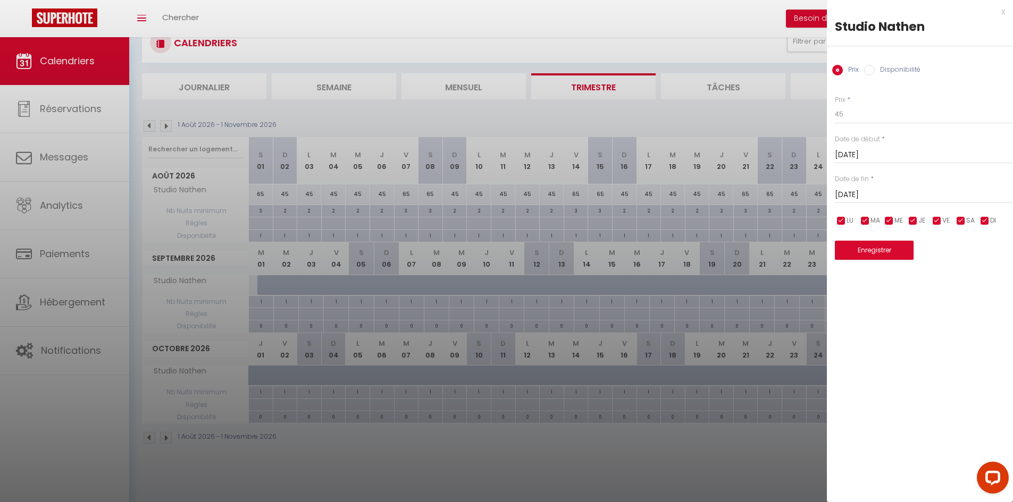
click at [884, 239] on div "Enregistrer" at bounding box center [924, 244] width 178 height 32
click at [884, 246] on button "Enregistrer" at bounding box center [874, 250] width 79 height 19
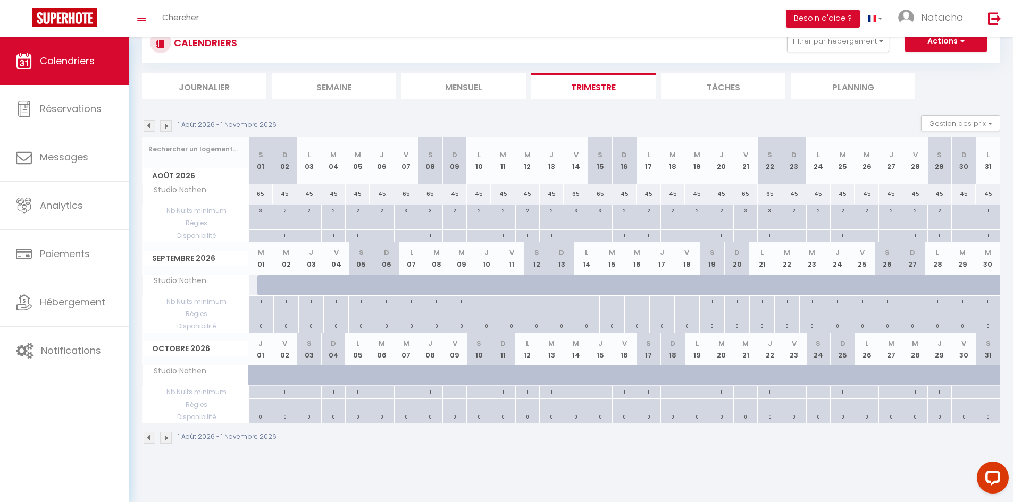
click at [266, 283] on div at bounding box center [269, 285] width 25 height 20
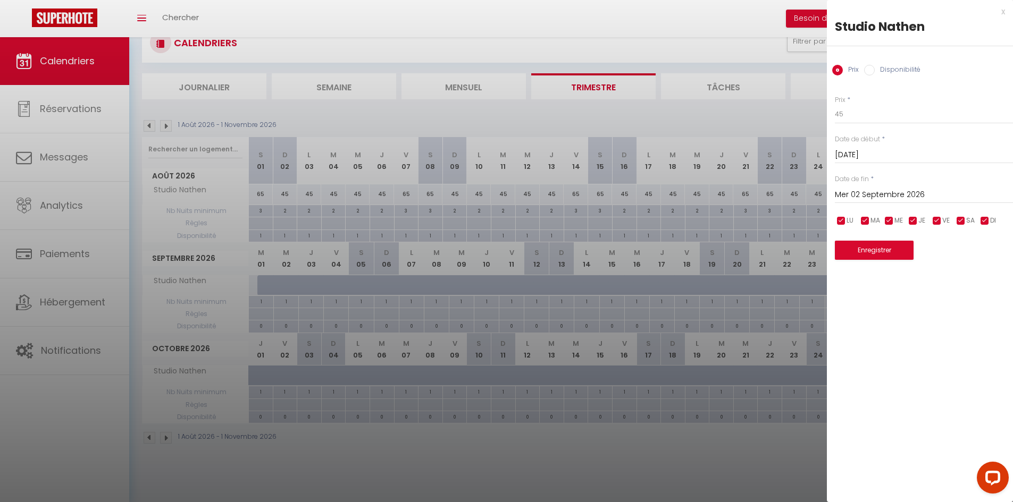
click at [881, 191] on input "Mer 02 Septembre 2026" at bounding box center [924, 195] width 178 height 14
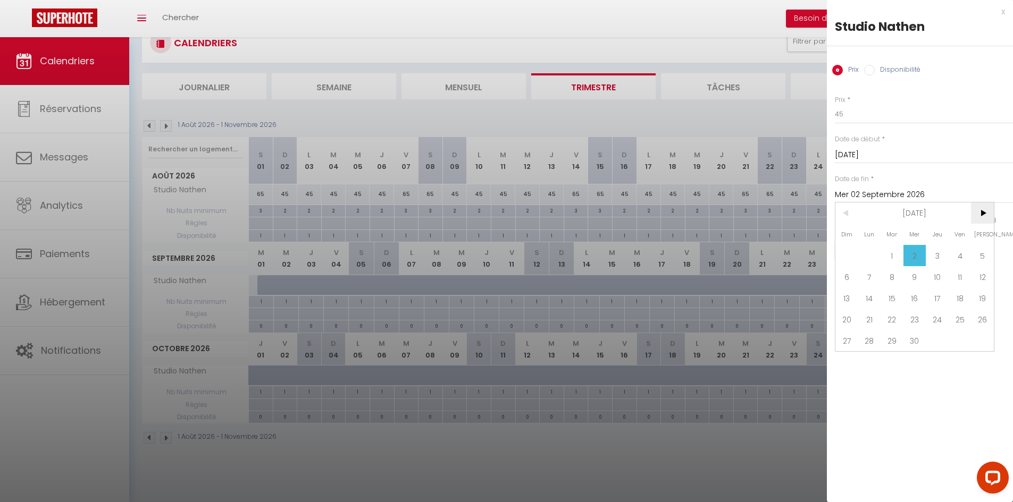
click at [982, 212] on span ">" at bounding box center [982, 213] width 23 height 21
click at [896, 257] on span "1" at bounding box center [892, 255] width 23 height 21
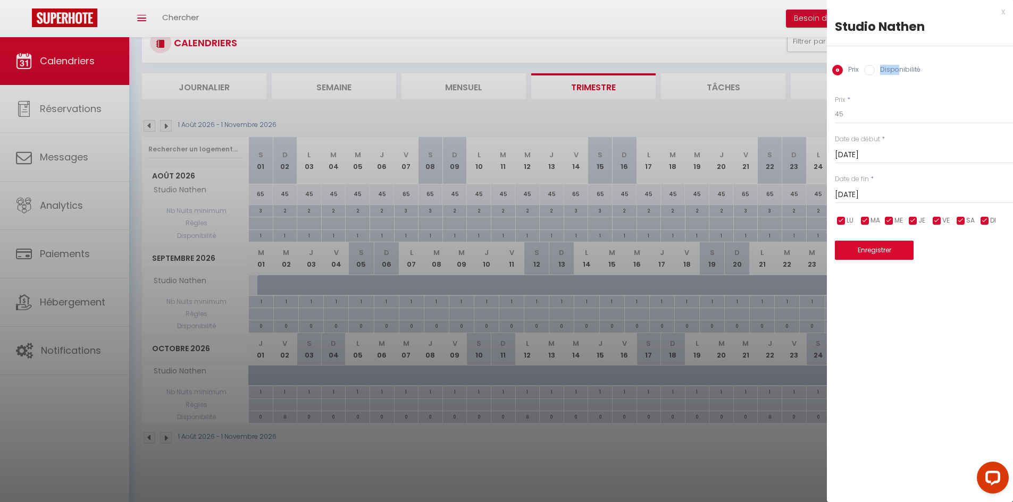
drag, startPoint x: 901, startPoint y: 64, endPoint x: 899, endPoint y: 70, distance: 6.2
click at [899, 70] on div "Prix Disponibilité" at bounding box center [920, 64] width 186 height 36
click at [899, 70] on label "Disponibilité" at bounding box center [898, 71] width 46 height 12
click at [875, 70] on input "Disponibilité" at bounding box center [869, 70] width 11 height 11
click at [892, 255] on button "Enregistrer" at bounding box center [874, 251] width 79 height 19
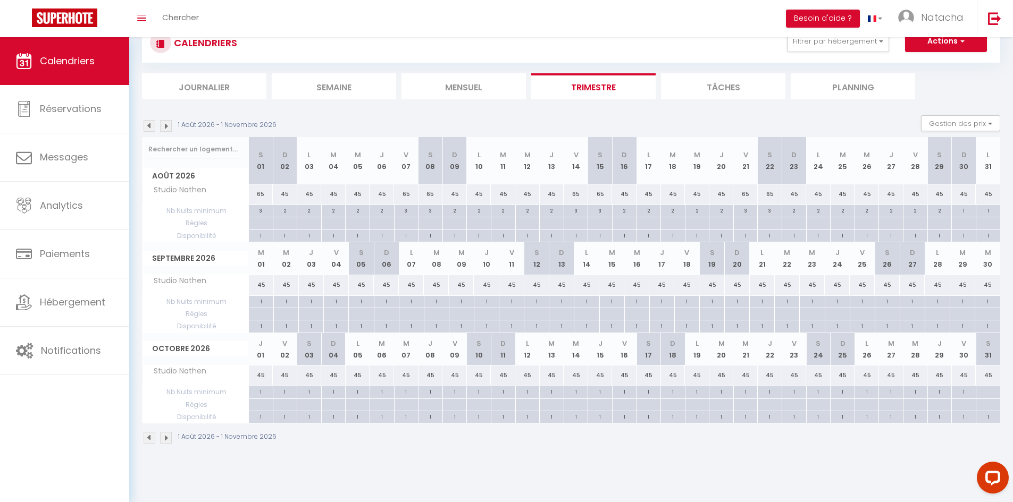
scroll to position [0, 0]
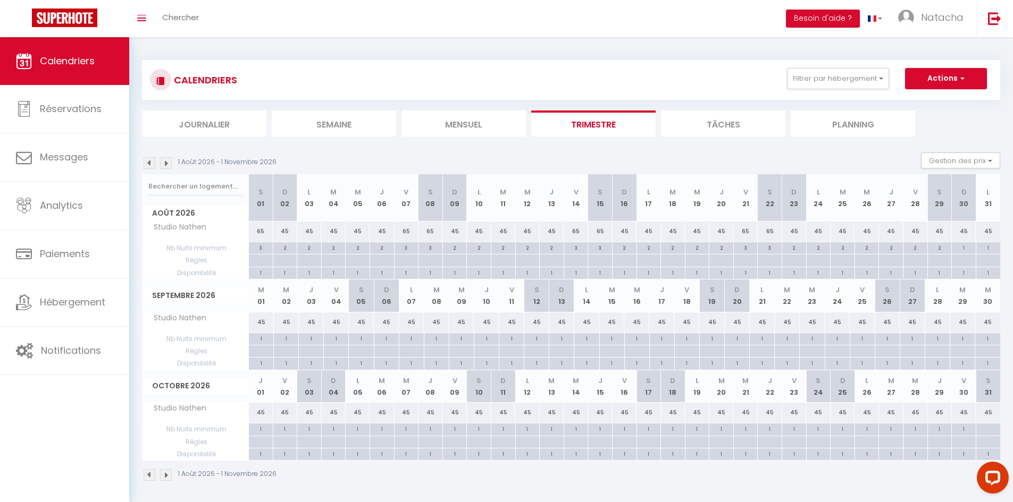
click at [167, 476] on img at bounding box center [166, 476] width 12 height 12
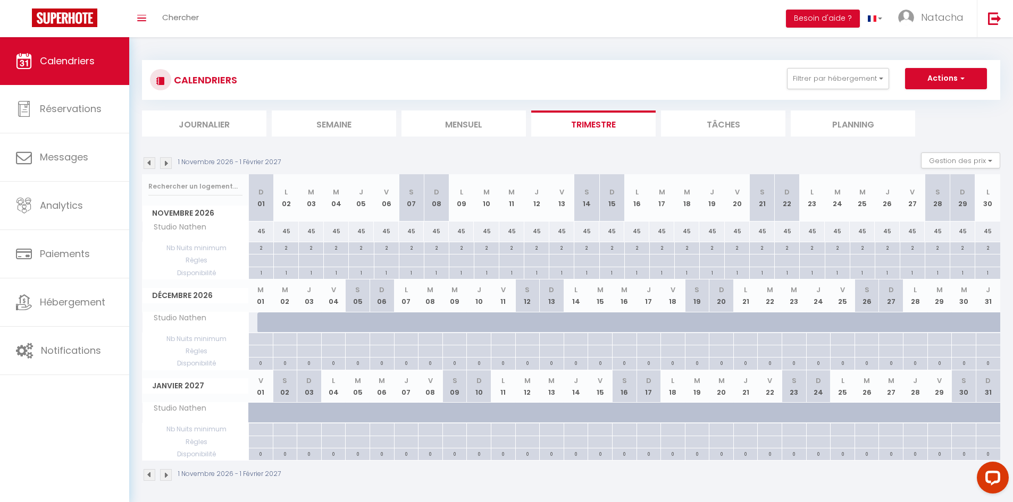
click at [167, 476] on img at bounding box center [166, 476] width 12 height 12
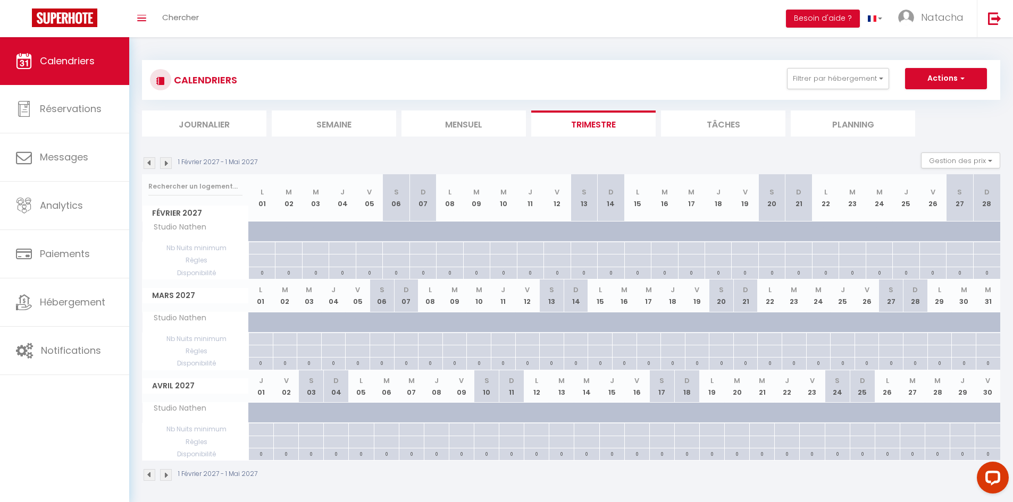
click at [167, 476] on img at bounding box center [166, 476] width 12 height 12
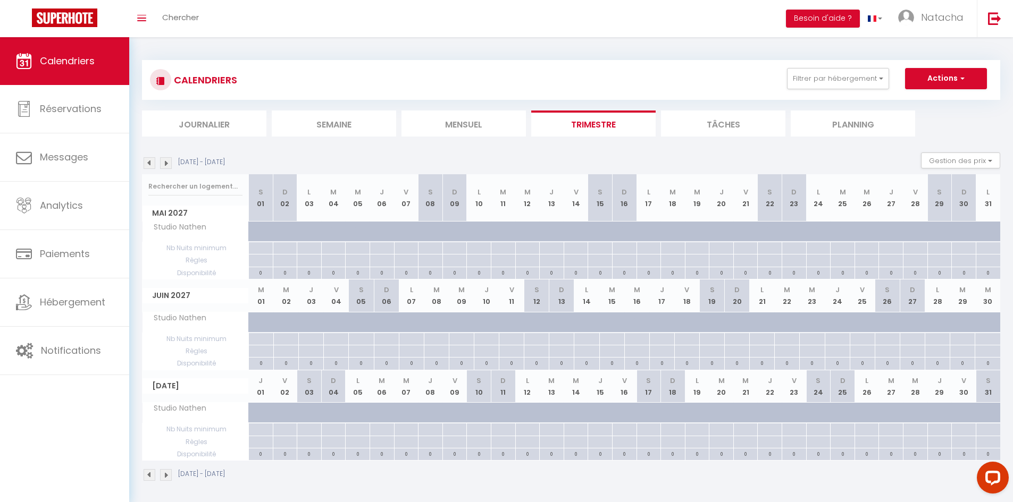
click at [167, 476] on img at bounding box center [166, 476] width 12 height 12
